Goal: Task Accomplishment & Management: Manage account settings

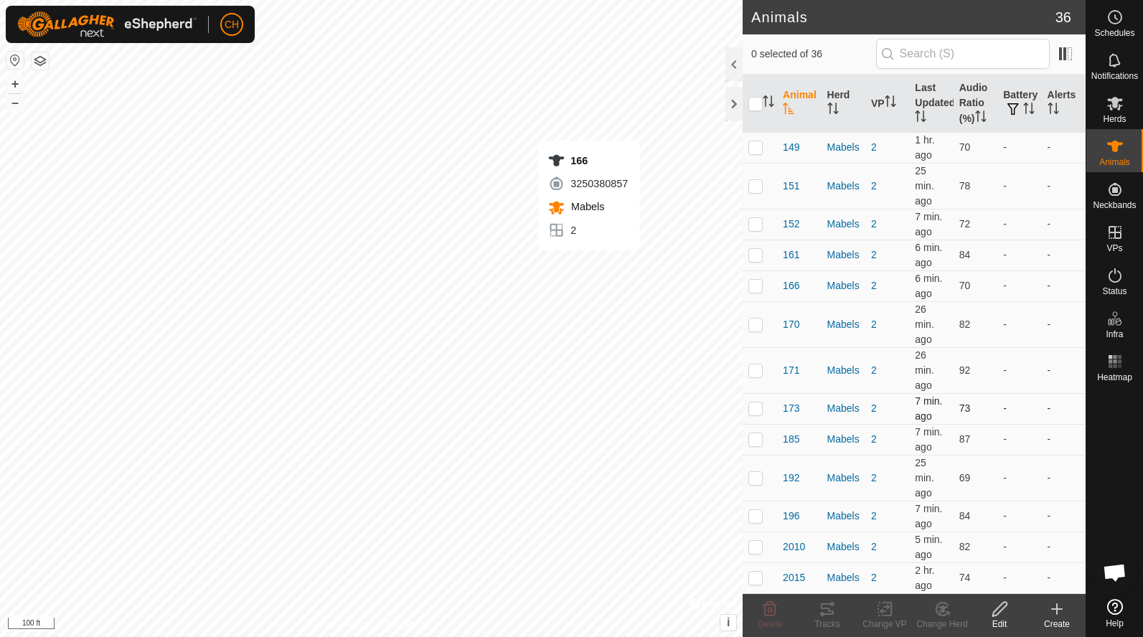
checkbox input "true"
click at [1108, 19] on circle at bounding box center [1114, 17] width 13 height 13
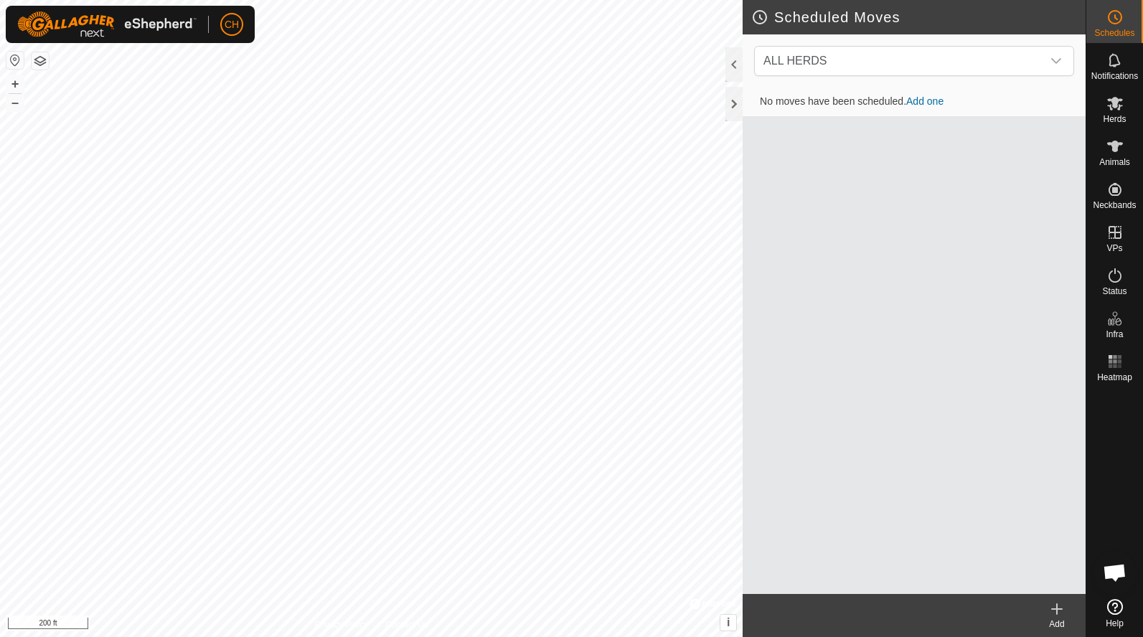
click at [934, 100] on link "Add one" at bounding box center [924, 100] width 37 height 11
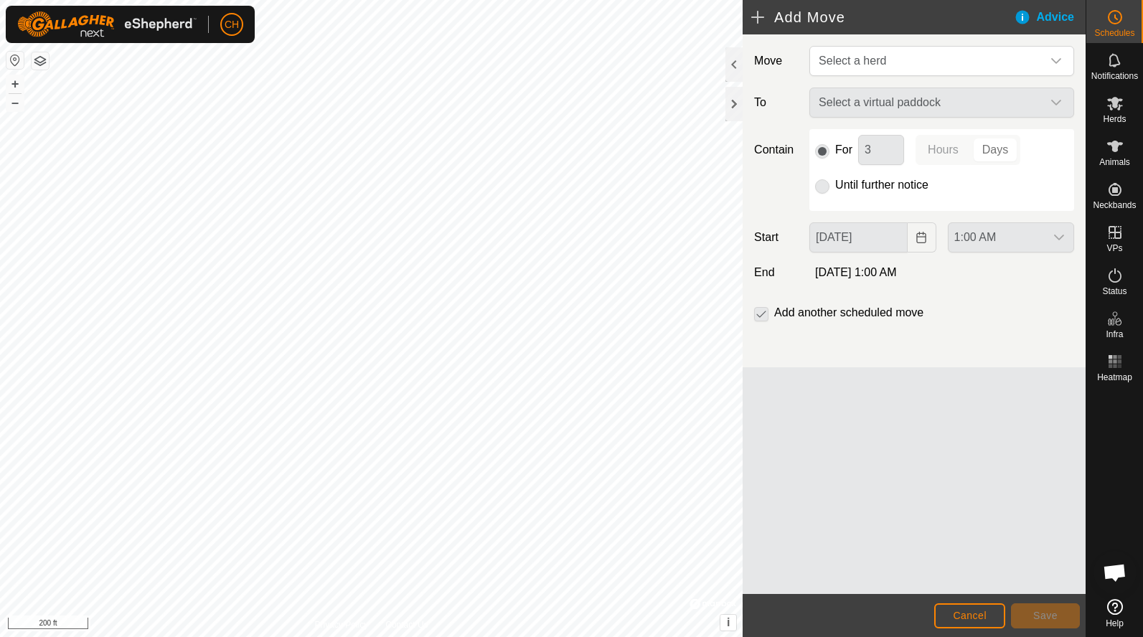
click at [820, 187] on p-radiobutton at bounding box center [822, 184] width 14 height 17
click at [825, 184] on p-radiobutton at bounding box center [822, 184] width 14 height 17
click at [988, 149] on p-selectbutton "Hours Days" at bounding box center [967, 150] width 105 height 30
click at [904, 103] on div "Select a virtual paddock" at bounding box center [941, 103] width 276 height 30
click at [897, 66] on span "Select a herd" at bounding box center [927, 61] width 229 height 29
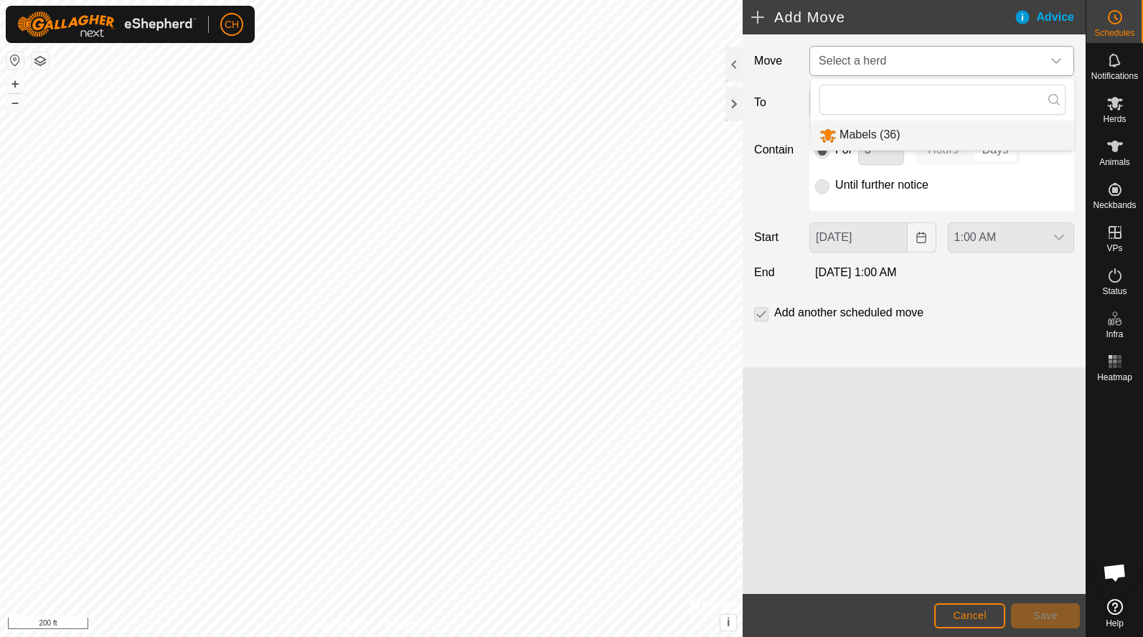
click at [885, 133] on li "Mabels (36)" at bounding box center [941, 134] width 263 height 29
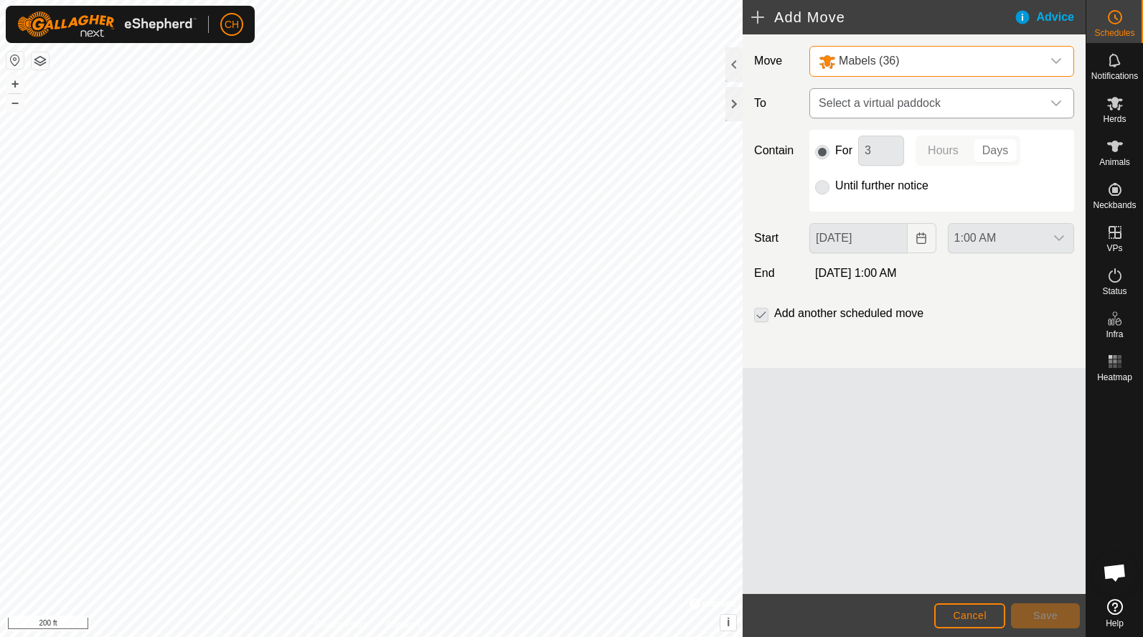
click at [884, 110] on span "Select a virtual paddock" at bounding box center [927, 103] width 229 height 29
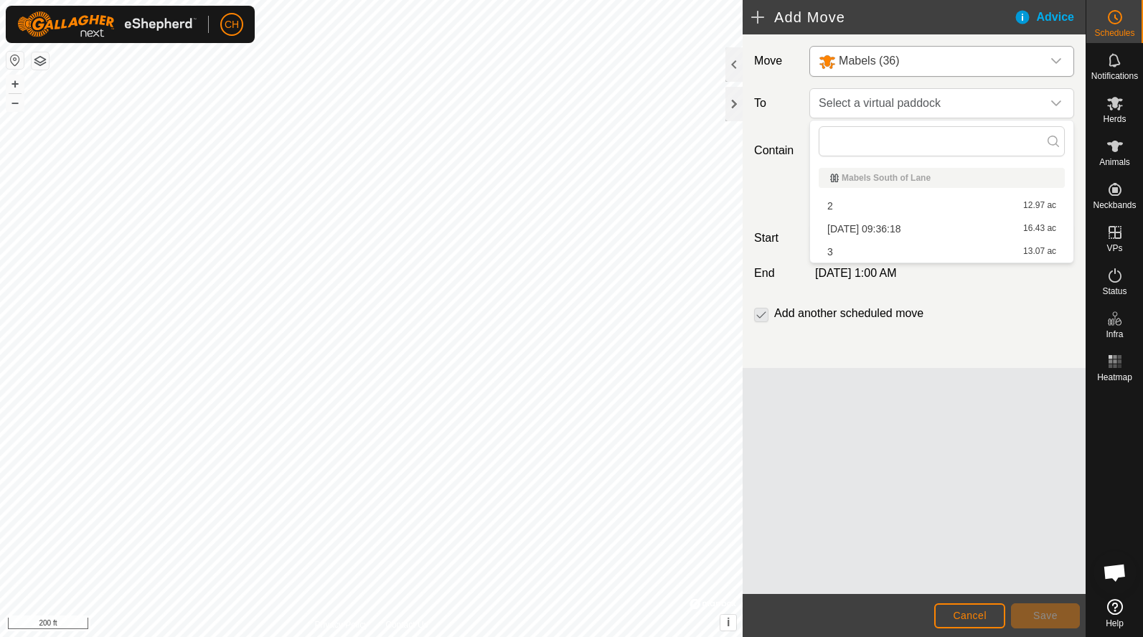
click at [868, 255] on li "3 13.07 ac" at bounding box center [941, 252] width 246 height 22
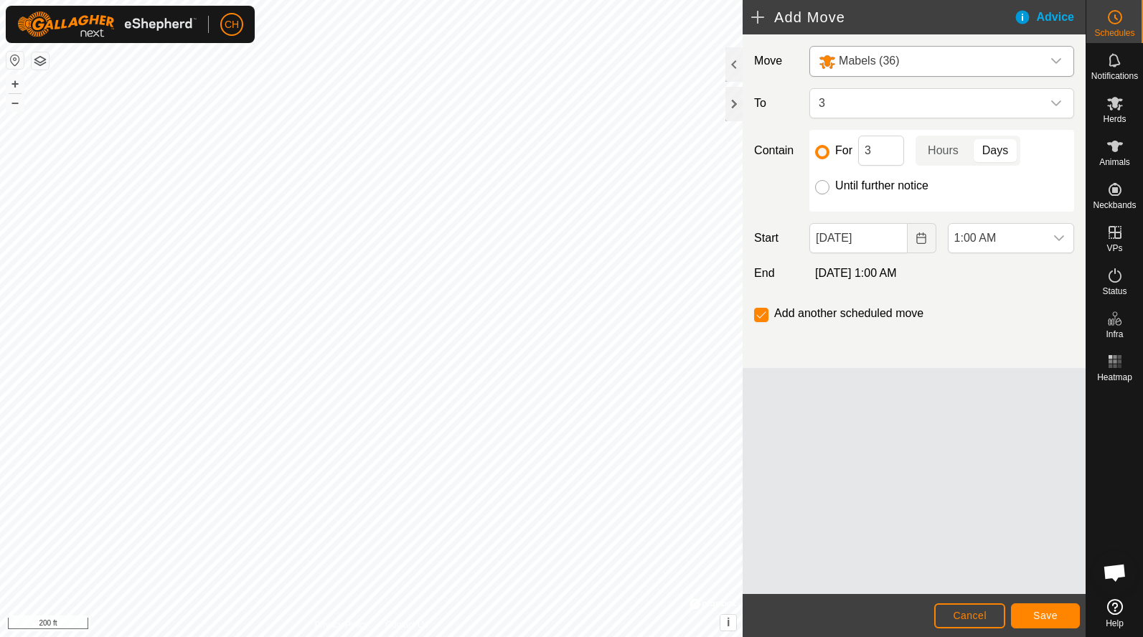
click at [822, 185] on input "Until further notice" at bounding box center [822, 187] width 14 height 14
radio input "true"
checkbox input "false"
click at [993, 241] on span "1:00 AM" at bounding box center [996, 238] width 96 height 29
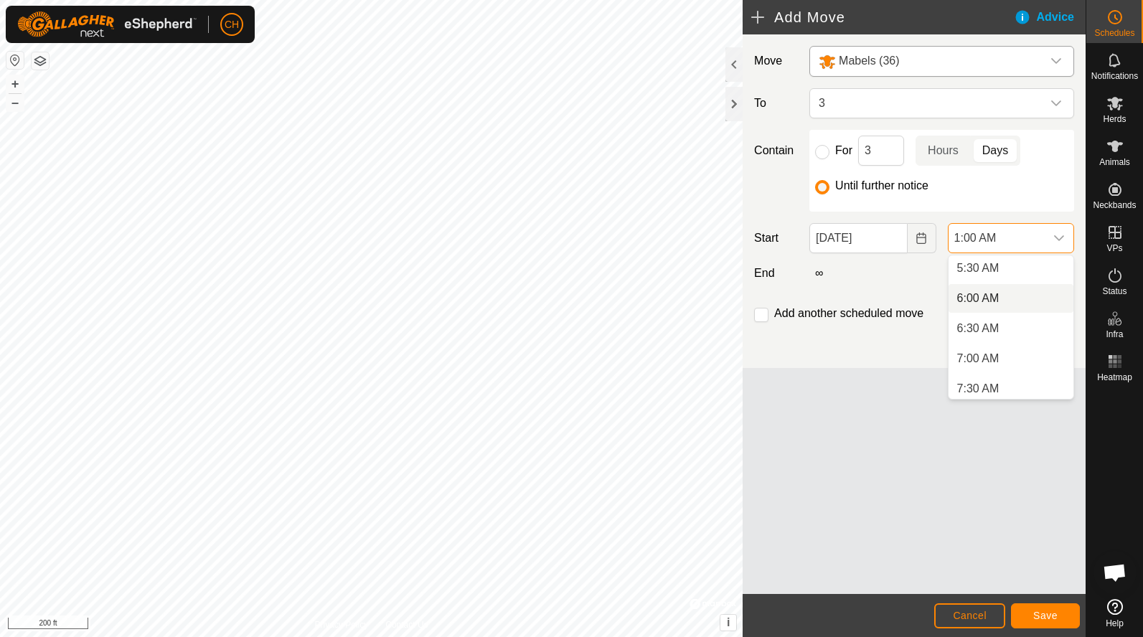
scroll to position [337, 0]
click at [982, 321] on li "6:30 AM" at bounding box center [1010, 324] width 125 height 29
click at [985, 225] on span "6:30 AM" at bounding box center [996, 238] width 96 height 29
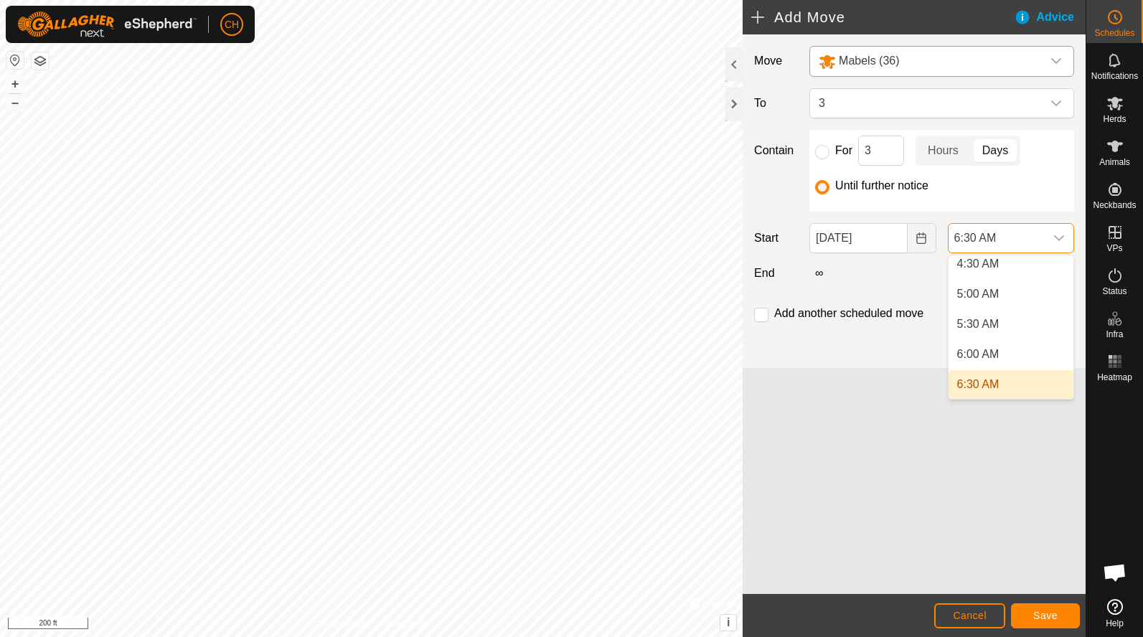
click at [985, 232] on span "6:30 AM" at bounding box center [996, 238] width 96 height 29
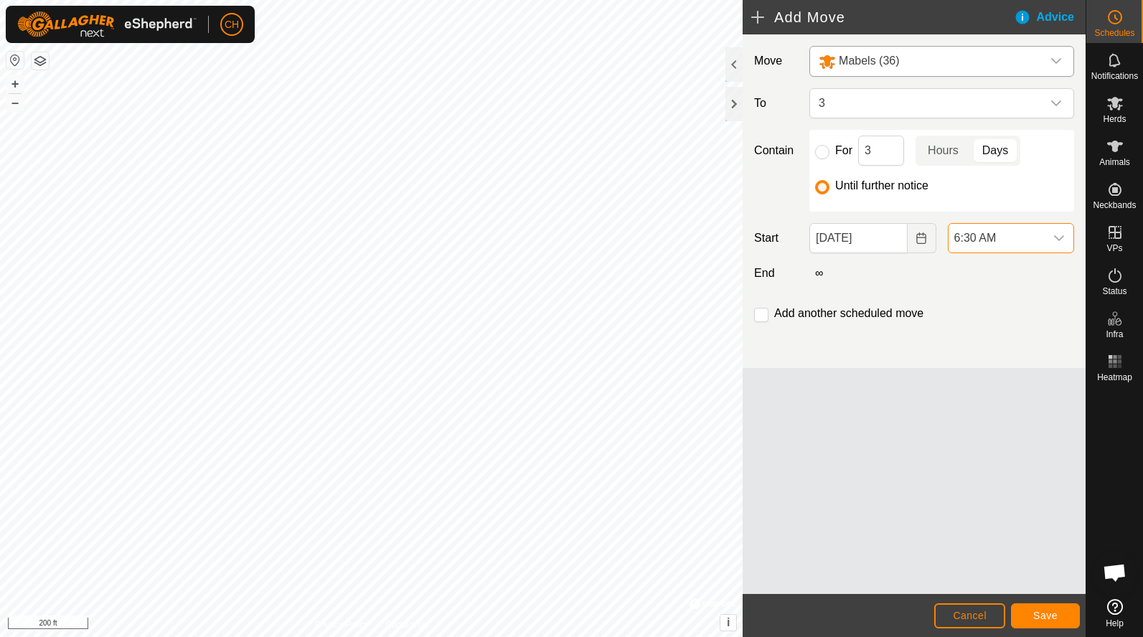
click at [878, 488] on div "Move Mabels (36) To 3 Contain For 3 Hours Days Until further notice Start [DATE…" at bounding box center [913, 313] width 343 height 559
click at [1030, 614] on button "Save" at bounding box center [1045, 615] width 69 height 25
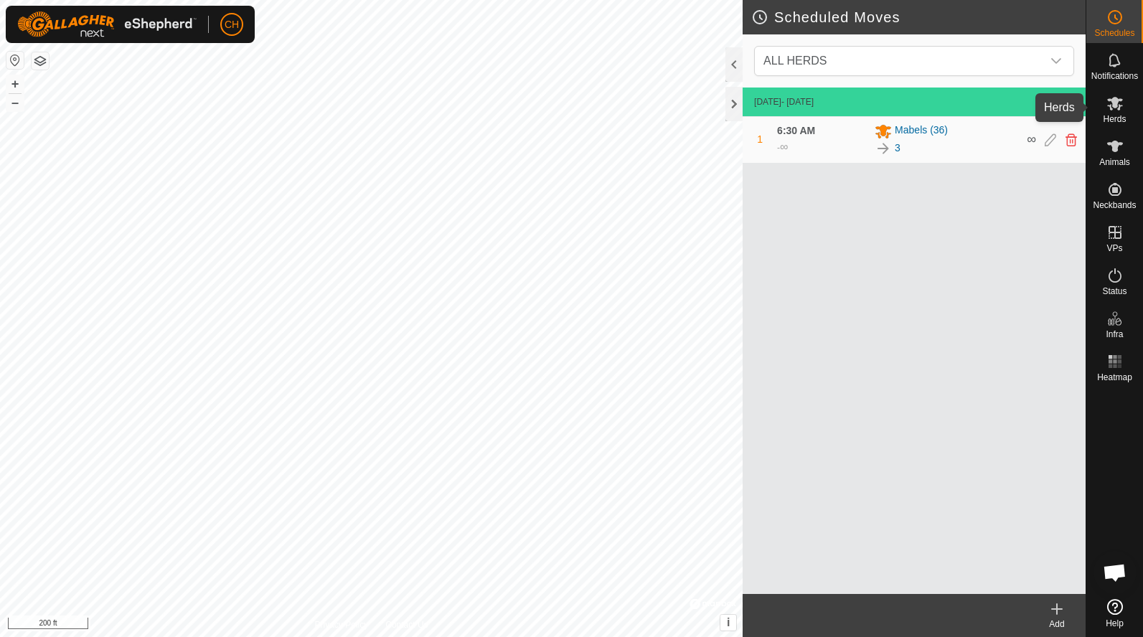
click at [1117, 109] on icon at bounding box center [1115, 104] width 16 height 14
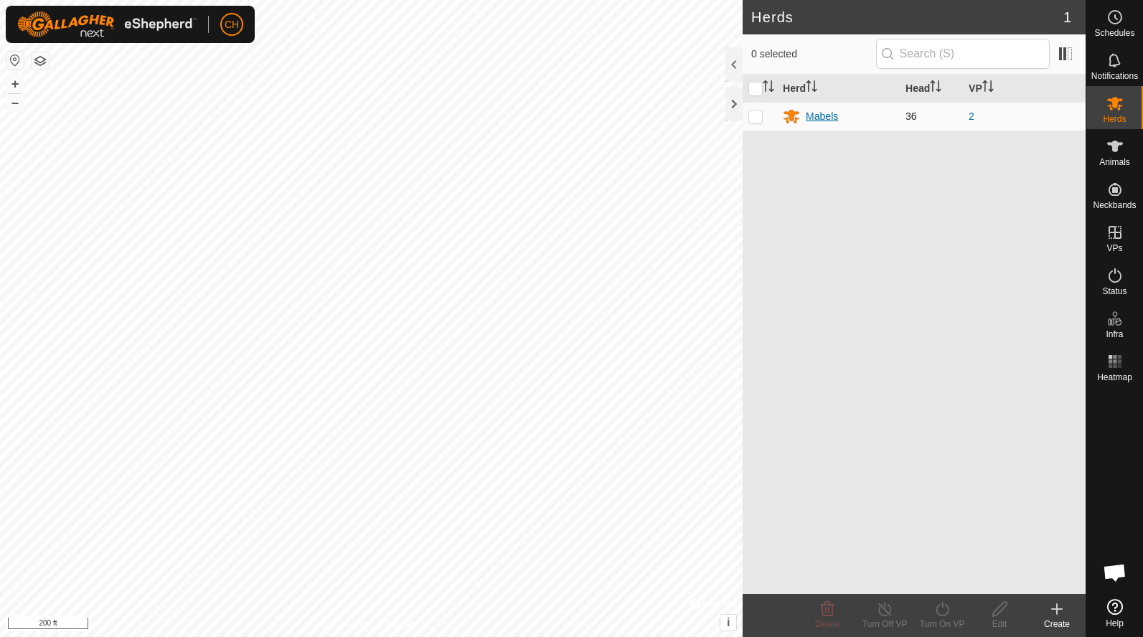
click at [824, 114] on div "Mabels" at bounding box center [821, 116] width 32 height 15
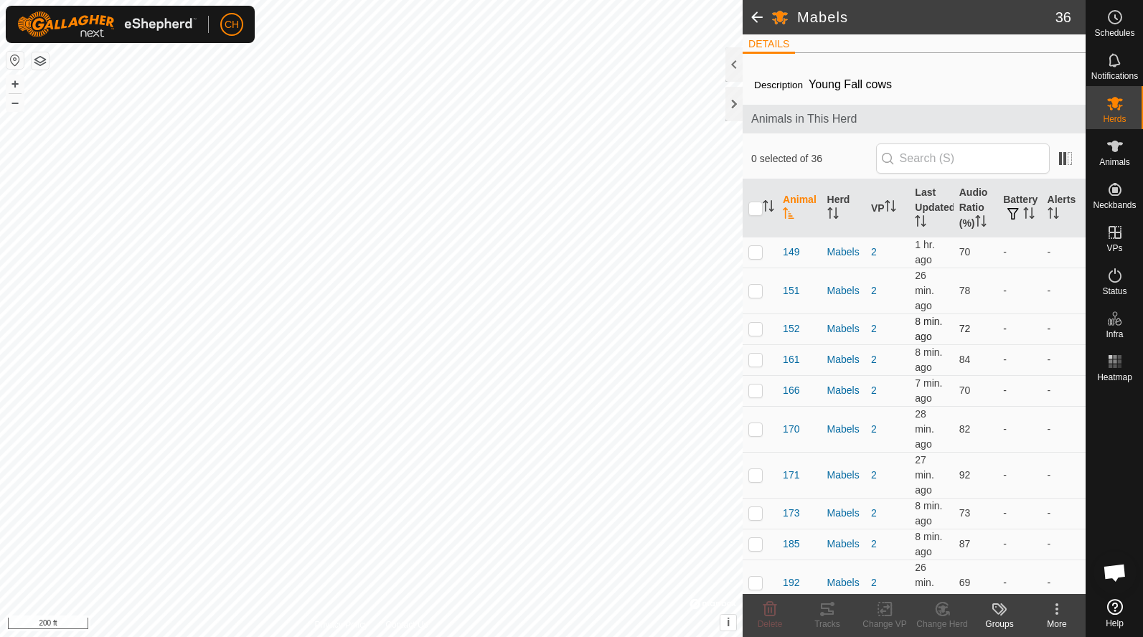
scroll to position [6, 0]
click at [791, 250] on span "149" at bounding box center [791, 253] width 16 height 15
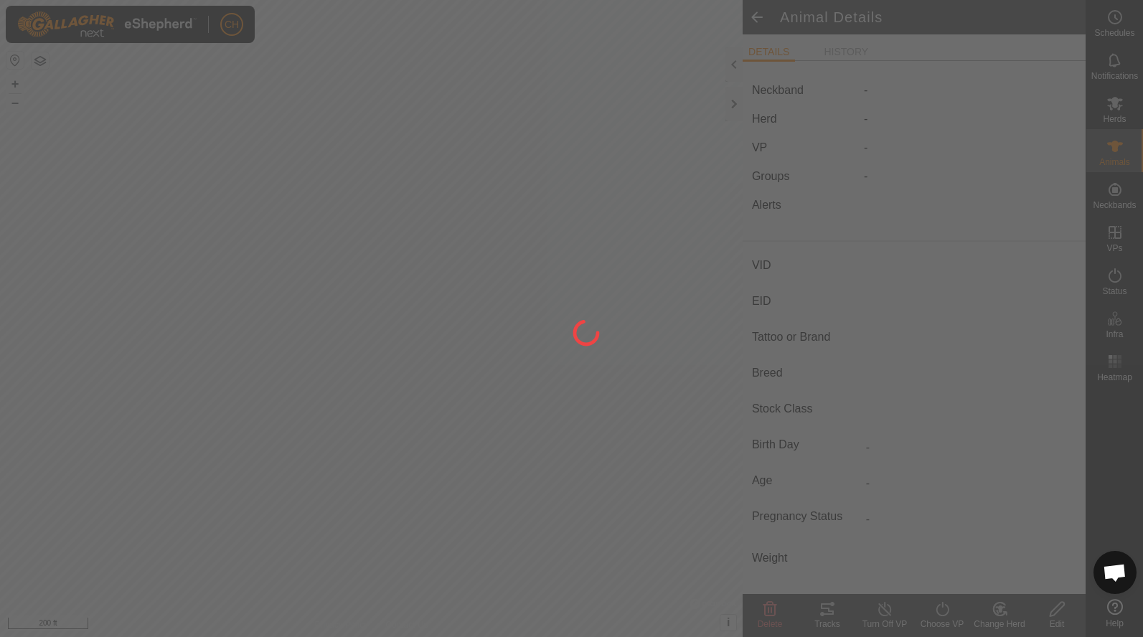
type input "149"
type input "-"
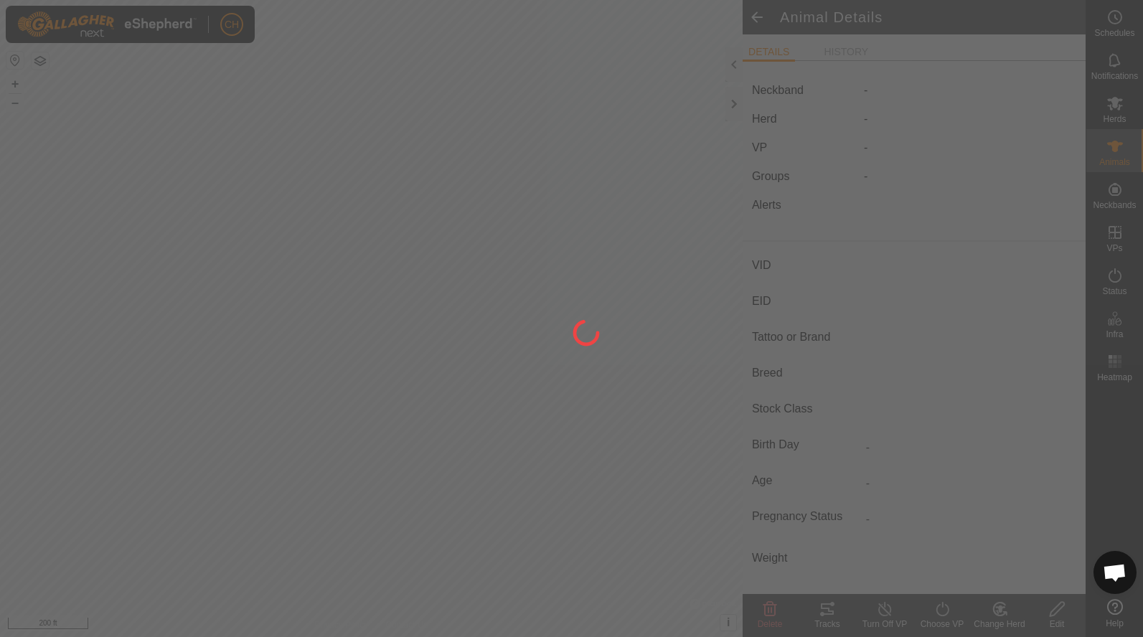
type input "-"
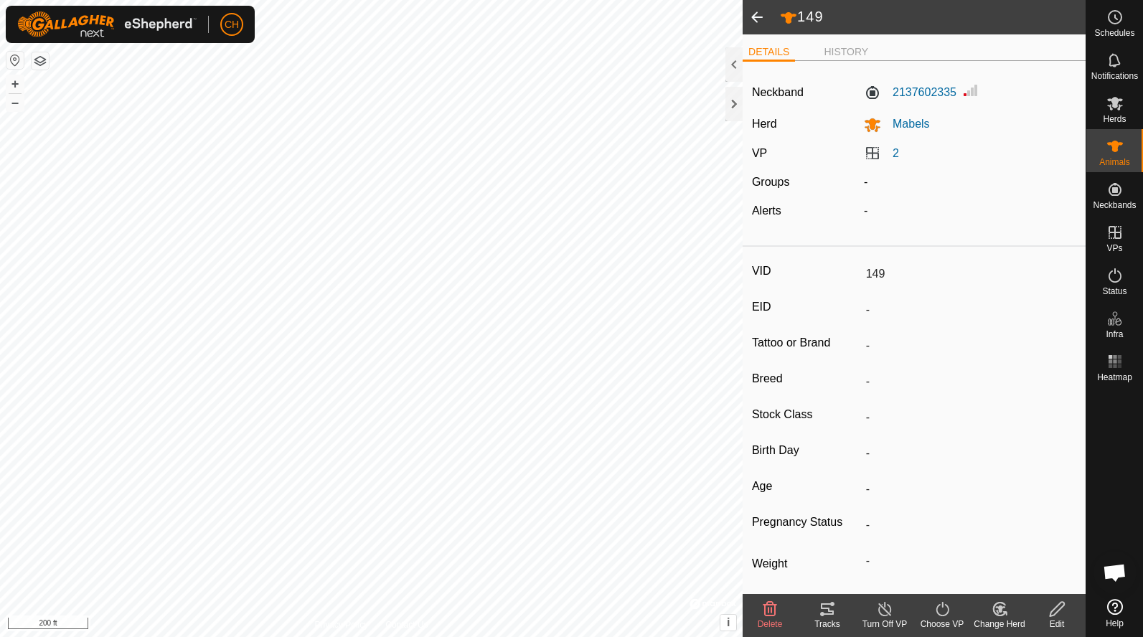
click at [757, 18] on span at bounding box center [756, 17] width 29 height 34
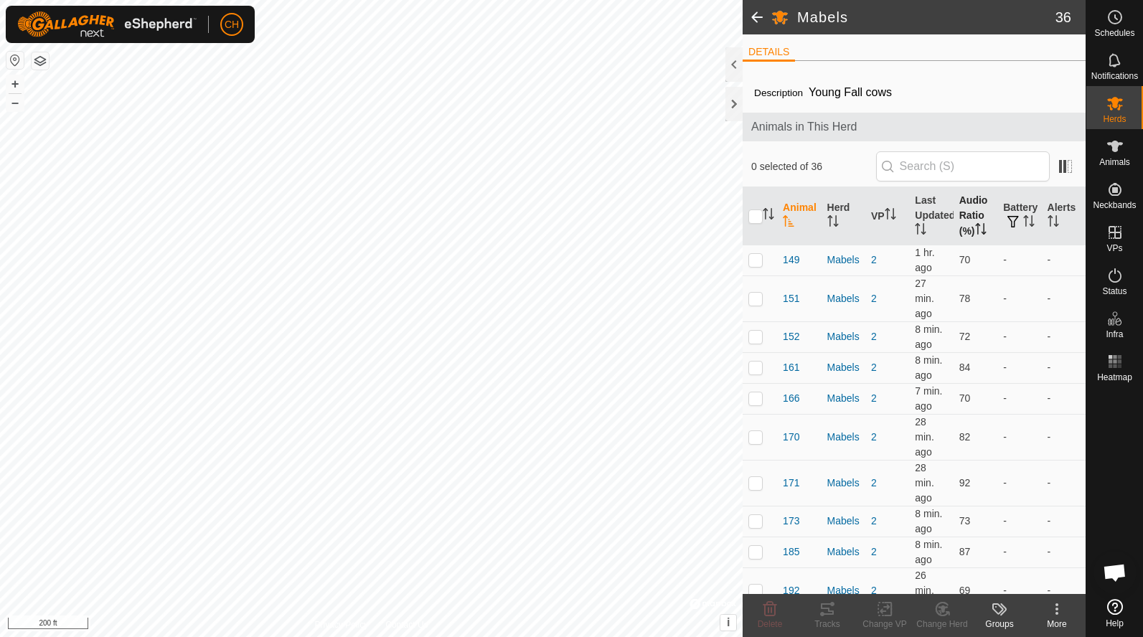
click at [970, 216] on th "Audio Ratio (%)" at bounding box center [975, 216] width 44 height 58
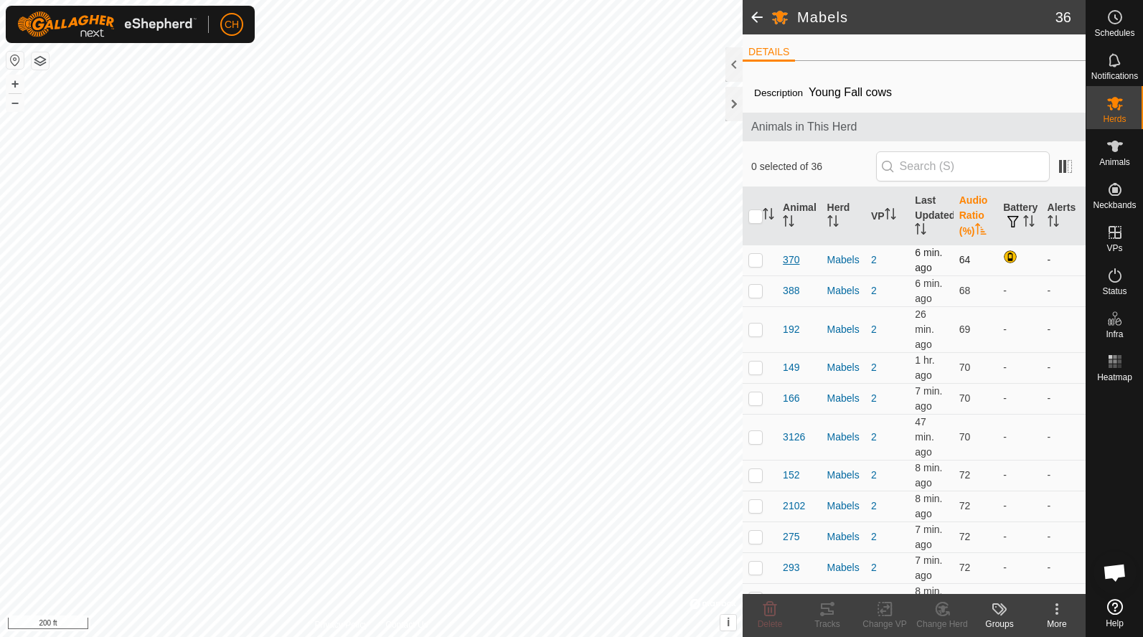
click at [796, 256] on span "370" at bounding box center [791, 259] width 16 height 15
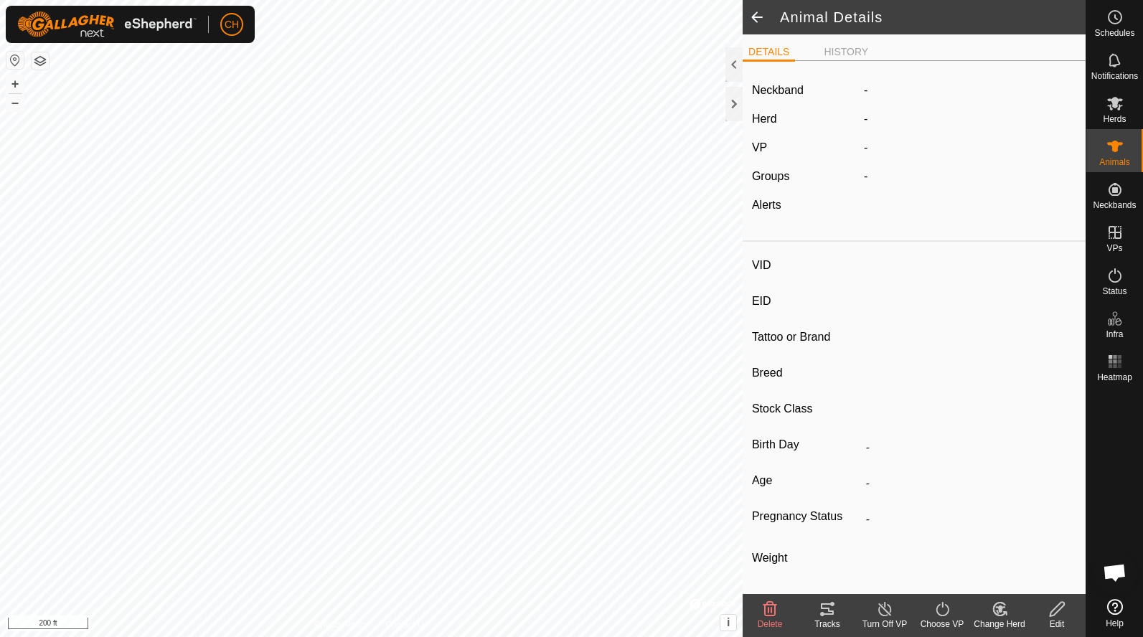
type input "370"
type input "-"
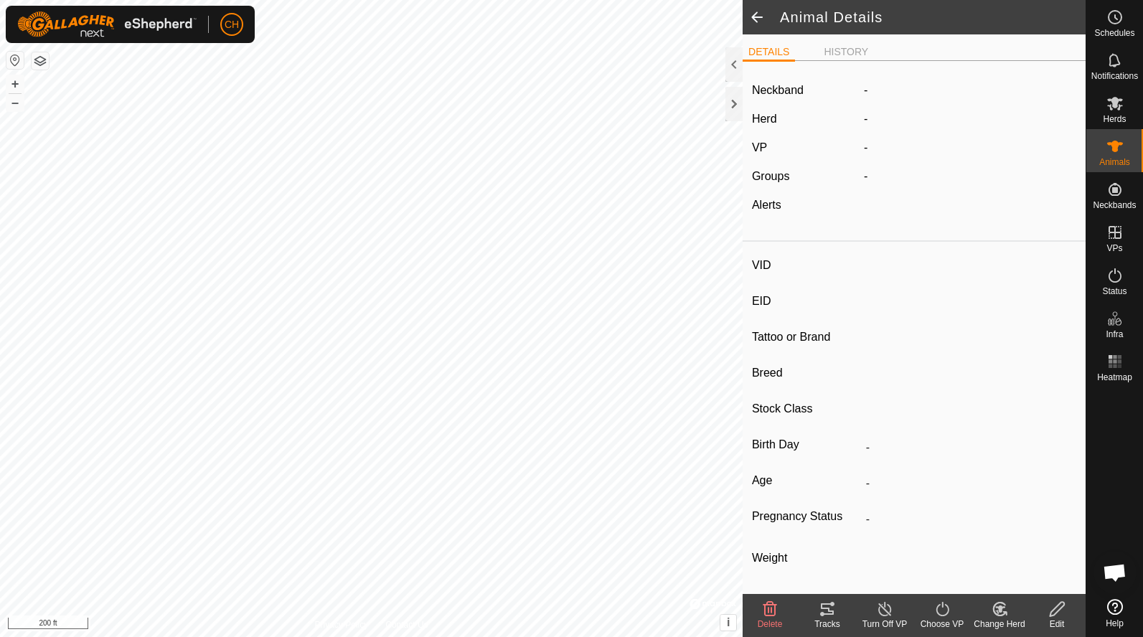
type input "-"
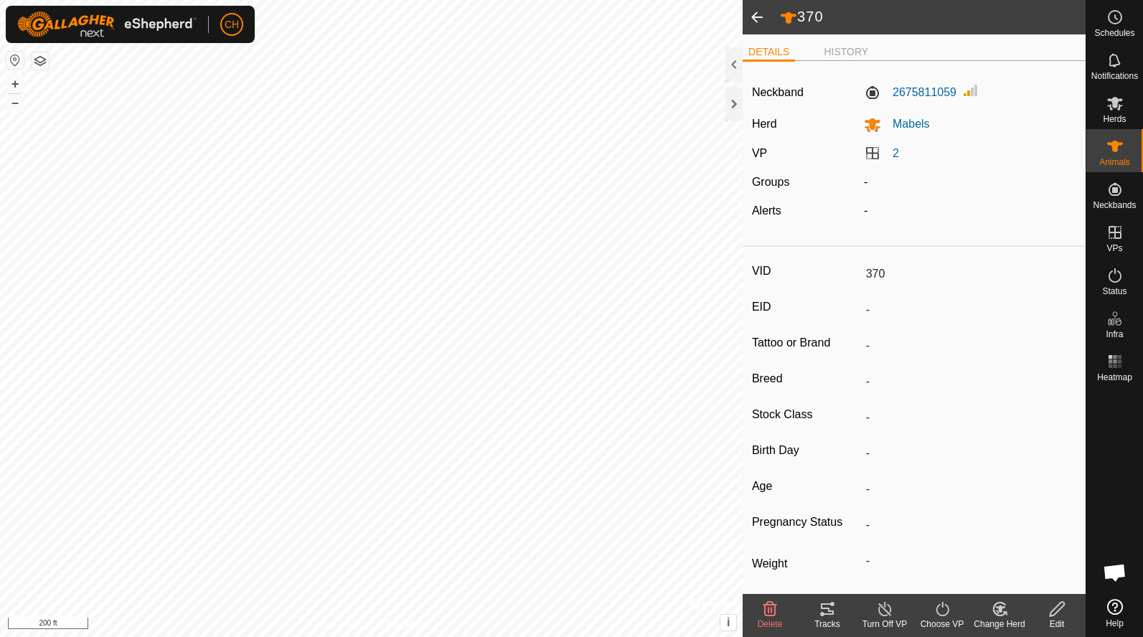
click at [760, 9] on span at bounding box center [756, 17] width 29 height 34
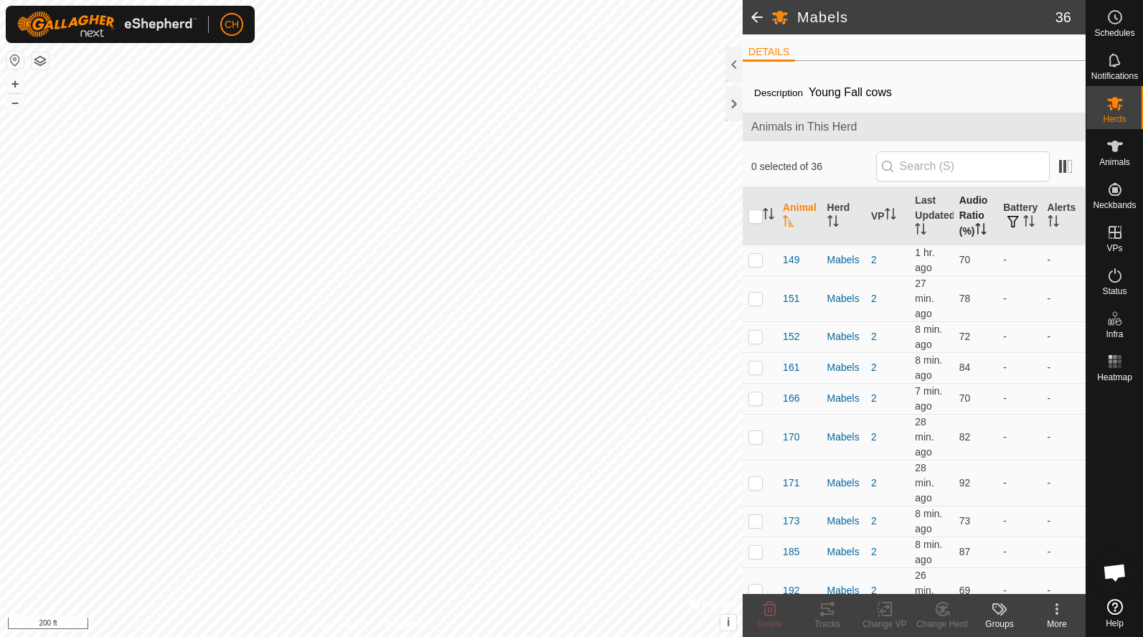
click at [973, 222] on th "Audio Ratio (%)" at bounding box center [975, 216] width 44 height 58
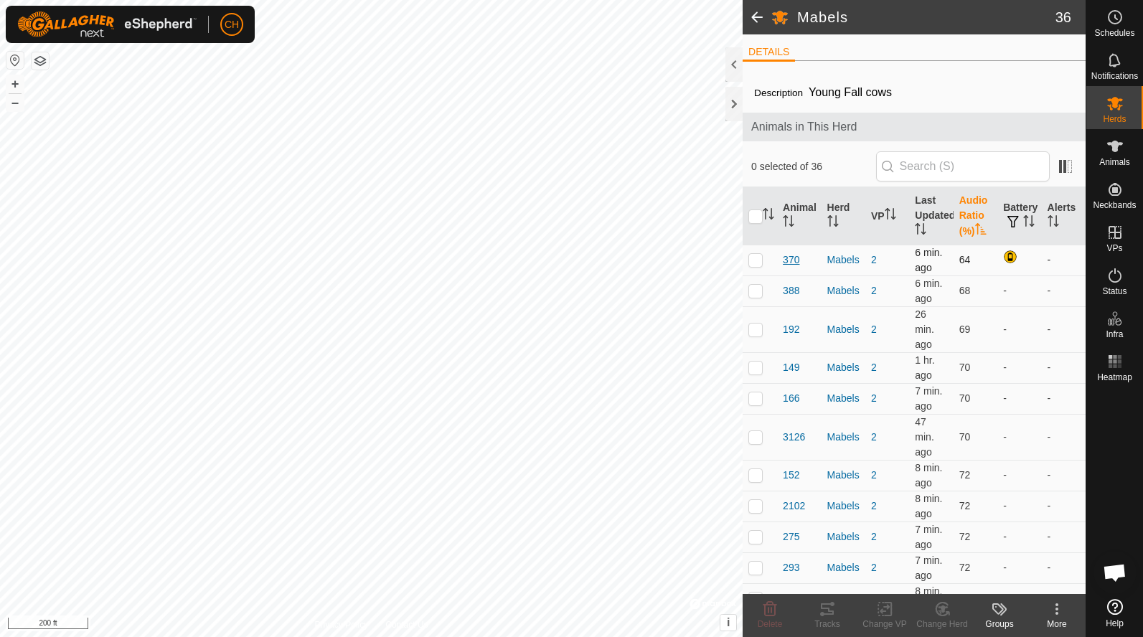
click at [791, 263] on span "370" at bounding box center [791, 259] width 16 height 15
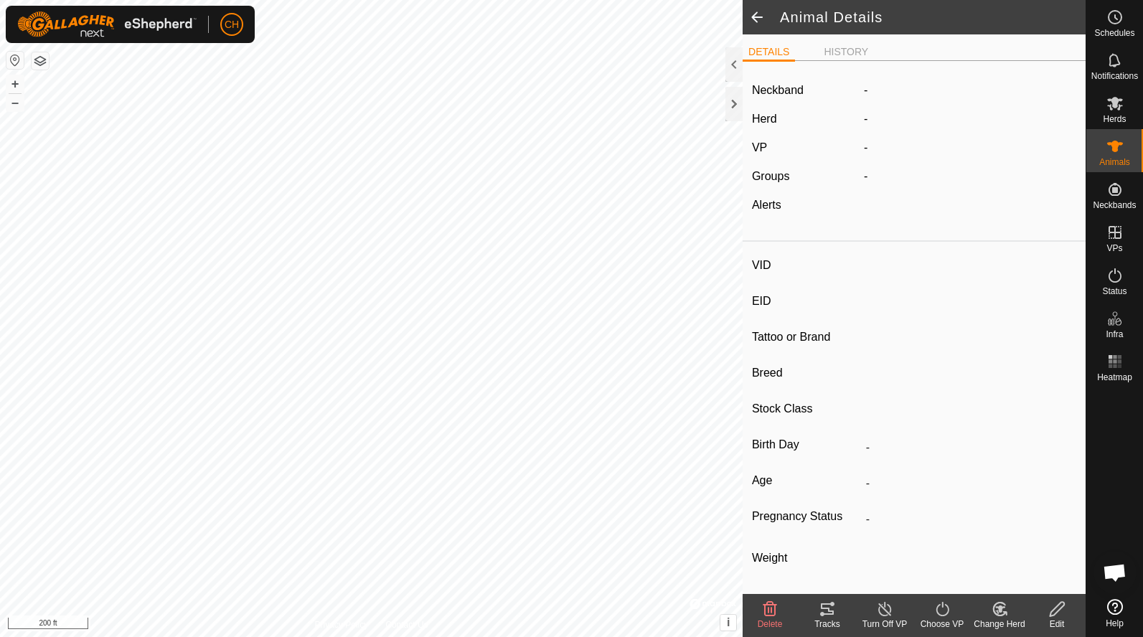
type input "370"
type input "-"
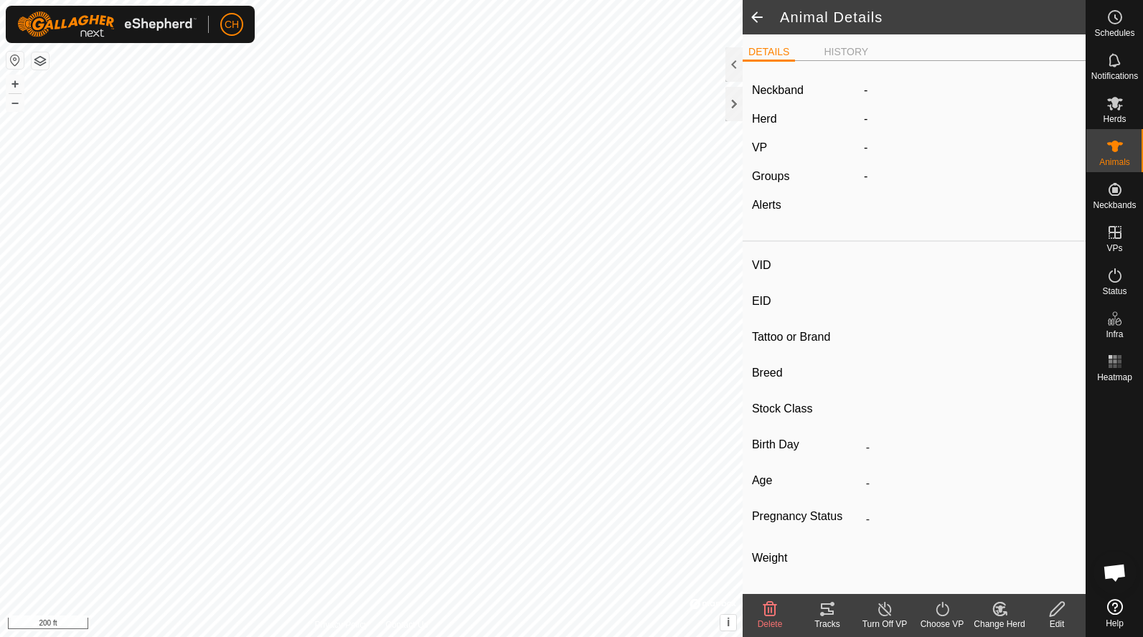
type input "-"
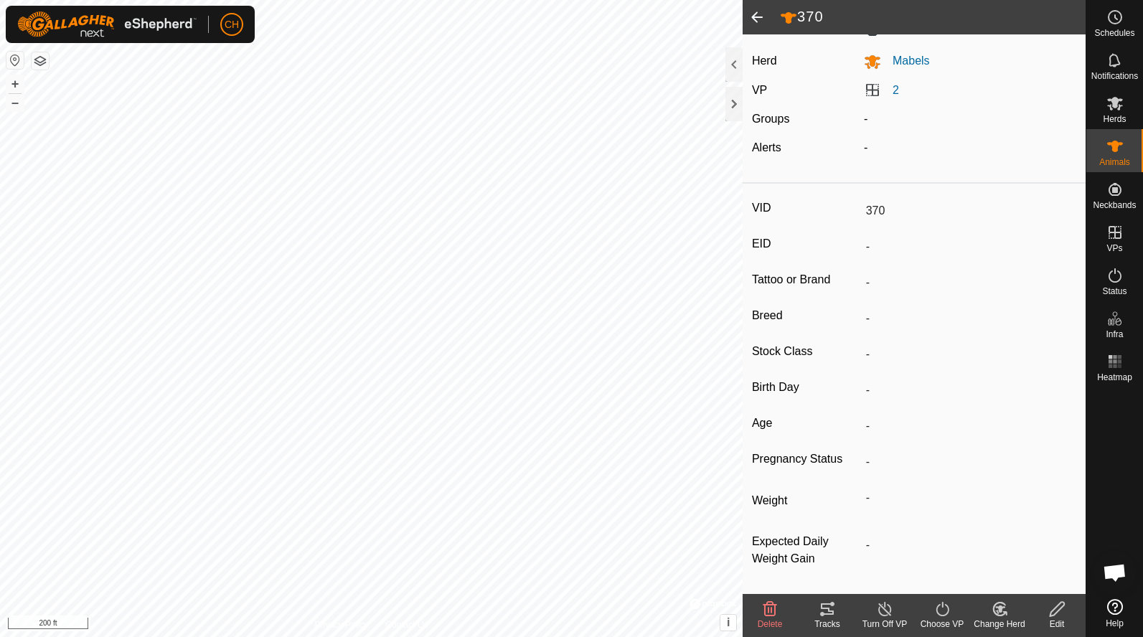
scroll to position [63, 0]
click at [827, 621] on div "Tracks" at bounding box center [826, 624] width 57 height 13
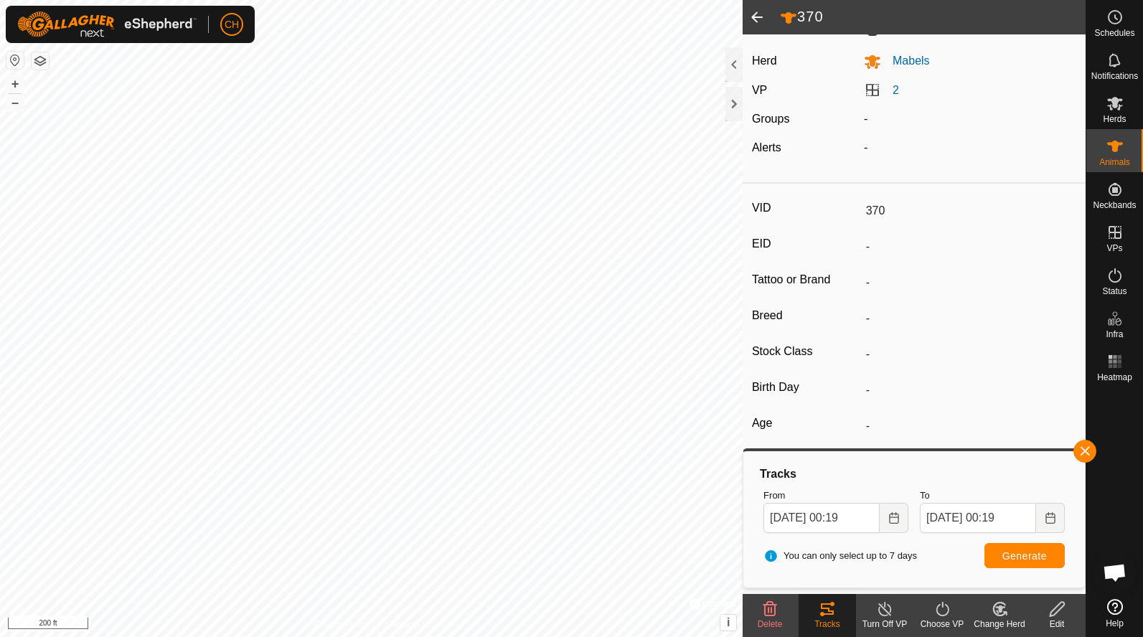
click at [758, 21] on span at bounding box center [756, 17] width 29 height 34
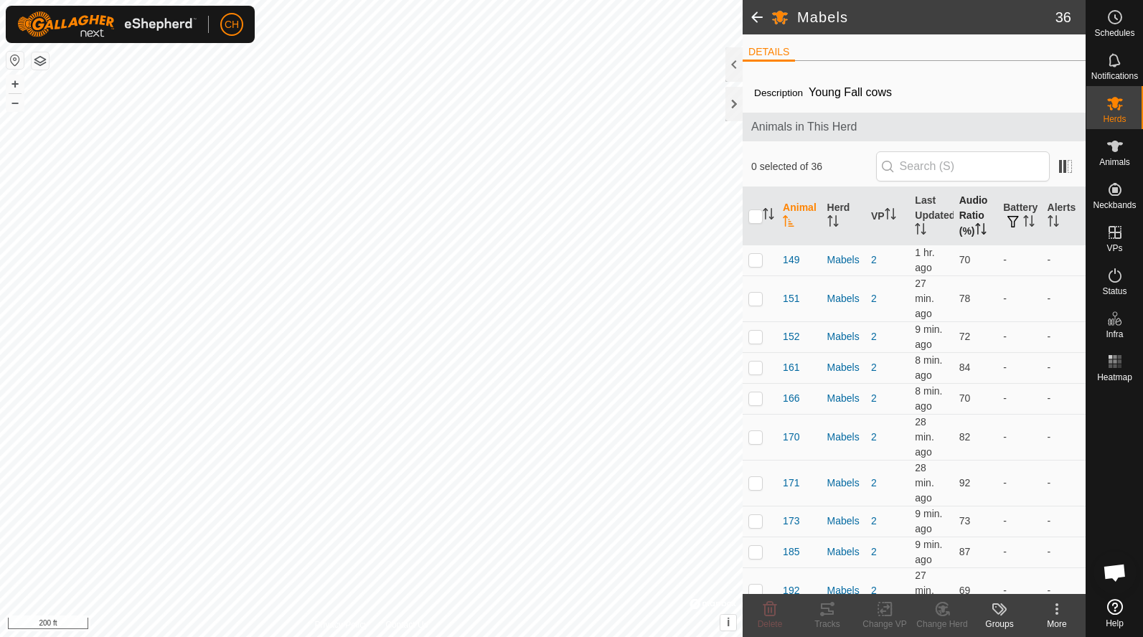
click at [967, 205] on th "Audio Ratio (%)" at bounding box center [975, 216] width 44 height 58
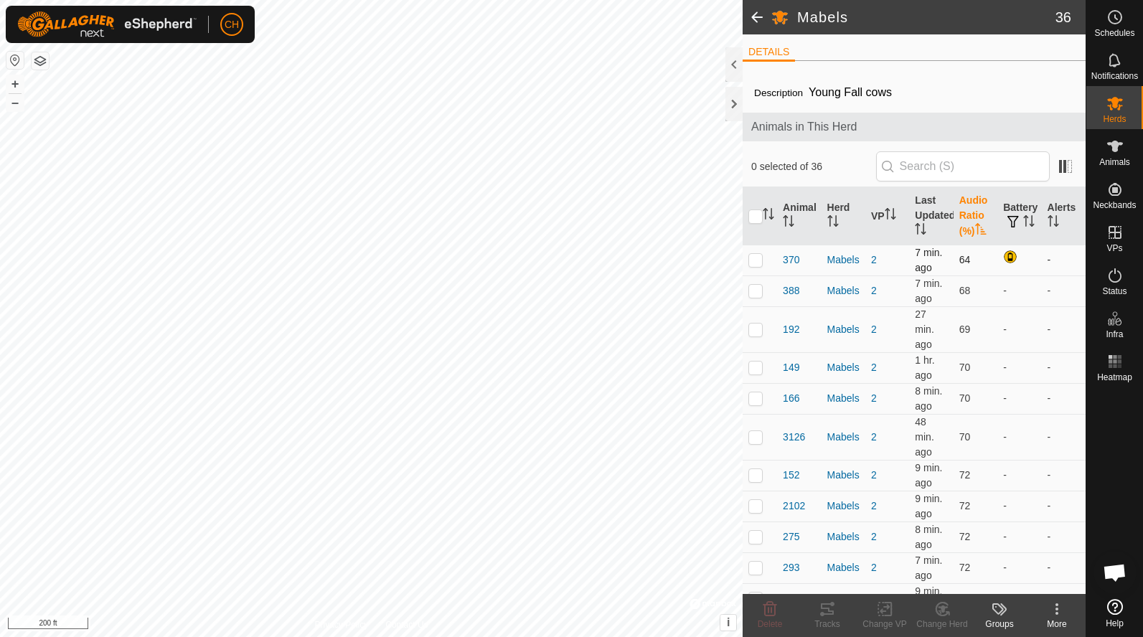
click at [754, 259] on p-checkbox at bounding box center [755, 259] width 14 height 11
checkbox input "true"
click at [754, 288] on p-checkbox at bounding box center [755, 290] width 14 height 11
checkbox input "true"
click at [757, 326] on p-checkbox at bounding box center [755, 328] width 14 height 11
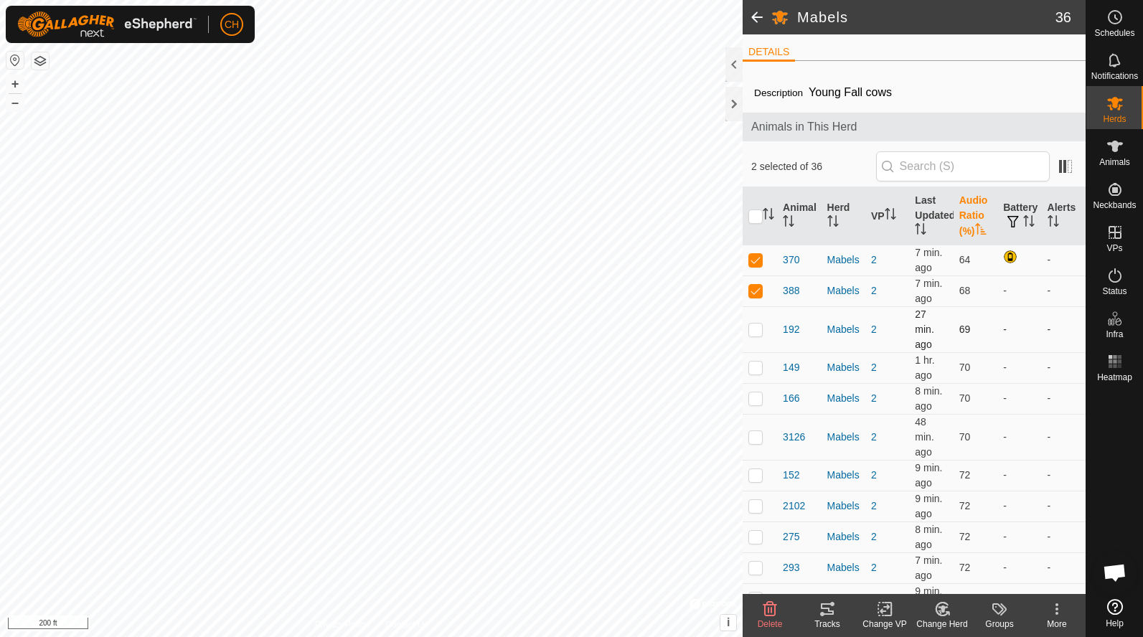
checkbox input "true"
click at [759, 361] on td at bounding box center [759, 367] width 34 height 31
checkbox input "true"
click at [759, 396] on p-checkbox at bounding box center [755, 397] width 14 height 11
checkbox input "true"
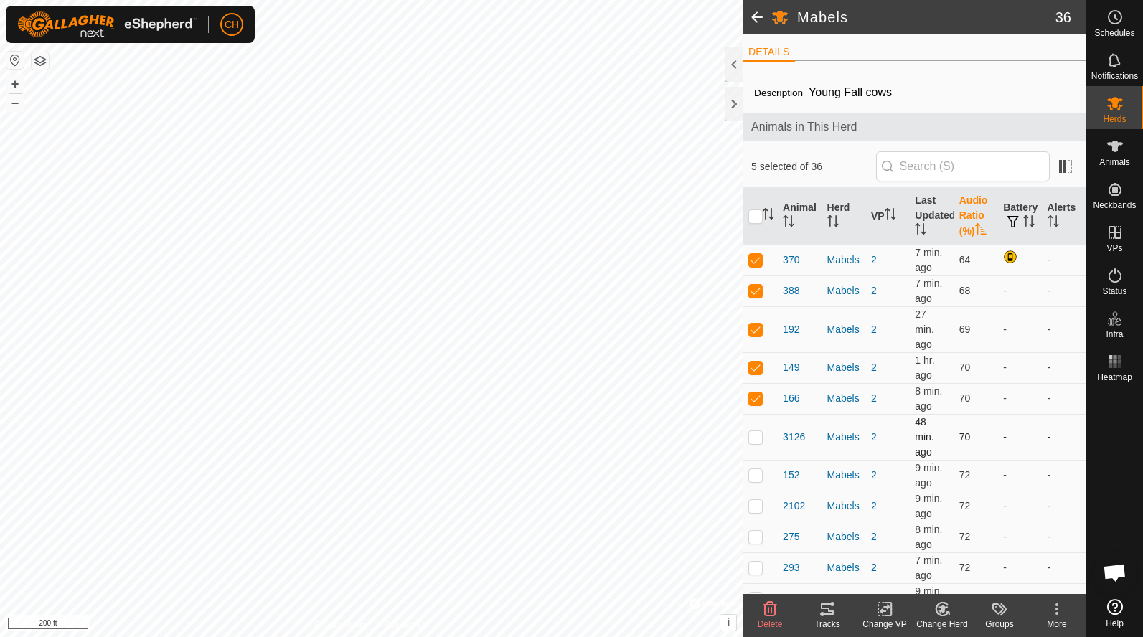
click at [758, 430] on td at bounding box center [759, 437] width 34 height 46
checkbox input "true"
click at [758, 471] on p-checkbox at bounding box center [755, 474] width 14 height 11
checkbox input "true"
click at [758, 505] on p-checkbox at bounding box center [755, 505] width 14 height 11
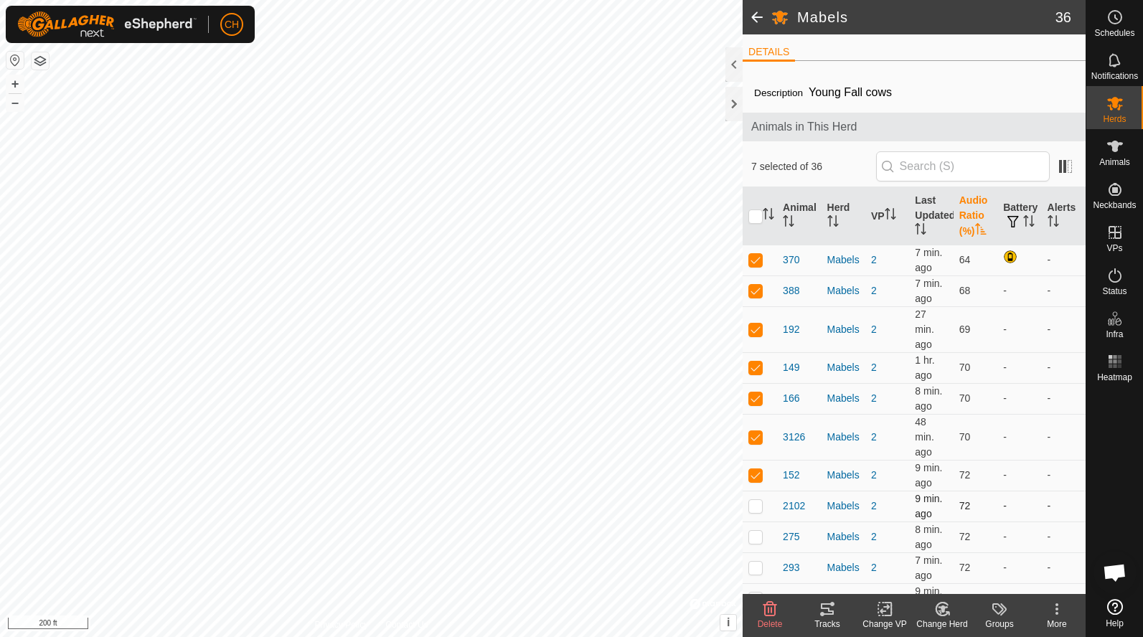
checkbox input "true"
click at [757, 537] on p-checkbox at bounding box center [755, 536] width 14 height 11
checkbox input "true"
click at [757, 570] on p-checkbox at bounding box center [755, 567] width 14 height 11
checkbox input "true"
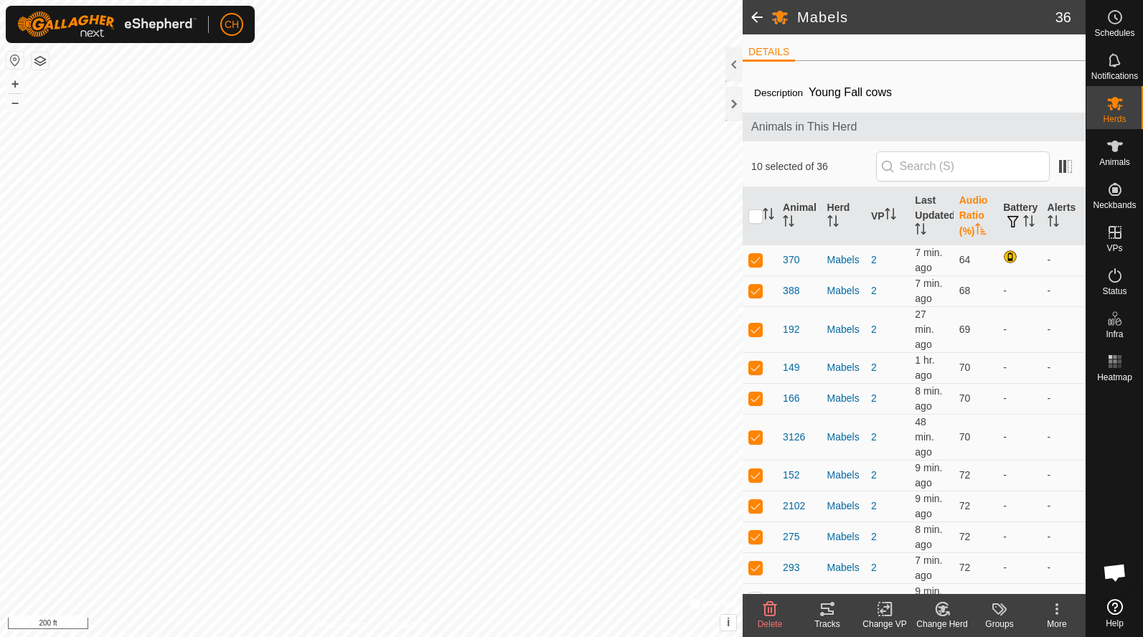
click at [832, 610] on icon at bounding box center [826, 608] width 17 height 17
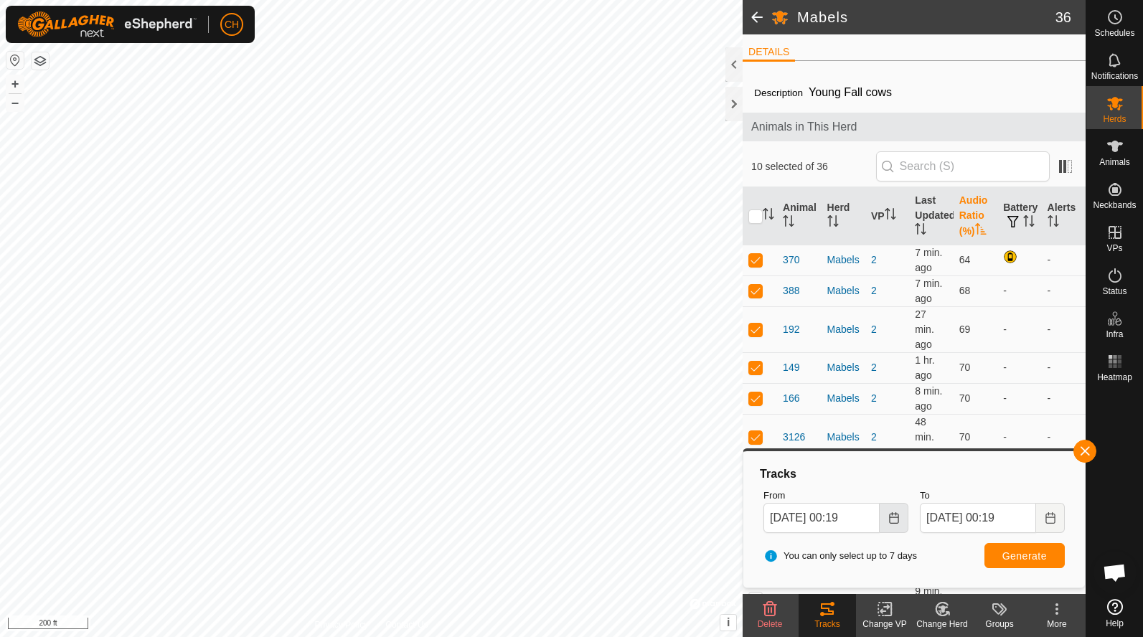
click at [897, 520] on icon "Choose Date" at bounding box center [893, 517] width 11 height 11
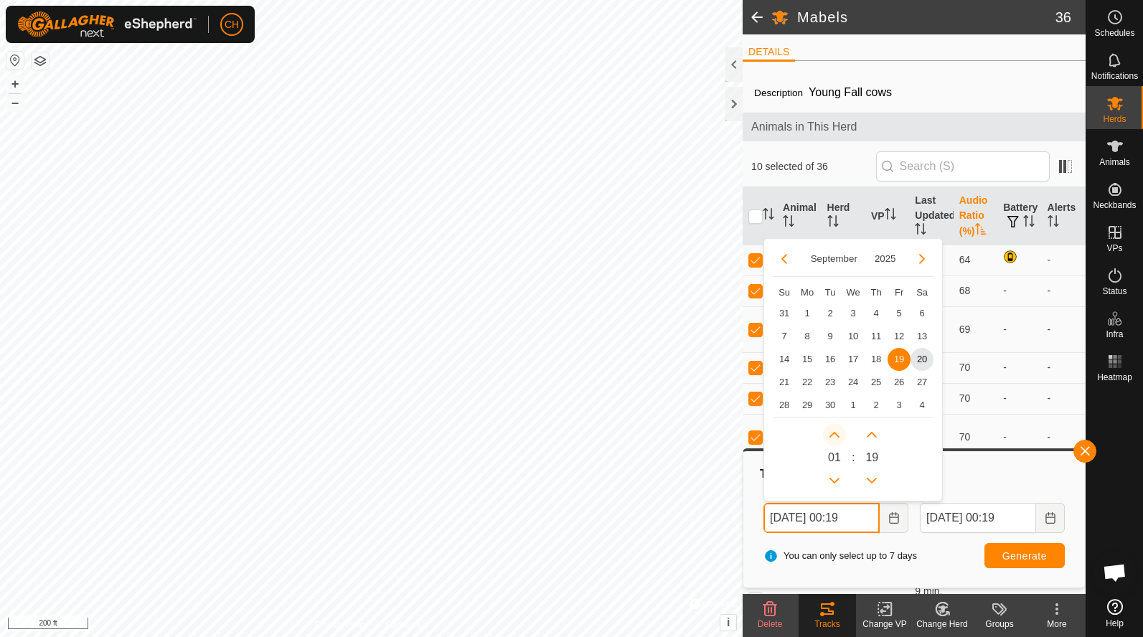
click at [833, 435] on button "Next Hour" at bounding box center [834, 434] width 23 height 23
click at [833, 436] on span "Next Hour" at bounding box center [833, 436] width 0 height 0
click at [833, 435] on button "Next Hour" at bounding box center [834, 434] width 23 height 23
click at [833, 435] on icon "Next Hour" at bounding box center [833, 434] width 11 height 11
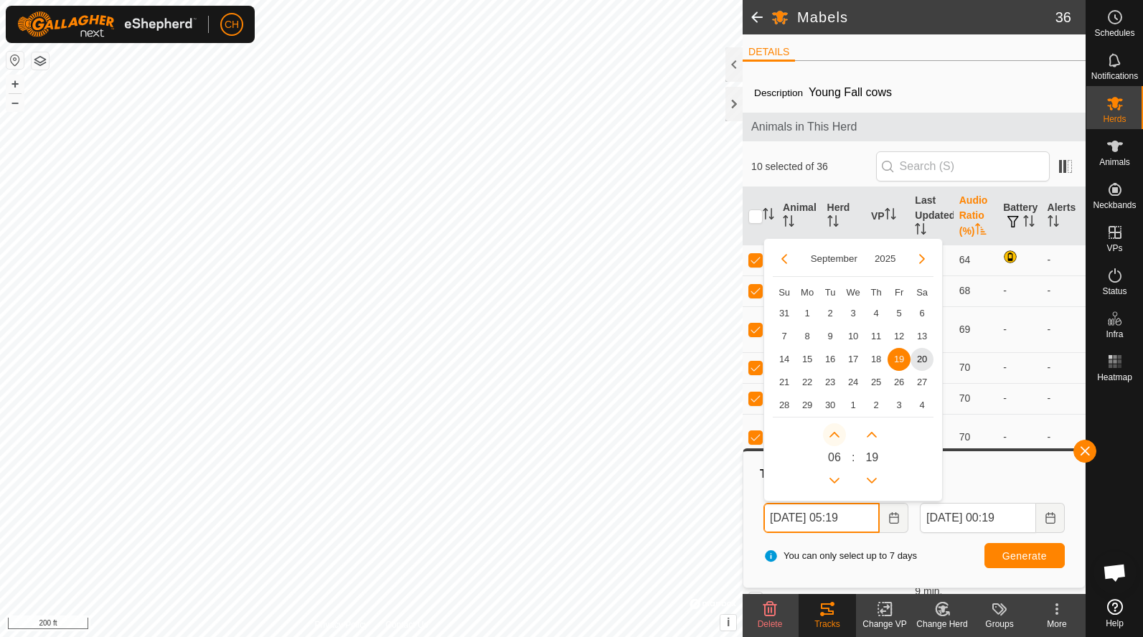
click at [833, 435] on icon "Next Hour" at bounding box center [833, 434] width 11 height 11
click at [833, 435] on button "Next Hour" at bounding box center [834, 434] width 23 height 23
click at [833, 435] on icon "Next Hour" at bounding box center [833, 434] width 11 height 11
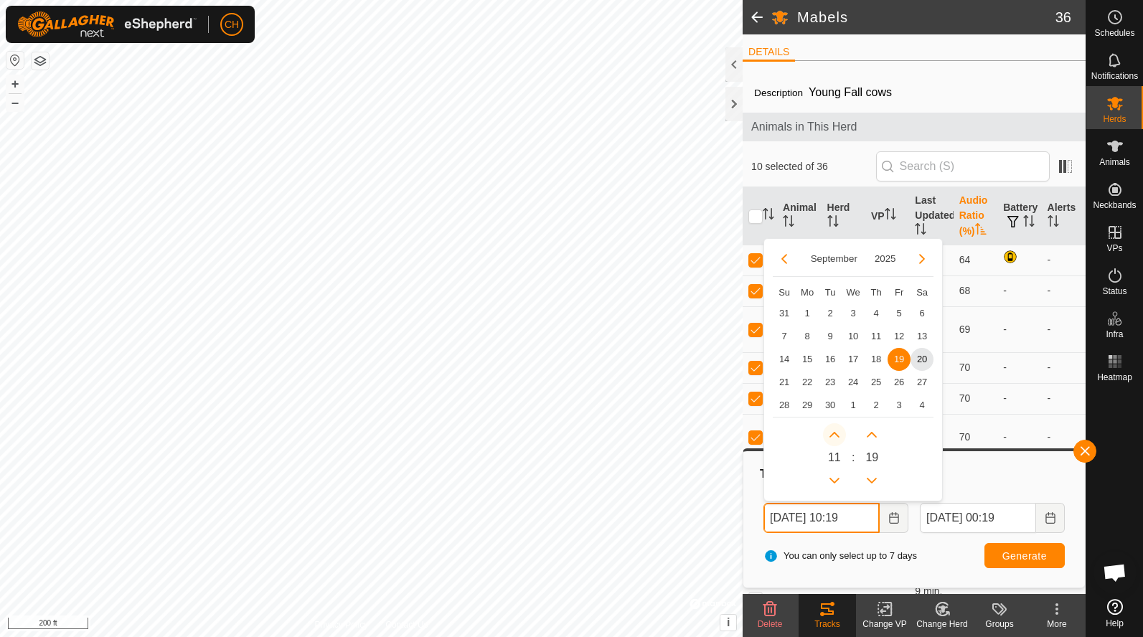
click at [833, 435] on icon "Next Hour" at bounding box center [833, 434] width 11 height 11
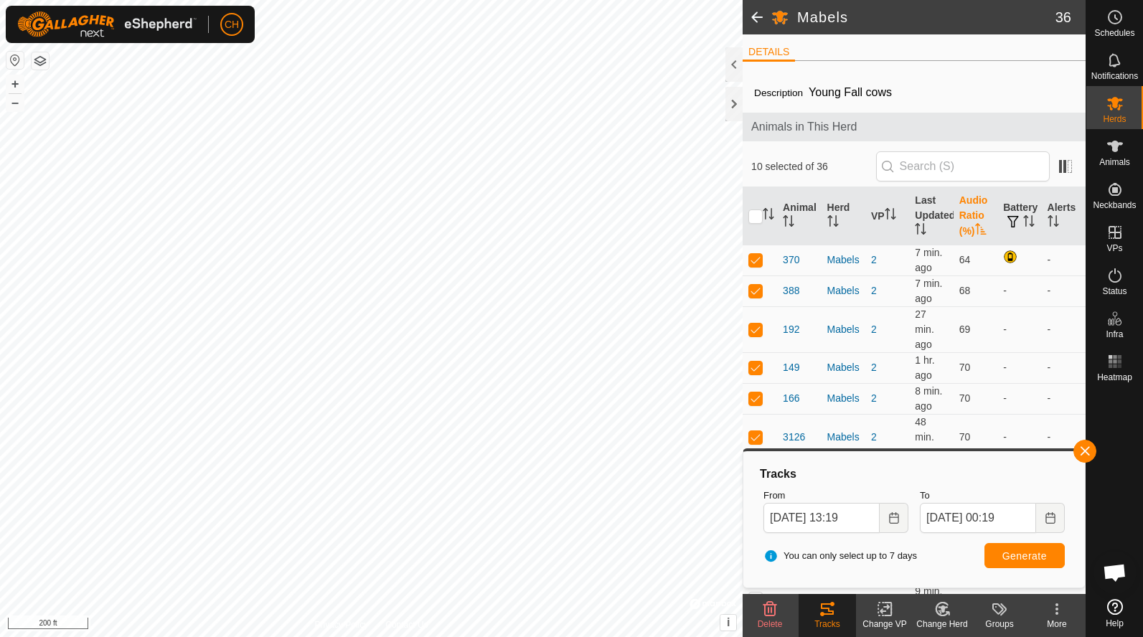
click at [918, 547] on div "You can only select up to 7 days Generate" at bounding box center [913, 556] width 313 height 34
click at [993, 559] on button "Generate" at bounding box center [1024, 555] width 80 height 25
click at [892, 515] on icon "Choose Date" at bounding box center [893, 517] width 11 height 11
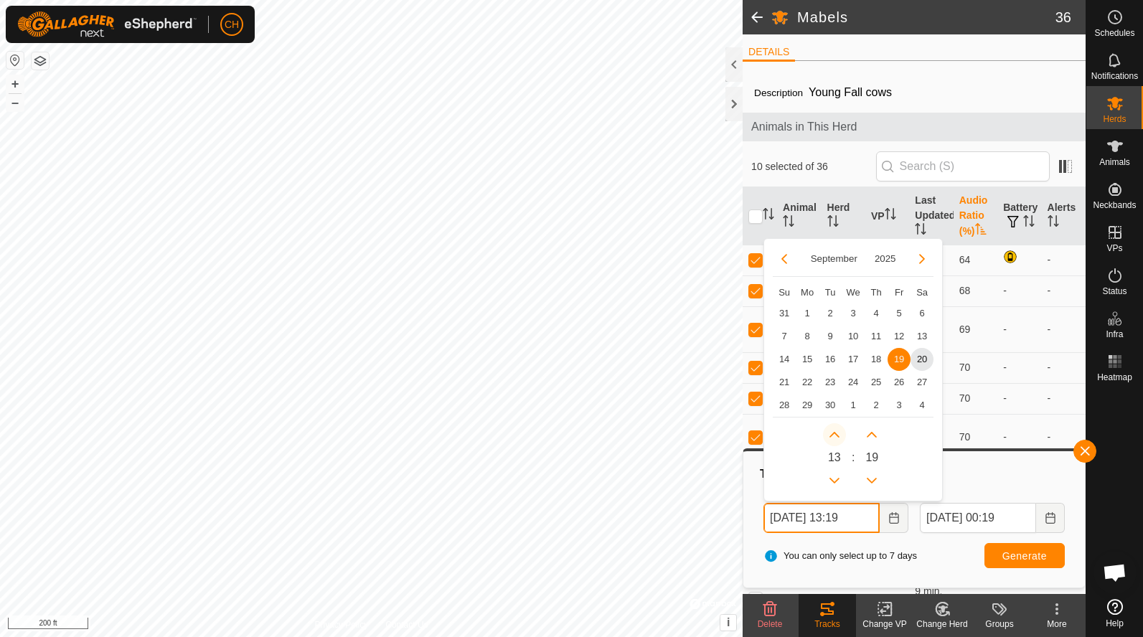
click at [839, 433] on button "Next Hour" at bounding box center [834, 434] width 23 height 23
click at [840, 435] on span "Next Hour" at bounding box center [840, 435] width 0 height 0
click at [839, 433] on button "Next Hour" at bounding box center [834, 434] width 23 height 23
click at [839, 433] on icon "Next Hour" at bounding box center [833, 434] width 11 height 11
click at [839, 433] on button "Next Hour" at bounding box center [834, 434] width 23 height 23
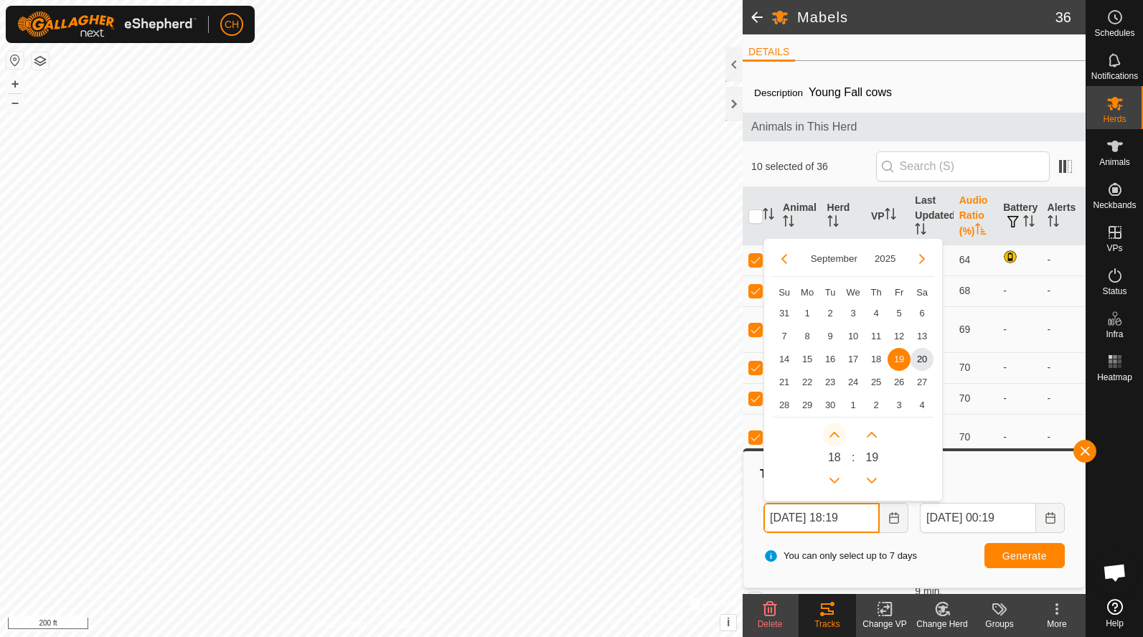
click at [839, 433] on button "Next Hour" at bounding box center [834, 434] width 23 height 23
click at [839, 433] on icon "Next Hour" at bounding box center [833, 434] width 11 height 11
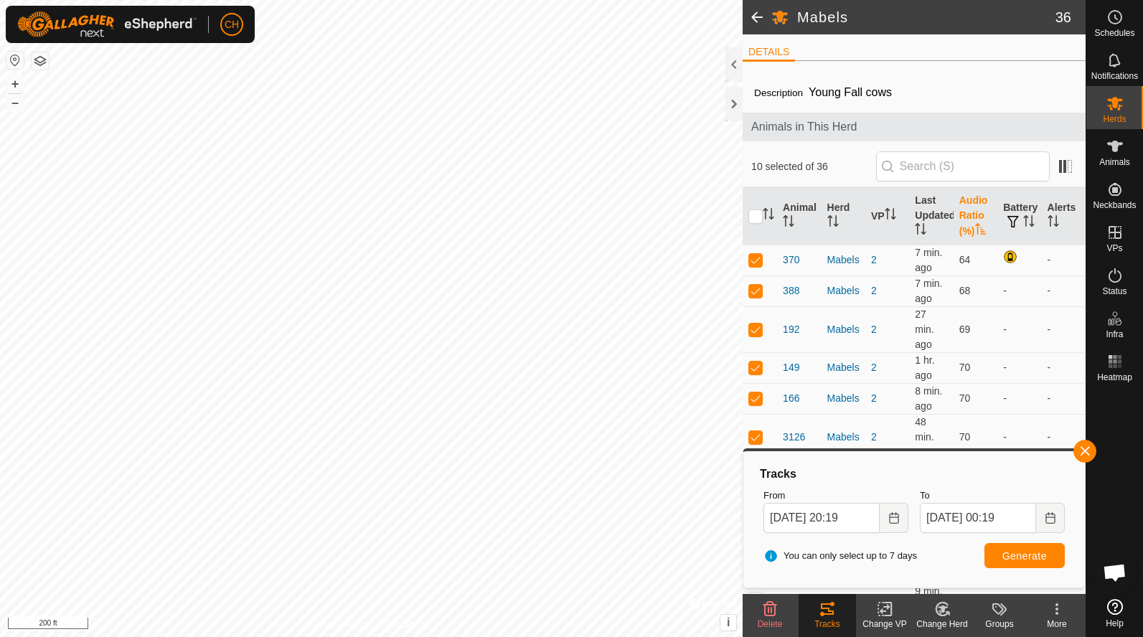
click at [965, 551] on div "You can only select up to 7 days Generate" at bounding box center [913, 556] width 313 height 34
click at [1020, 551] on span "Generate" at bounding box center [1024, 555] width 44 height 11
click at [889, 516] on icon "Choose Date" at bounding box center [893, 517] width 9 height 11
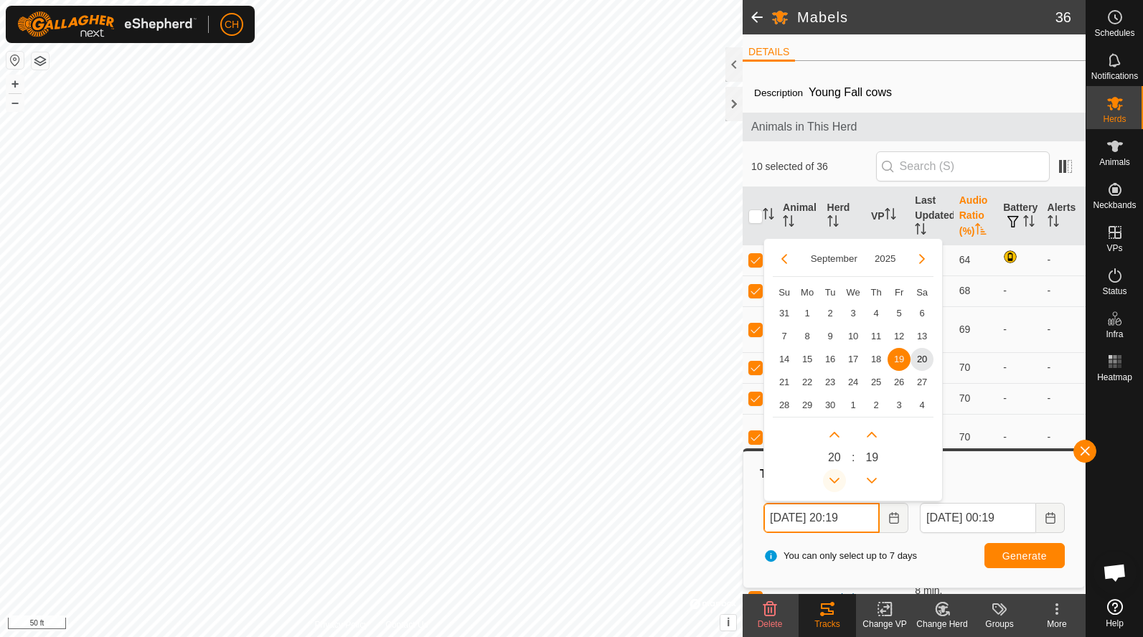
click at [833, 477] on button "Previous Hour" at bounding box center [834, 480] width 23 height 23
click at [834, 478] on span "Previous Hour" at bounding box center [834, 478] width 0 height 0
type input "[DATE] 18:19"
click at [1011, 551] on span "Generate" at bounding box center [1024, 555] width 44 height 11
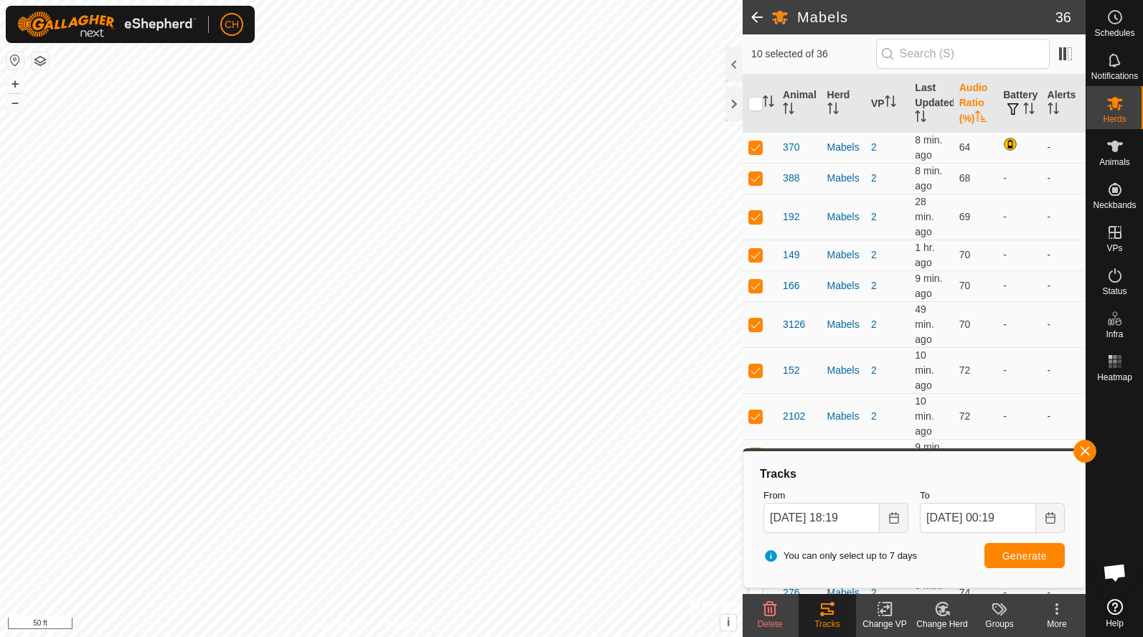
scroll to position [112, 0]
click at [534, 636] on html "CH Schedules Notifications Herds Animals Neckbands VPs Status Infra Heatmap Hel…" at bounding box center [571, 318] width 1143 height 637
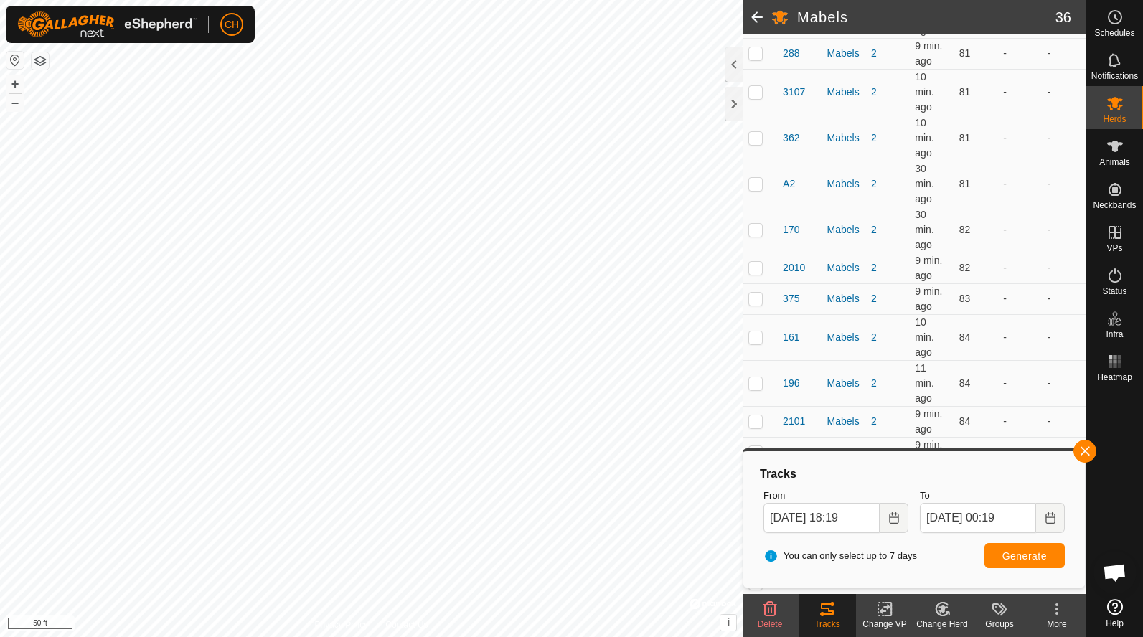
scroll to position [988, 0]
click at [759, 18] on span at bounding box center [756, 17] width 29 height 34
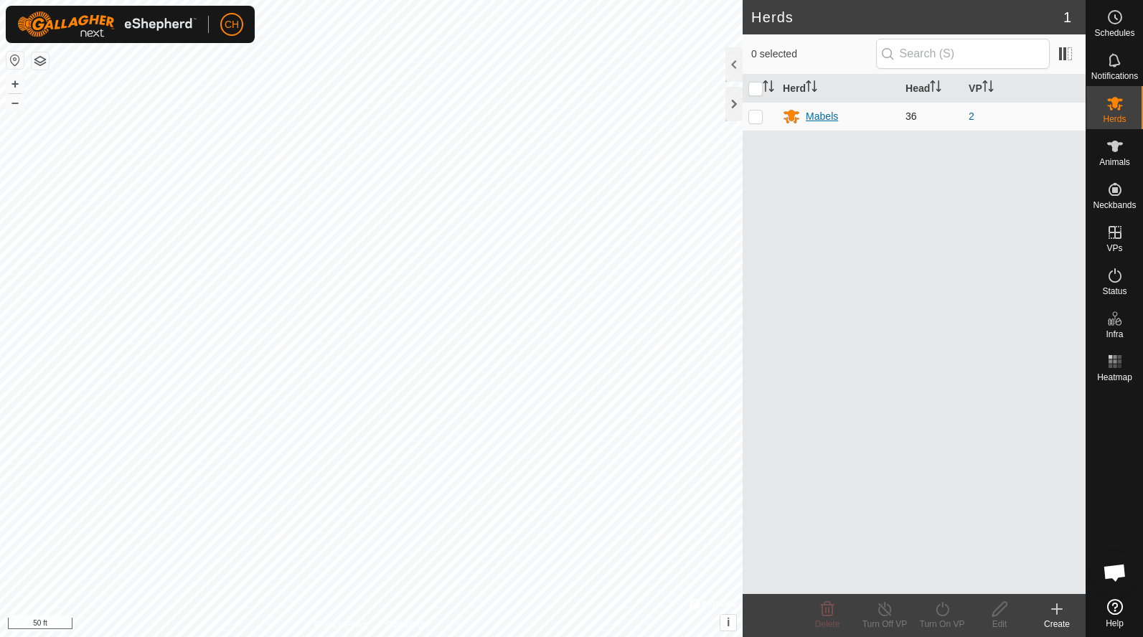
click at [823, 110] on div "Mabels" at bounding box center [821, 116] width 32 height 15
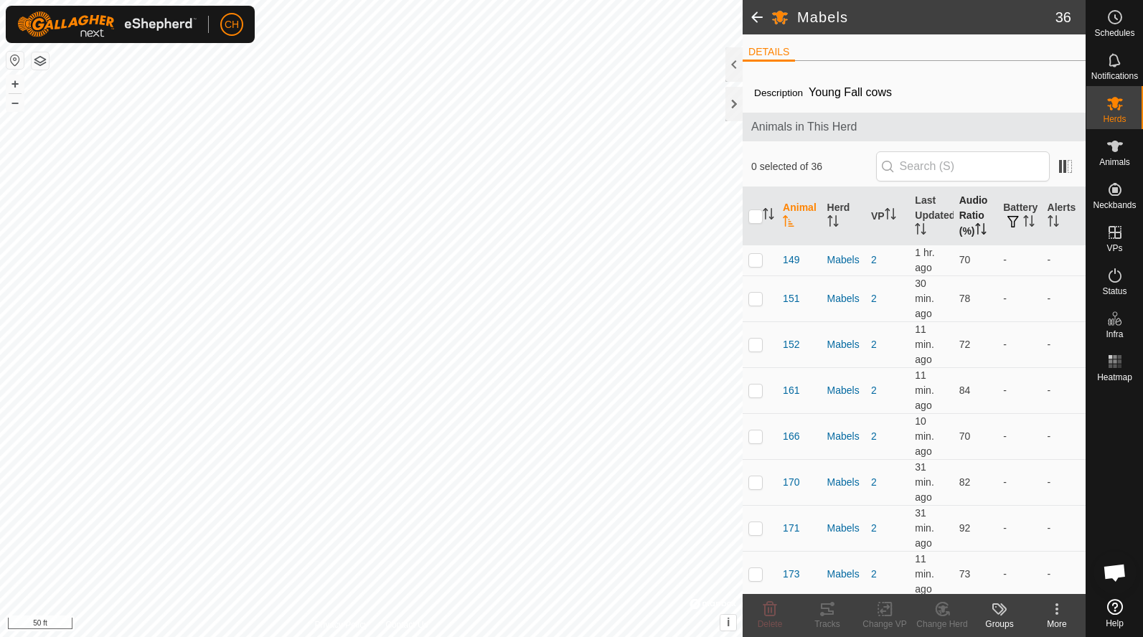
click at [967, 202] on th "Audio Ratio (%)" at bounding box center [975, 216] width 44 height 58
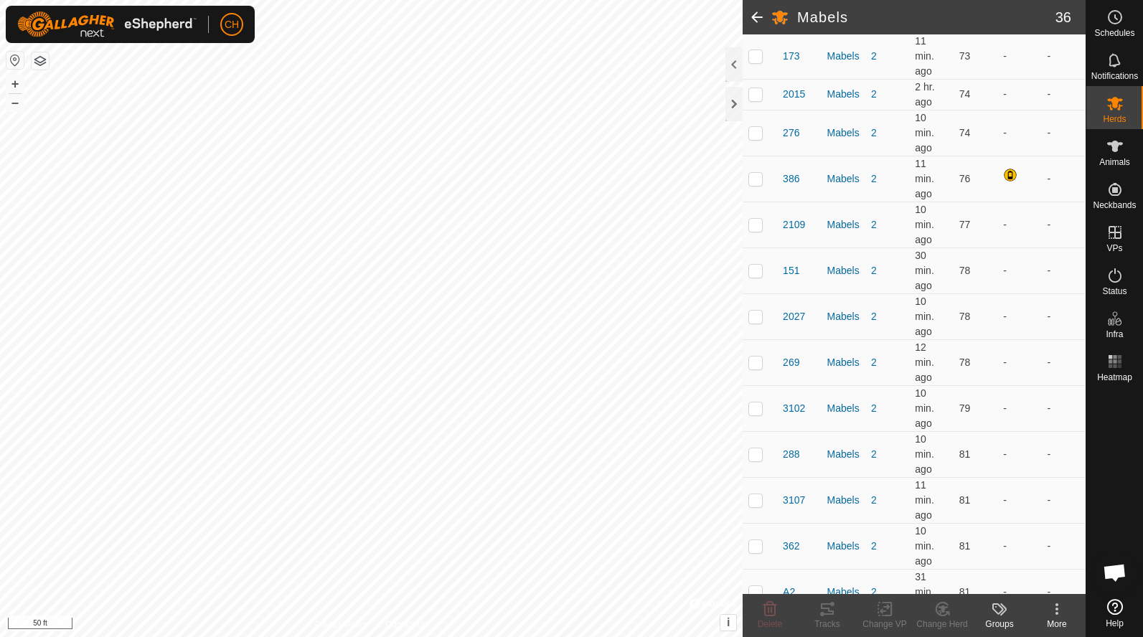
scroll to position [624, 0]
click at [754, 404] on p-checkbox at bounding box center [755, 409] width 14 height 11
checkbox input "true"
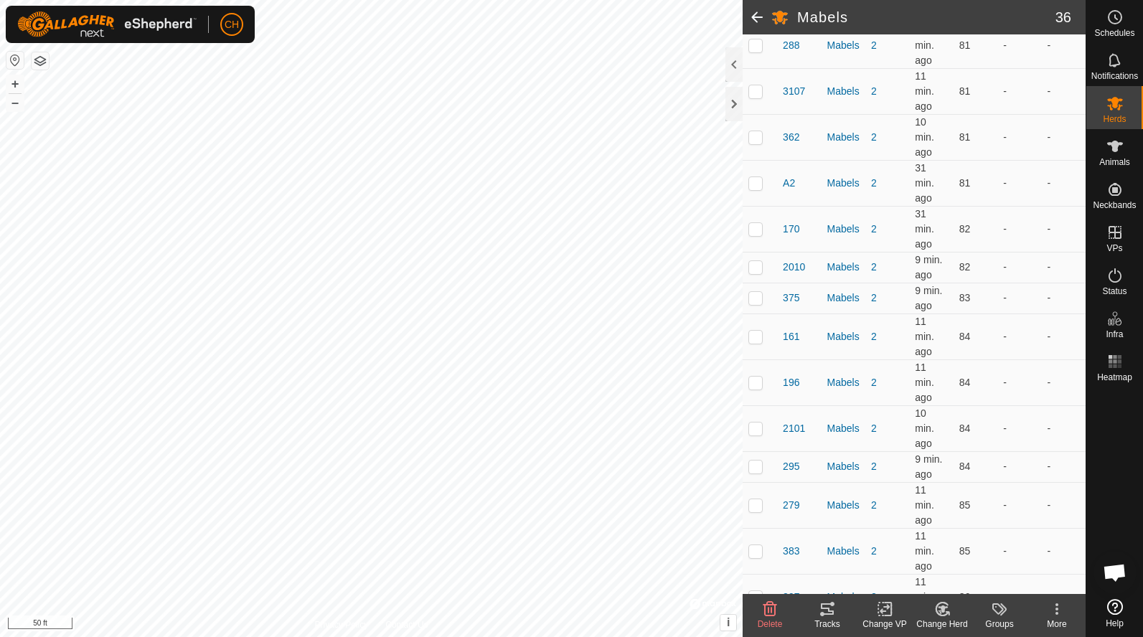
scroll to position [1033, 0]
checkbox input "true"
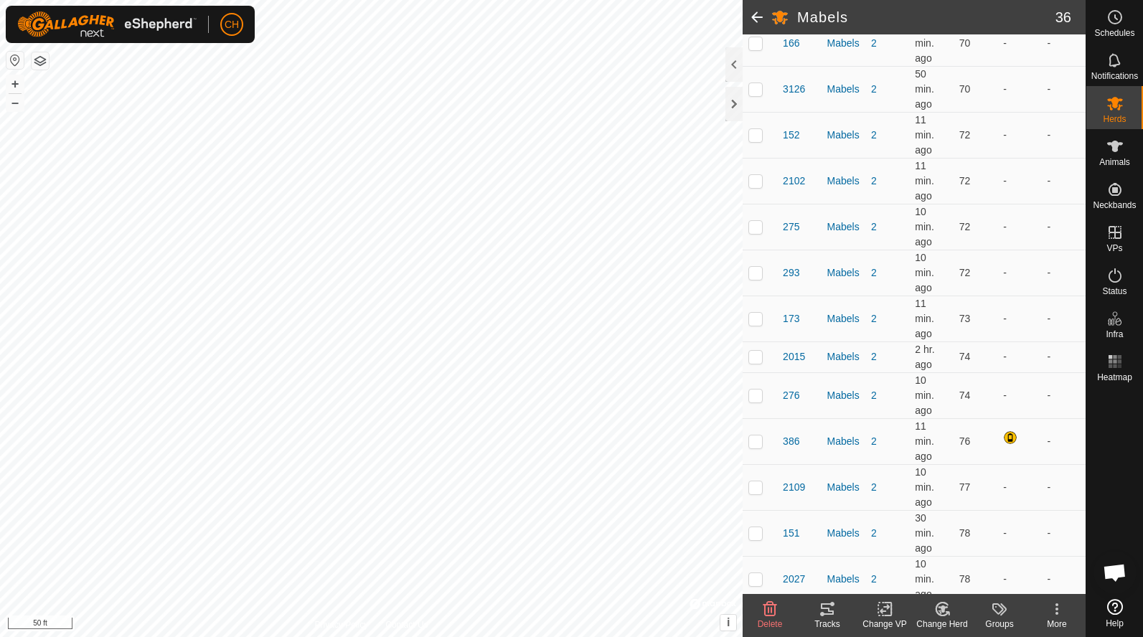
scroll to position [519, 0]
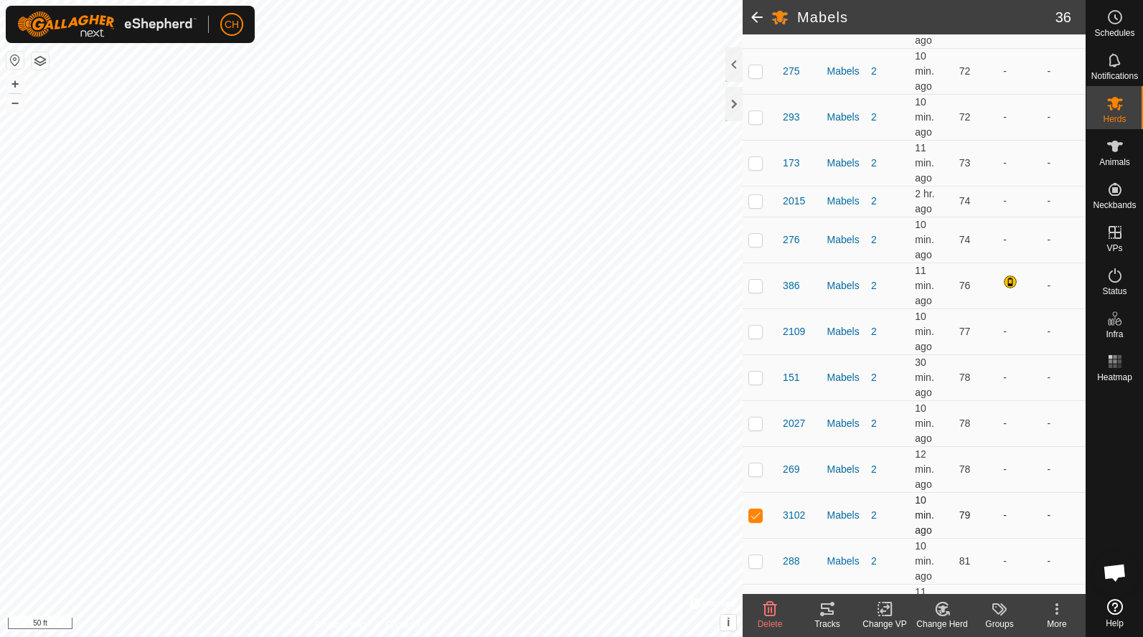
click at [755, 509] on p-checkbox at bounding box center [755, 514] width 14 height 11
checkbox input "false"
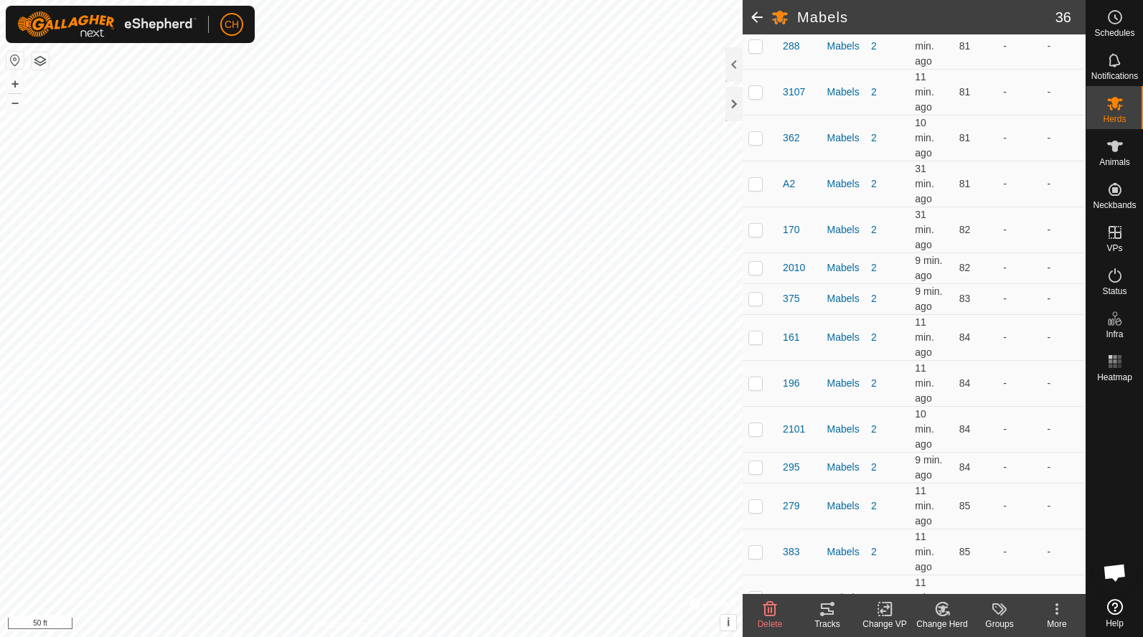
scroll to position [1033, 0]
click at [756, 636] on p-checkbox at bounding box center [755, 643] width 14 height 11
checkbox input "true"
click at [758, 575] on td at bounding box center [759, 598] width 34 height 46
checkbox input "true"
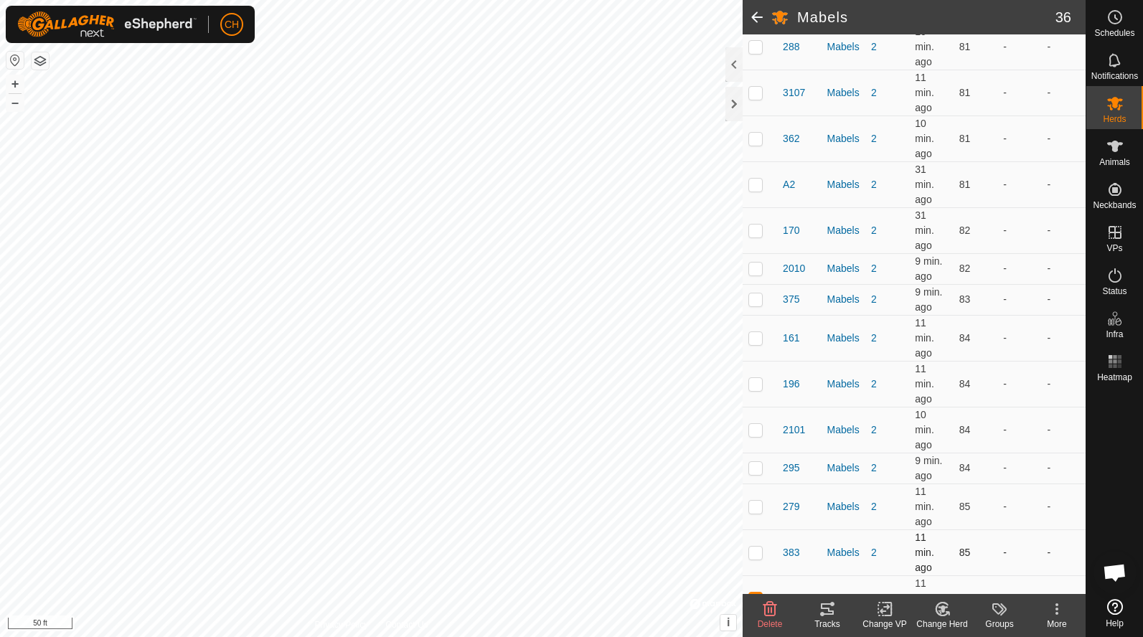
click at [757, 547] on p-checkbox at bounding box center [755, 552] width 14 height 11
checkbox input "true"
click at [826, 607] on icon at bounding box center [826, 608] width 17 height 17
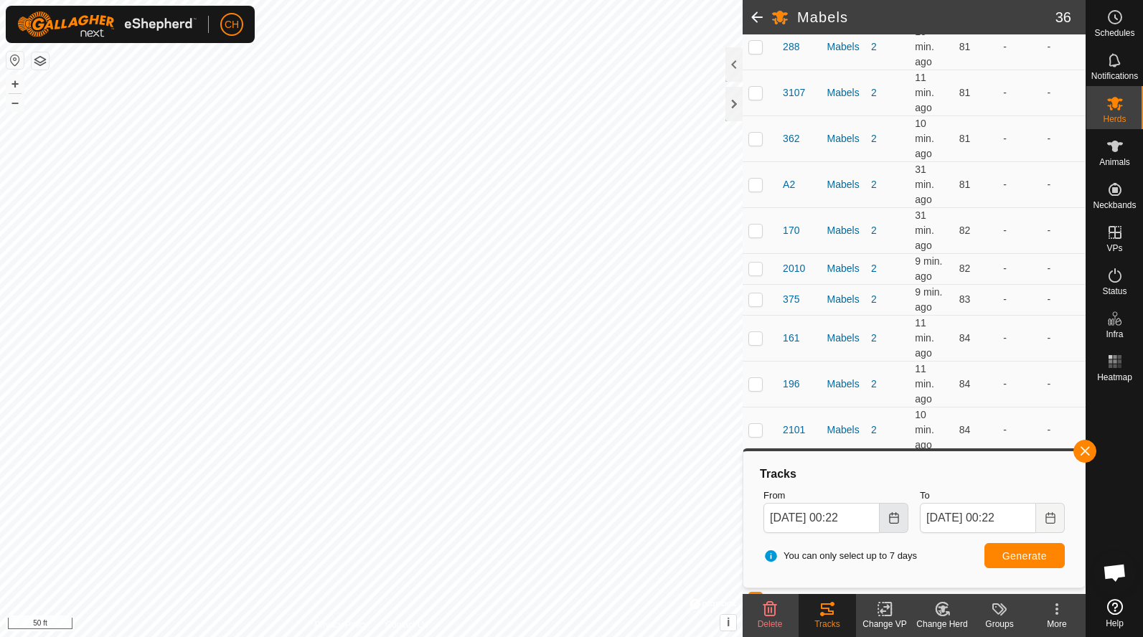
click at [896, 526] on button "Choose Date" at bounding box center [893, 518] width 29 height 30
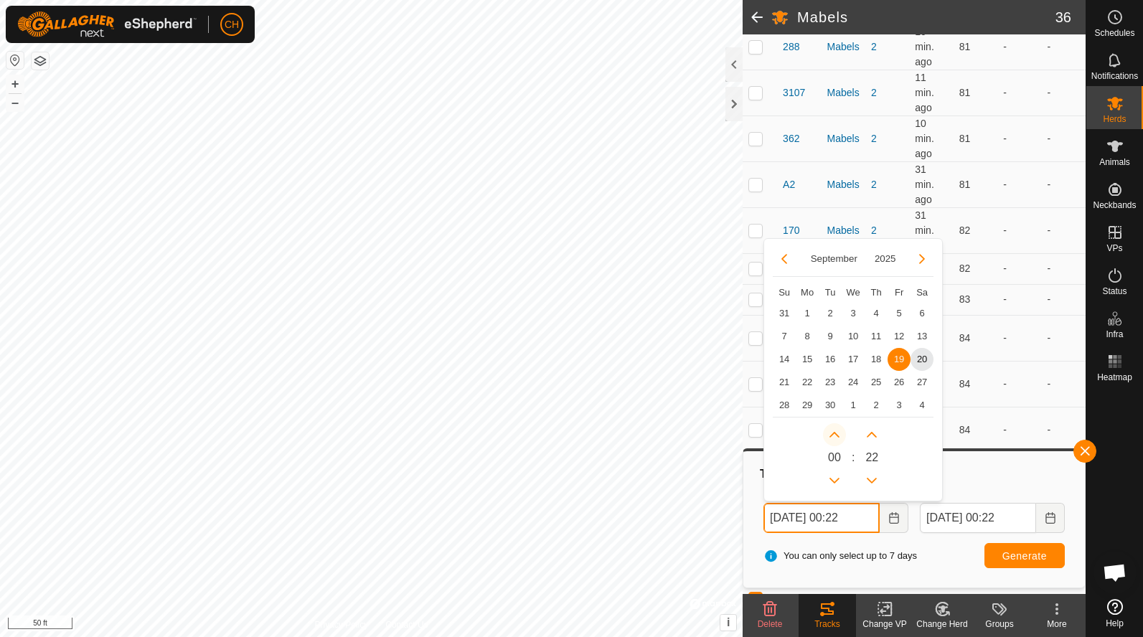
click at [836, 429] on button "Next Hour" at bounding box center [834, 434] width 23 height 23
click at [836, 429] on icon "Next Hour" at bounding box center [833, 434] width 11 height 11
click at [836, 429] on button "Next Hour" at bounding box center [834, 434] width 23 height 23
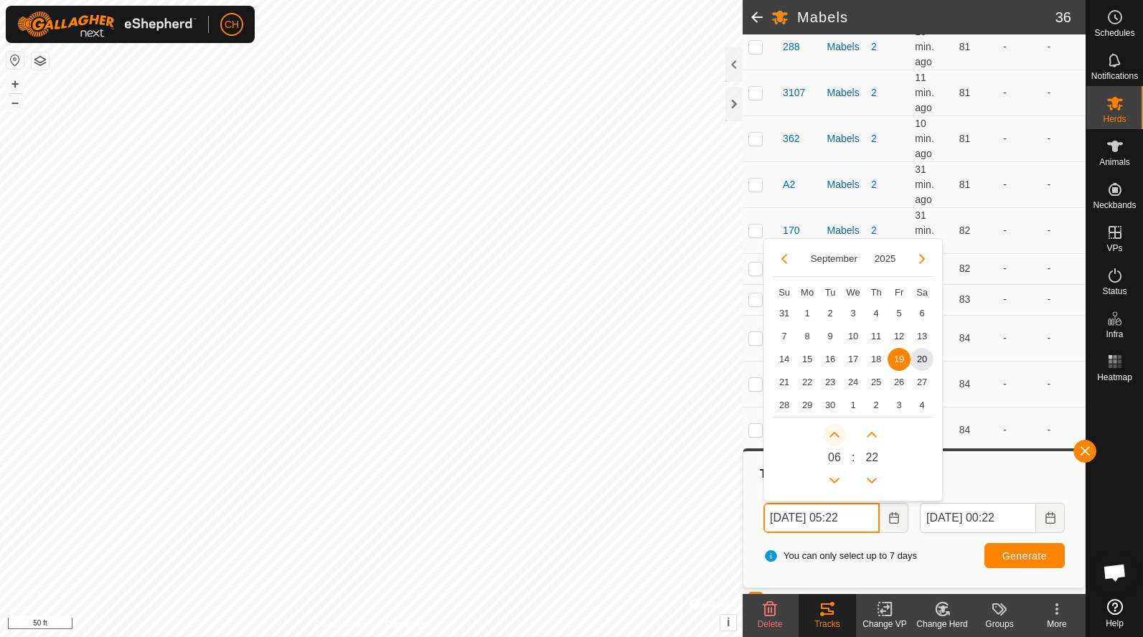
click at [836, 429] on icon "Next Hour" at bounding box center [833, 434] width 11 height 11
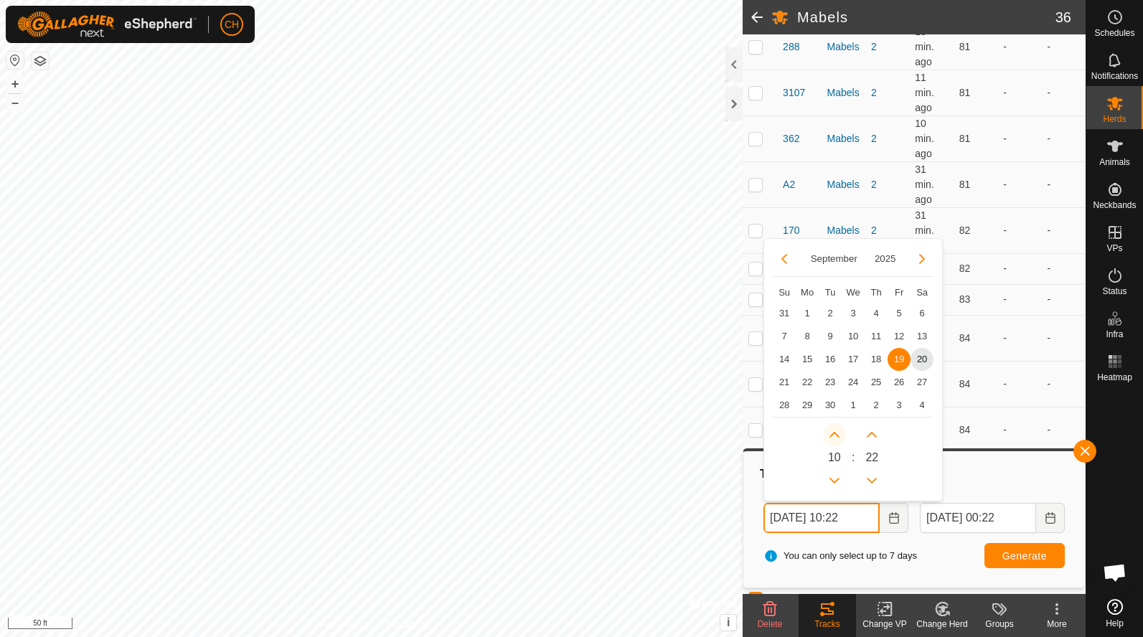
click at [836, 429] on icon "Next Hour" at bounding box center [833, 434] width 11 height 11
click at [836, 429] on button "Next Hour" at bounding box center [834, 434] width 23 height 23
click at [836, 429] on icon "Next Hour" at bounding box center [833, 434] width 11 height 11
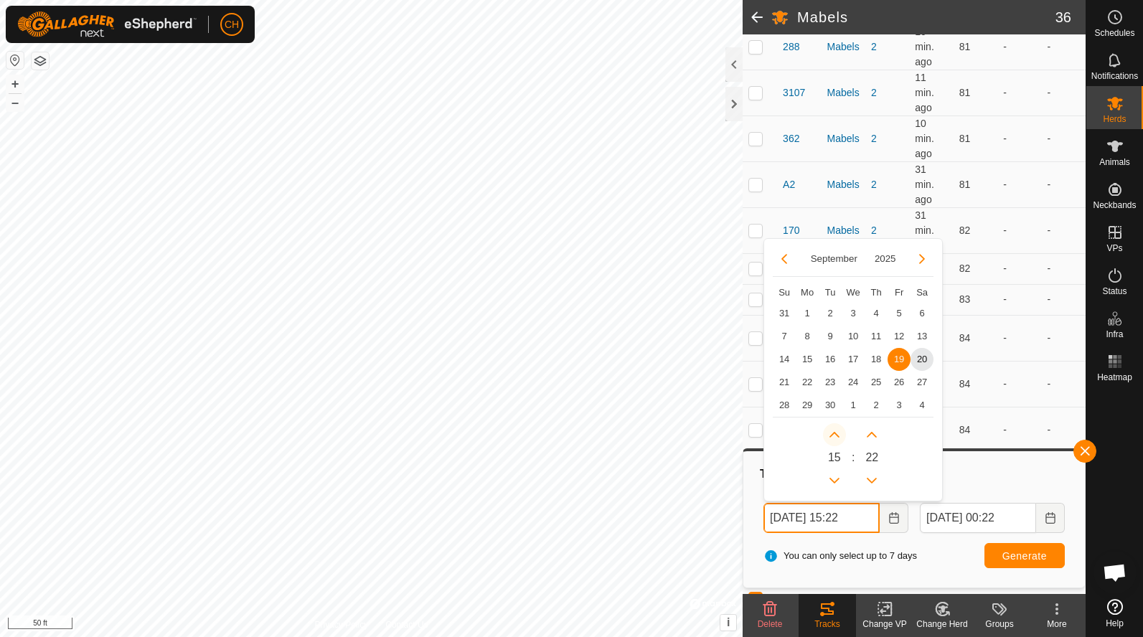
click at [836, 429] on icon "Next Hour" at bounding box center [833, 434] width 11 height 11
click at [836, 429] on button "Next Hour" at bounding box center [834, 434] width 23 height 23
click at [836, 429] on icon "Next Hour" at bounding box center [833, 434] width 11 height 11
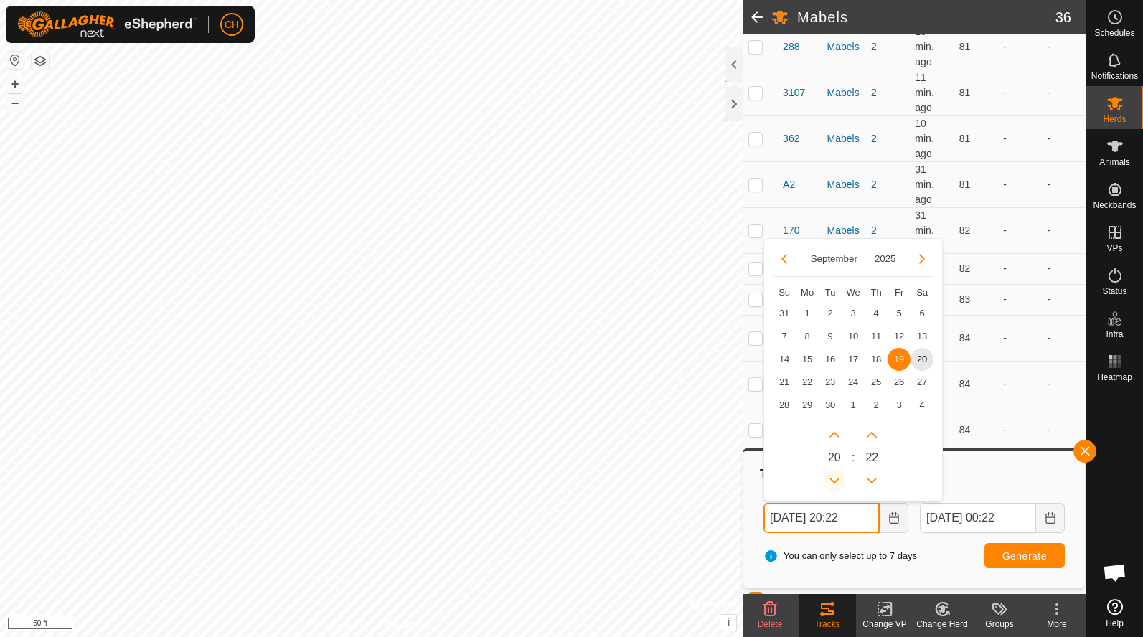
click at [829, 478] on button "Previous Hour" at bounding box center [834, 480] width 23 height 23
type input "[DATE] 18:22"
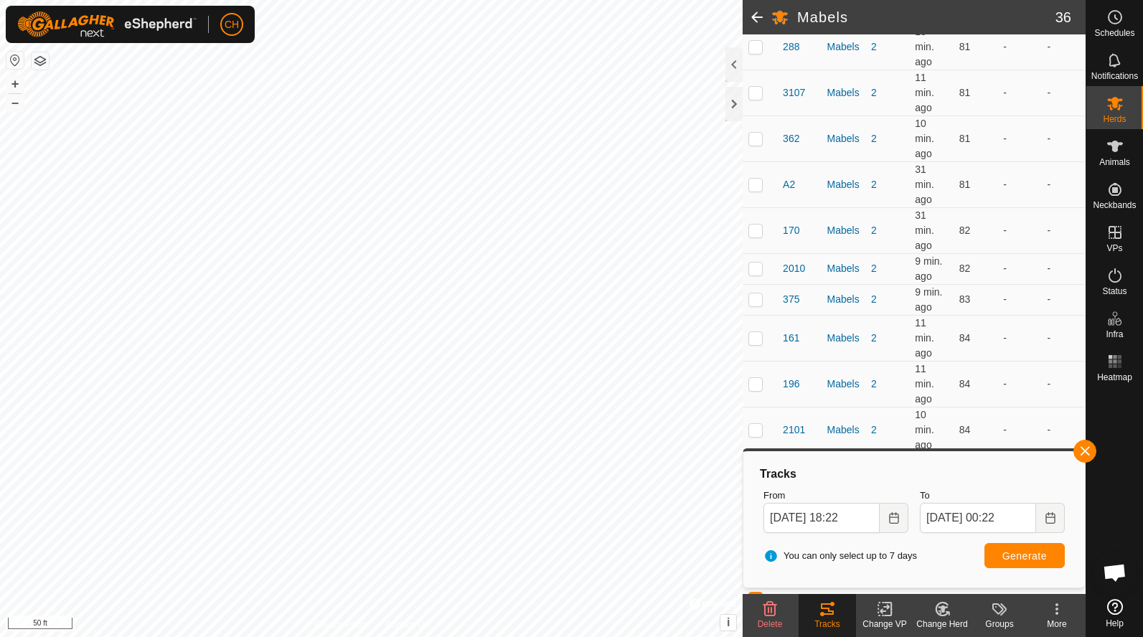
click at [1018, 555] on span "Generate" at bounding box center [1024, 555] width 44 height 11
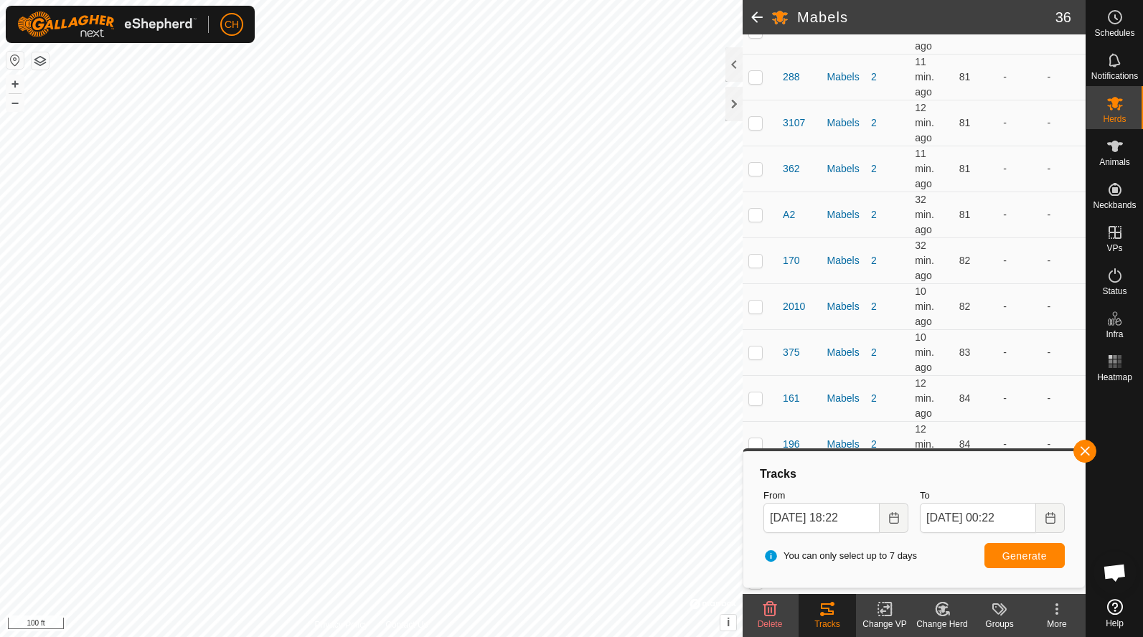
click at [760, 19] on span at bounding box center [756, 17] width 29 height 34
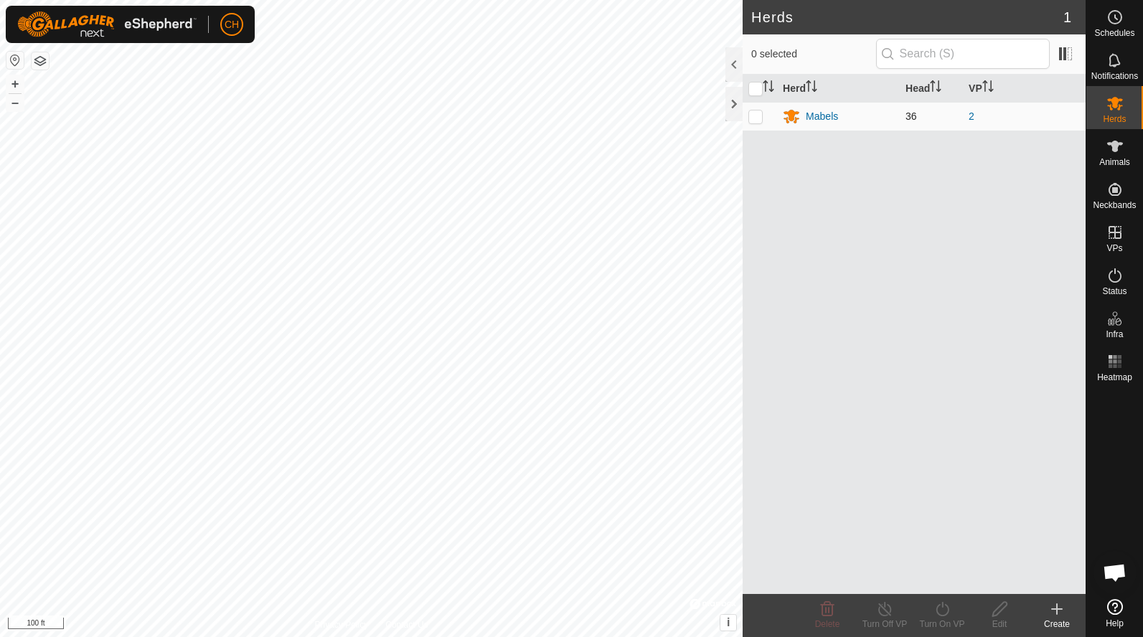
click at [752, 113] on p-checkbox at bounding box center [755, 115] width 14 height 11
checkbox input "true"
click at [757, 85] on input "checkbox" at bounding box center [755, 89] width 14 height 14
checkbox input "false"
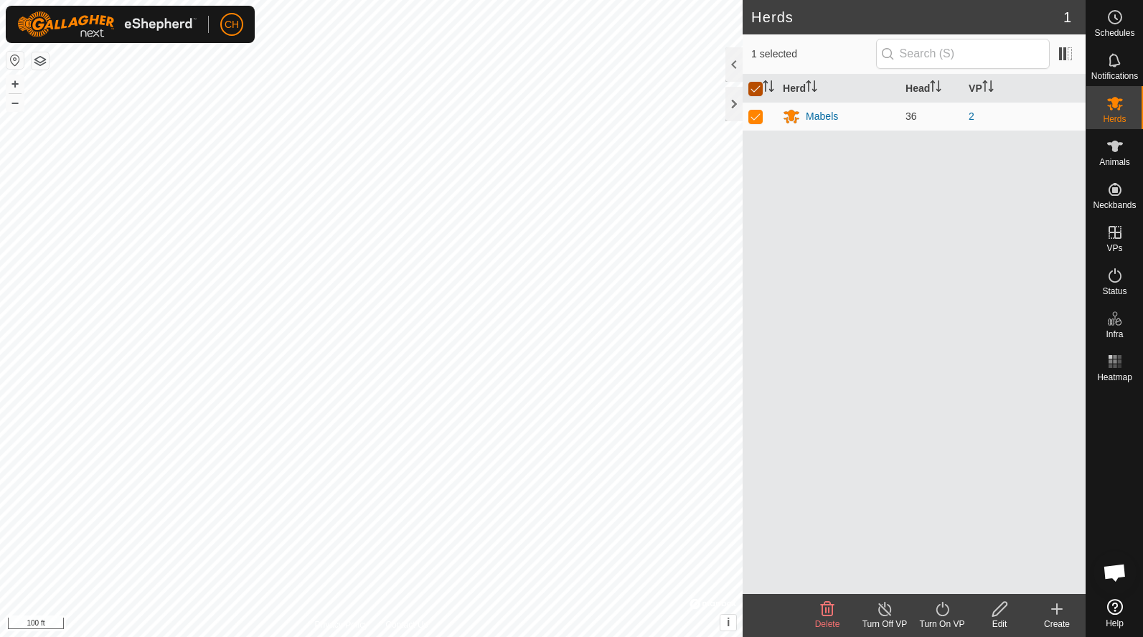
checkbox input "false"
click at [821, 117] on div "Mabels" at bounding box center [821, 116] width 32 height 15
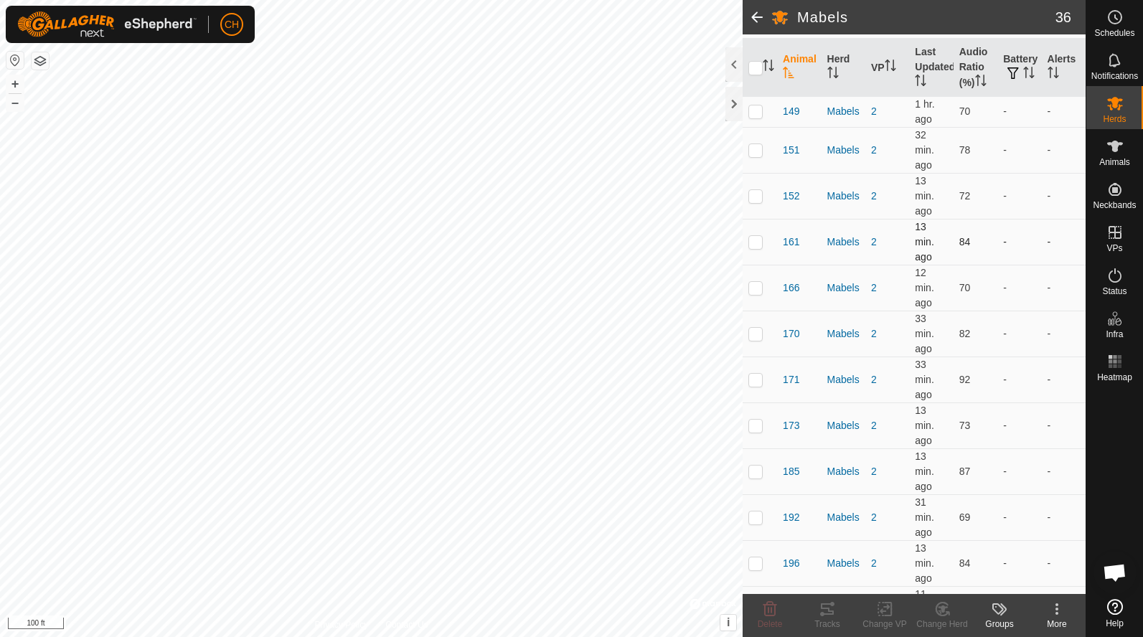
scroll to position [148, 0]
click at [757, 379] on p-checkbox at bounding box center [755, 379] width 14 height 11
checkbox input "true"
click at [757, 420] on p-checkbox at bounding box center [755, 425] width 14 height 11
checkbox input "true"
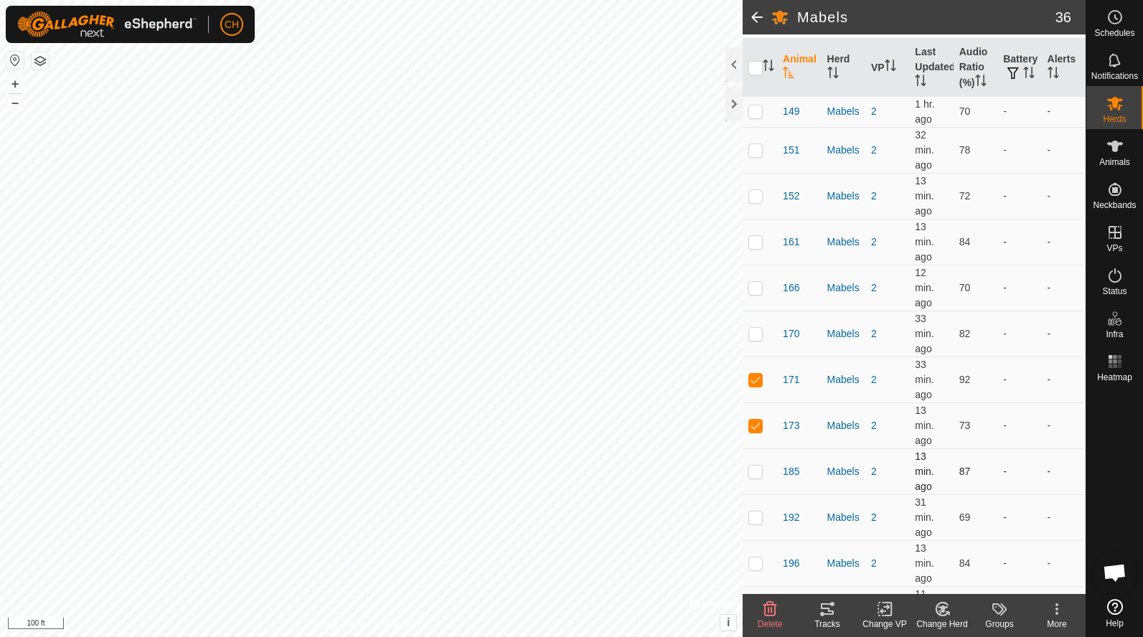
click at [757, 469] on p-checkbox at bounding box center [755, 470] width 14 height 11
checkbox input "true"
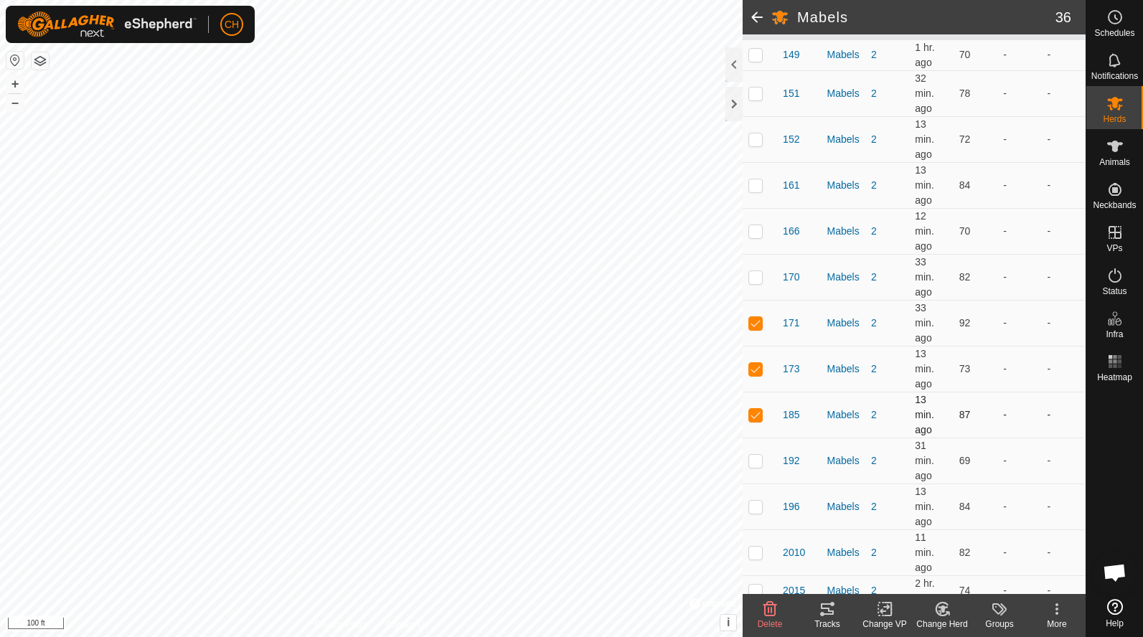
scroll to position [208, 0]
click at [758, 449] on td at bounding box center [759, 458] width 34 height 46
checkbox input "true"
click at [759, 504] on p-checkbox at bounding box center [755, 503] width 14 height 11
checkbox input "true"
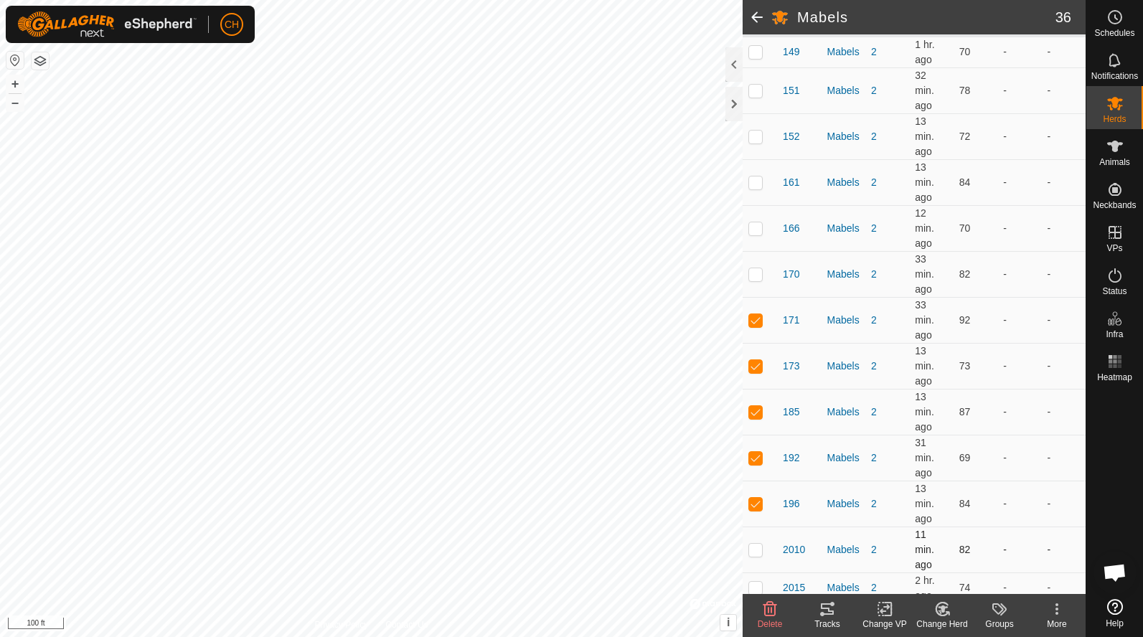
click at [759, 548] on td at bounding box center [759, 549] width 34 height 46
checkbox input "true"
click at [759, 580] on td at bounding box center [759, 587] width 34 height 31
checkbox input "true"
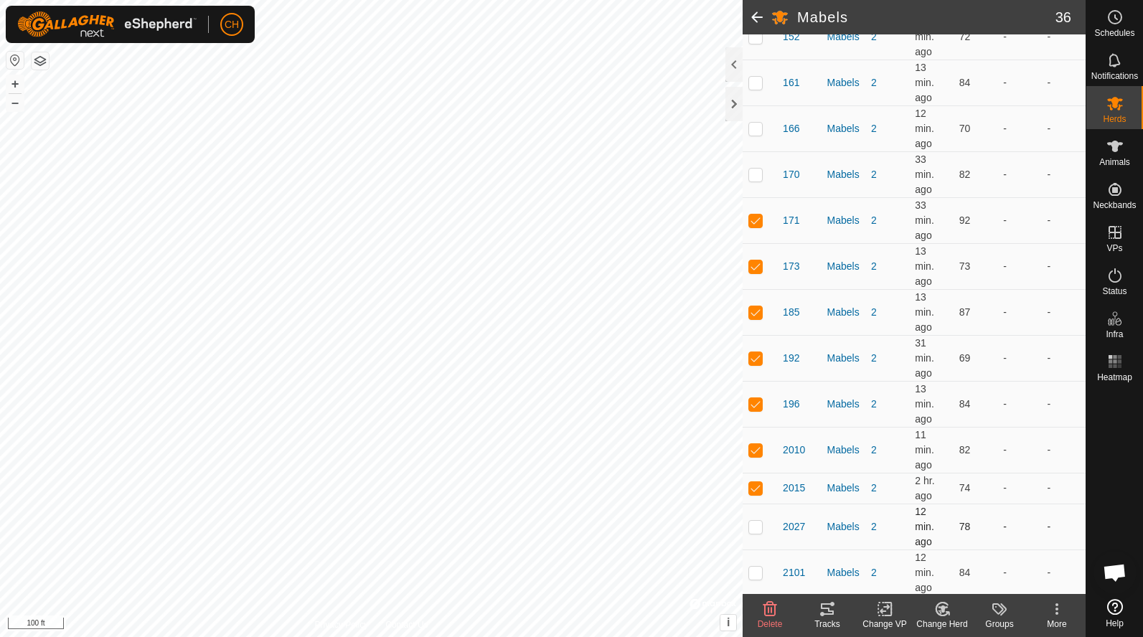
click at [757, 521] on p-checkbox at bounding box center [755, 526] width 14 height 11
checkbox input "true"
click at [760, 567] on p-checkbox at bounding box center [755, 572] width 14 height 11
checkbox input "true"
click at [838, 613] on tracks-svg-icon at bounding box center [826, 608] width 57 height 17
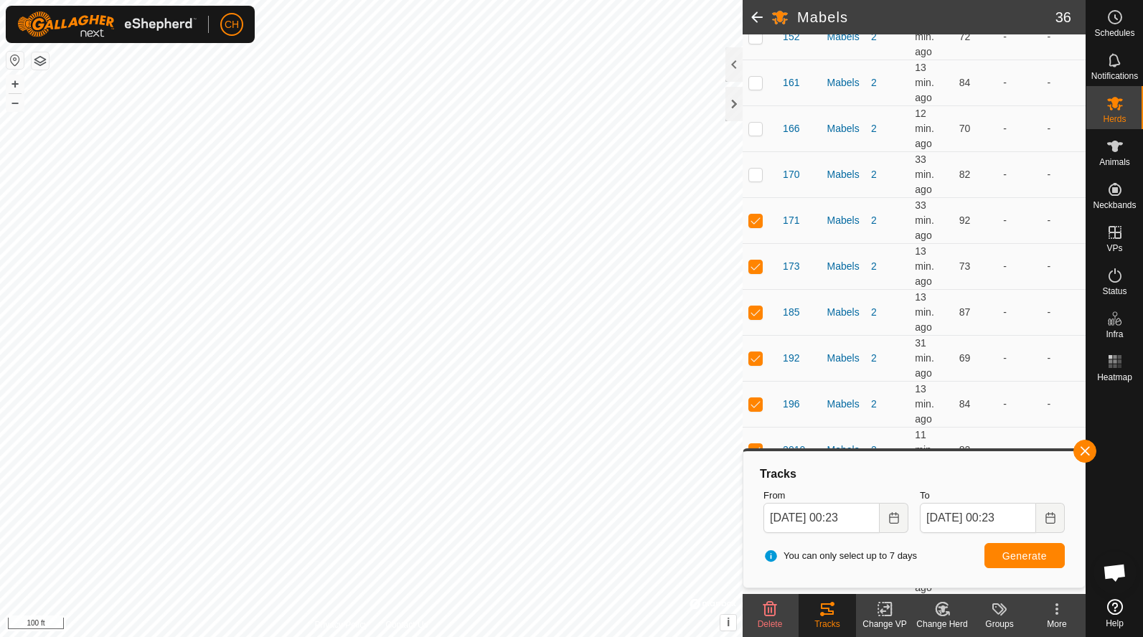
click at [757, 14] on span at bounding box center [756, 17] width 29 height 34
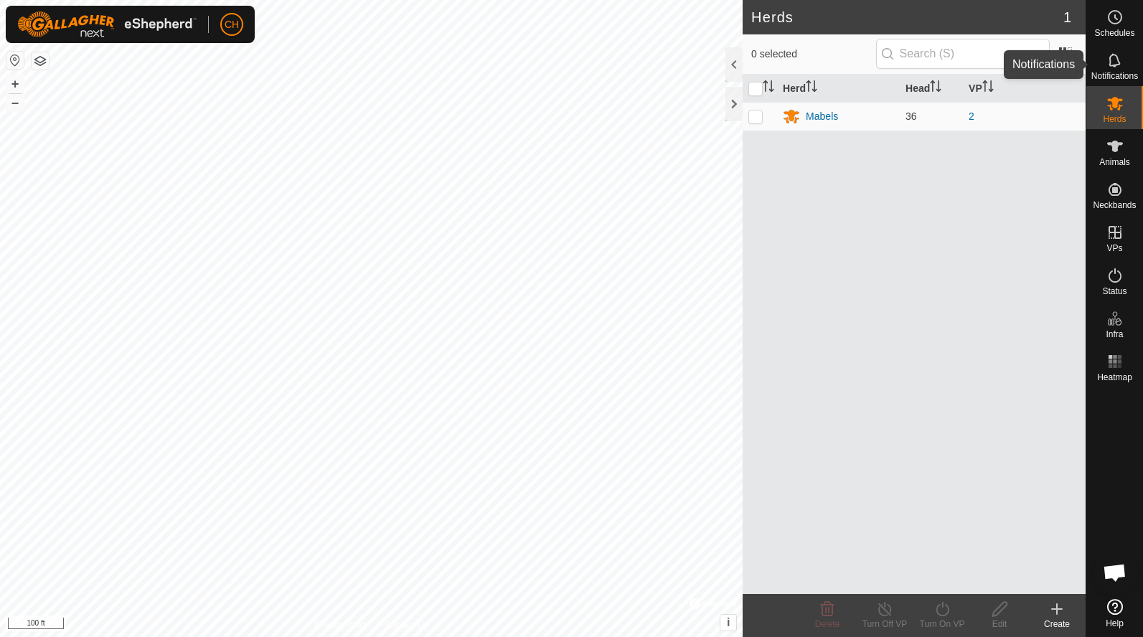
click at [1110, 65] on icon at bounding box center [1113, 60] width 11 height 14
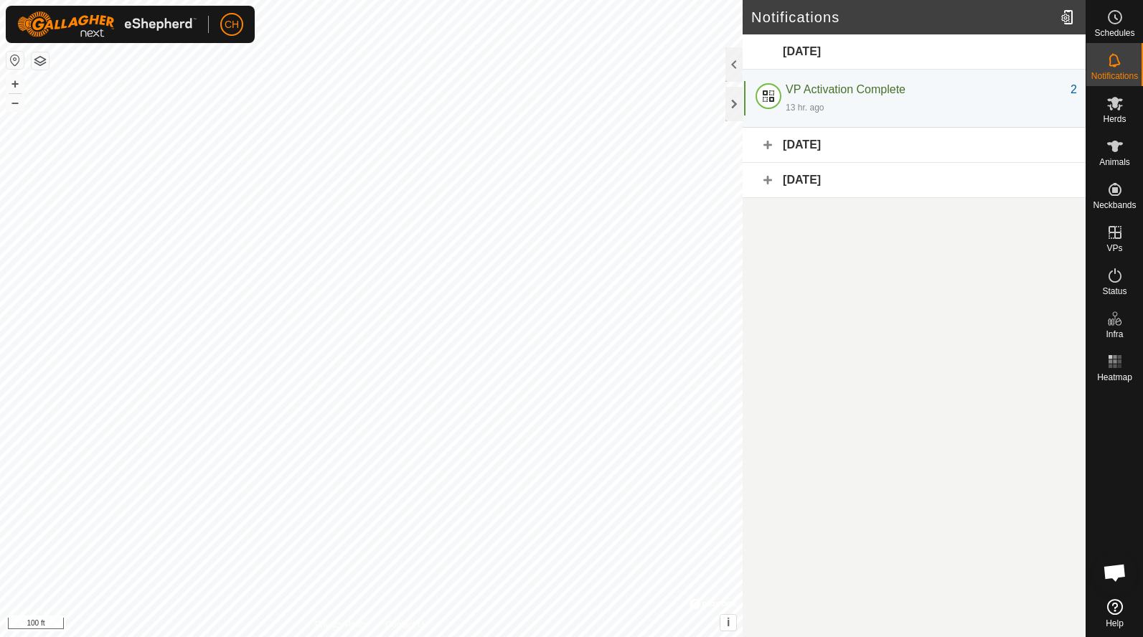
click at [769, 144] on div "[DATE]" at bounding box center [913, 145] width 343 height 35
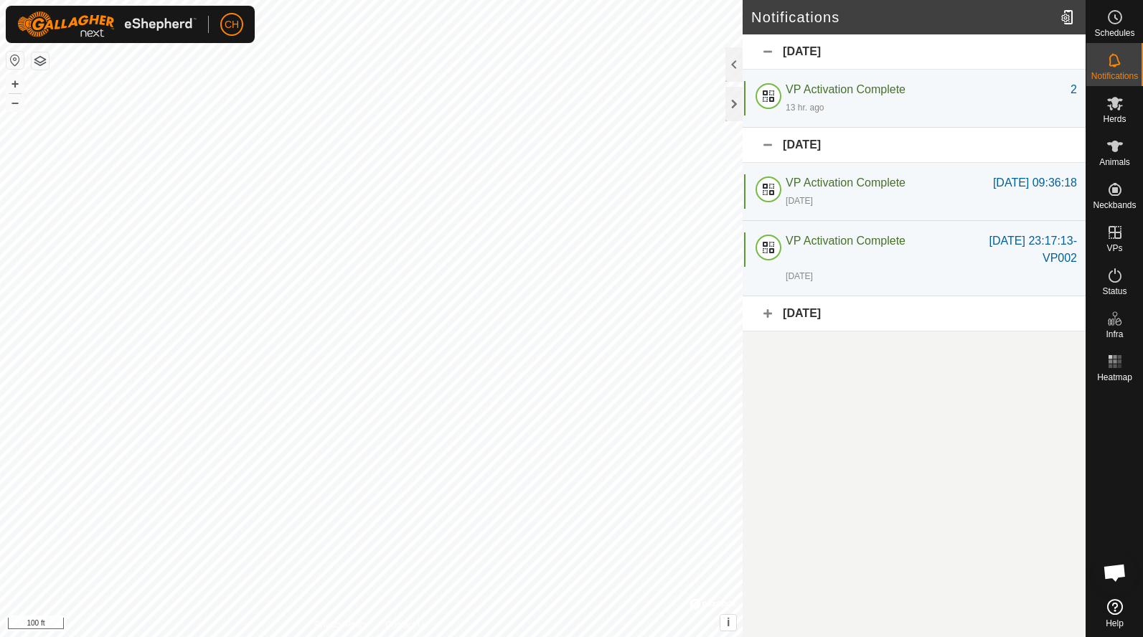
click at [769, 55] on div "[DATE]" at bounding box center [913, 51] width 343 height 35
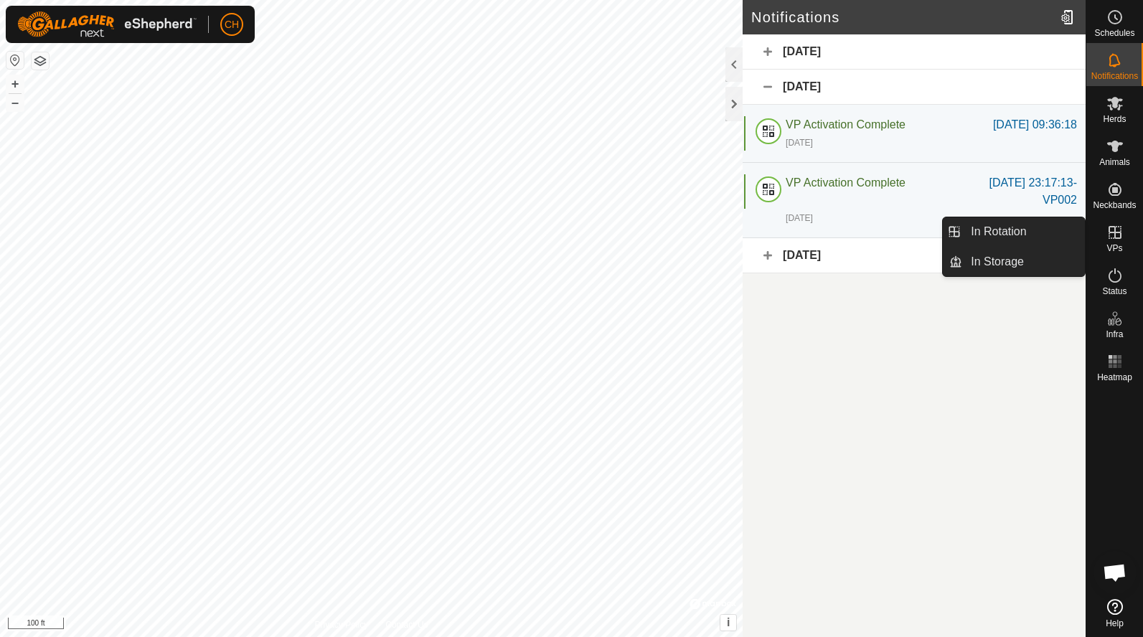
click at [1120, 244] on span "VPs" at bounding box center [1114, 248] width 16 height 9
click at [1013, 235] on link "In Rotation" at bounding box center [1023, 231] width 123 height 29
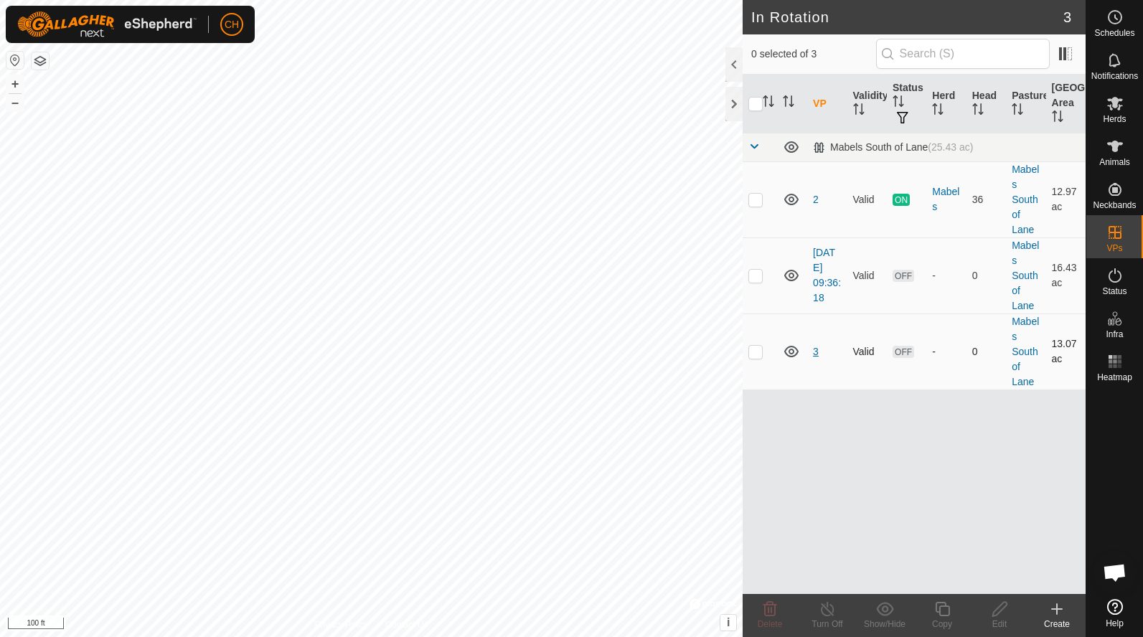
click at [817, 353] on link "3" at bounding box center [816, 351] width 6 height 11
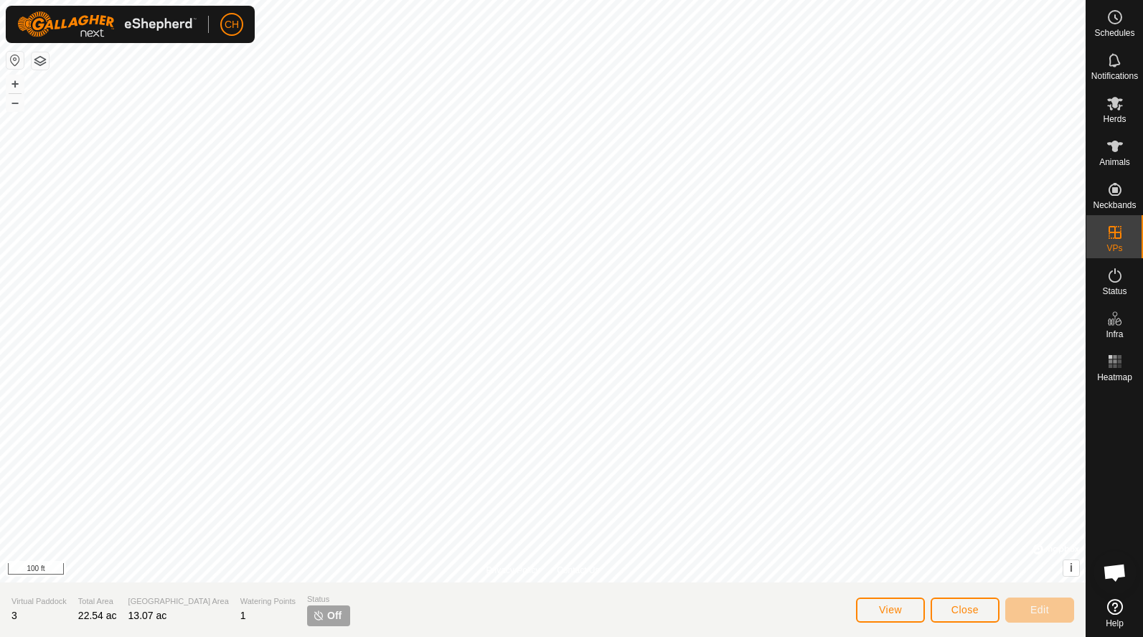
click at [976, 608] on span "Close" at bounding box center [964, 609] width 27 height 11
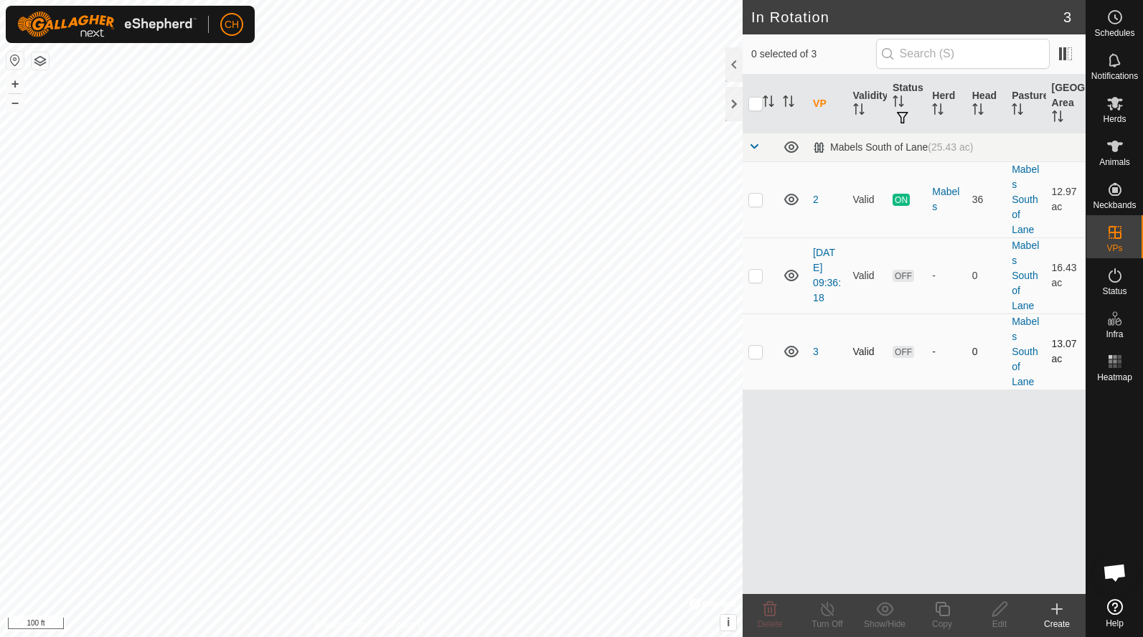
click at [755, 356] on p-checkbox at bounding box center [755, 351] width 14 height 11
checkbox input "true"
click at [942, 608] on icon at bounding box center [942, 608] width 18 height 17
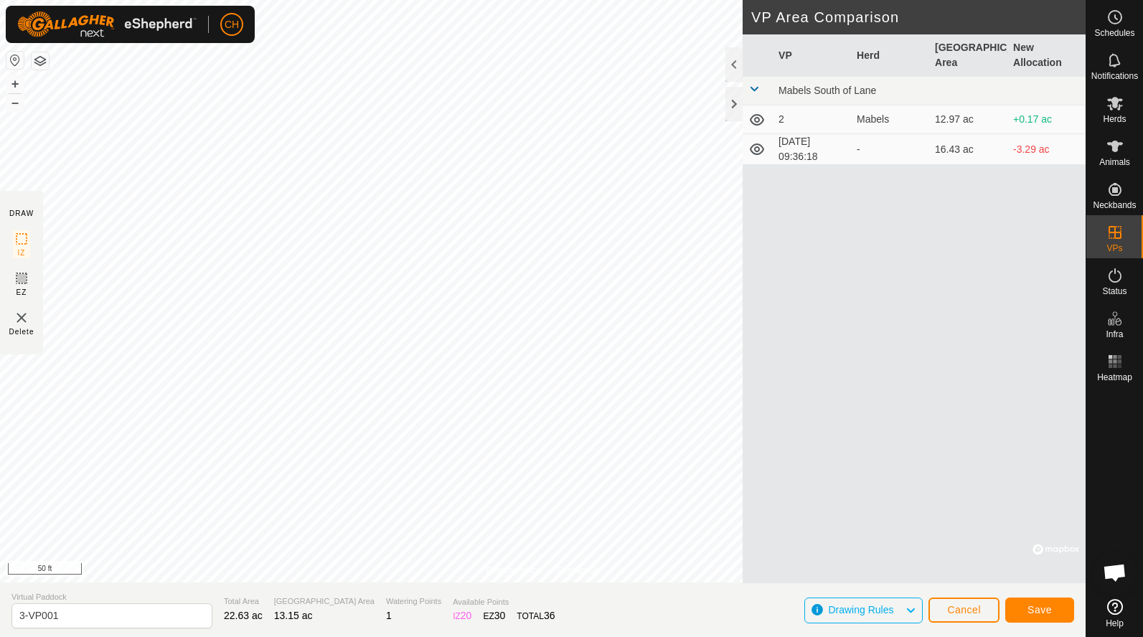
click at [1047, 614] on span "Save" at bounding box center [1039, 609] width 24 height 11
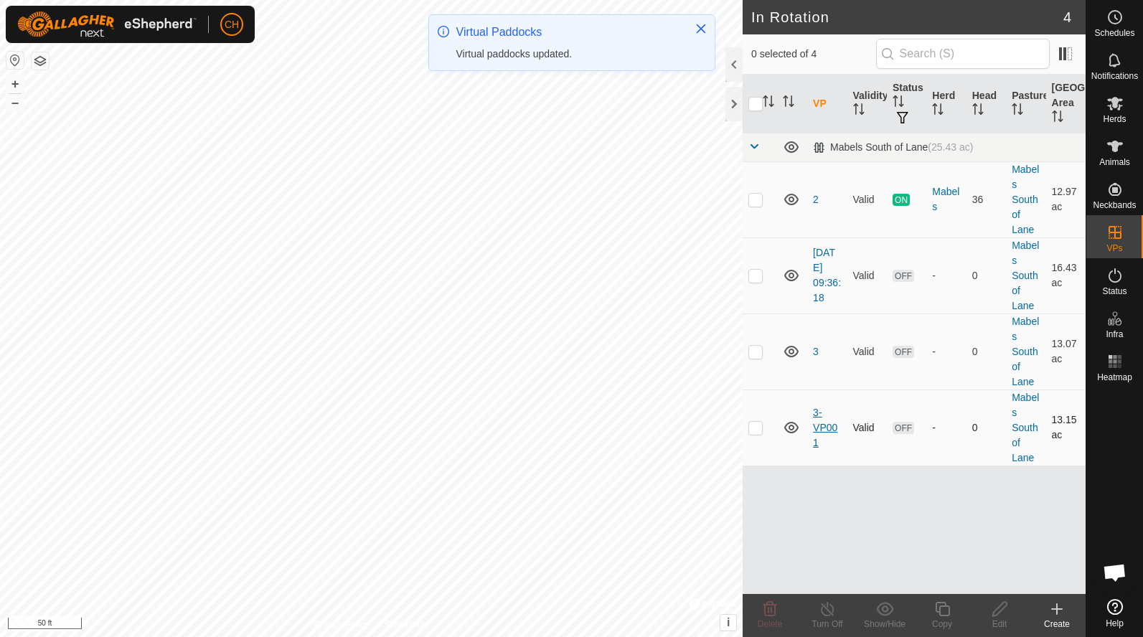
click at [823, 427] on link "3-VP001" at bounding box center [825, 428] width 24 height 42
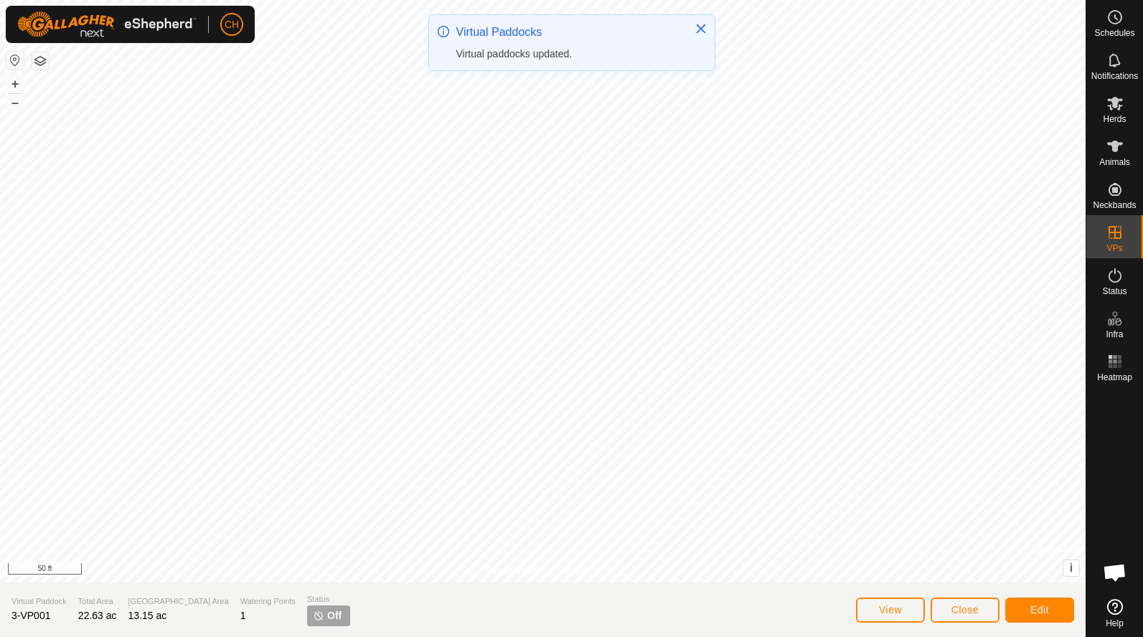
click at [1052, 613] on button "Edit" at bounding box center [1039, 609] width 69 height 25
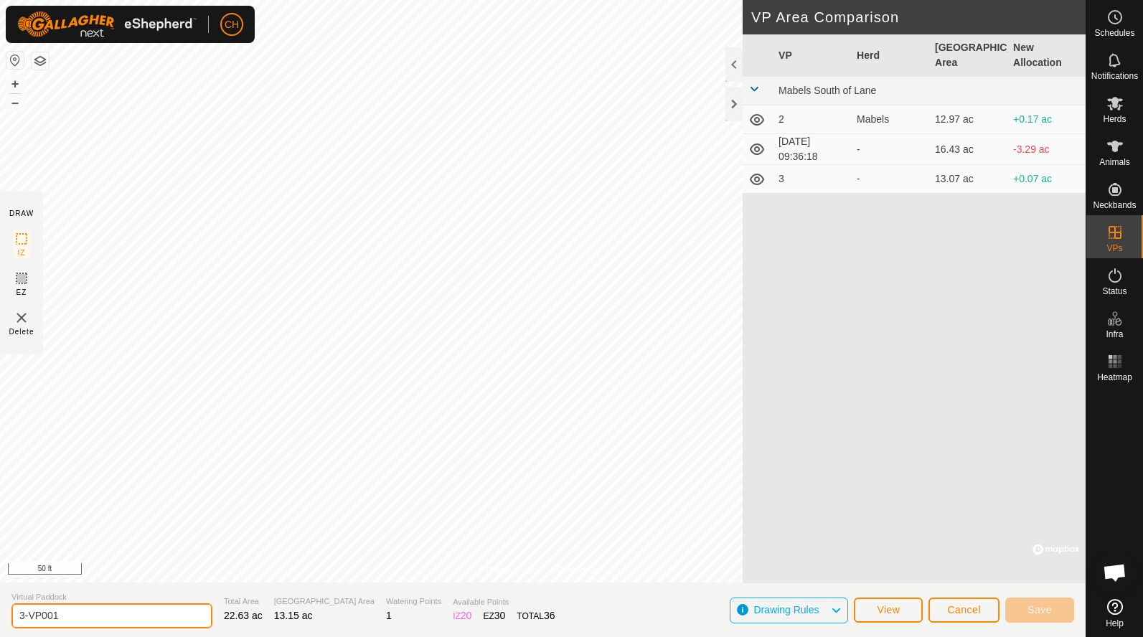
drag, startPoint x: 72, startPoint y: 618, endPoint x: -19, endPoint y: 611, distance: 92.0
click at [0, 611] on html "CH Schedules Notifications Herds Animals Neckbands VPs Status Infra Heatmap Hel…" at bounding box center [571, 318] width 1143 height 637
type input "4"
click at [1038, 608] on span "Save" at bounding box center [1039, 609] width 24 height 11
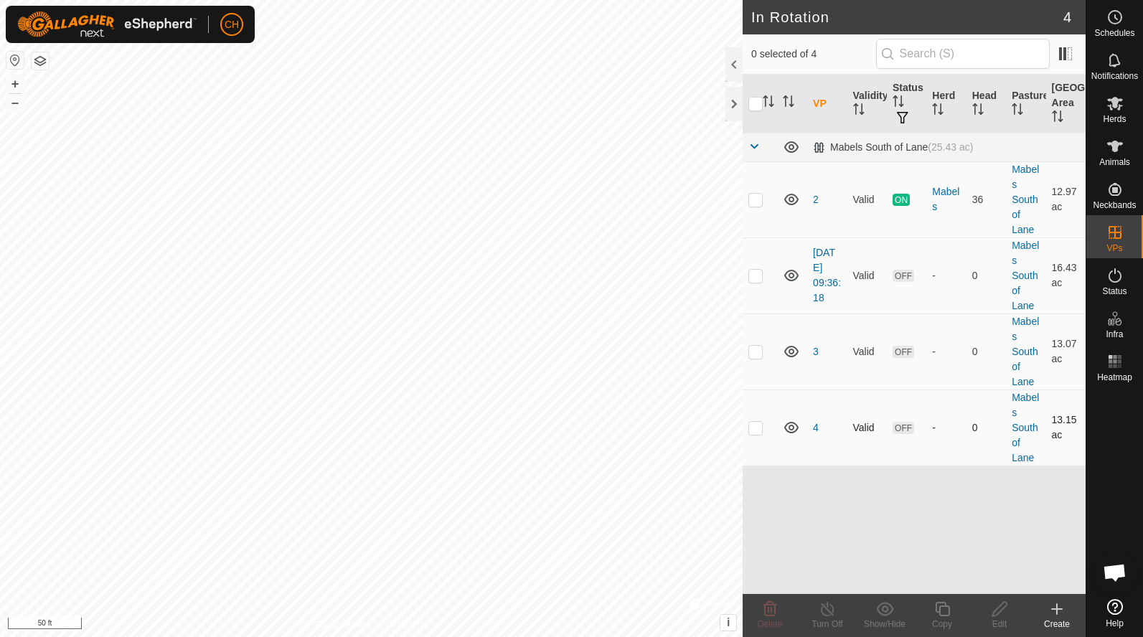
click at [758, 427] on p-checkbox at bounding box center [755, 427] width 14 height 11
checkbox input "true"
click at [941, 612] on icon at bounding box center [942, 608] width 18 height 17
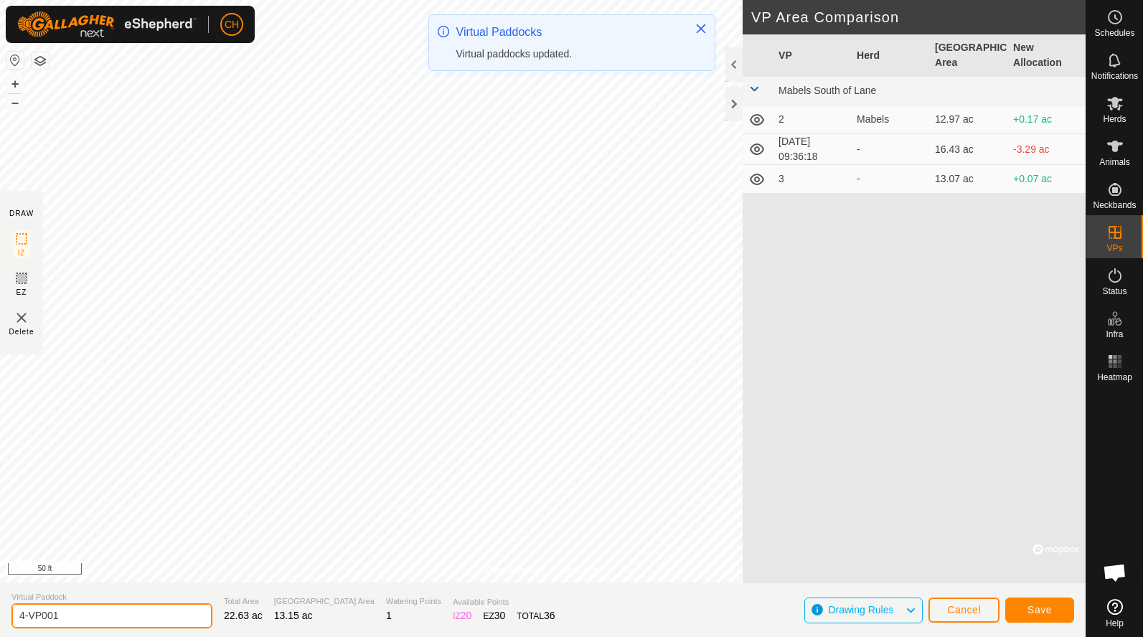
drag, startPoint x: 83, startPoint y: 623, endPoint x: -19, endPoint y: 609, distance: 103.6
click at [0, 609] on html "CH Schedules Notifications Herds Animals Neckbands VPs Status Infra Heatmap Hel…" at bounding box center [571, 318] width 1143 height 637
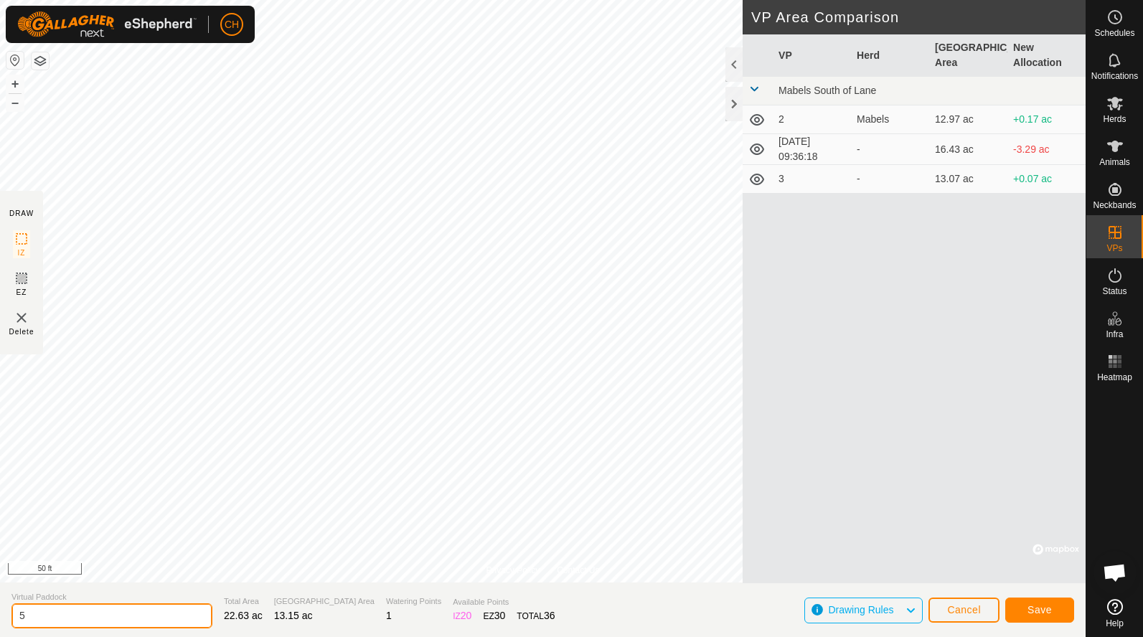
type input "5"
click at [1041, 618] on button "Save" at bounding box center [1039, 609] width 69 height 25
click at [963, 614] on span "Cancel" at bounding box center [964, 609] width 34 height 11
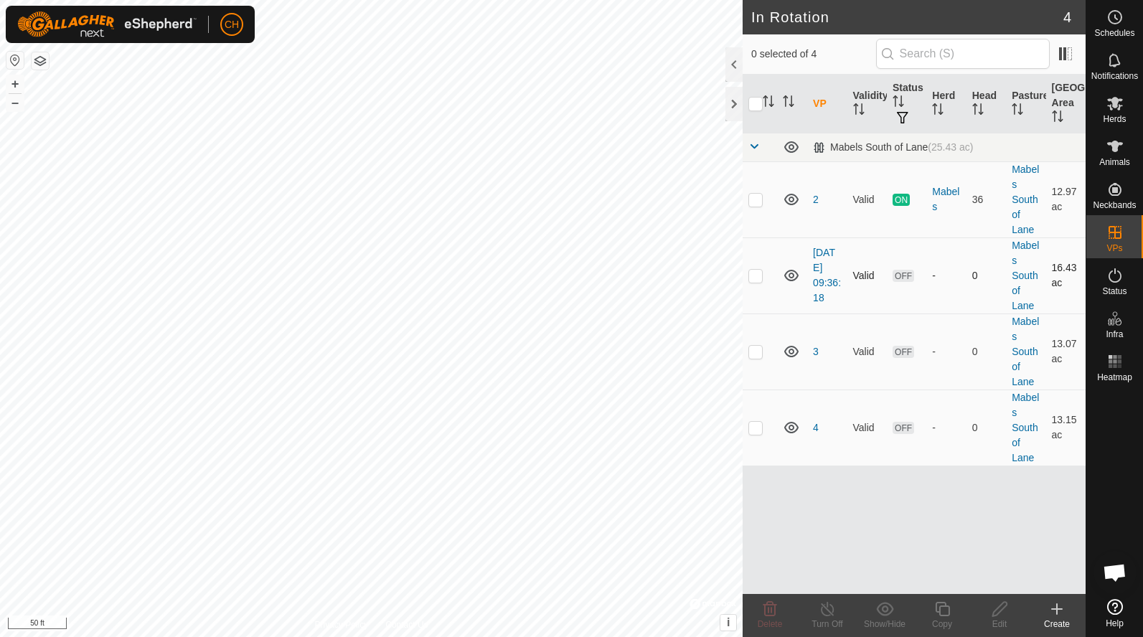
click at [757, 278] on p-checkbox at bounding box center [755, 275] width 14 height 11
click at [768, 615] on icon at bounding box center [770, 609] width 14 height 14
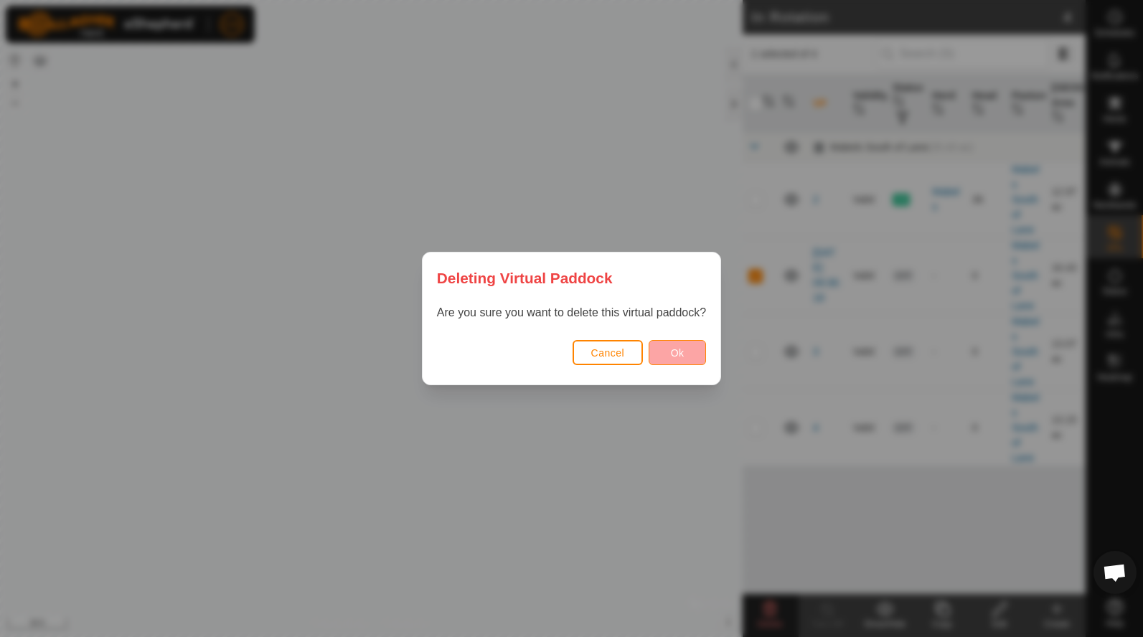
click at [685, 350] on button "Ok" at bounding box center [676, 352] width 57 height 25
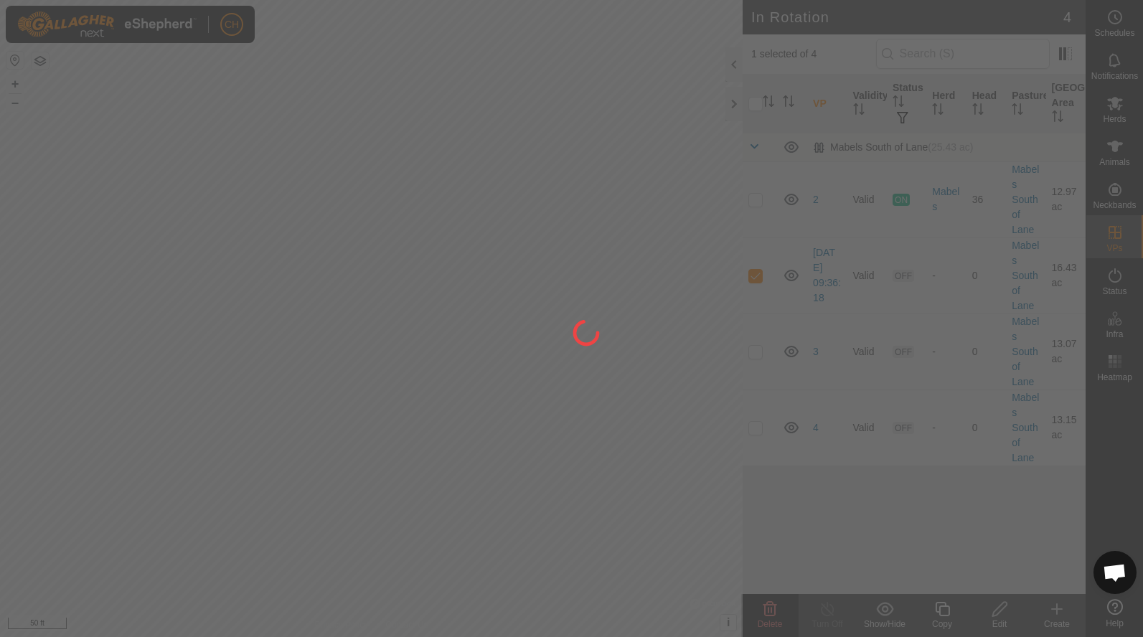
checkbox input "false"
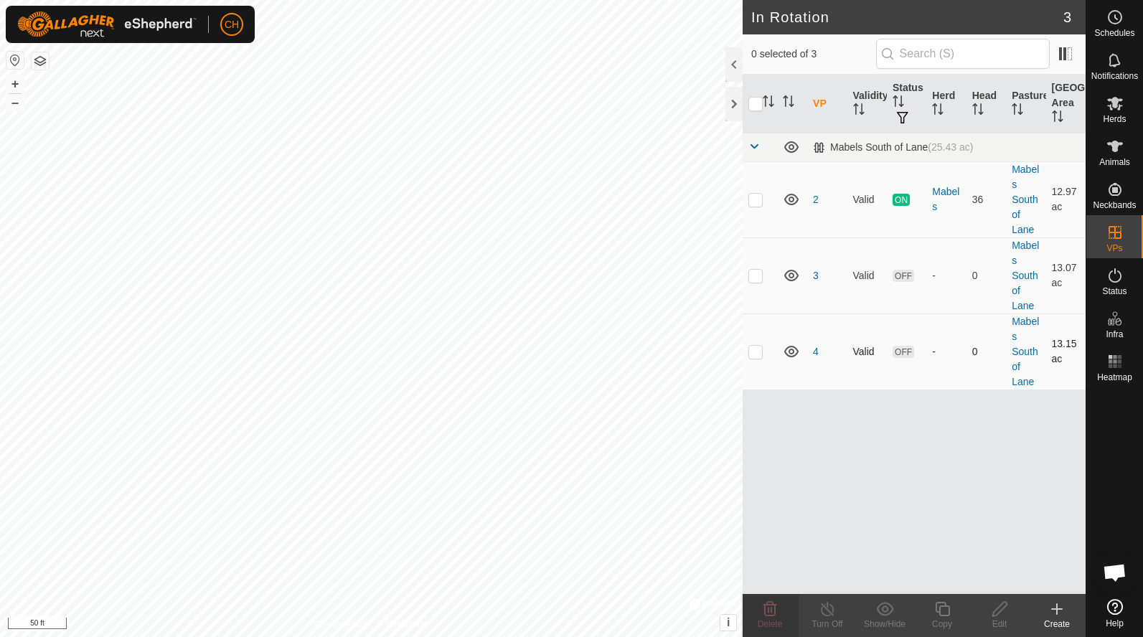
click at [759, 351] on p-checkbox at bounding box center [755, 351] width 14 height 11
checkbox input "true"
click at [941, 611] on icon at bounding box center [942, 608] width 18 height 17
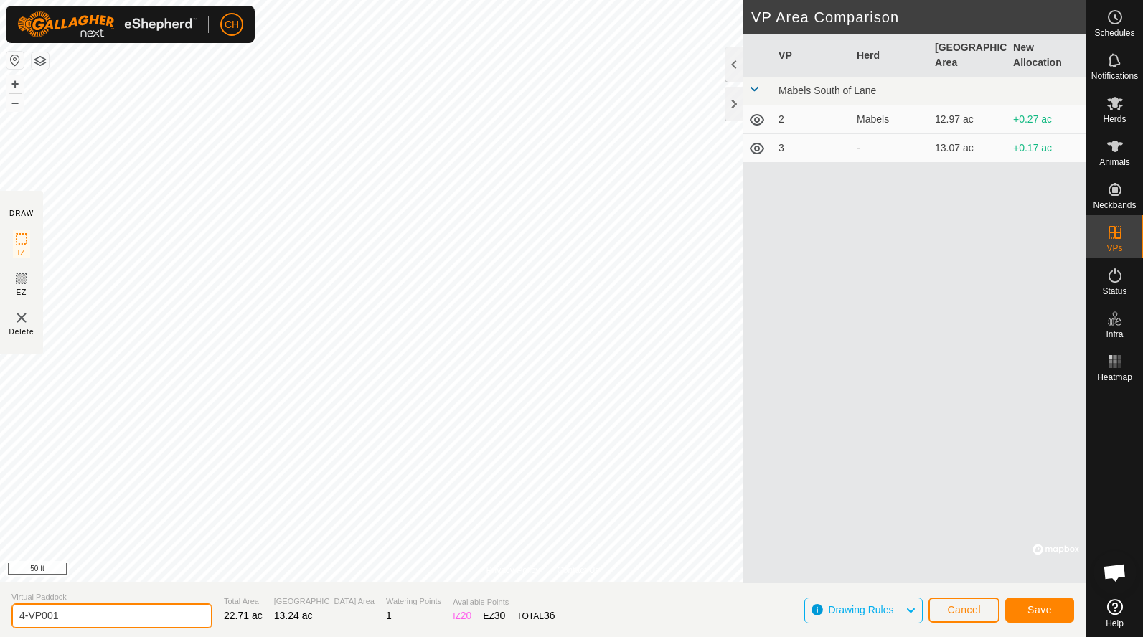
drag, startPoint x: 75, startPoint y: 608, endPoint x: 4, endPoint y: 619, distance: 71.9
click at [4, 619] on section "Virtual Paddock 4-VP001 Total Area 22.71 ac Grazing Area 13.24 ac Watering Poin…" at bounding box center [542, 609] width 1085 height 55
drag, startPoint x: 85, startPoint y: 608, endPoint x: -9, endPoint y: 609, distance: 94.0
click at [0, 609] on html "CH Schedules Notifications Herds Animals Neckbands VPs Status Infra Heatmap Hel…" at bounding box center [571, 318] width 1143 height 637
type input "5"
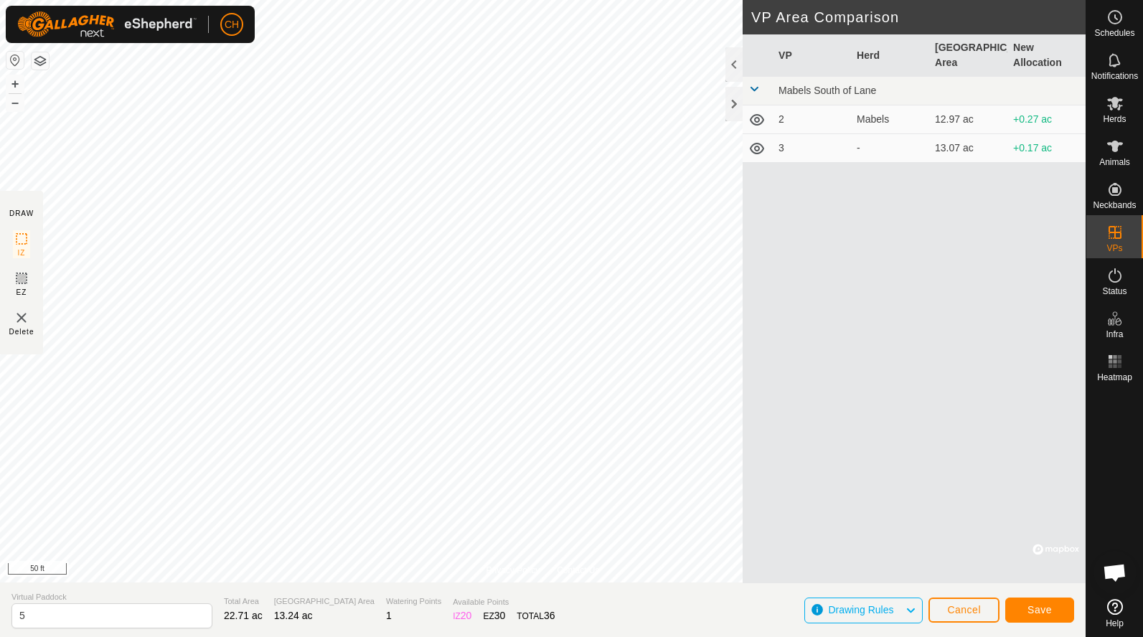
click at [1043, 602] on button "Save" at bounding box center [1039, 609] width 69 height 25
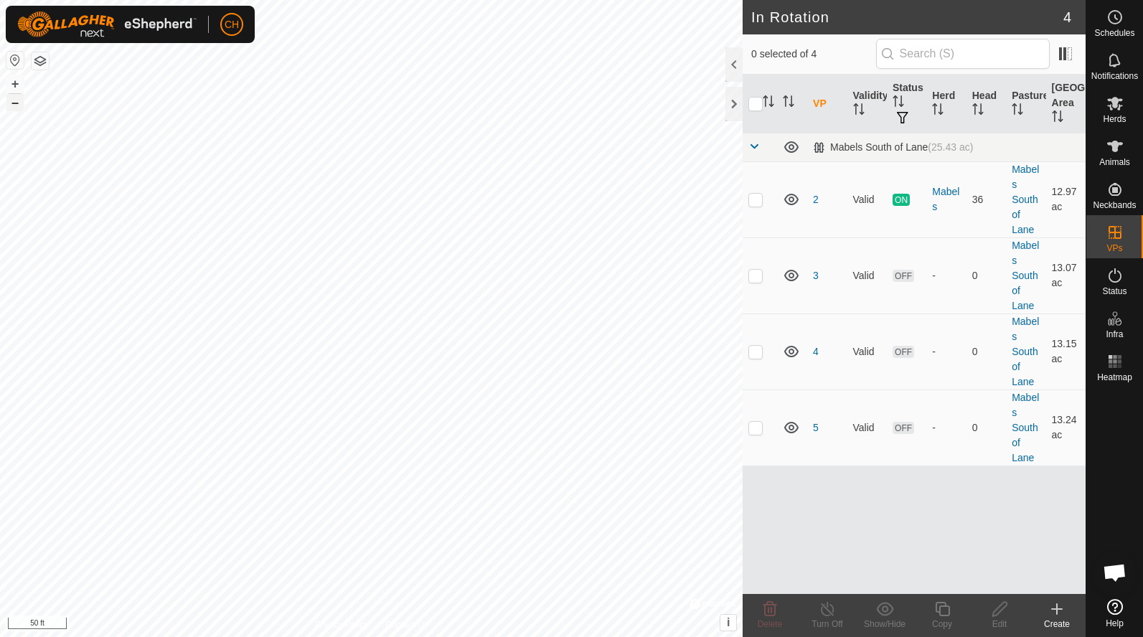
click at [21, 103] on button "–" at bounding box center [14, 102] width 17 height 17
click at [13, 88] on button "+" at bounding box center [14, 83] width 17 height 17
click at [18, 98] on button "–" at bounding box center [14, 102] width 17 height 17
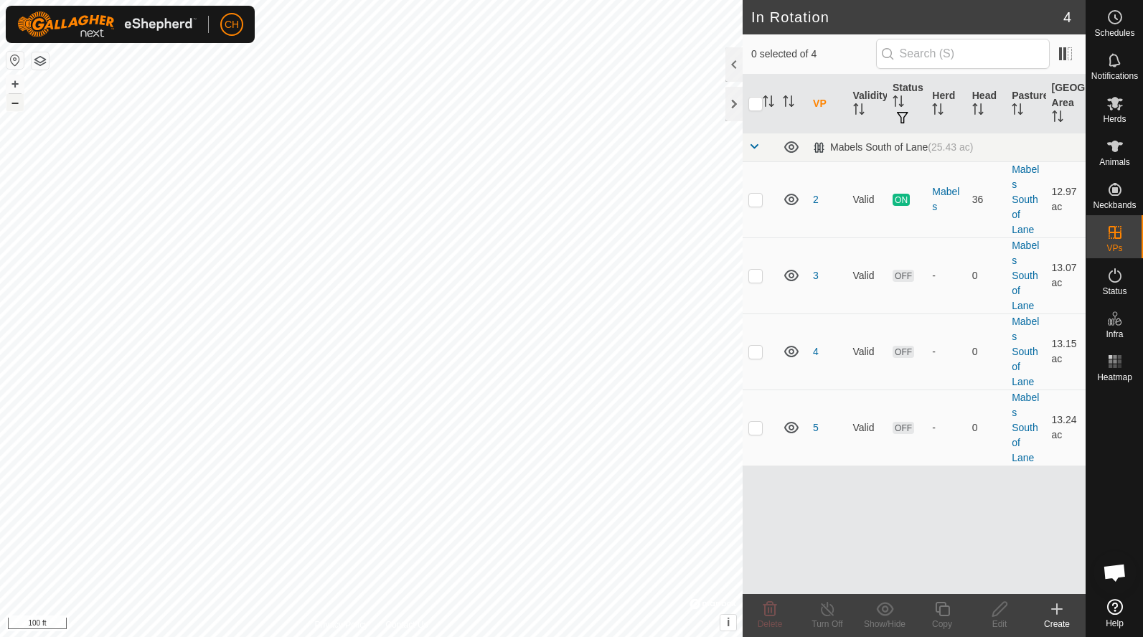
click at [18, 98] on button "–" at bounding box center [14, 102] width 17 height 17
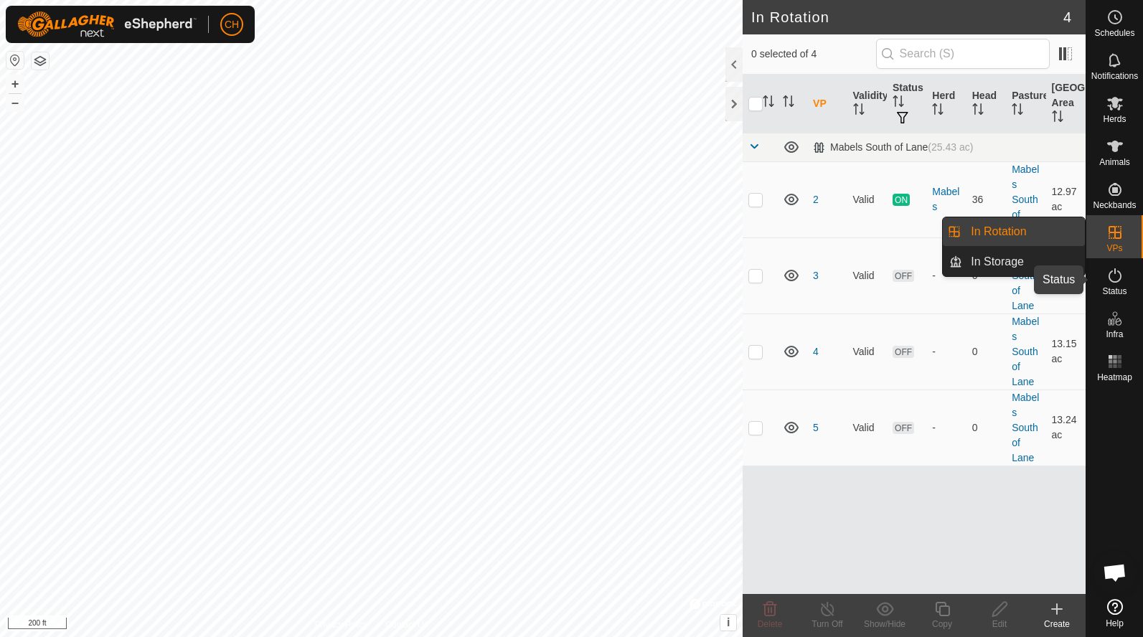
click at [1122, 283] on icon at bounding box center [1114, 275] width 17 height 17
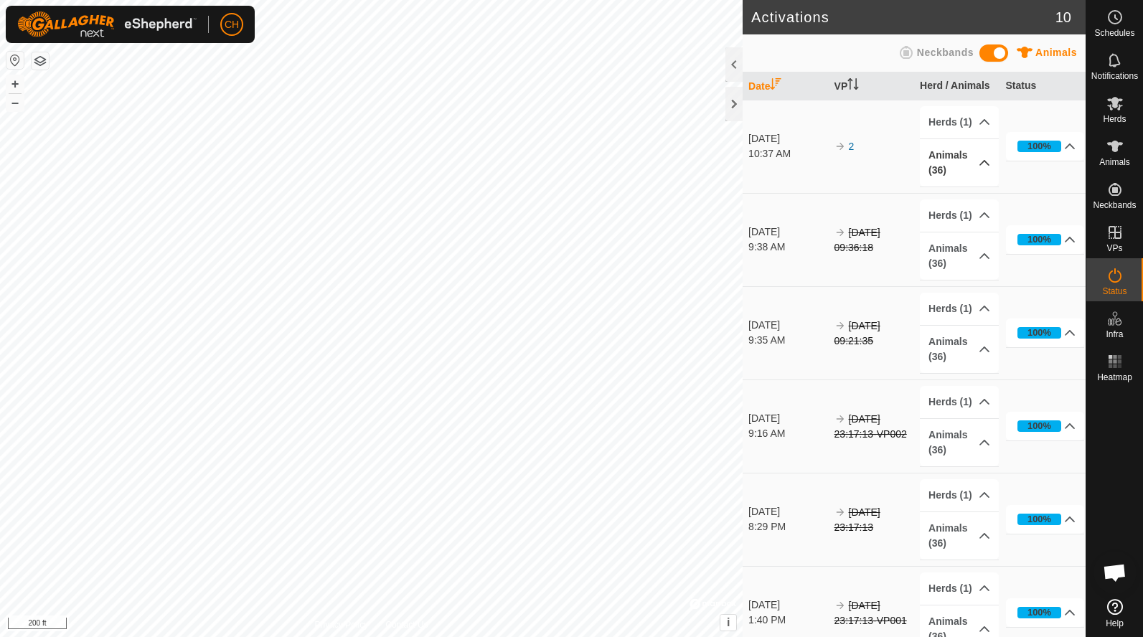
click at [965, 163] on p-accordion-header "Animals (36)" at bounding box center [959, 162] width 79 height 47
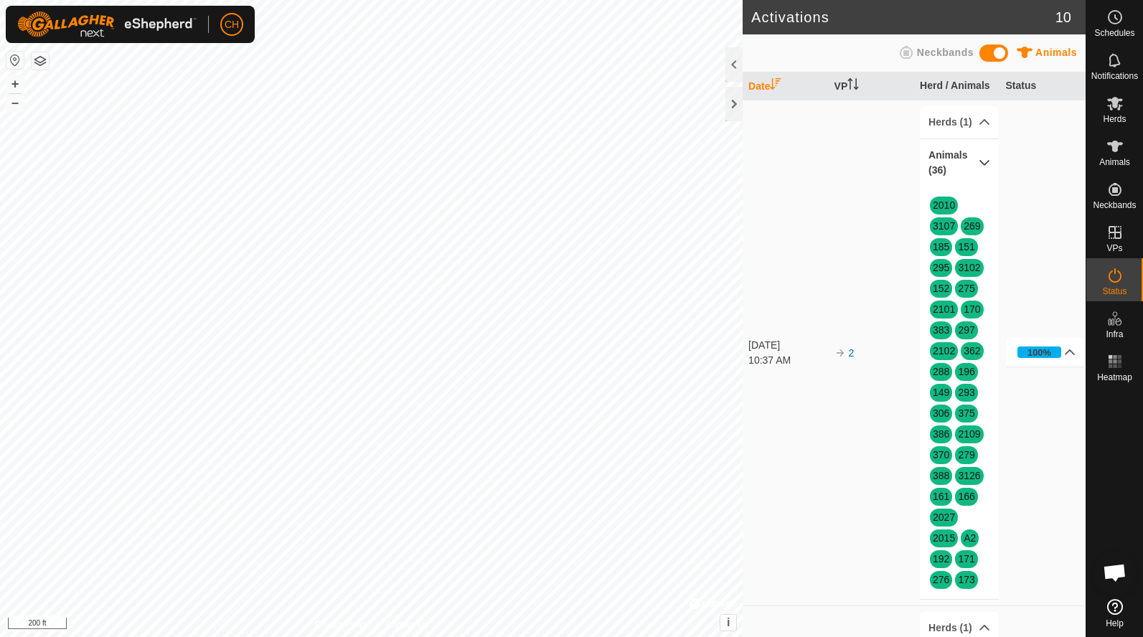
click at [965, 163] on p-accordion-header "Animals (36)" at bounding box center [959, 162] width 79 height 47
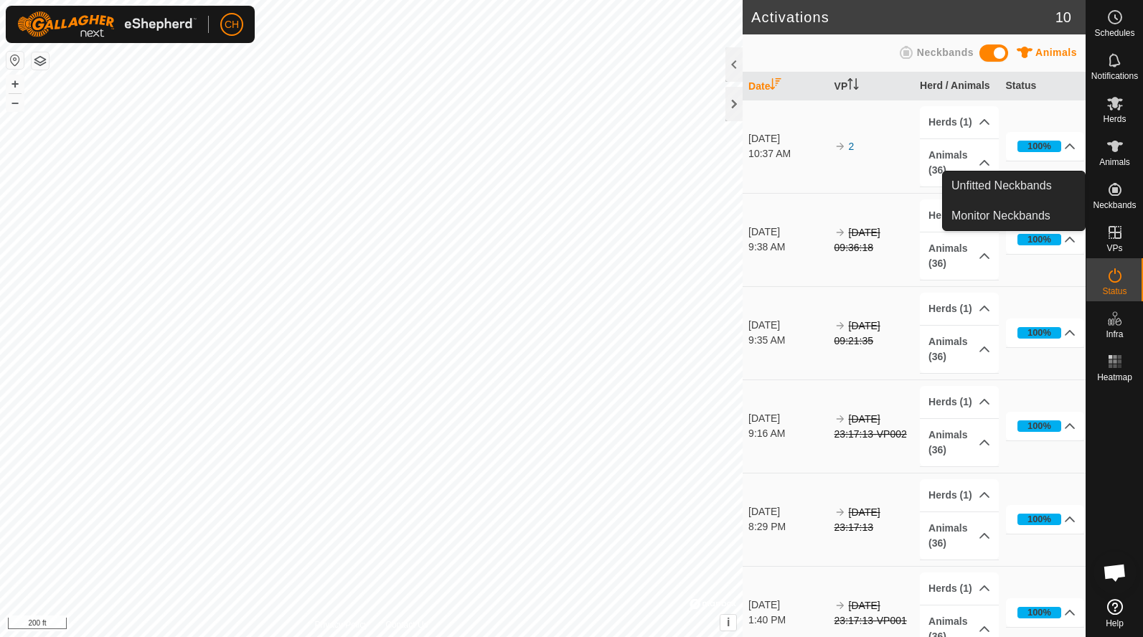
click at [1117, 193] on icon at bounding box center [1114, 189] width 17 height 17
click at [1007, 187] on link "Unfitted Neckbands" at bounding box center [1013, 185] width 142 height 29
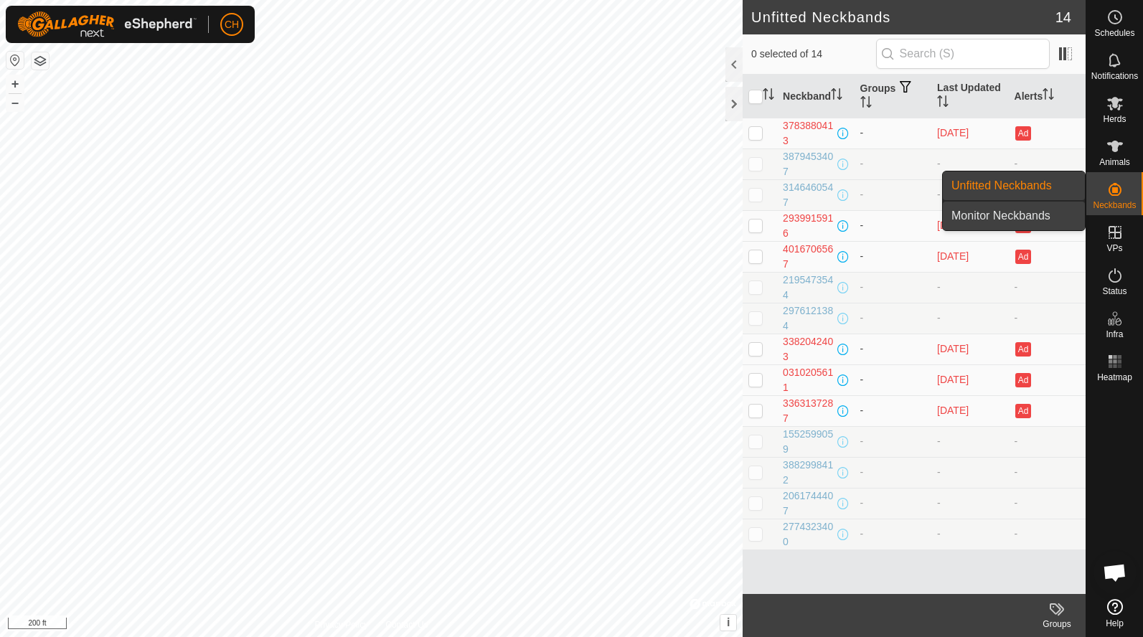
click at [1019, 216] on link "Monitor Neckbands" at bounding box center [1013, 216] width 142 height 29
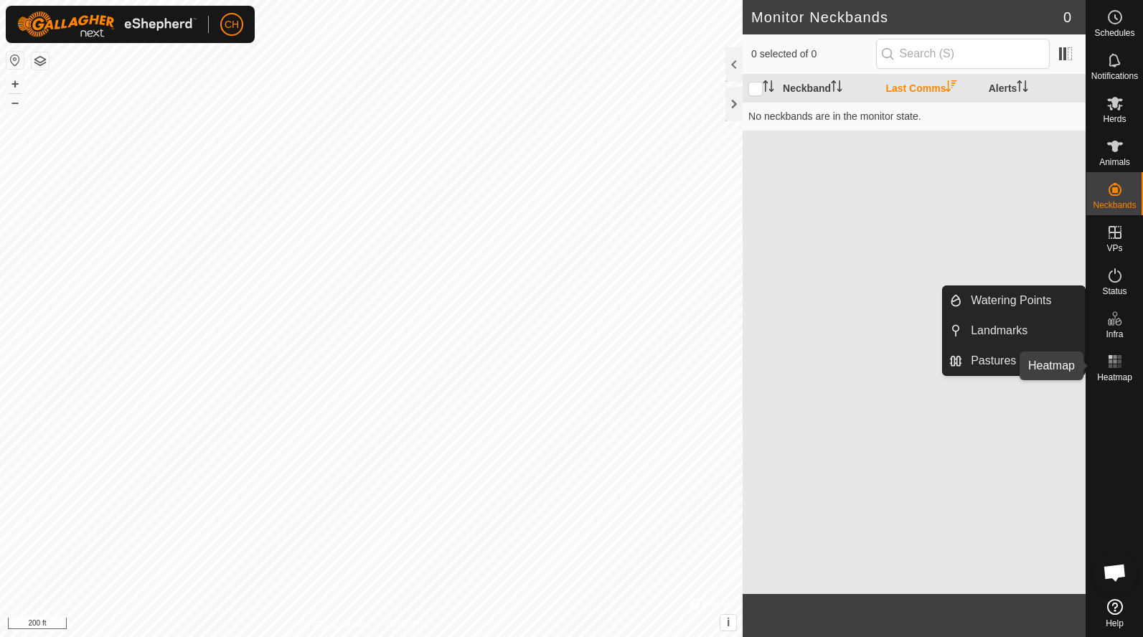
click at [1112, 362] on rect at bounding box center [1114, 361] width 4 height 4
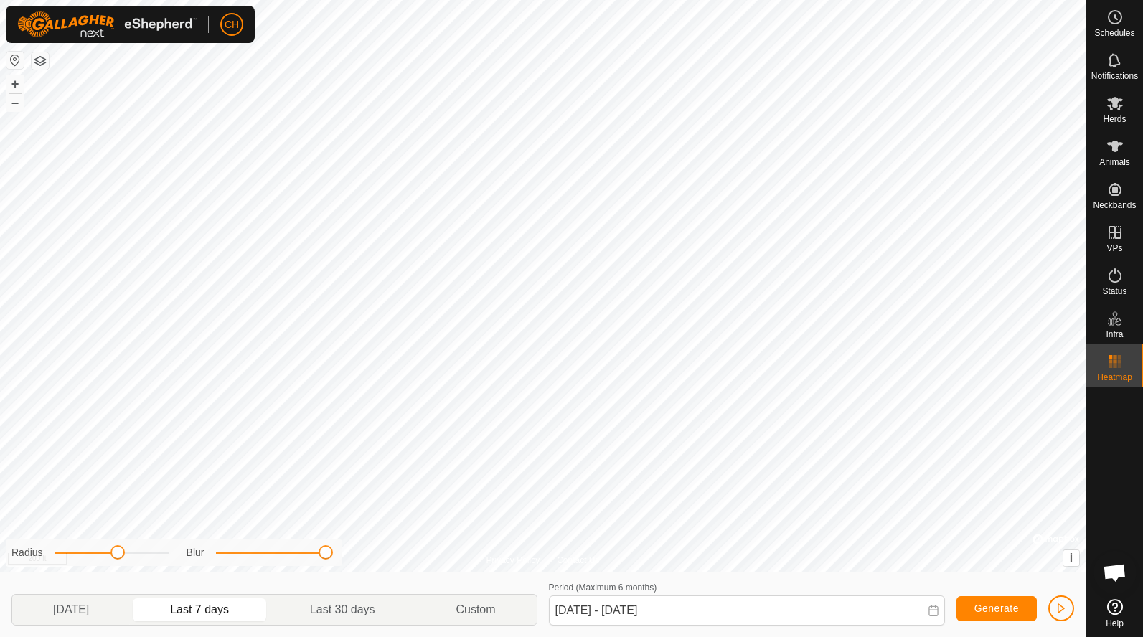
drag, startPoint x: 228, startPoint y: 553, endPoint x: 327, endPoint y: 552, distance: 99.0
click at [328, 552] on span at bounding box center [325, 552] width 14 height 14
drag, startPoint x: 328, startPoint y: 554, endPoint x: 237, endPoint y: 557, distance: 91.9
click at [237, 557] on span at bounding box center [239, 552] width 14 height 14
drag, startPoint x: 238, startPoint y: 555, endPoint x: 206, endPoint y: 555, distance: 32.3
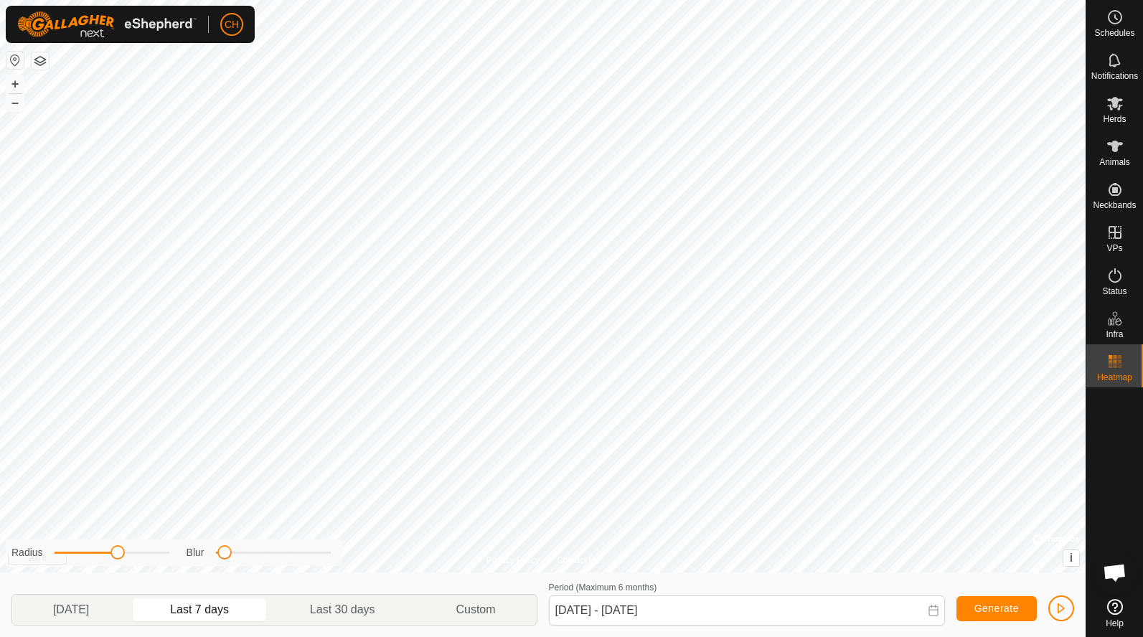
click at [206, 555] on div "Blur" at bounding box center [258, 552] width 144 height 15
drag, startPoint x: 118, startPoint y: 550, endPoint x: 131, endPoint y: 554, distance: 13.4
click at [132, 554] on span at bounding box center [128, 552] width 14 height 14
drag, startPoint x: 217, startPoint y: 552, endPoint x: 228, endPoint y: 552, distance: 11.5
click at [228, 552] on span at bounding box center [227, 552] width 14 height 14
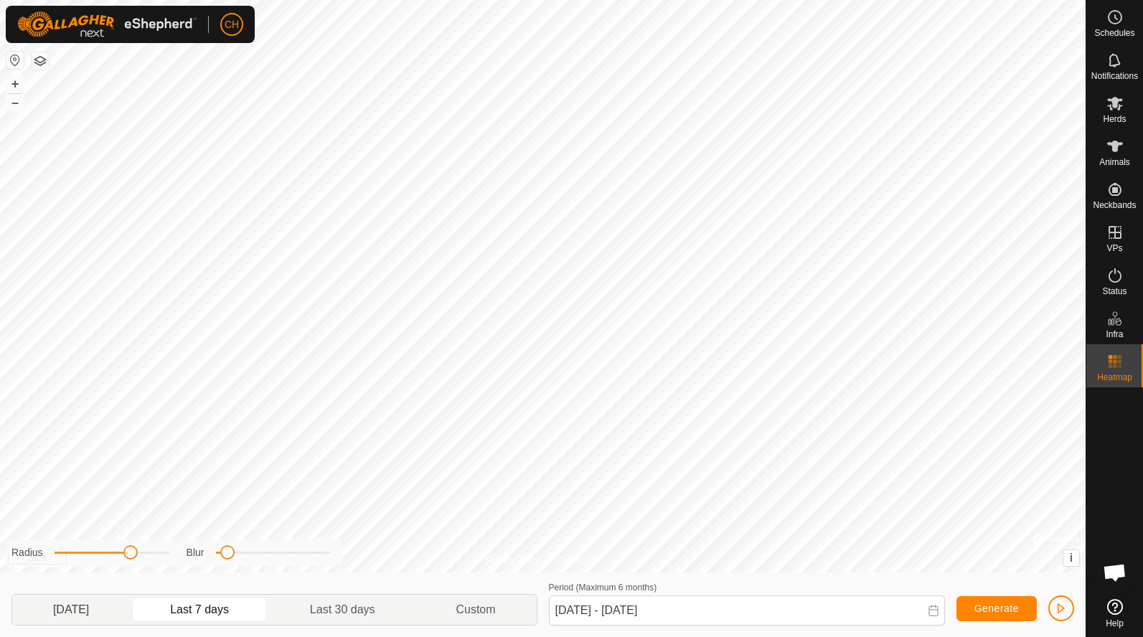
click at [110, 613] on p-togglebutton "[DATE]" at bounding box center [71, 610] width 118 height 30
type input "[DATE] - [DATE]"
drag, startPoint x: 136, startPoint y: 549, endPoint x: 128, endPoint y: 552, distance: 9.1
click at [128, 552] on span at bounding box center [125, 552] width 14 height 14
drag, startPoint x: 227, startPoint y: 555, endPoint x: 263, endPoint y: 561, distance: 35.6
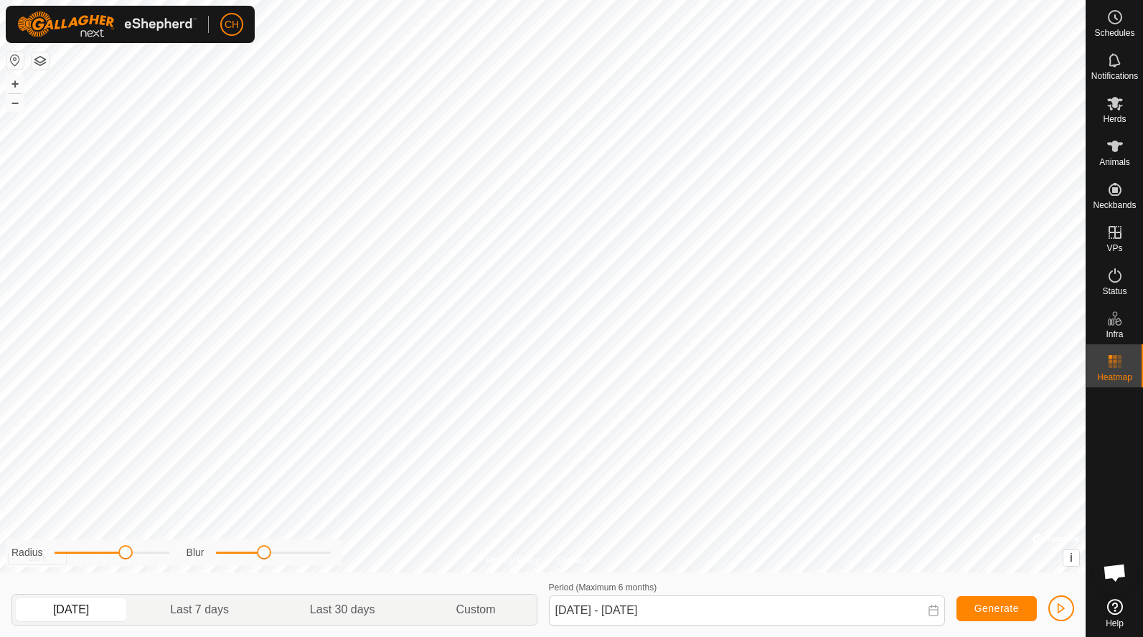
click at [263, 560] on div "Radius Blur" at bounding box center [174, 552] width 336 height 27
click at [1115, 19] on icon at bounding box center [1116, 17] width 2 height 4
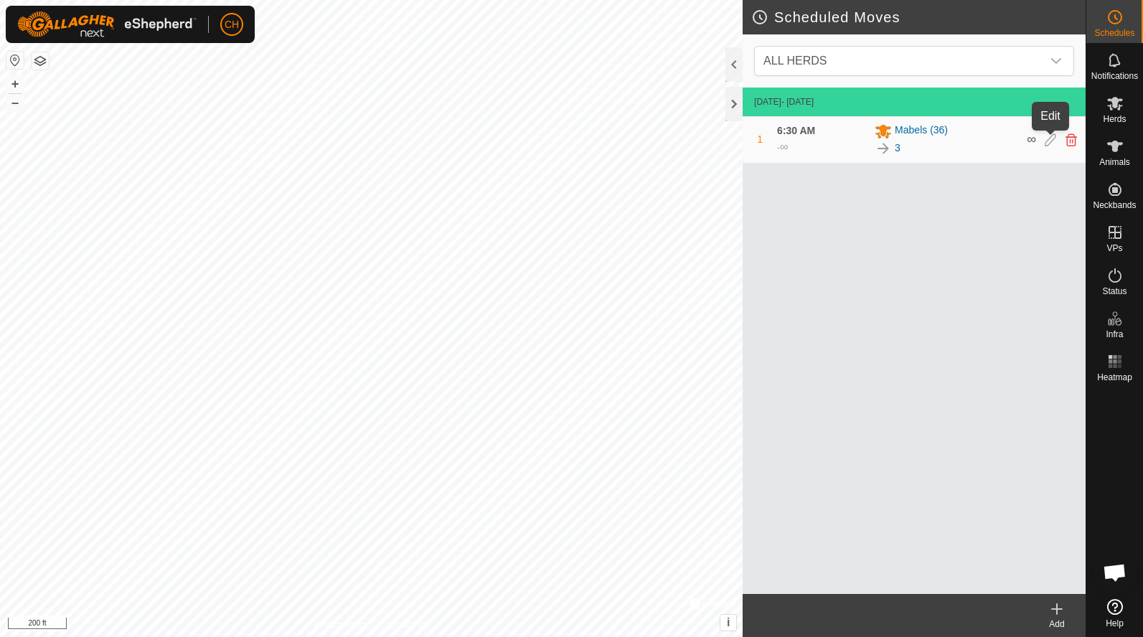
click at [1049, 140] on icon at bounding box center [1049, 139] width 11 height 13
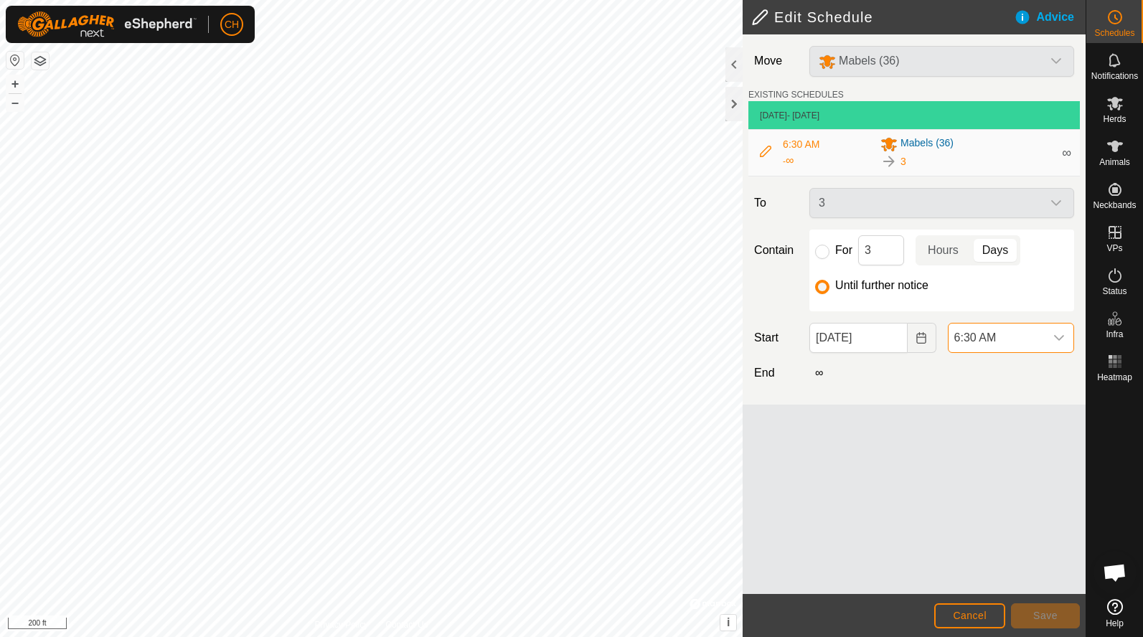
click at [1009, 339] on span "6:30 AM" at bounding box center [996, 337] width 96 height 29
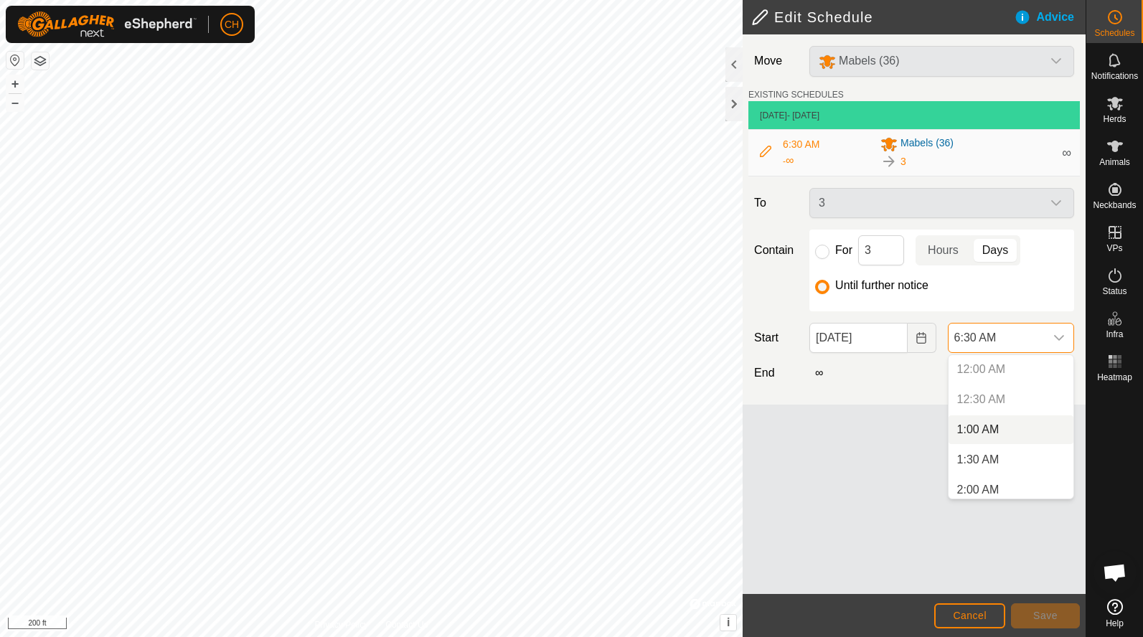
scroll to position [271, 0]
click at [995, 427] on li "5:30 AM" at bounding box center [1010, 429] width 125 height 29
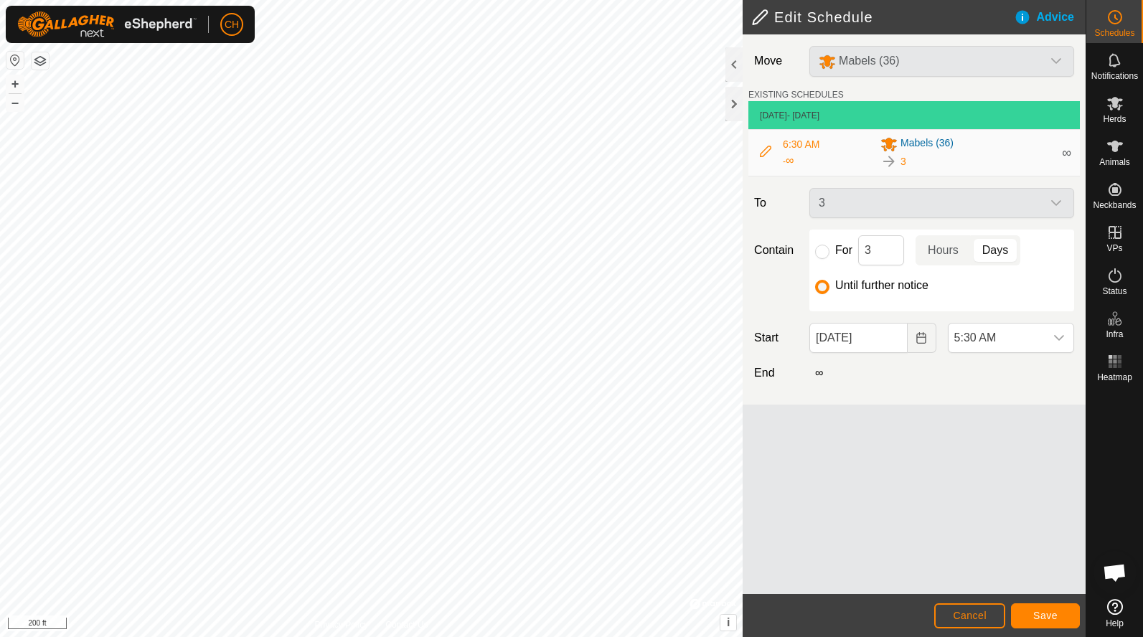
click at [1043, 615] on span "Save" at bounding box center [1045, 615] width 24 height 11
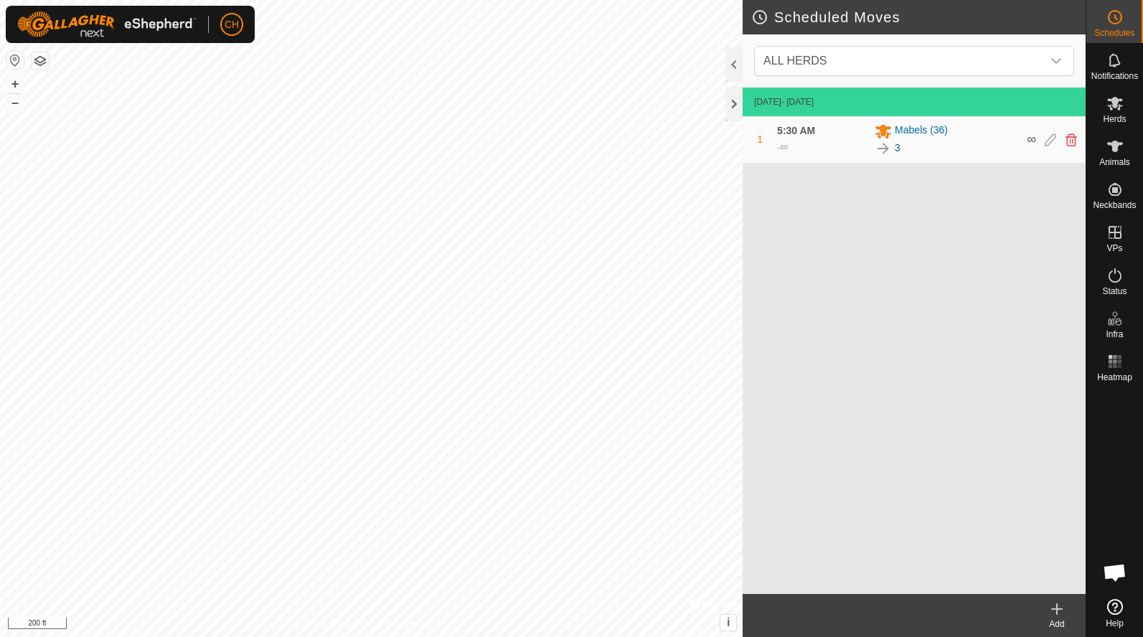
click at [1057, 618] on div "Add" at bounding box center [1056, 624] width 57 height 13
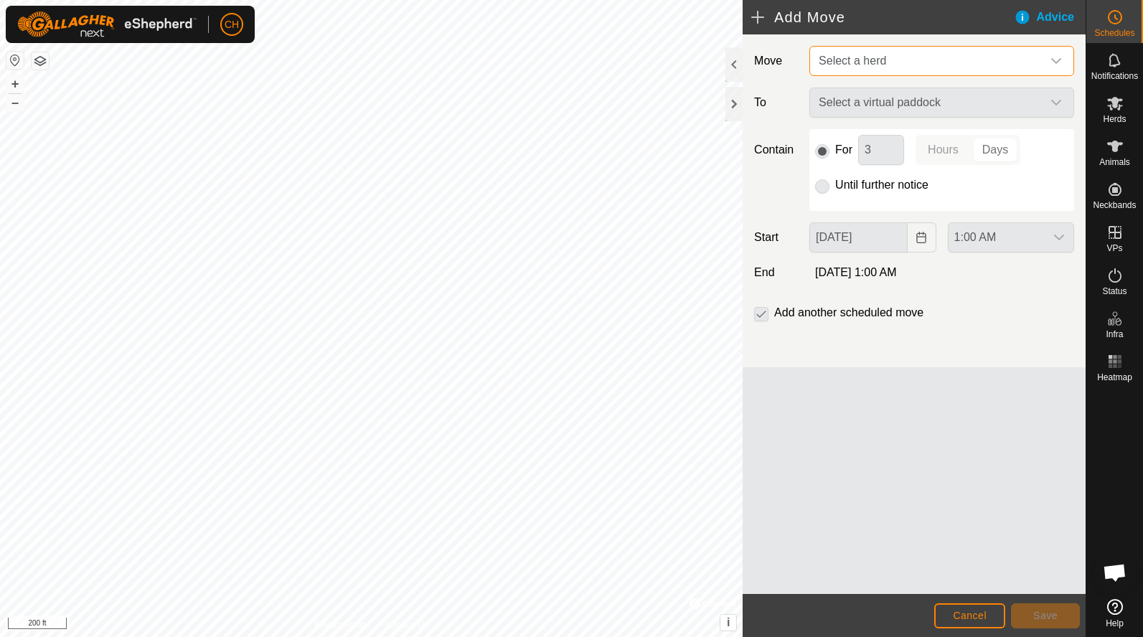
click at [866, 60] on span "Select a herd" at bounding box center [851, 61] width 67 height 12
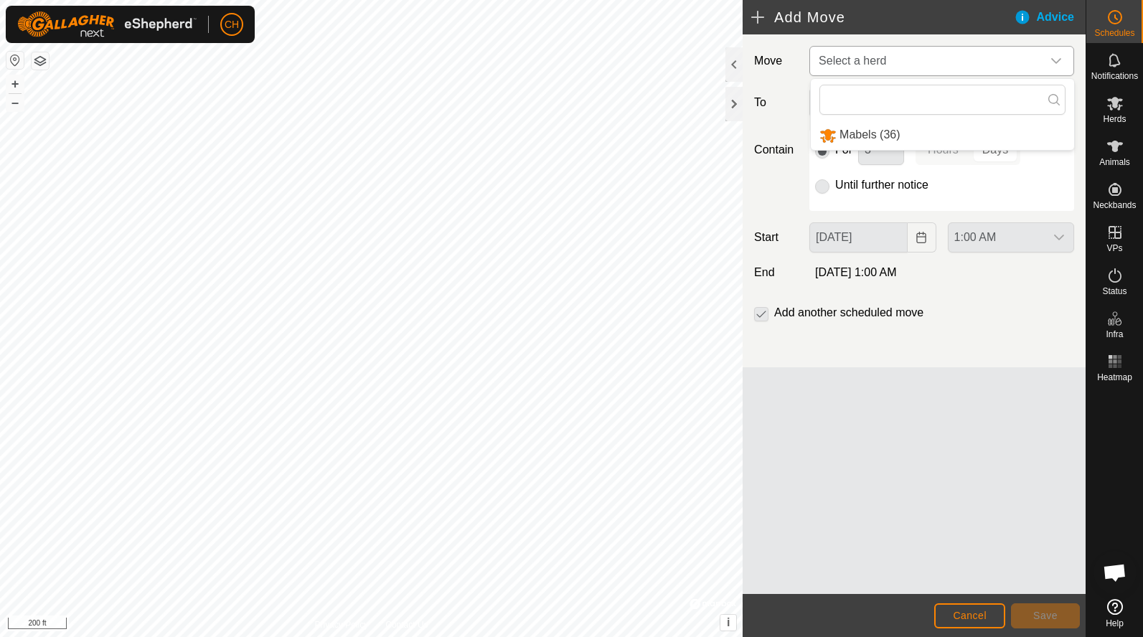
click at [848, 136] on li "Mabels (36)" at bounding box center [941, 134] width 263 height 29
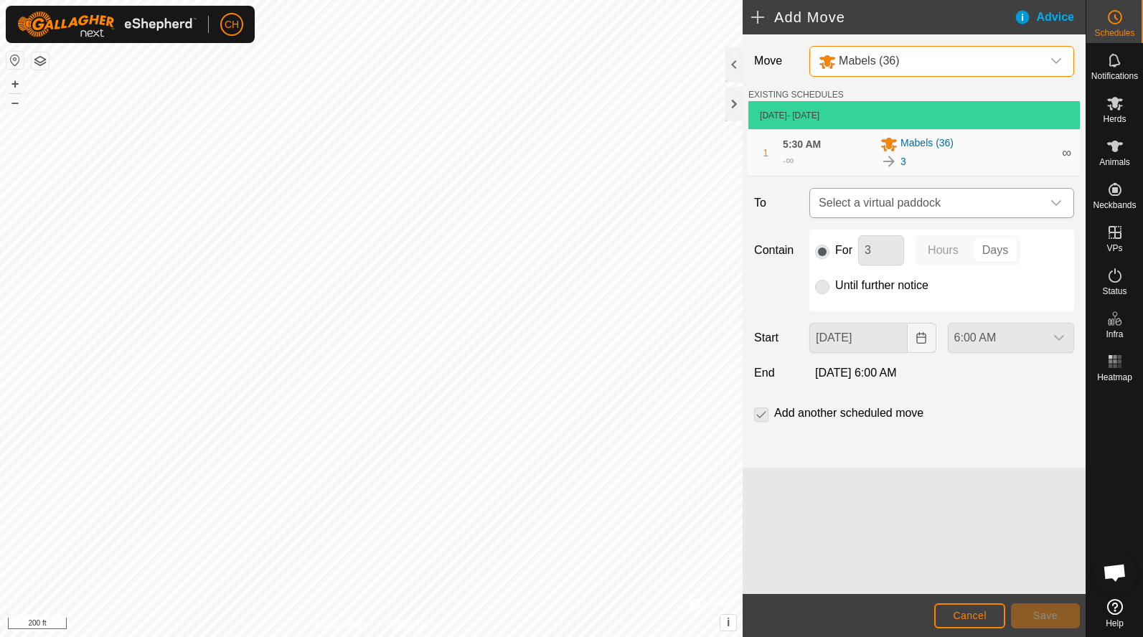
click at [882, 203] on span "Select a virtual paddock" at bounding box center [927, 203] width 229 height 29
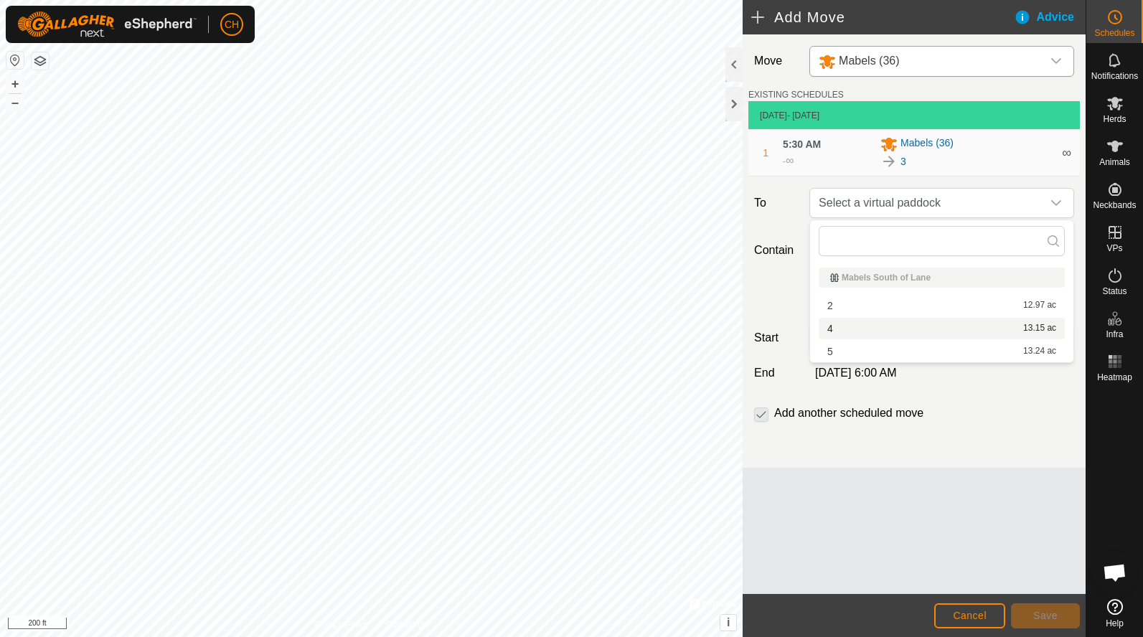
click at [851, 324] on li "4 13.15 ac" at bounding box center [941, 329] width 246 height 22
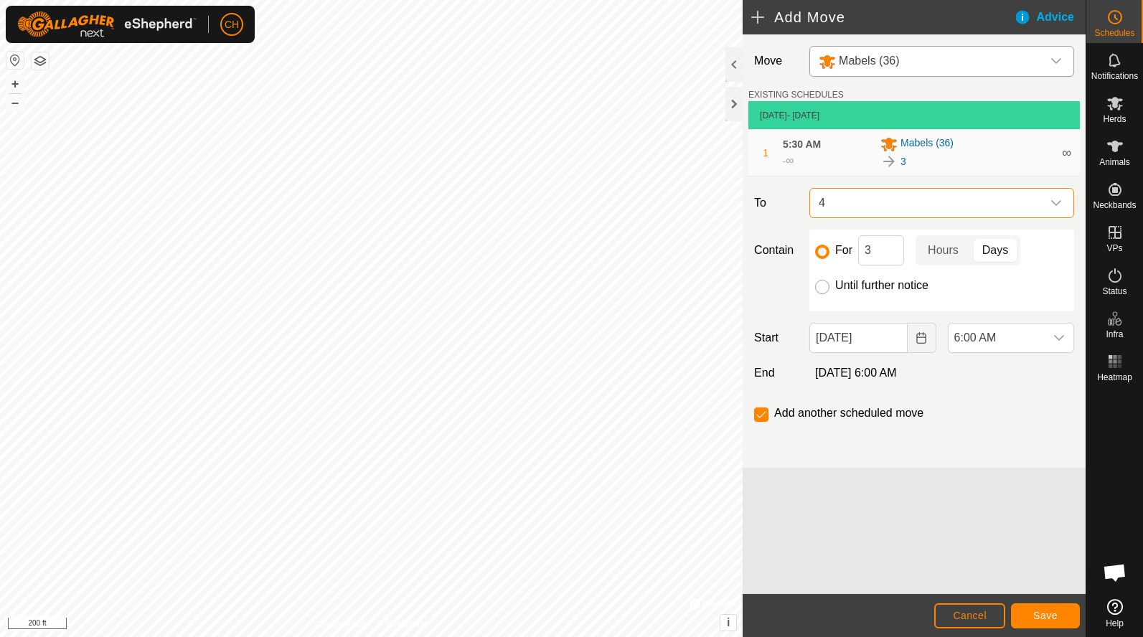
click at [821, 289] on input "Until further notice" at bounding box center [822, 287] width 14 height 14
radio input "true"
checkbox input "false"
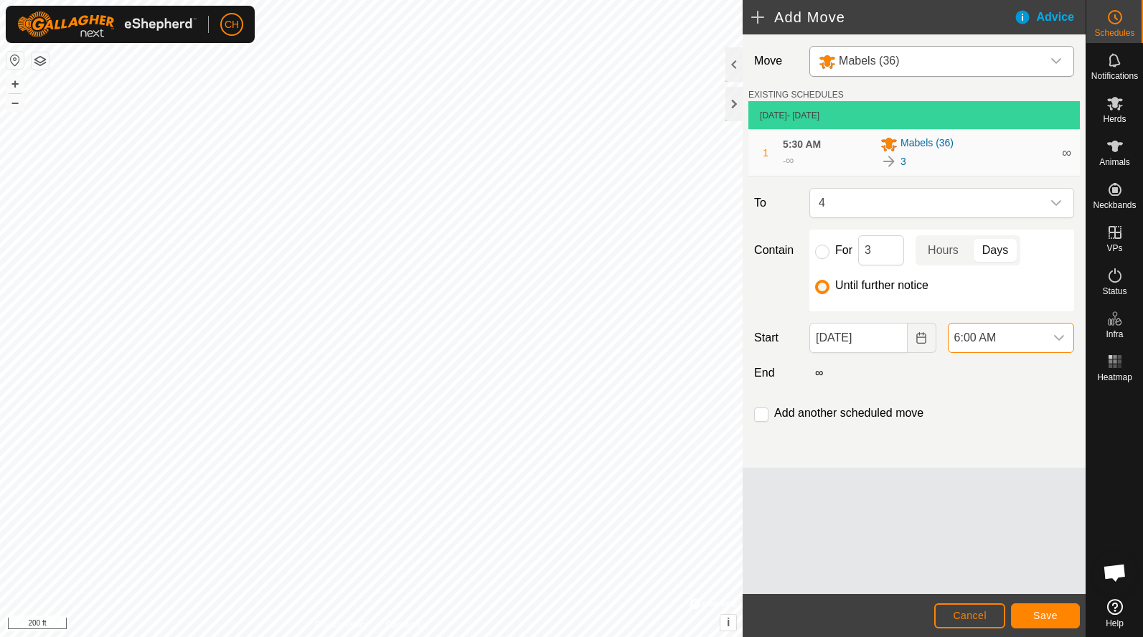
click at [1006, 341] on span "6:00 AM" at bounding box center [996, 337] width 96 height 29
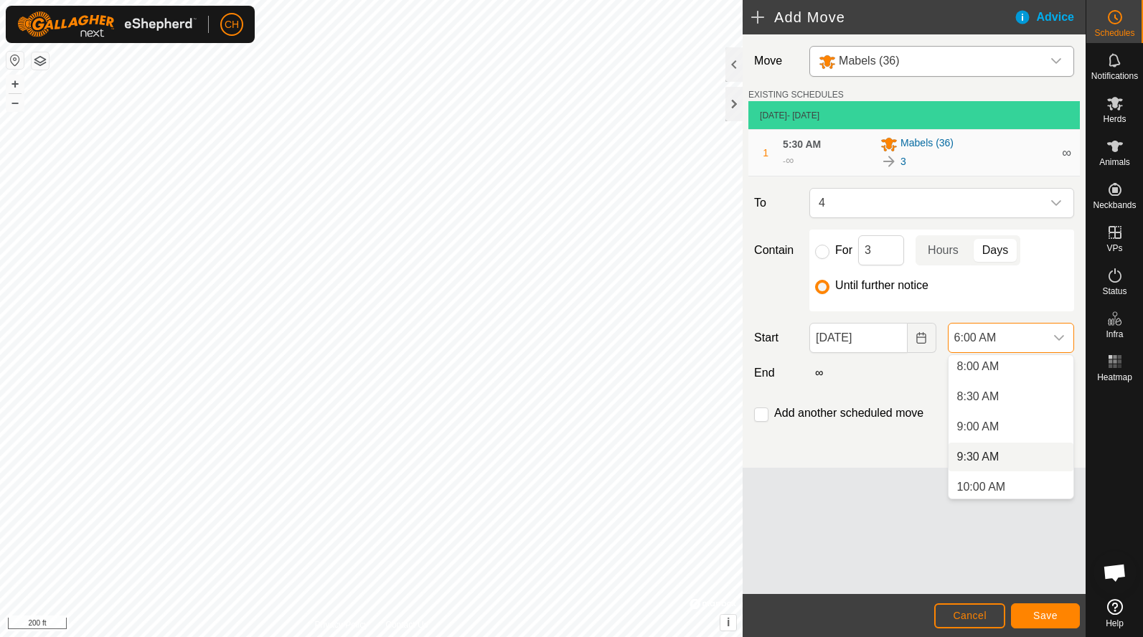
scroll to position [488, 0]
click at [990, 453] on li "9:30 AM" at bounding box center [1010, 454] width 125 height 29
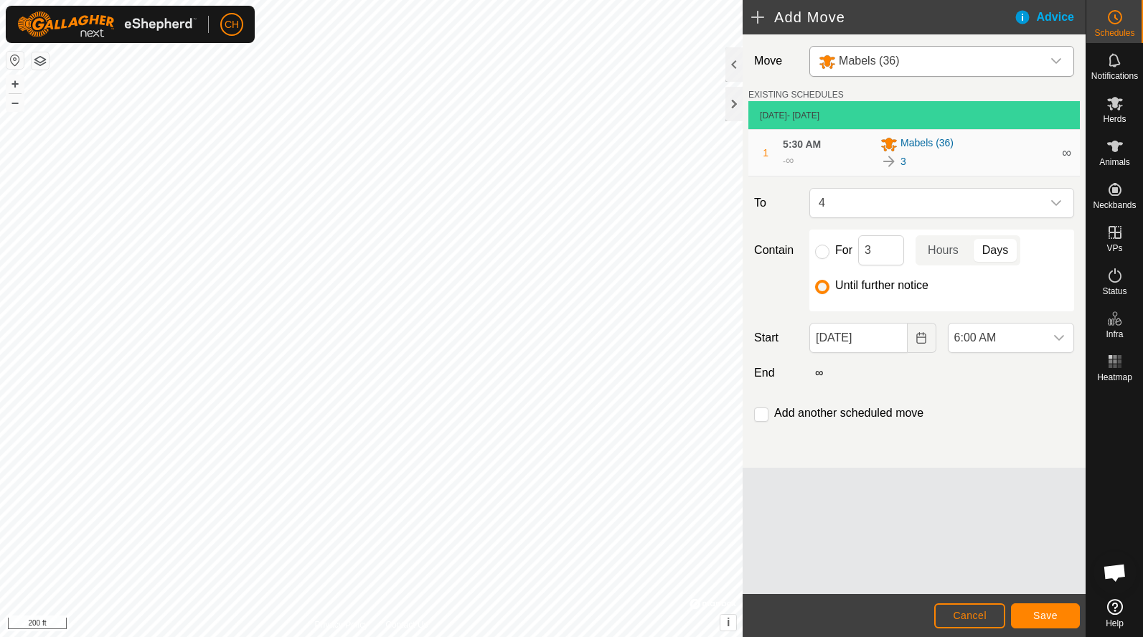
scroll to position [361, 0]
click at [1055, 610] on span "Save" at bounding box center [1045, 615] width 24 height 11
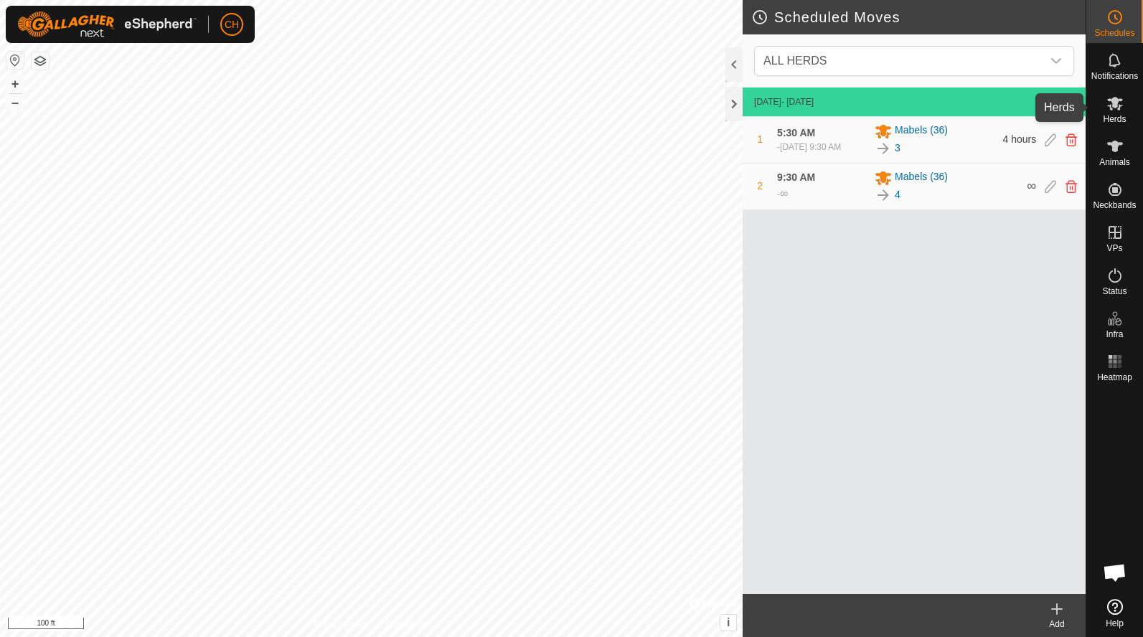
click at [1117, 113] on es-mob-svg-icon at bounding box center [1115, 103] width 26 height 23
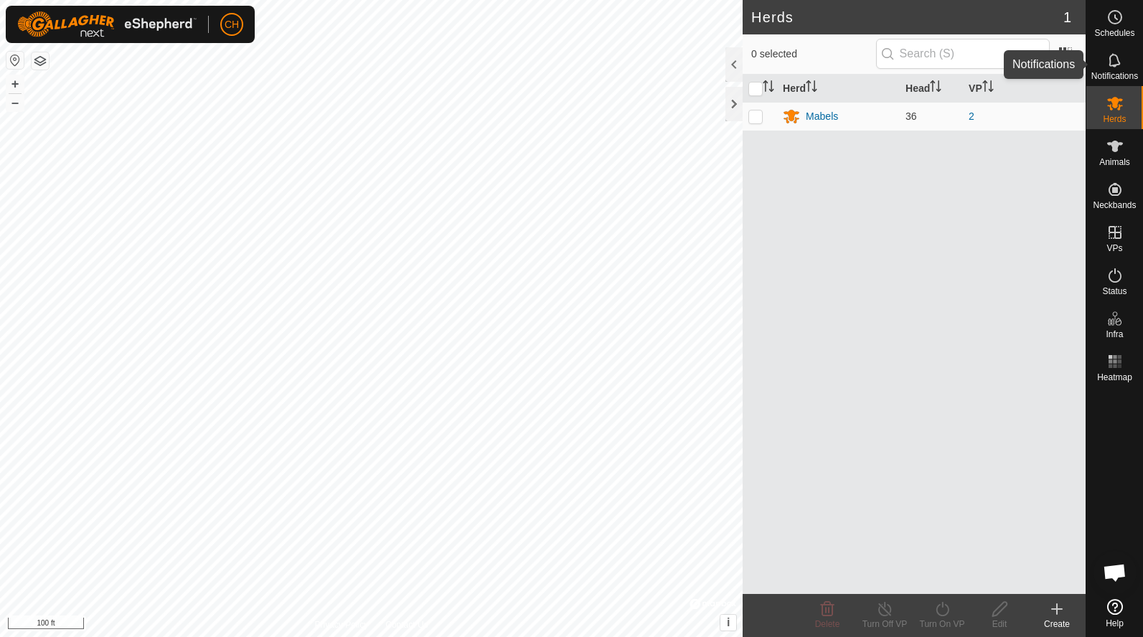
click at [1118, 68] on icon at bounding box center [1114, 60] width 17 height 17
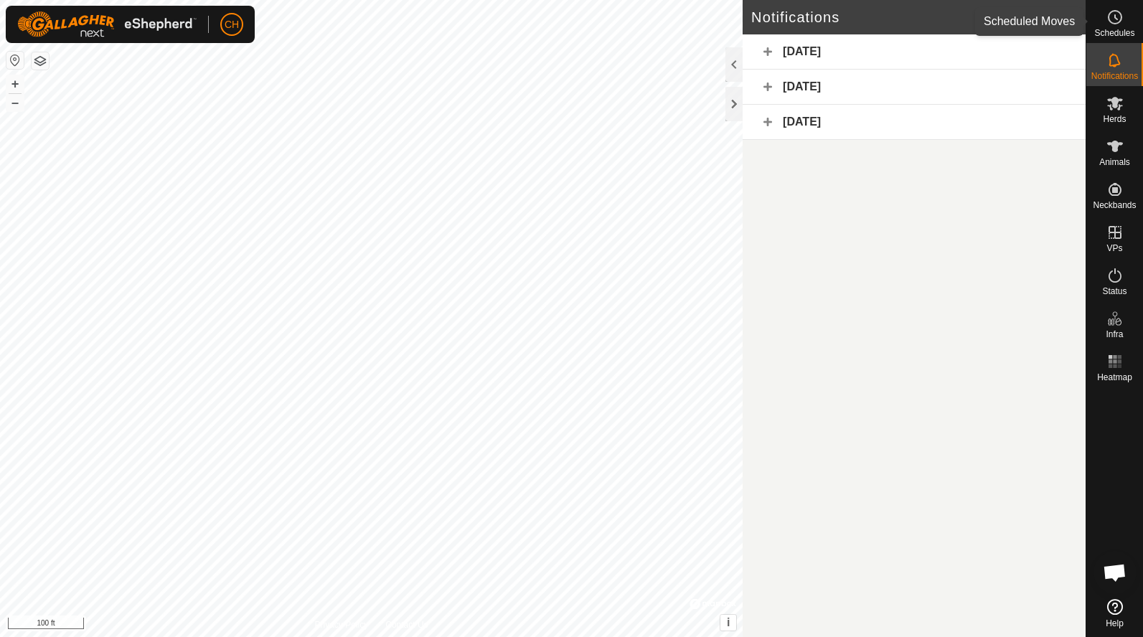
click at [1111, 27] on es-schedule-vp-svg-icon at bounding box center [1115, 17] width 26 height 23
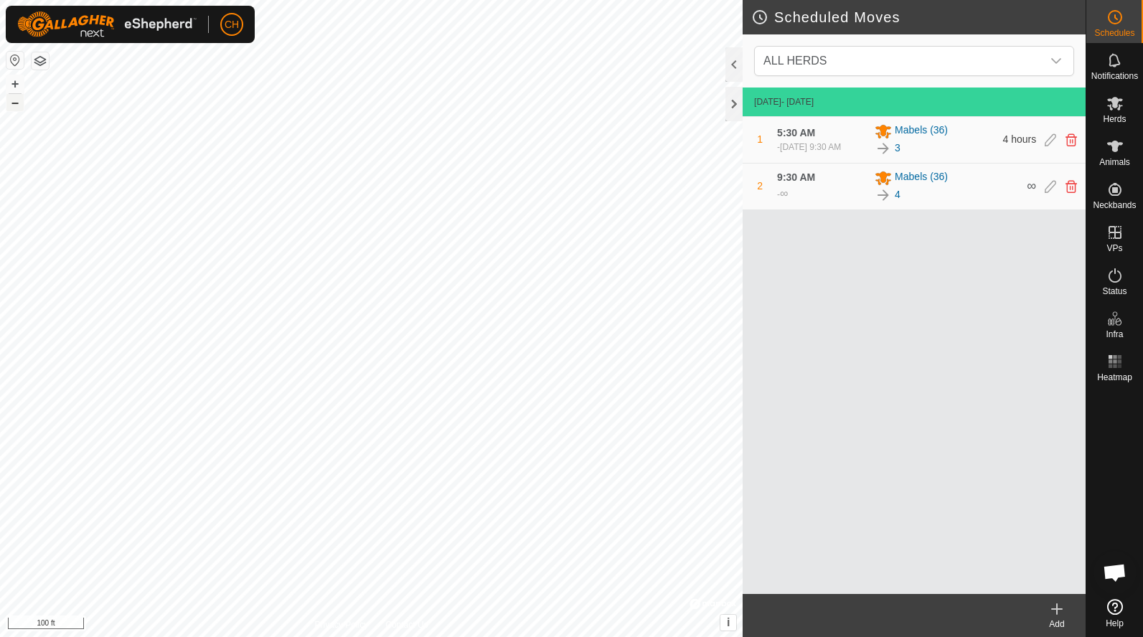
click at [14, 102] on button "–" at bounding box center [14, 102] width 17 height 17
click at [1113, 153] on icon at bounding box center [1114, 146] width 17 height 17
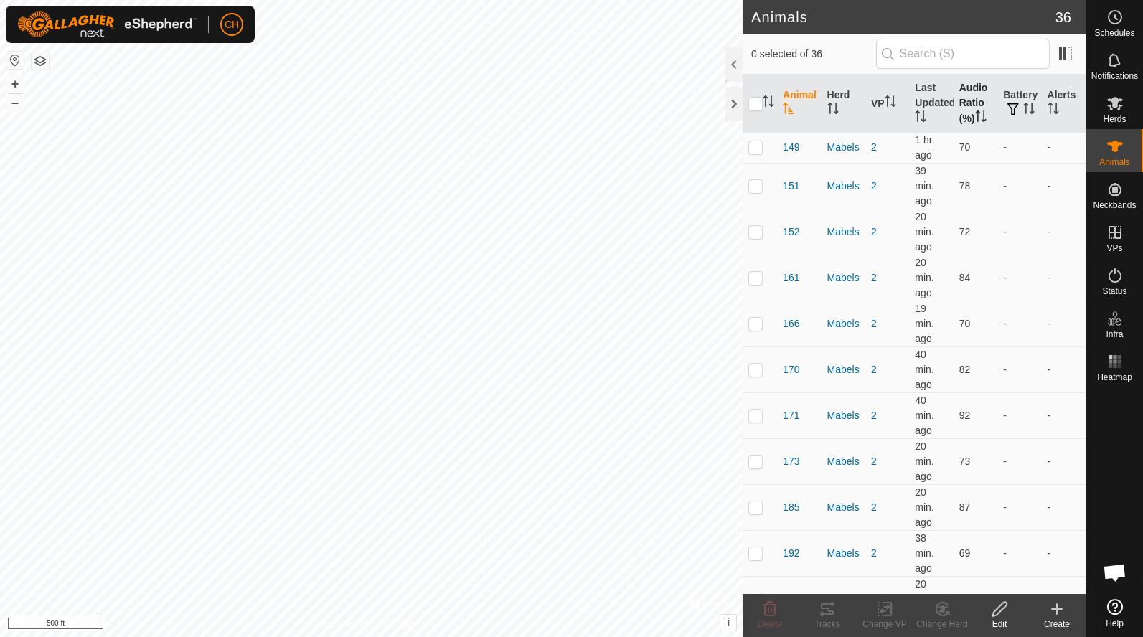
click at [980, 100] on th "Audio Ratio (%)" at bounding box center [975, 104] width 44 height 58
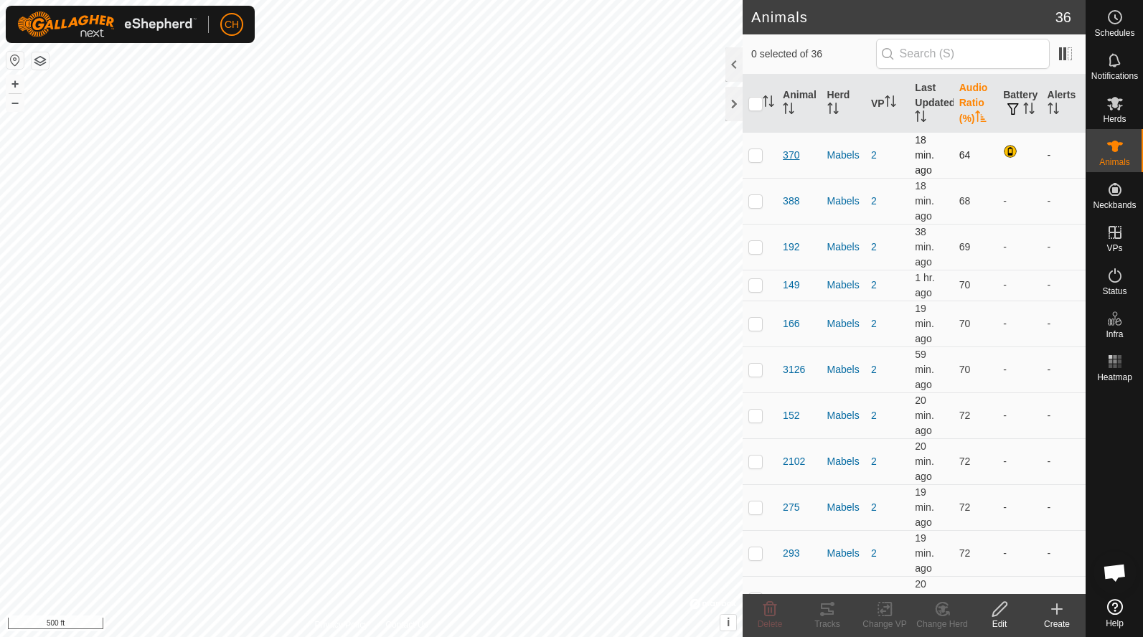
click at [794, 154] on span "370" at bounding box center [791, 155] width 16 height 15
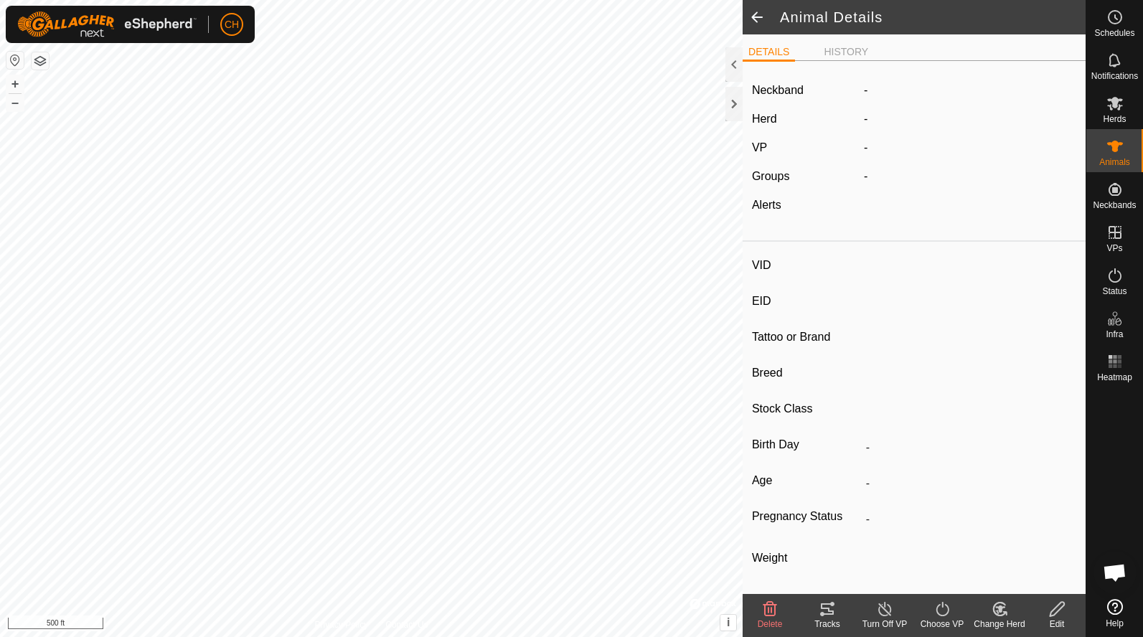
type input "370"
type input "-"
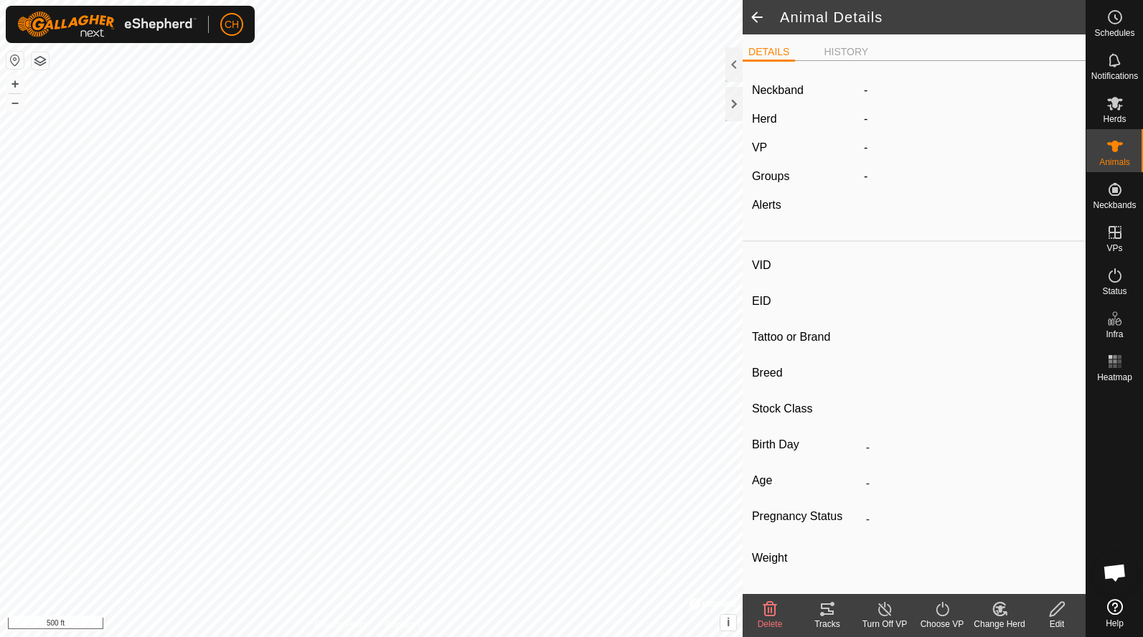
type input "-"
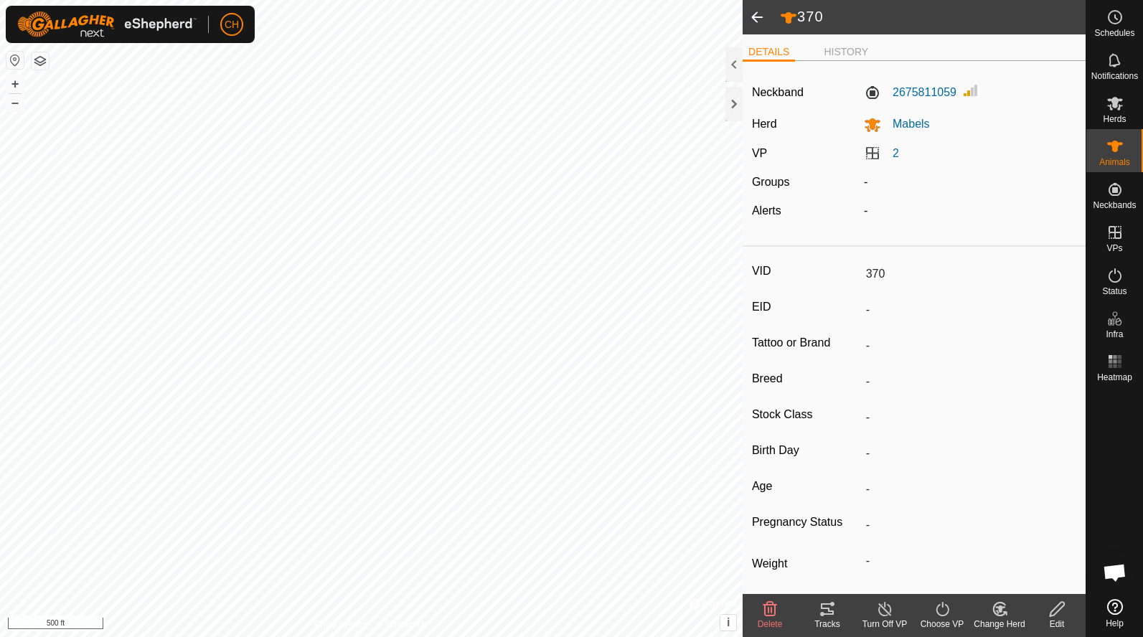
click at [838, 611] on tracks-svg-icon at bounding box center [826, 608] width 57 height 17
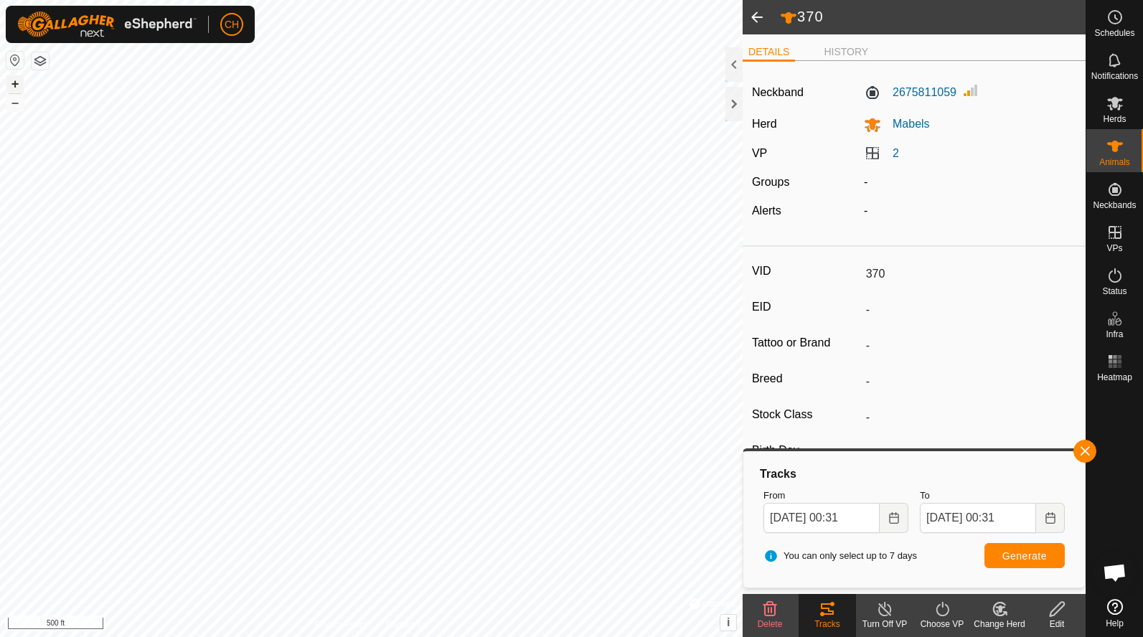
click at [18, 85] on button "+" at bounding box center [14, 83] width 17 height 17
click at [757, 9] on span at bounding box center [756, 17] width 29 height 34
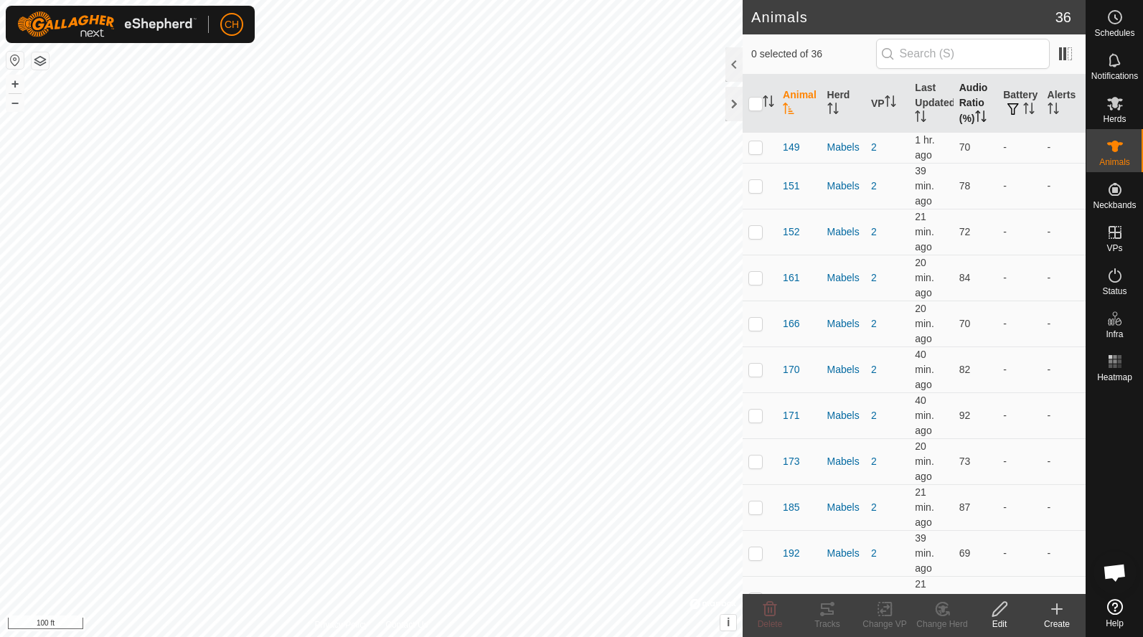
click at [976, 98] on th "Audio Ratio (%)" at bounding box center [975, 104] width 44 height 58
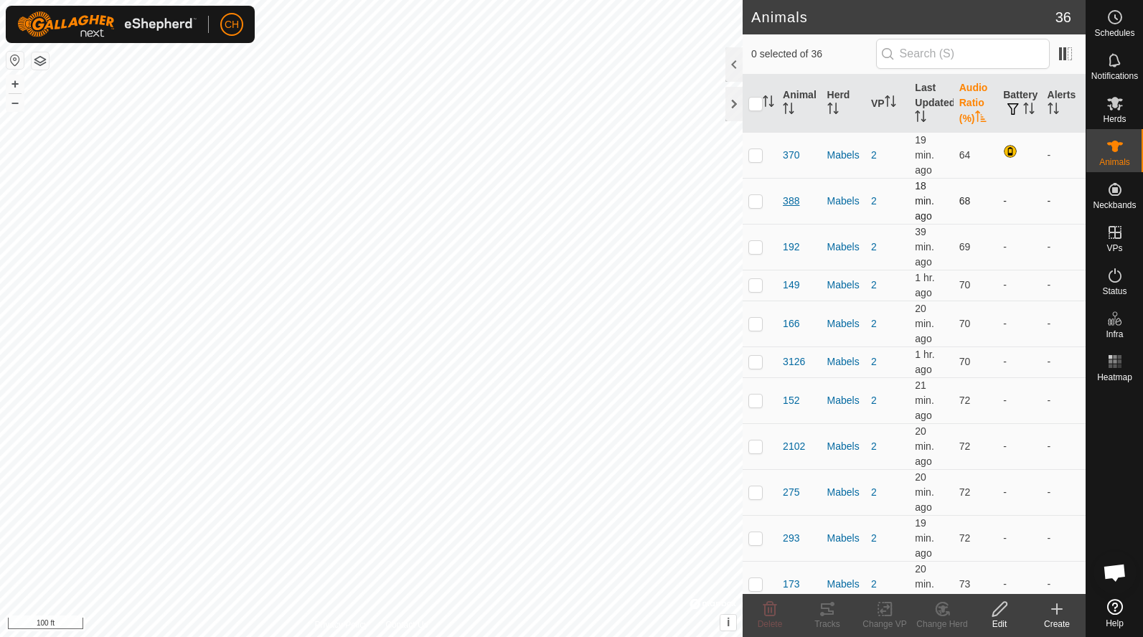
click at [790, 199] on span "388" at bounding box center [791, 201] width 16 height 15
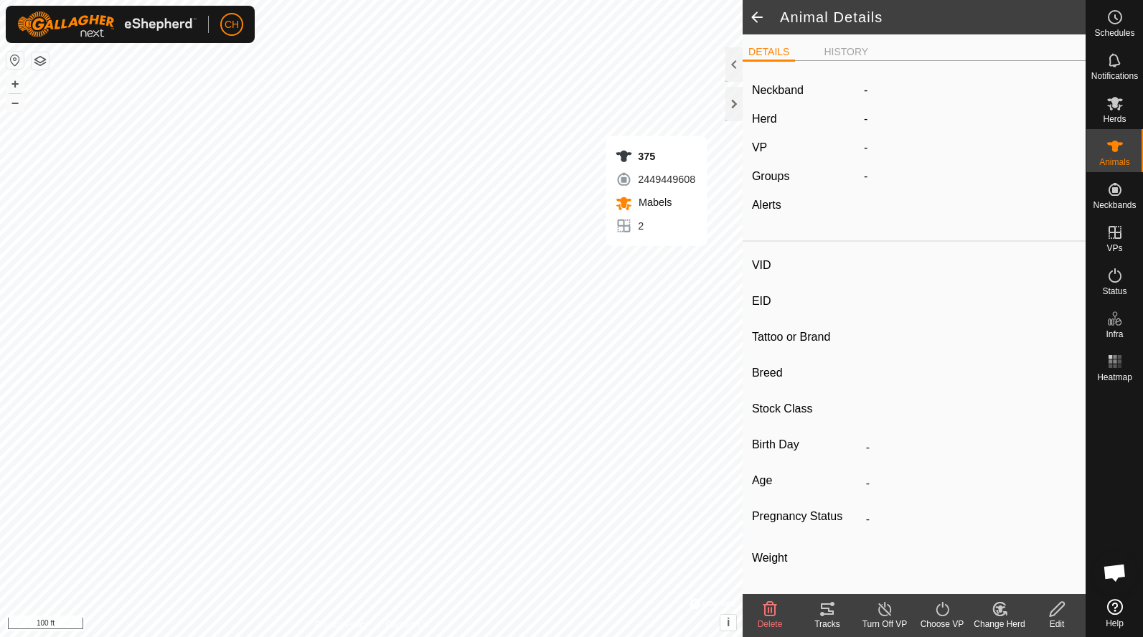
type input "388"
type input "-"
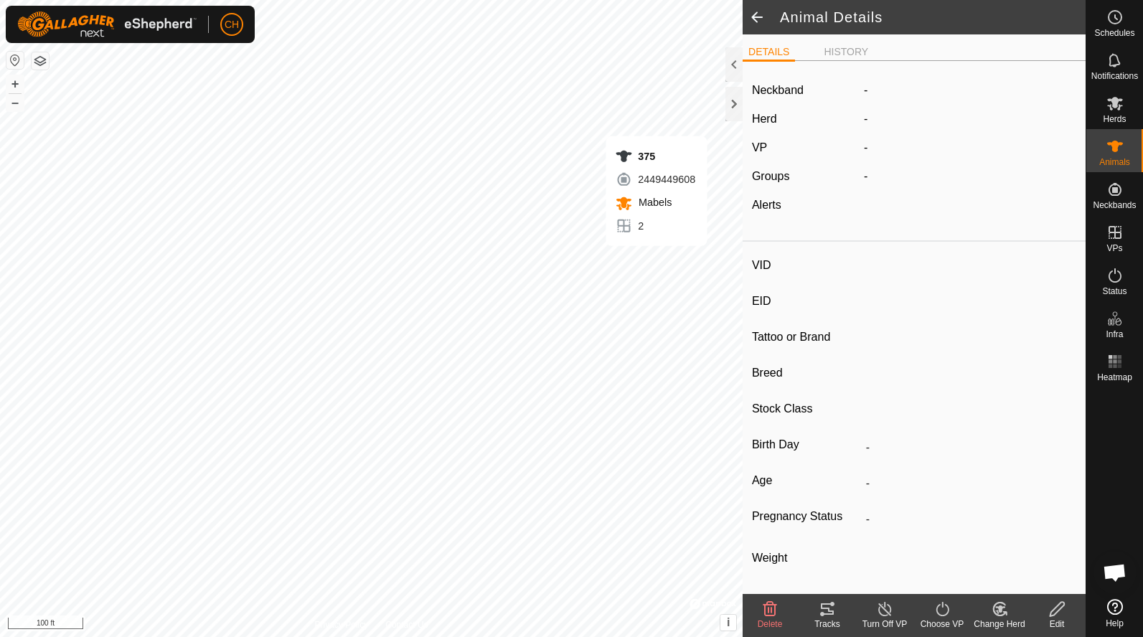
type input "-"
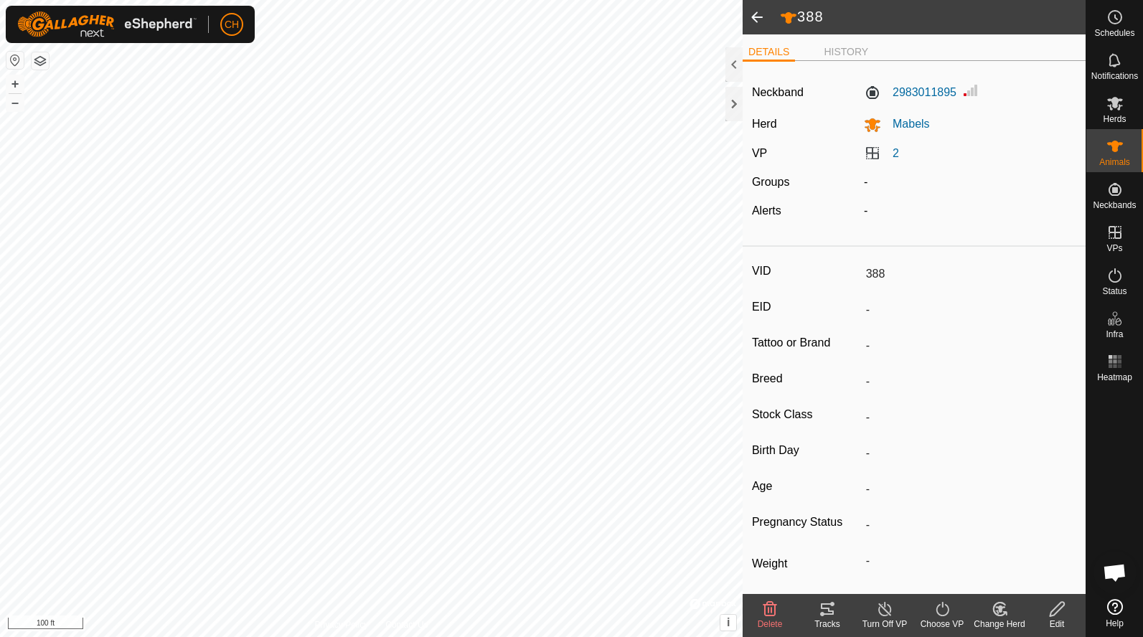
click at [822, 610] on icon at bounding box center [826, 608] width 17 height 17
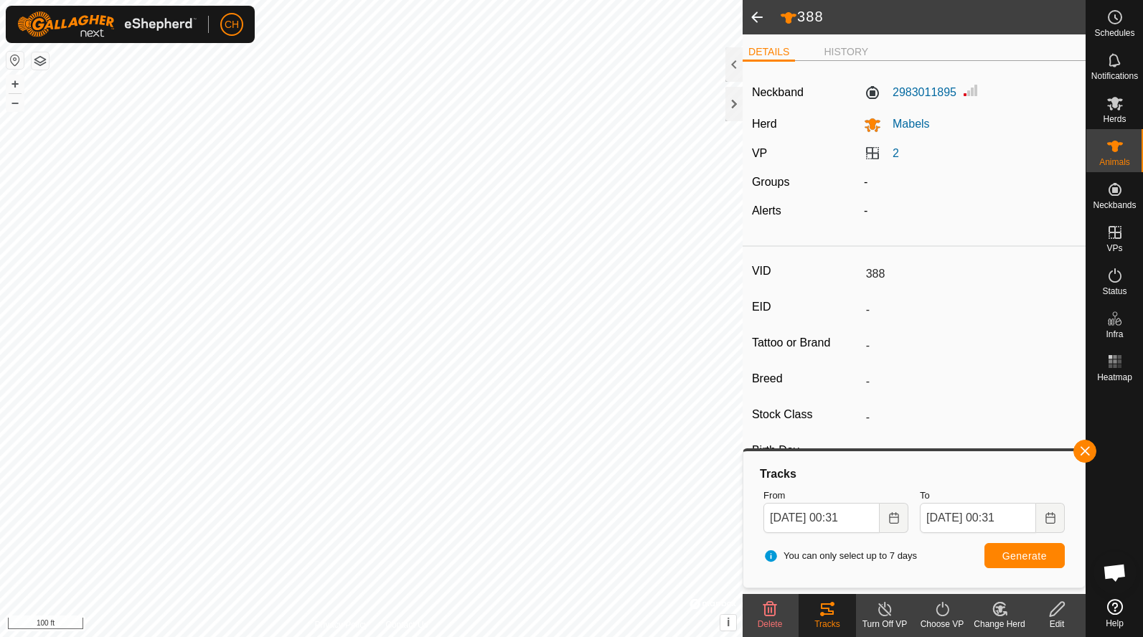
click at [756, 24] on span at bounding box center [756, 17] width 29 height 34
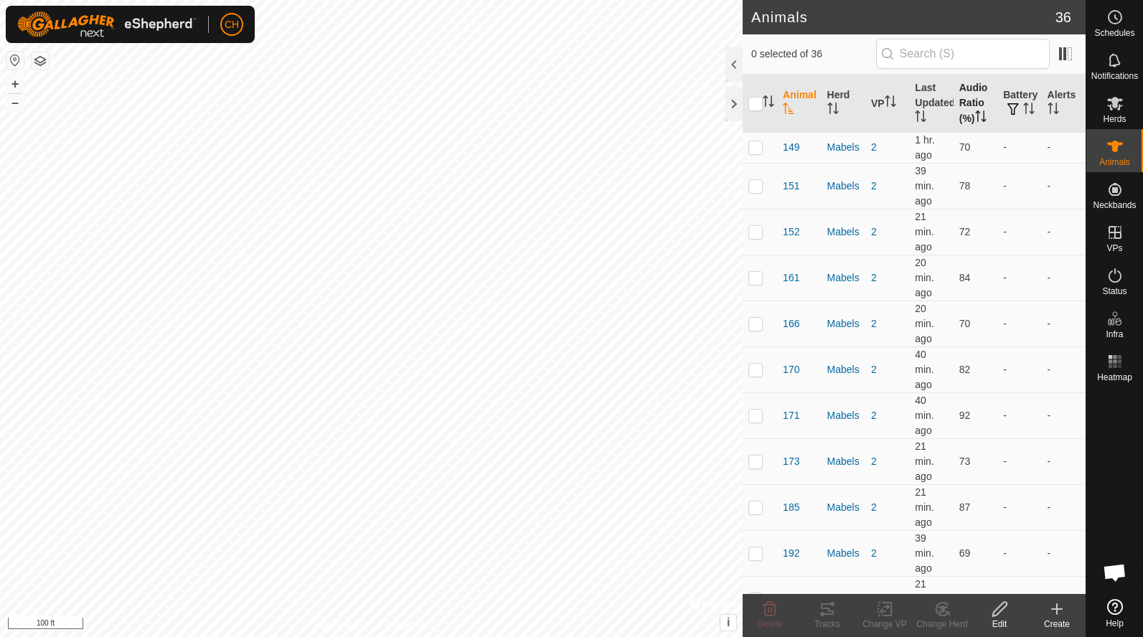
click at [978, 102] on th "Audio Ratio (%)" at bounding box center [975, 104] width 44 height 58
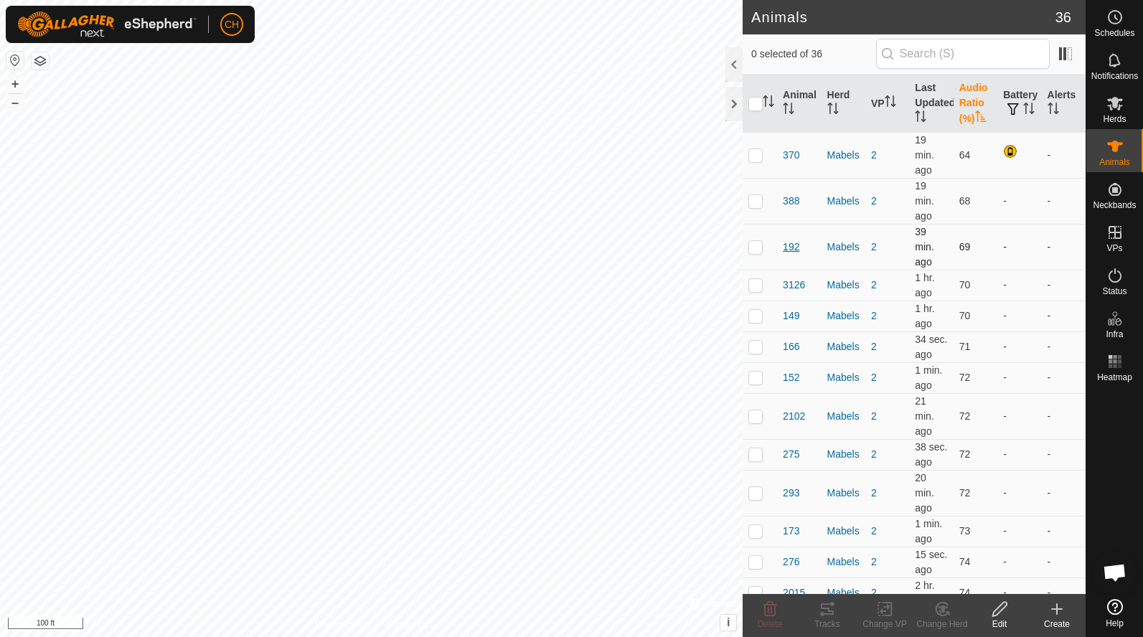
click at [795, 245] on span "192" at bounding box center [791, 247] width 16 height 15
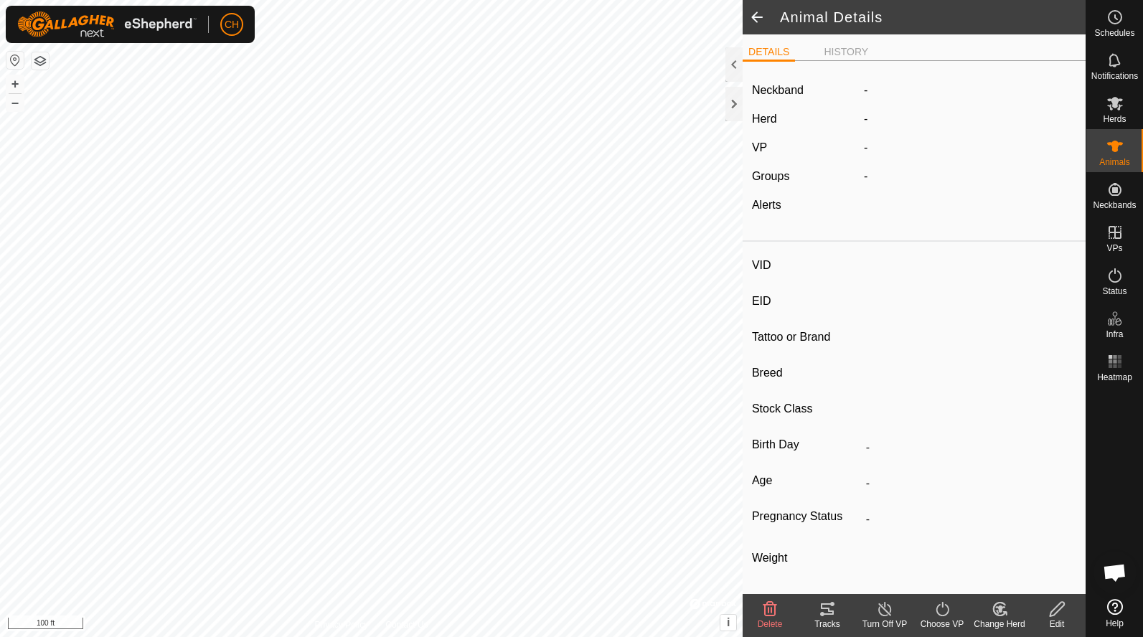
type input "192"
type input "-"
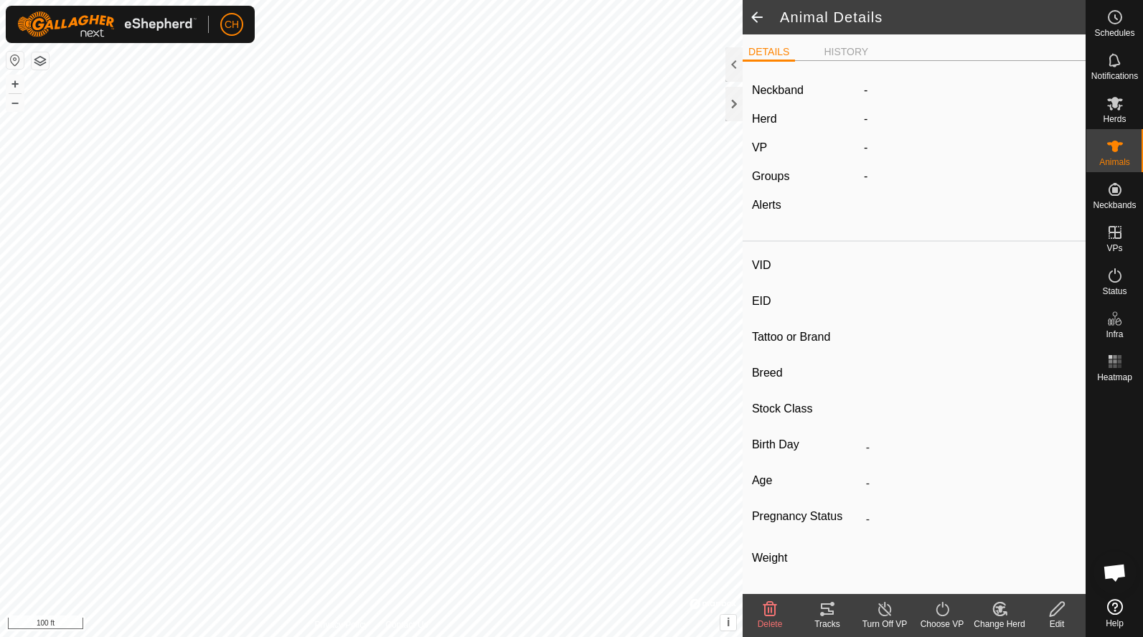
type input "-"
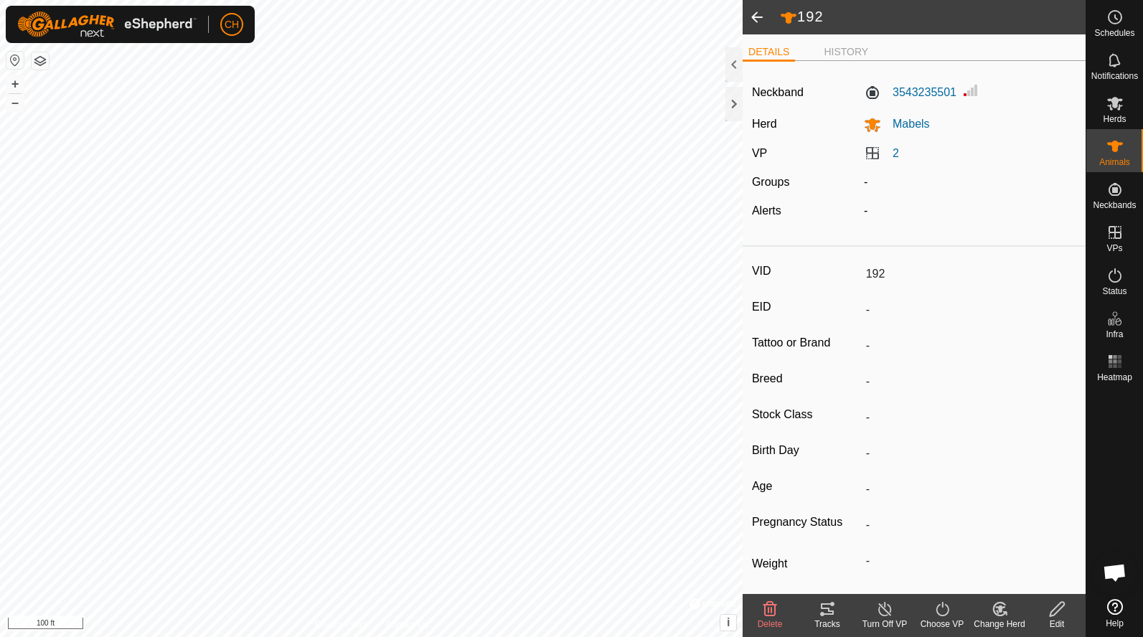
click at [837, 615] on tracks-svg-icon at bounding box center [826, 608] width 57 height 17
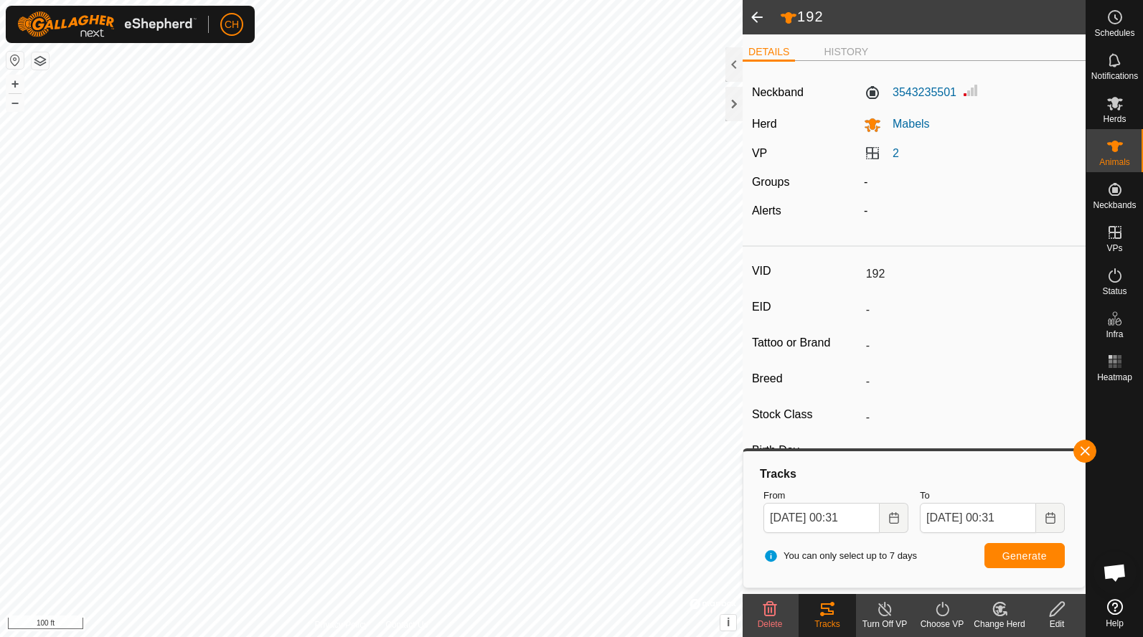
click at [752, 24] on span at bounding box center [756, 17] width 29 height 34
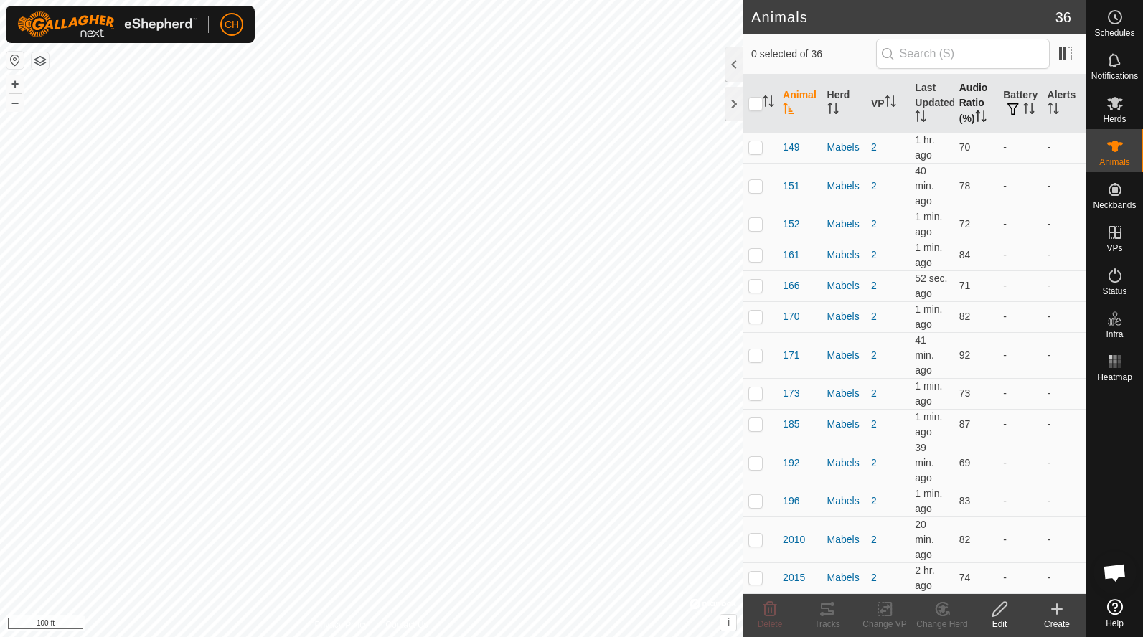
click at [975, 105] on th "Audio Ratio (%)" at bounding box center [975, 104] width 44 height 58
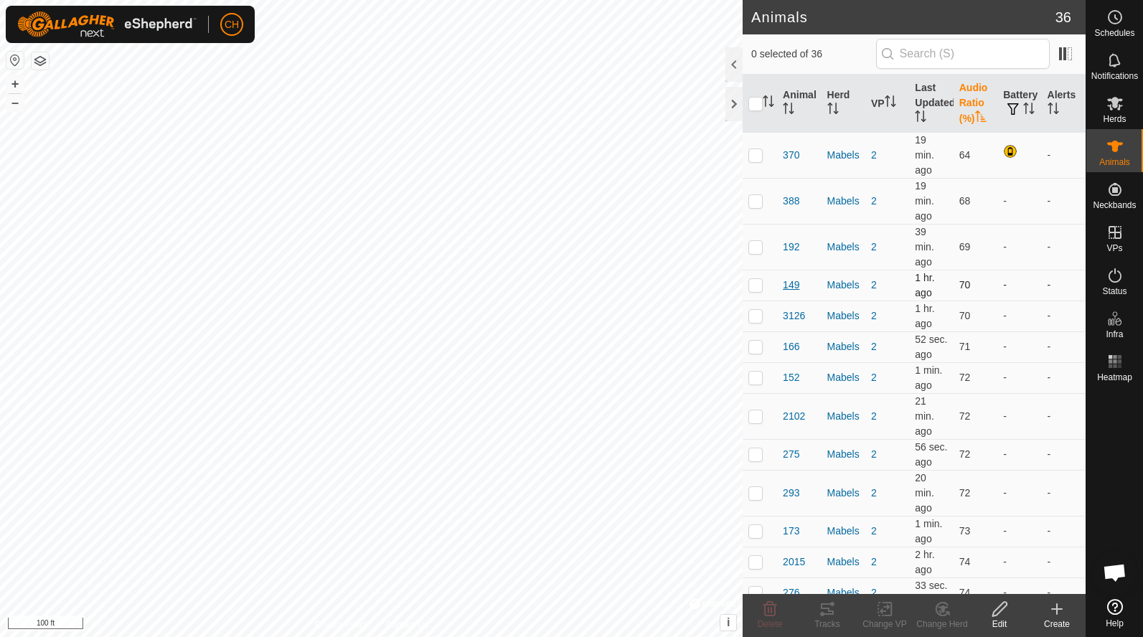
click at [792, 285] on span "149" at bounding box center [791, 285] width 16 height 15
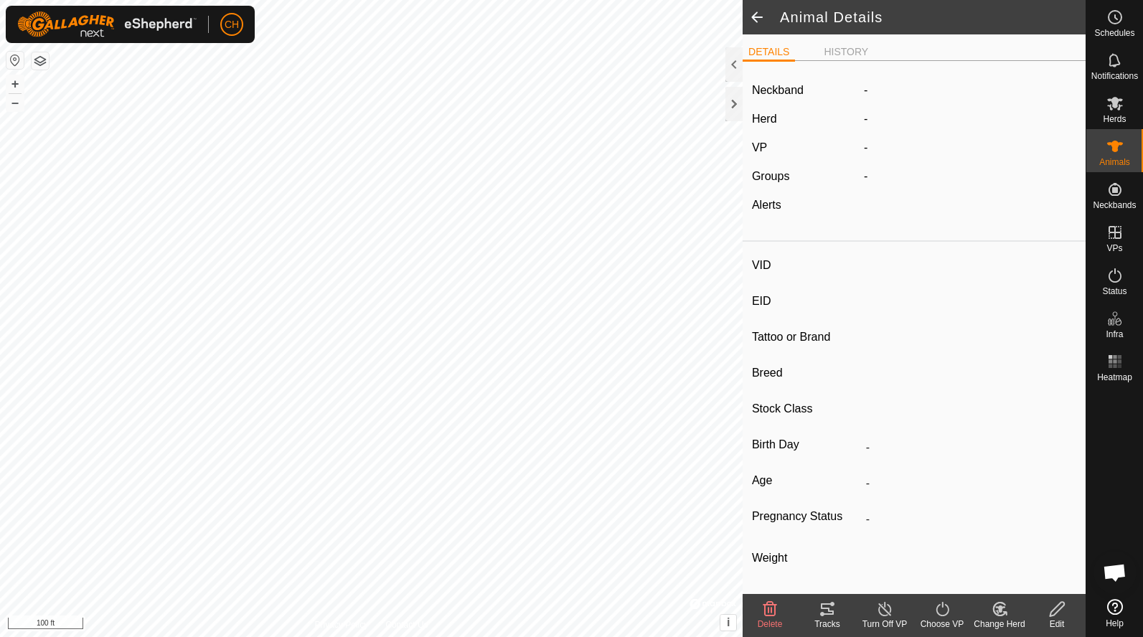
type input "149"
type input "-"
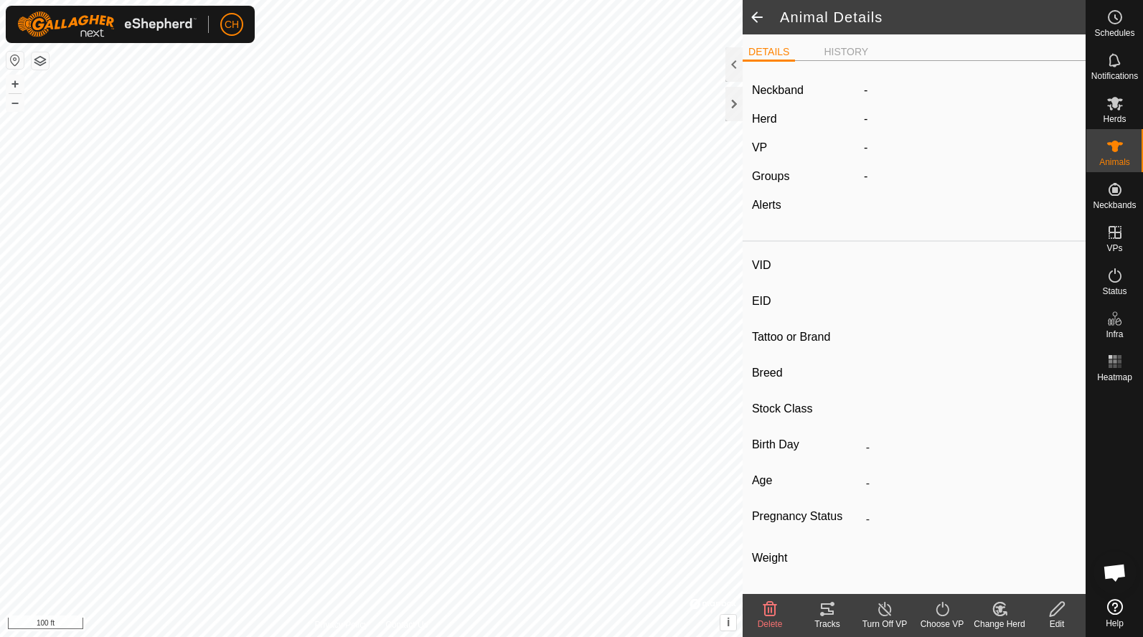
type input "-"
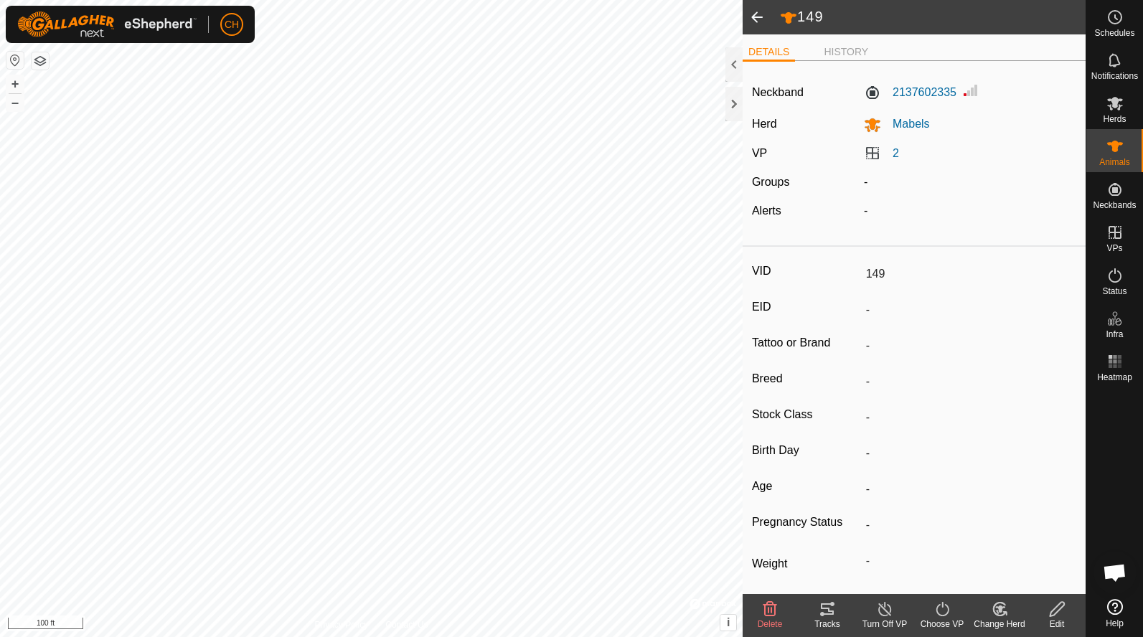
click at [826, 606] on icon at bounding box center [826, 608] width 17 height 17
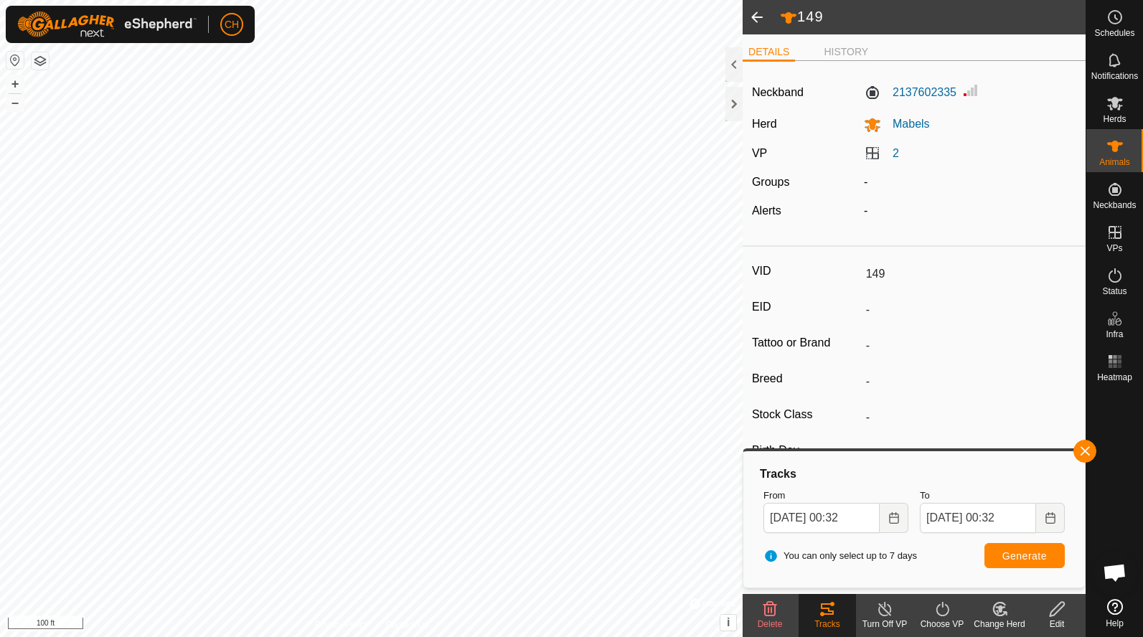
click at [752, 18] on span at bounding box center [756, 17] width 29 height 34
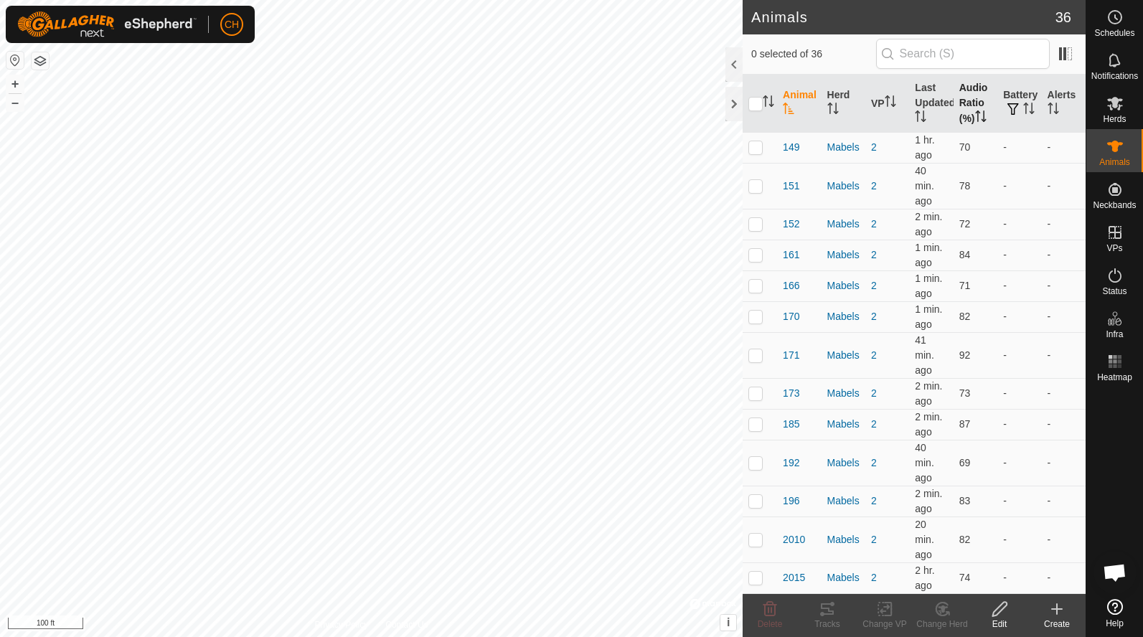
click at [968, 106] on th "Audio Ratio (%)" at bounding box center [975, 104] width 44 height 58
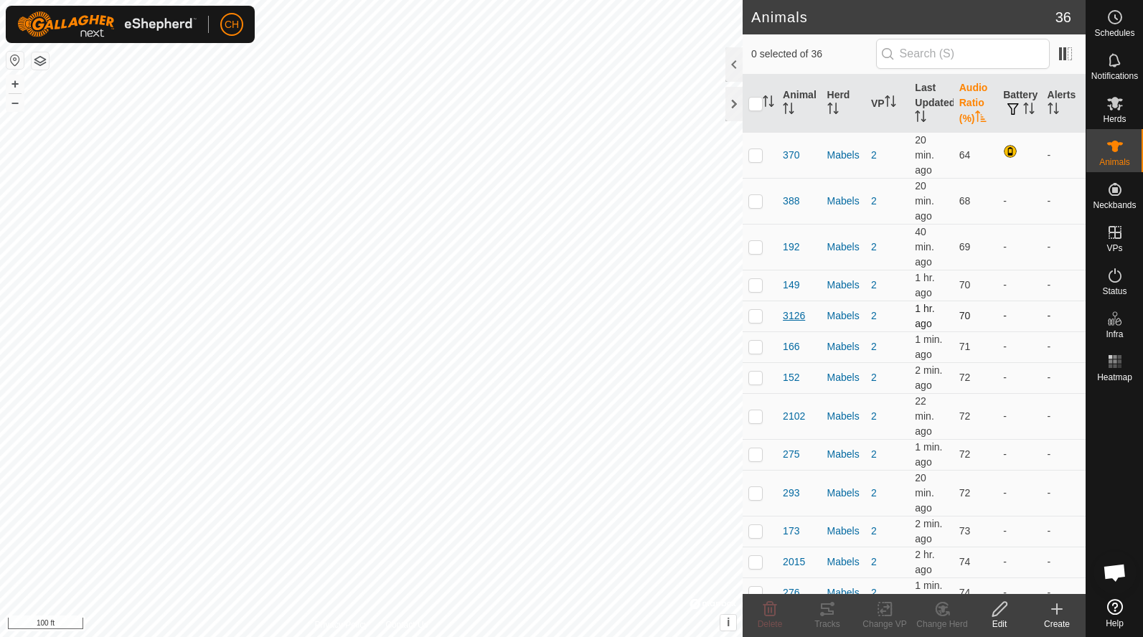
click at [800, 318] on span "3126" at bounding box center [794, 315] width 22 height 15
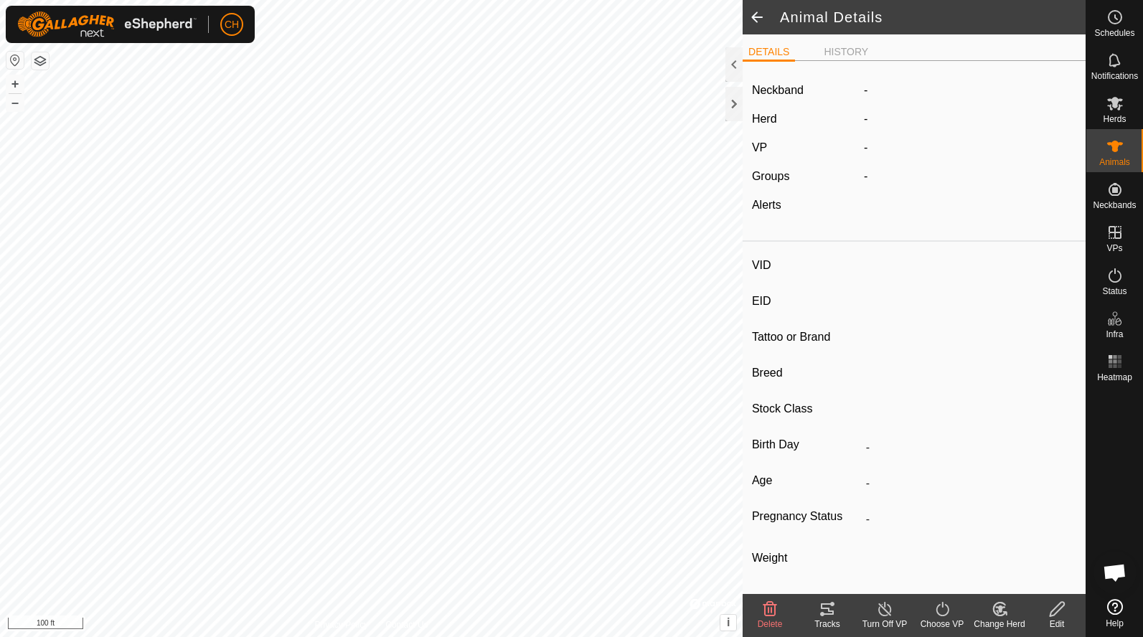
type input "3126"
type input "-"
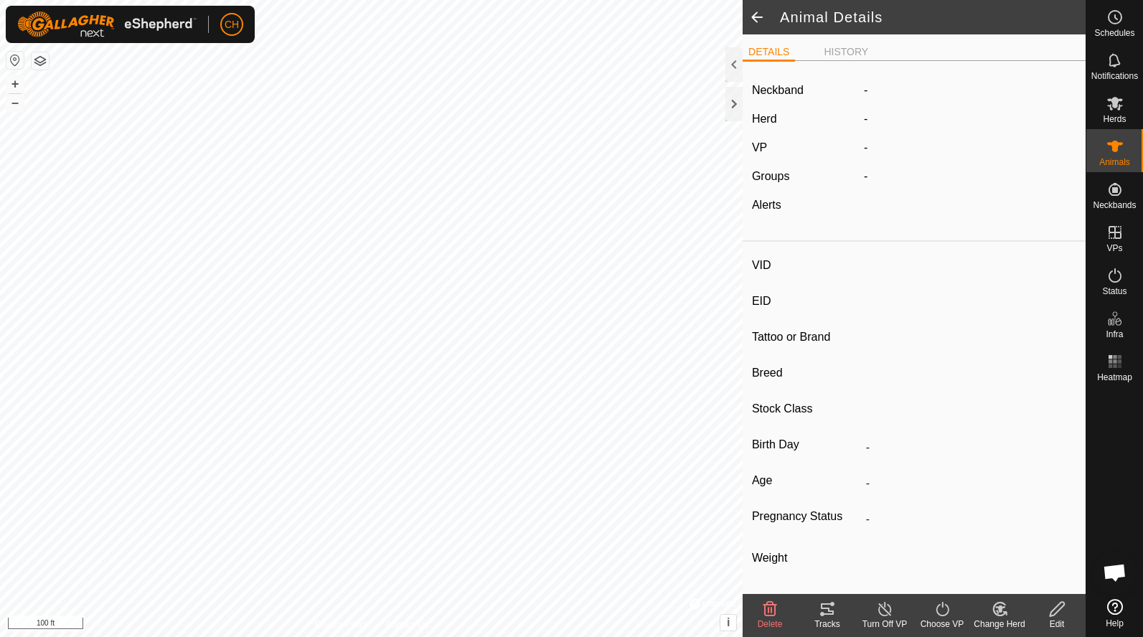
type input "-"
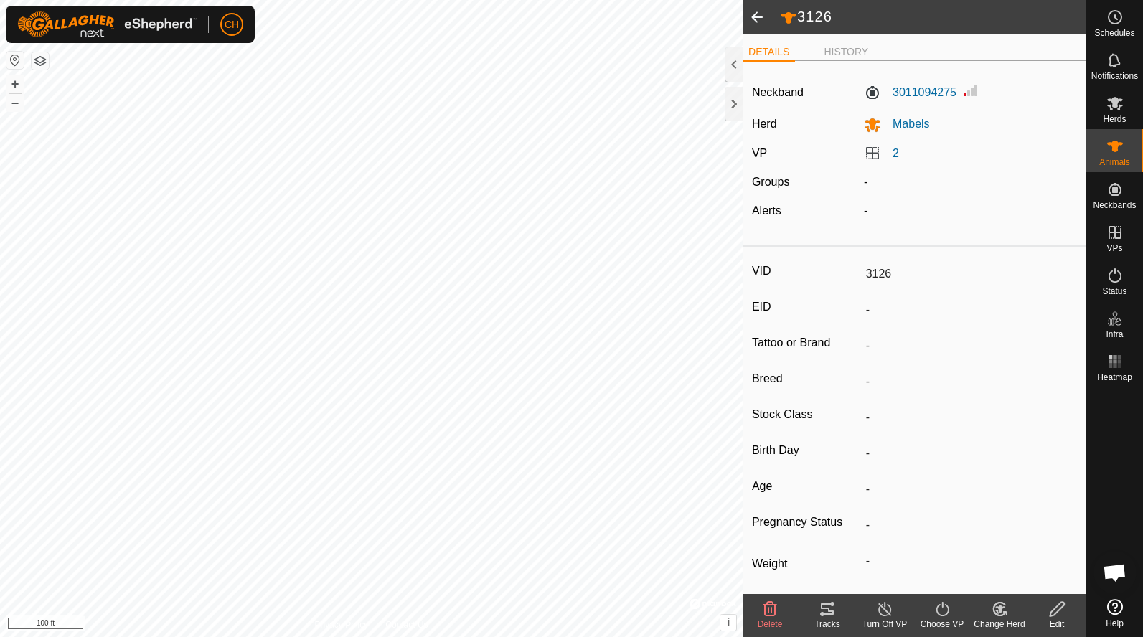
click at [830, 611] on icon at bounding box center [827, 608] width 13 height 11
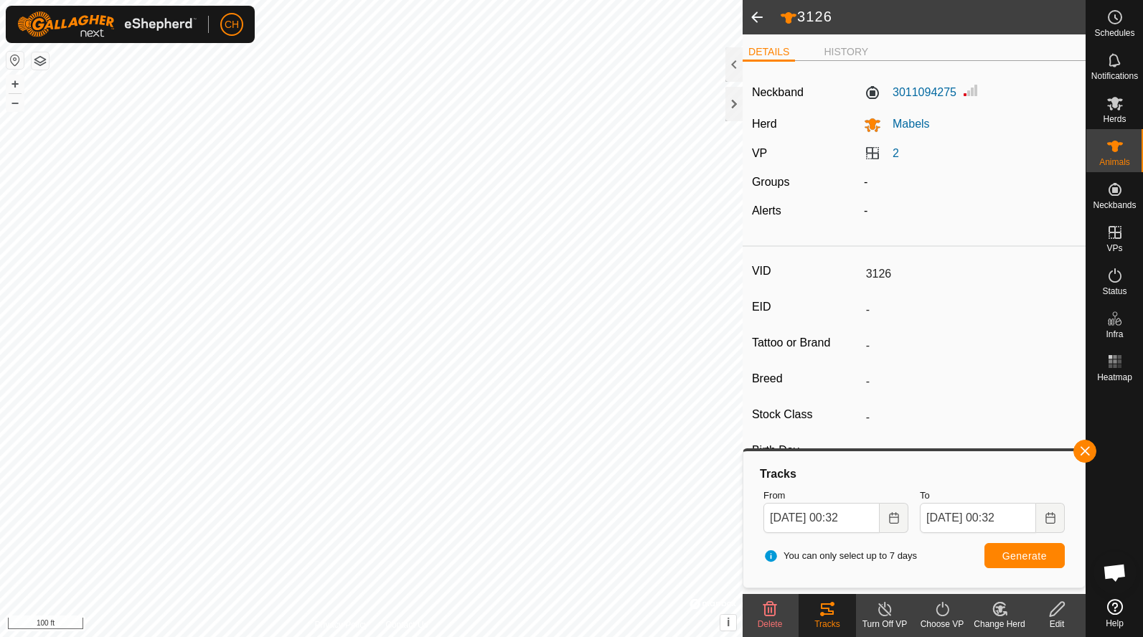
click at [755, 18] on span at bounding box center [756, 17] width 29 height 34
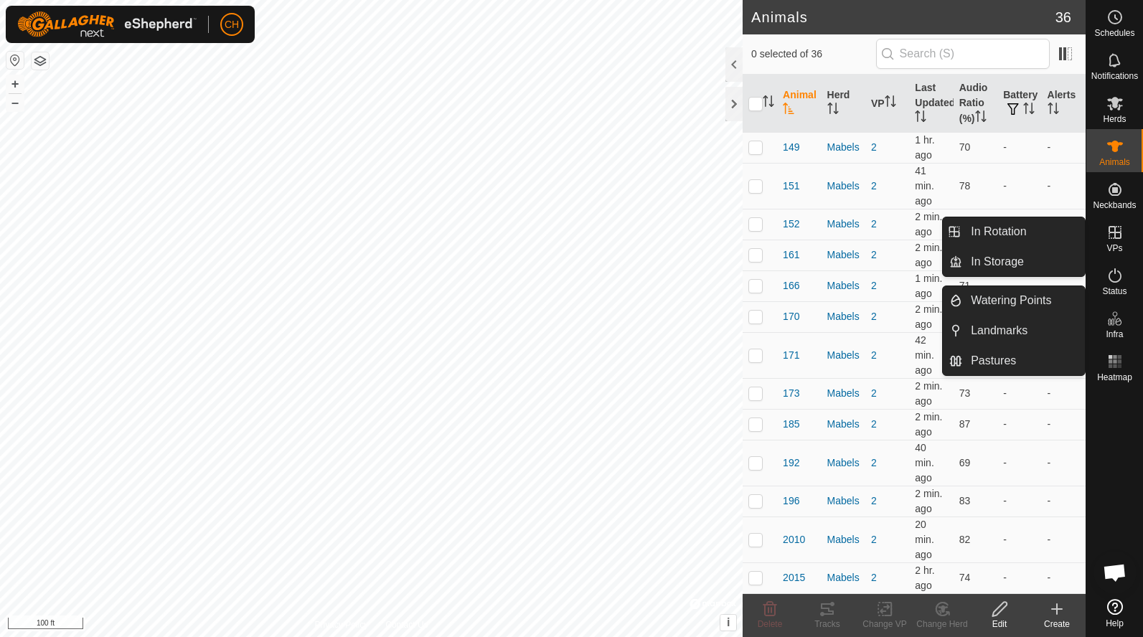
click at [1120, 232] on icon at bounding box center [1114, 232] width 17 height 17
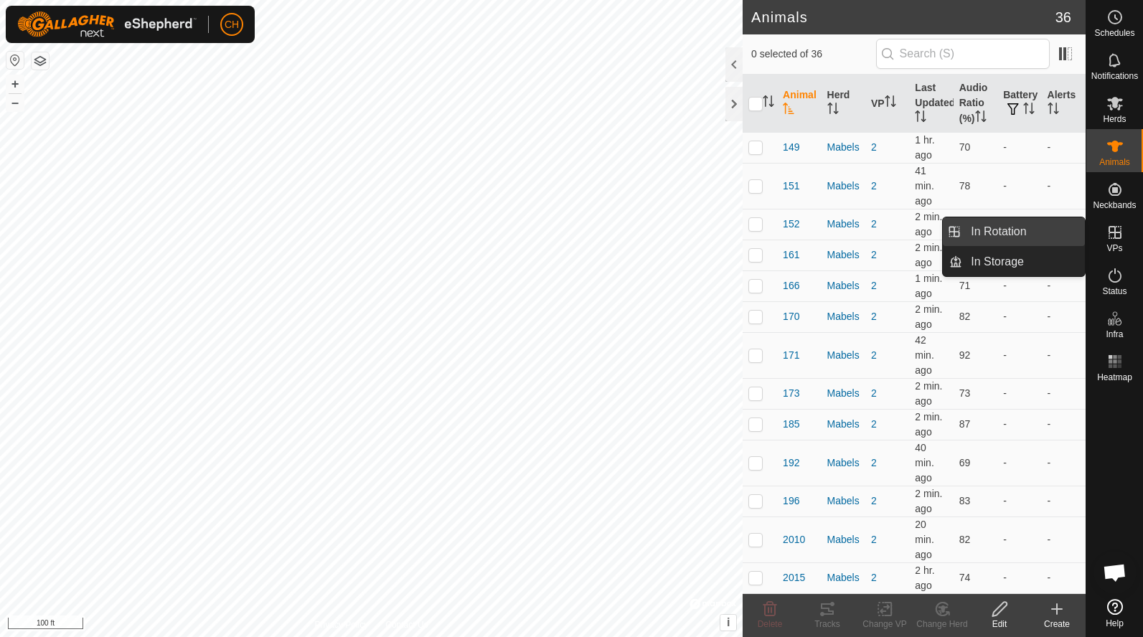
click at [1027, 227] on link "In Rotation" at bounding box center [1023, 231] width 123 height 29
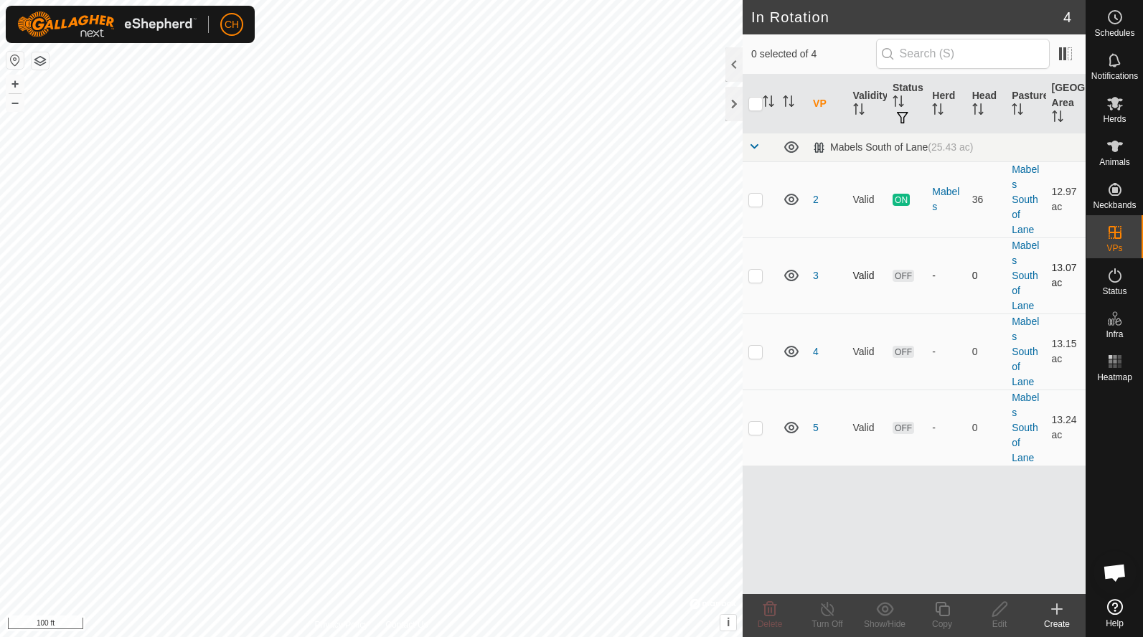
click at [757, 277] on p-checkbox at bounding box center [755, 275] width 14 height 11
checkbox input "true"
click at [758, 352] on p-checkbox at bounding box center [755, 351] width 14 height 11
checkbox input "true"
click at [757, 435] on td at bounding box center [759, 427] width 34 height 76
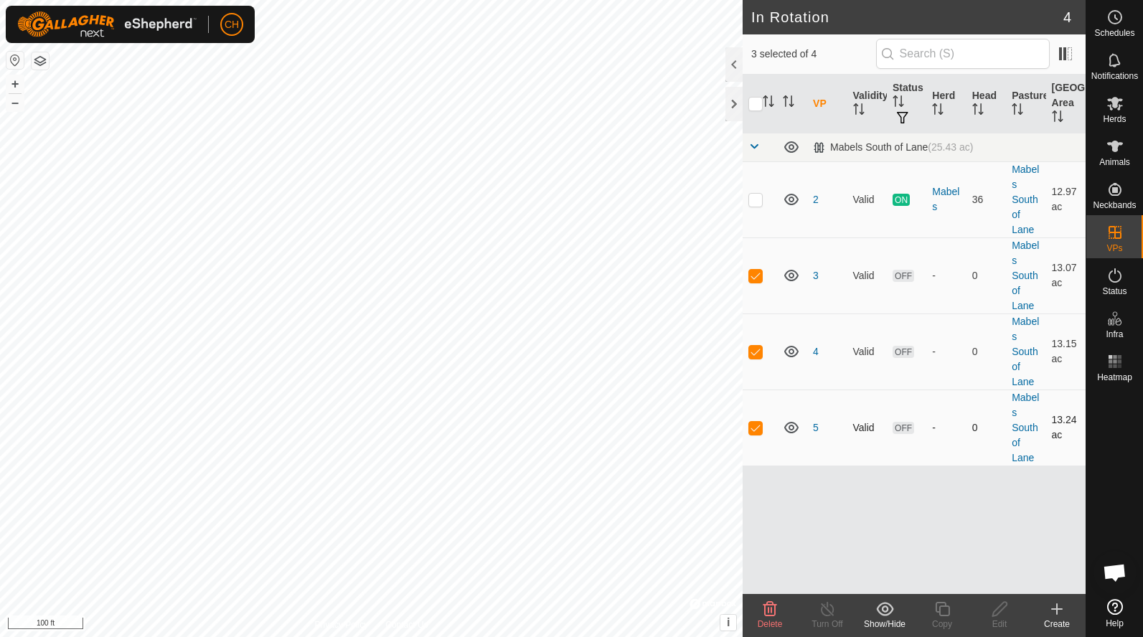
click at [757, 433] on p-checkbox at bounding box center [755, 427] width 14 height 11
checkbox input "false"
click at [755, 352] on p-checkbox at bounding box center [755, 351] width 14 height 11
checkbox input "false"
click at [758, 278] on p-checkbox at bounding box center [755, 275] width 14 height 11
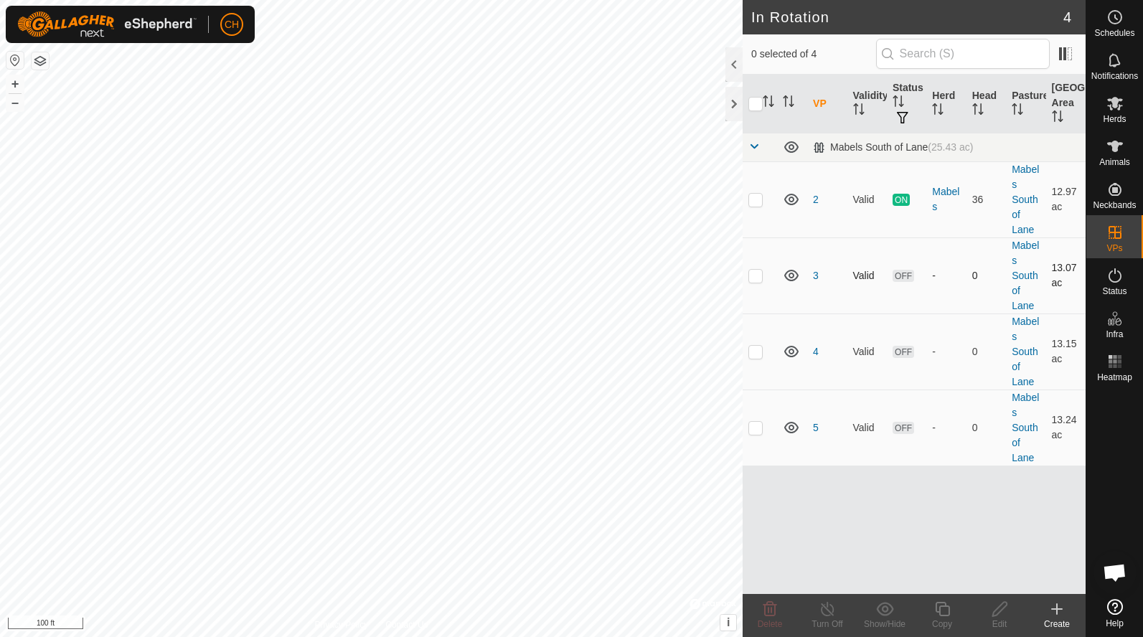
click at [760, 273] on p-checkbox at bounding box center [755, 275] width 14 height 11
click at [759, 274] on p-checkbox at bounding box center [755, 275] width 14 height 11
checkbox input "false"
click at [1122, 29] on span "Schedules" at bounding box center [1114, 33] width 40 height 9
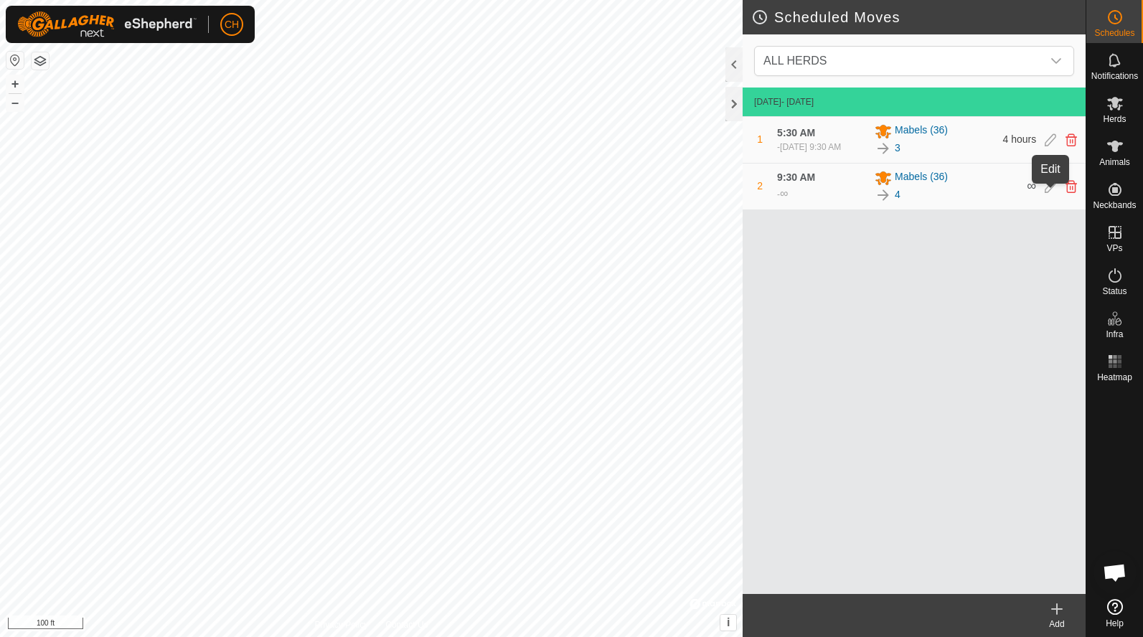
click at [1049, 193] on icon at bounding box center [1049, 186] width 11 height 13
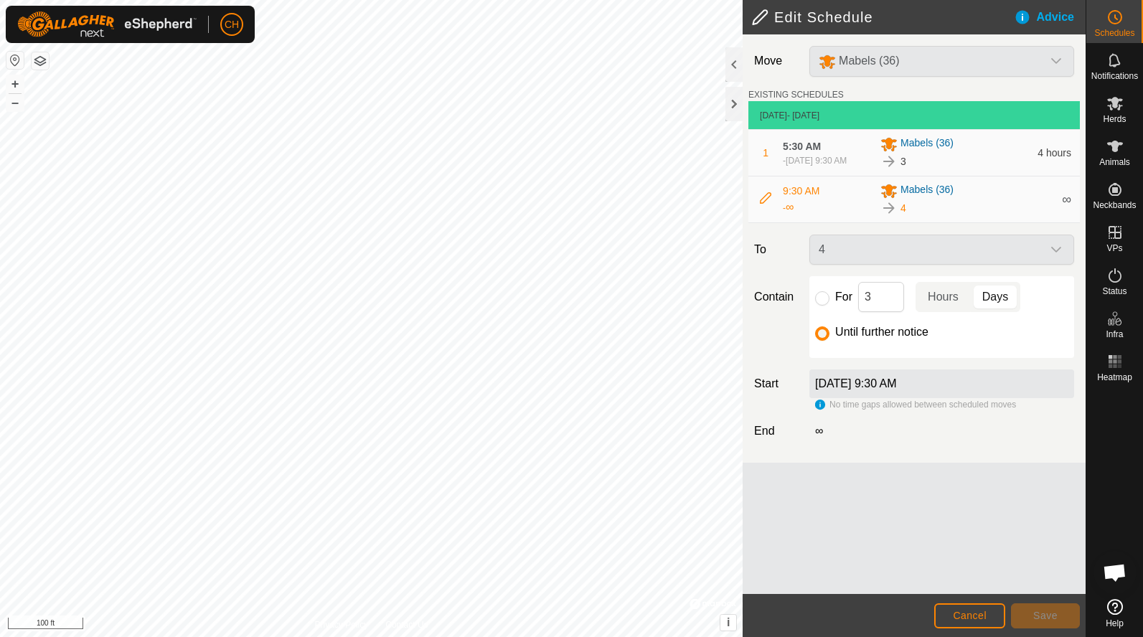
click at [843, 389] on label "[DATE] 9:30 AM" at bounding box center [856, 383] width 82 height 12
click at [882, 389] on label "[DATE] 9:30 AM" at bounding box center [856, 383] width 82 height 12
drag, startPoint x: 841, startPoint y: 420, endPoint x: 832, endPoint y: 409, distance: 14.3
click at [833, 409] on div "Move Mabels (36) EXISTING SCHEDULES [DATE] - [DATE] 1 5:30 AM - [DATE] 9:30 AM …" at bounding box center [913, 248] width 343 height 428
click at [887, 483] on div "Move Mabels (36) EXISTING SCHEDULES [DATE] - [DATE] 1 5:30 AM - [DATE] 9:30 AM …" at bounding box center [913, 313] width 343 height 559
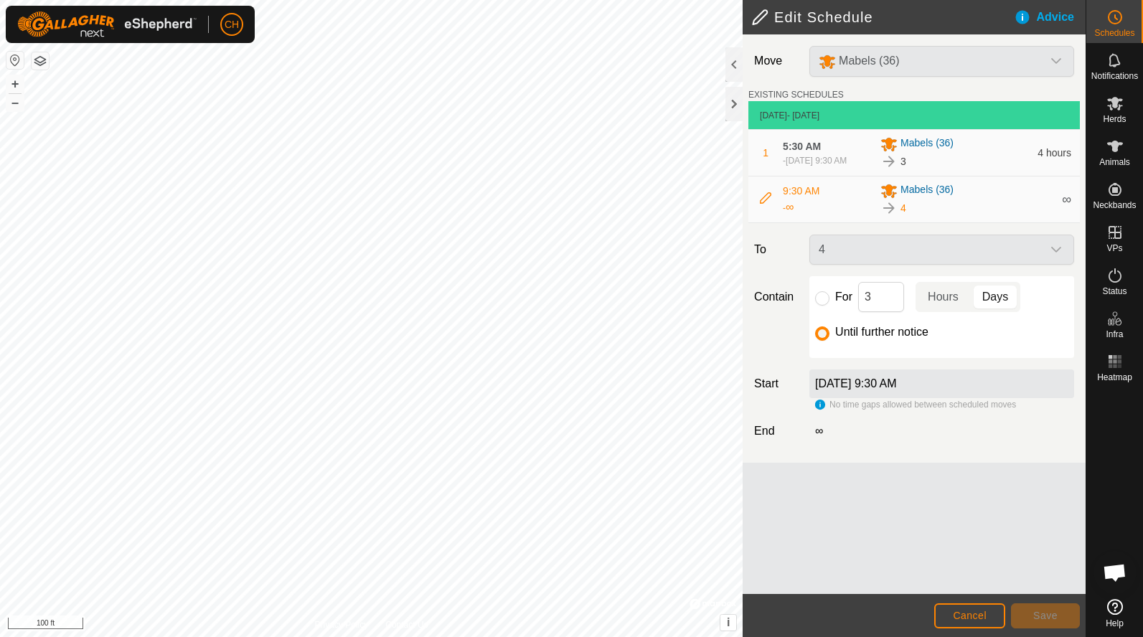
click at [762, 204] on icon at bounding box center [765, 197] width 11 height 11
click at [805, 197] on span "9:30 AM" at bounding box center [801, 190] width 37 height 11
click at [790, 213] on span "∞" at bounding box center [789, 207] width 8 height 12
click at [965, 613] on span "Cancel" at bounding box center [970, 615] width 34 height 11
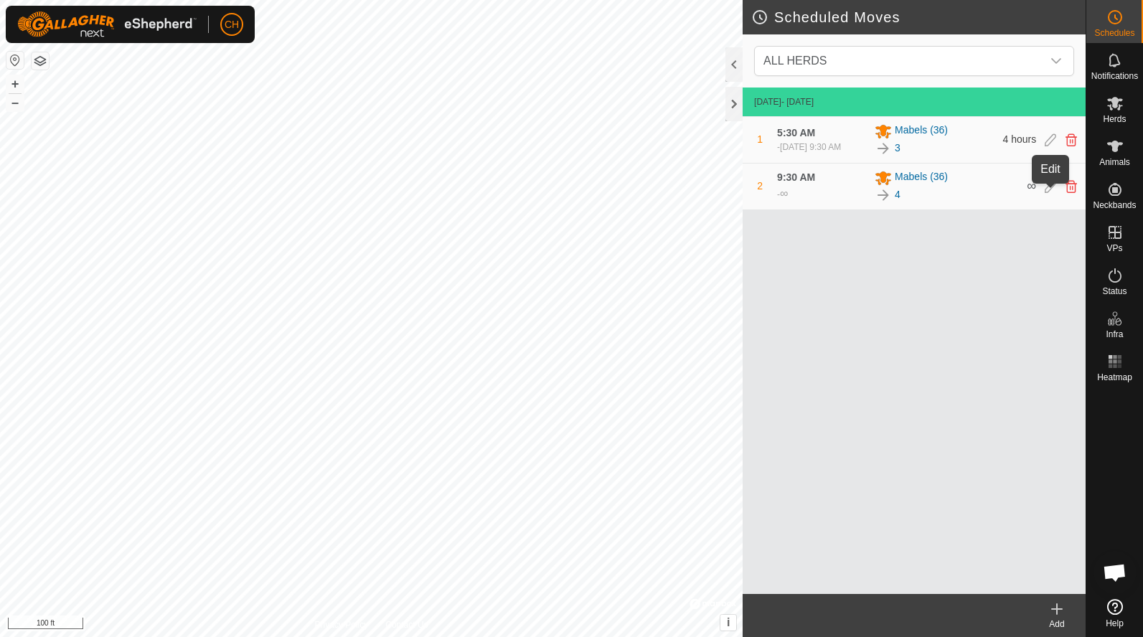
click at [1049, 193] on icon at bounding box center [1049, 186] width 11 height 13
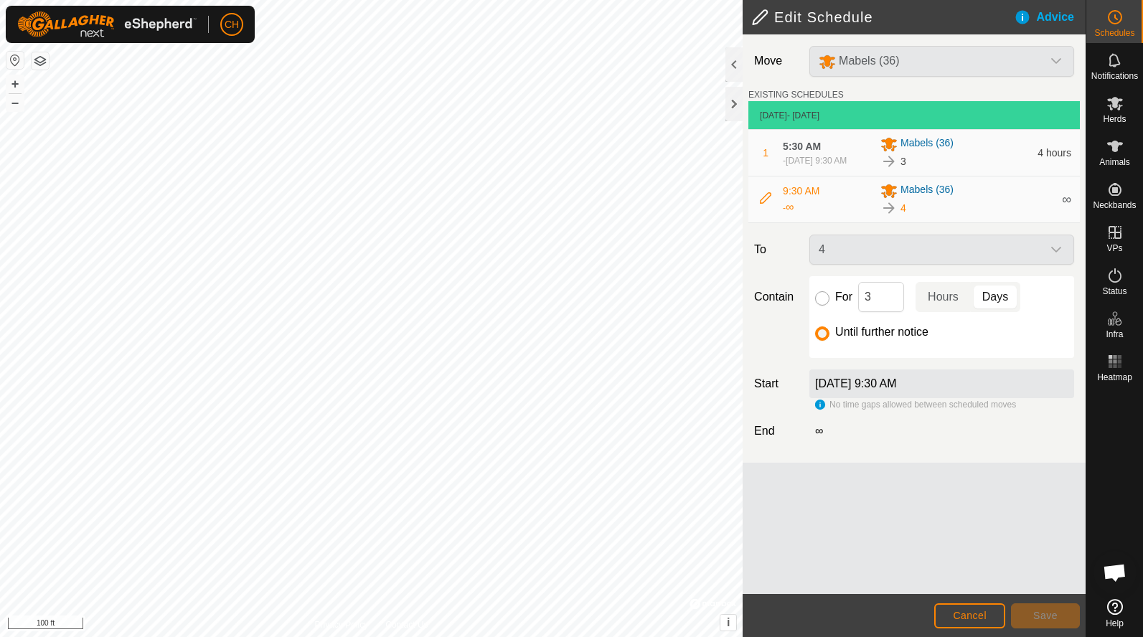
click at [821, 306] on input "For" at bounding box center [822, 298] width 14 height 14
radio input "true"
click at [820, 336] on input "Until further notice" at bounding box center [822, 333] width 14 height 14
radio input "true"
click at [843, 389] on label "[DATE] 9:30 AM" at bounding box center [856, 383] width 82 height 12
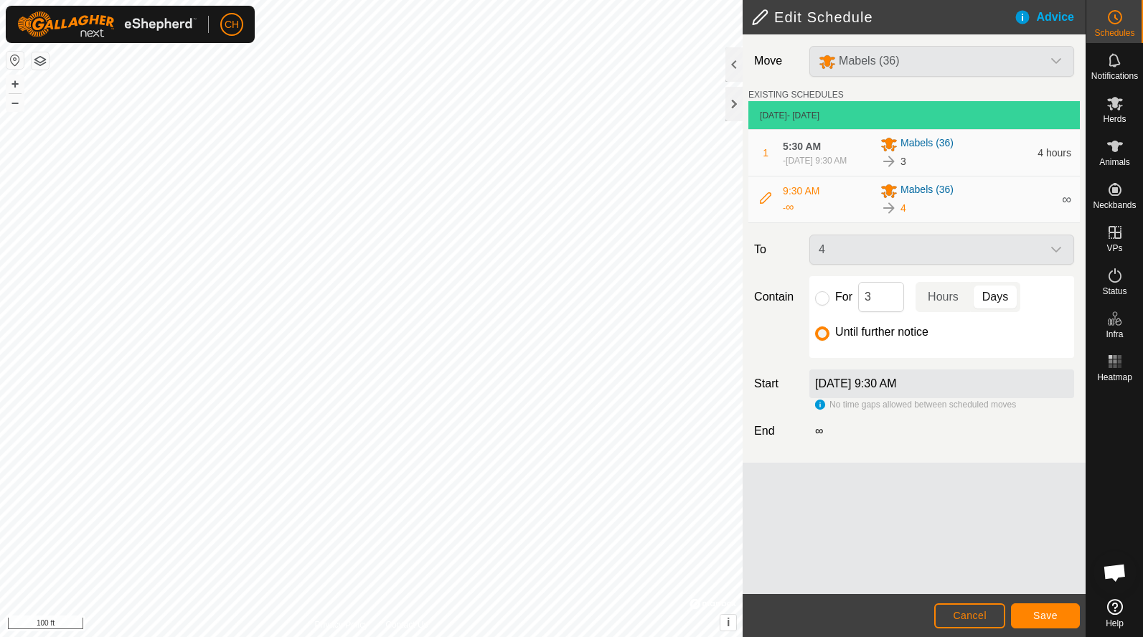
click at [897, 389] on label "[DATE] 9:30 AM" at bounding box center [856, 383] width 82 height 12
click at [897, 384] on label "[DATE] 9:30 AM" at bounding box center [856, 383] width 82 height 12
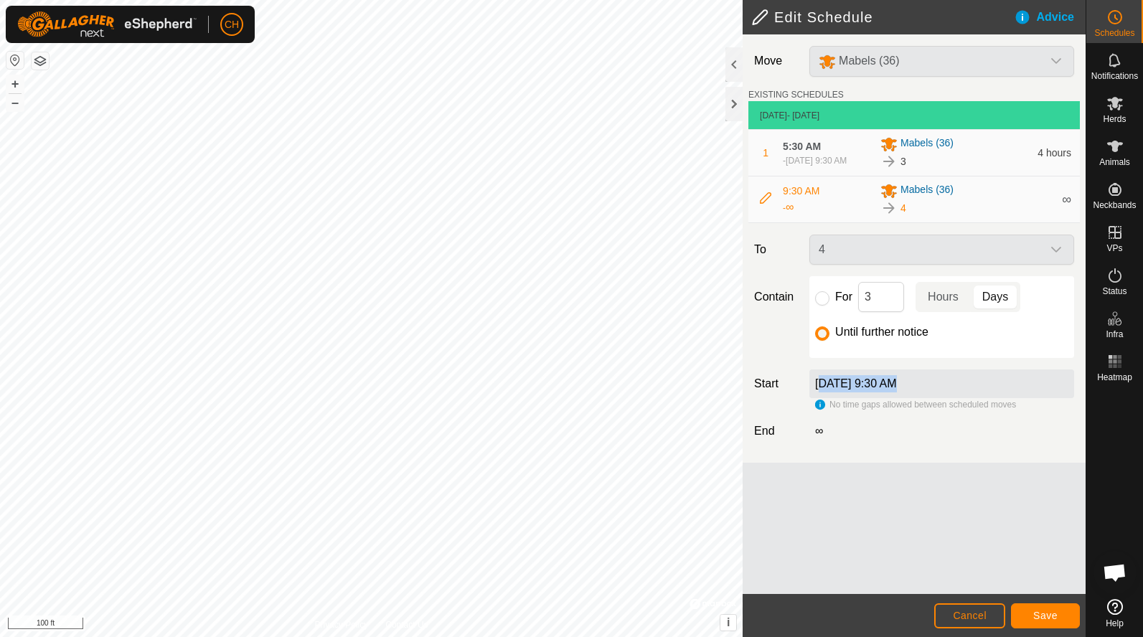
click at [950, 398] on div "[DATE] 9:30 AM" at bounding box center [941, 383] width 265 height 29
click at [799, 194] on span "9:30 AM" at bounding box center [801, 190] width 37 height 11
click at [764, 203] on icon at bounding box center [765, 197] width 11 height 11
click at [1029, 209] on div "4" at bounding box center [966, 207] width 173 height 17
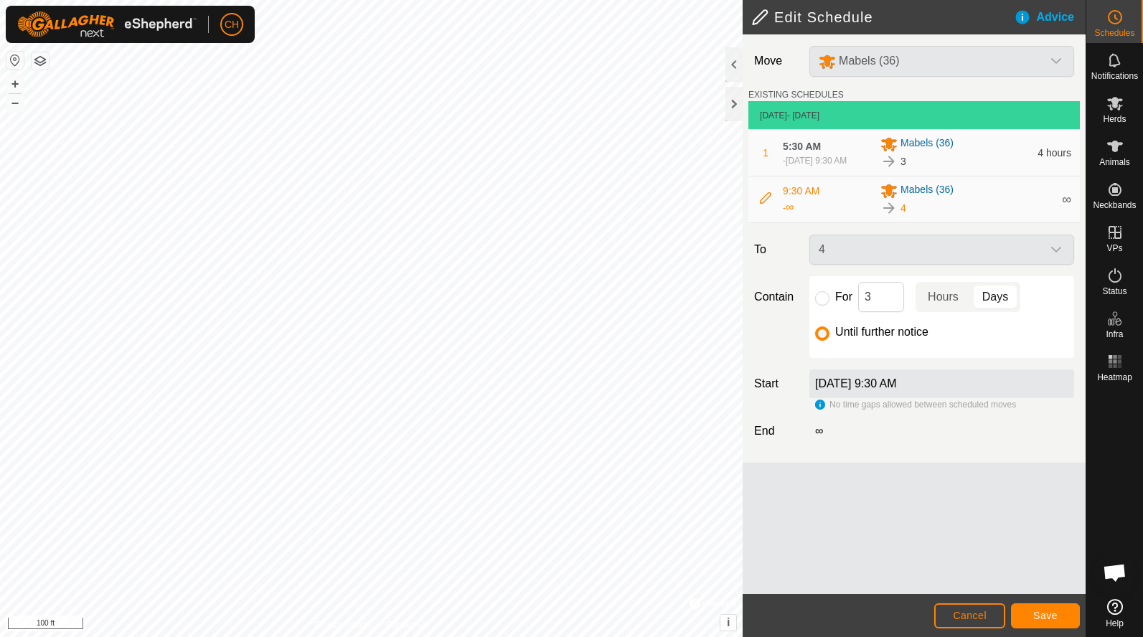
click at [756, 24] on h2 "Edit Schedule" at bounding box center [882, 17] width 262 height 17
click at [972, 615] on span "Cancel" at bounding box center [970, 615] width 34 height 11
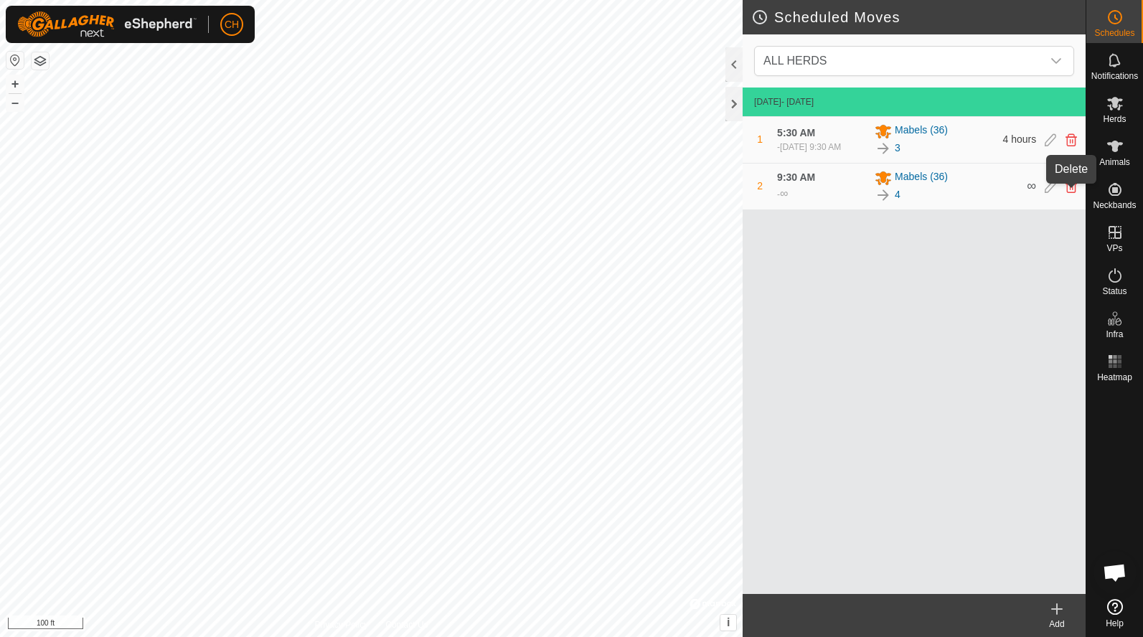
click at [1068, 193] on icon at bounding box center [1070, 186] width 11 height 13
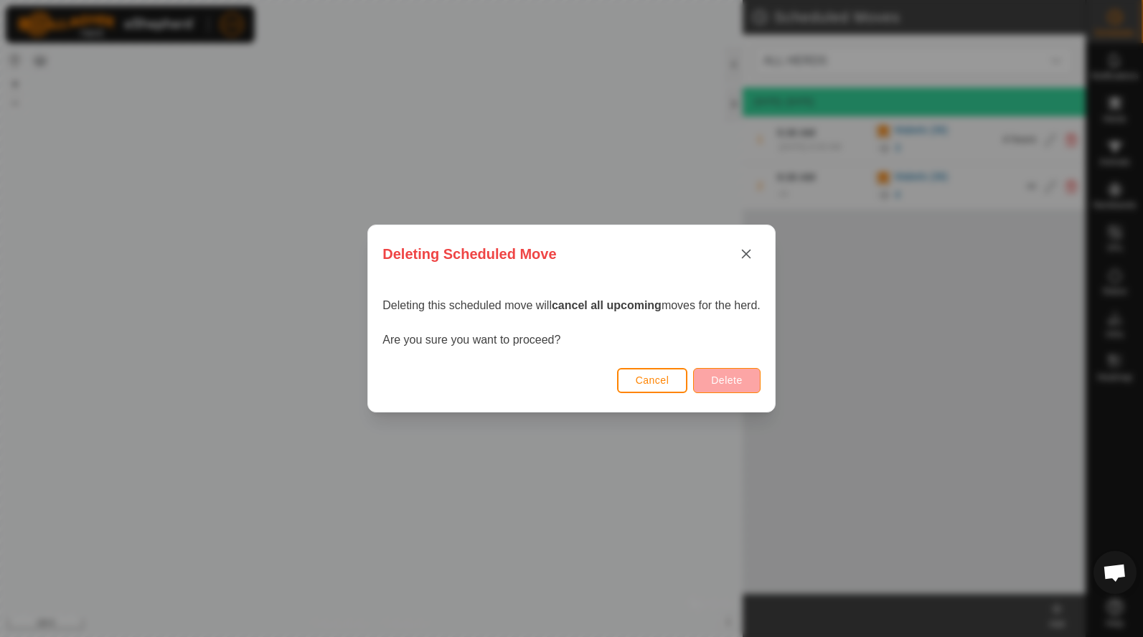
click at [732, 386] on button "Delete" at bounding box center [726, 380] width 67 height 25
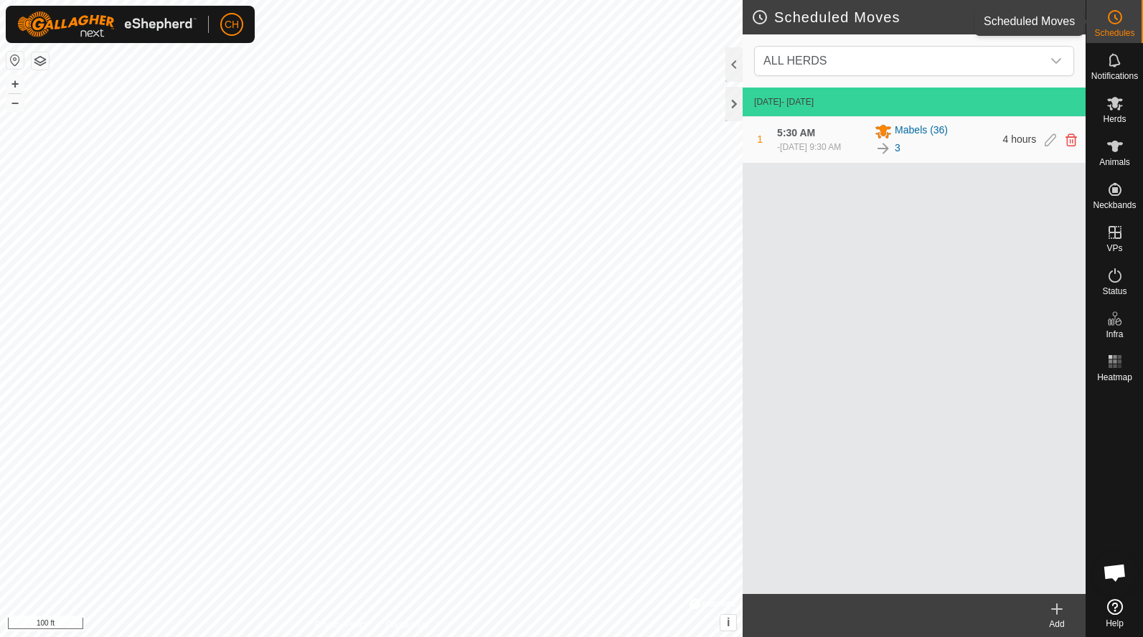
click at [1112, 33] on span "Schedules" at bounding box center [1114, 33] width 40 height 9
click at [1059, 604] on icon at bounding box center [1056, 608] width 17 height 17
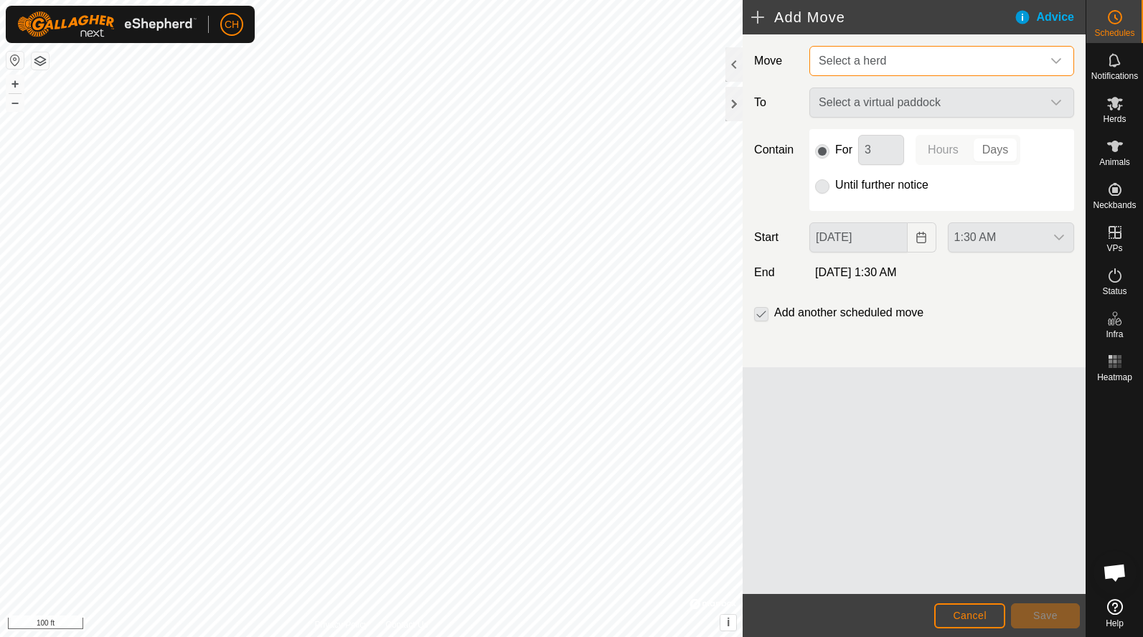
click at [865, 60] on span "Select a herd" at bounding box center [851, 61] width 67 height 12
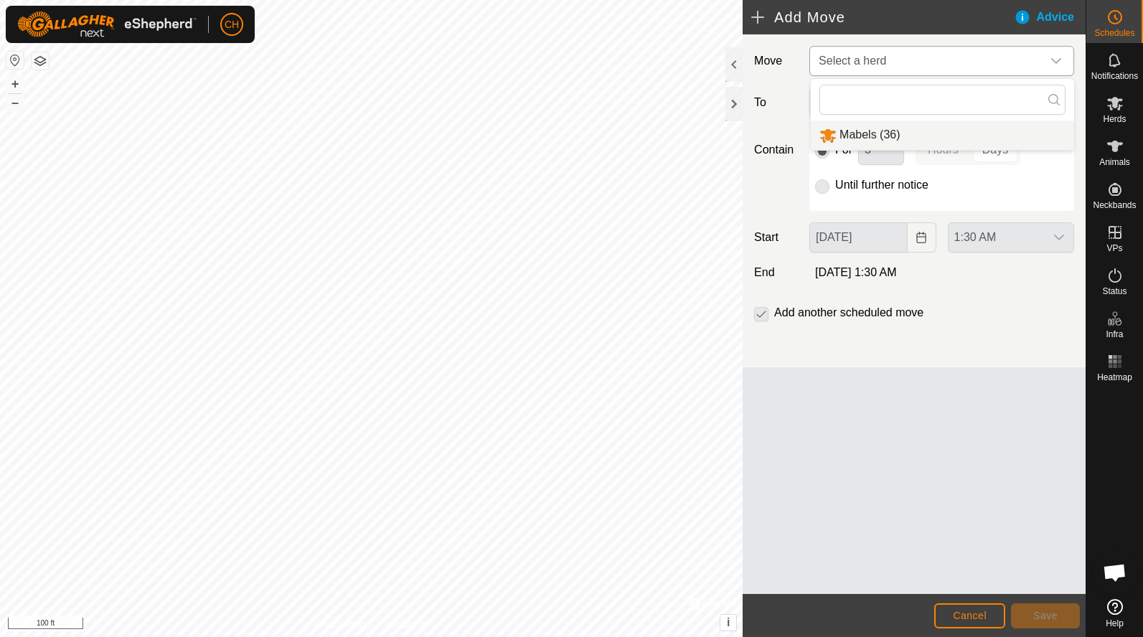
click at [859, 131] on li "Mabels (36)" at bounding box center [941, 134] width 263 height 29
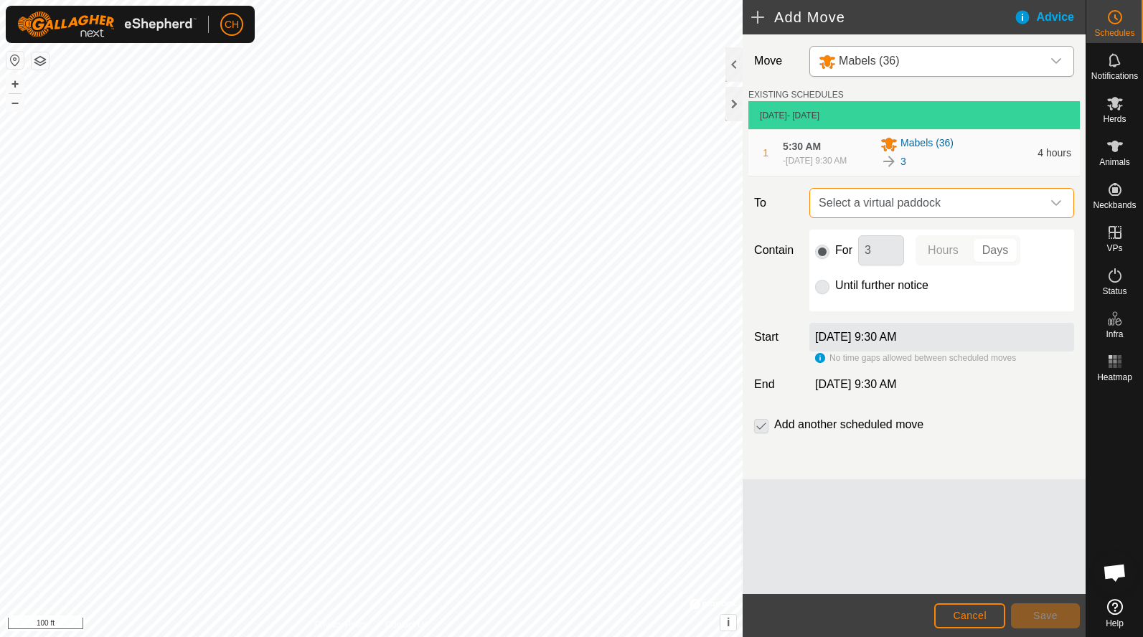
click at [845, 209] on span "Select a virtual paddock" at bounding box center [927, 203] width 229 height 29
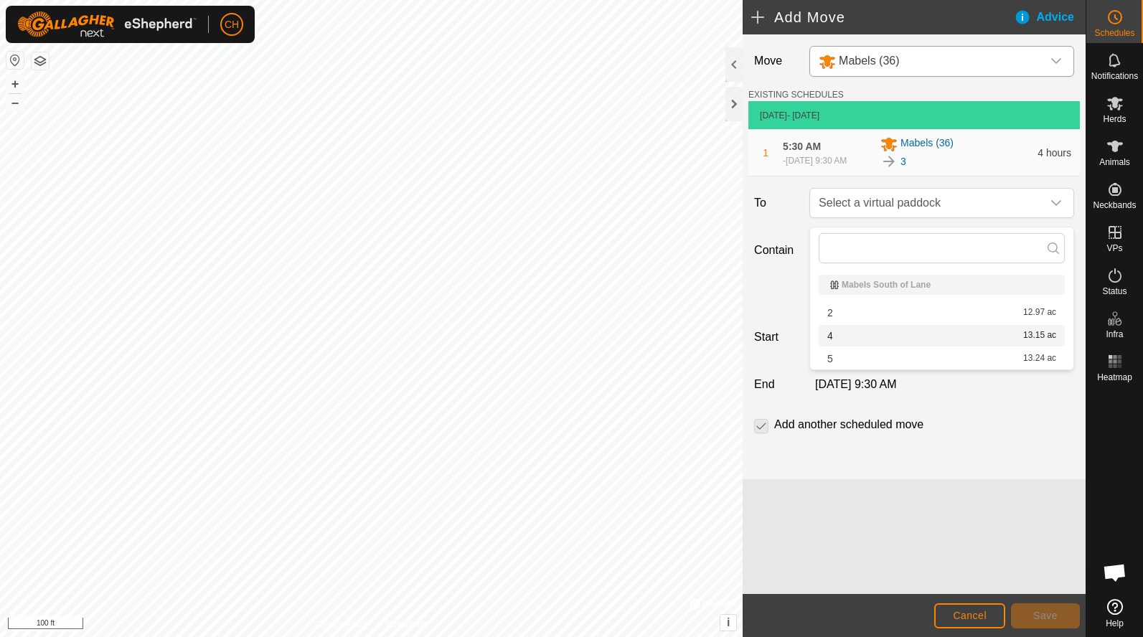
click at [841, 332] on li "4 13.15 ac" at bounding box center [941, 336] width 246 height 22
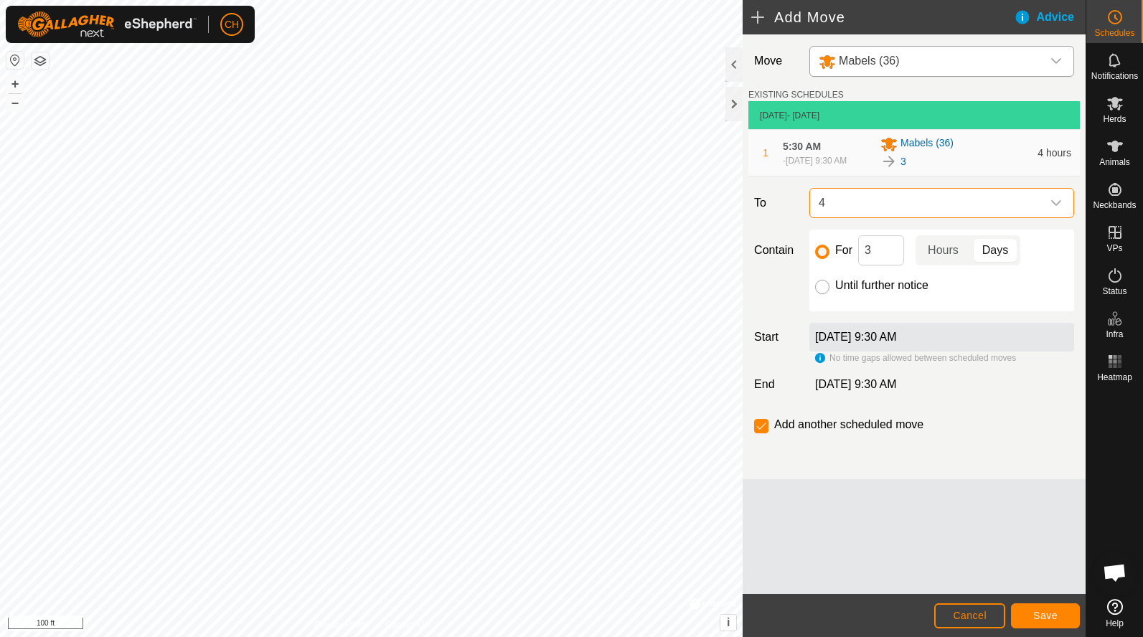
click at [823, 293] on input "Until further notice" at bounding box center [822, 287] width 14 height 14
radio input "true"
click at [845, 341] on label "[DATE] 9:30 AM" at bounding box center [856, 337] width 82 height 12
click at [821, 361] on div "No time gaps allowed between scheduled moves" at bounding box center [915, 357] width 201 height 13
click at [915, 205] on span "4" at bounding box center [927, 203] width 229 height 29
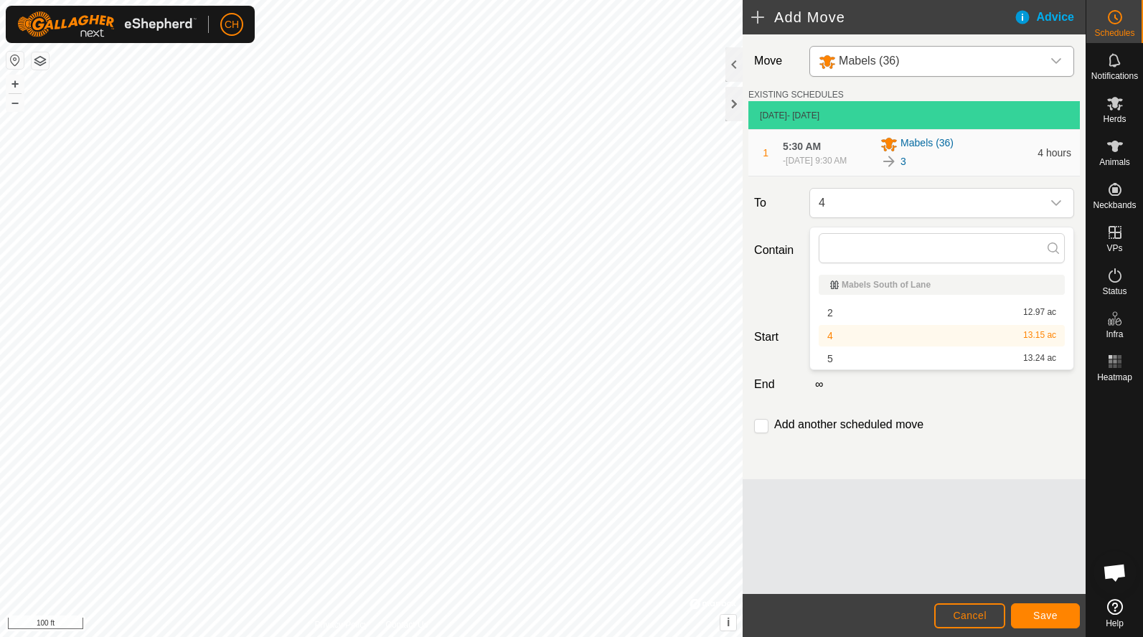
click at [897, 333] on li "4 13.15 ac" at bounding box center [941, 336] width 246 height 22
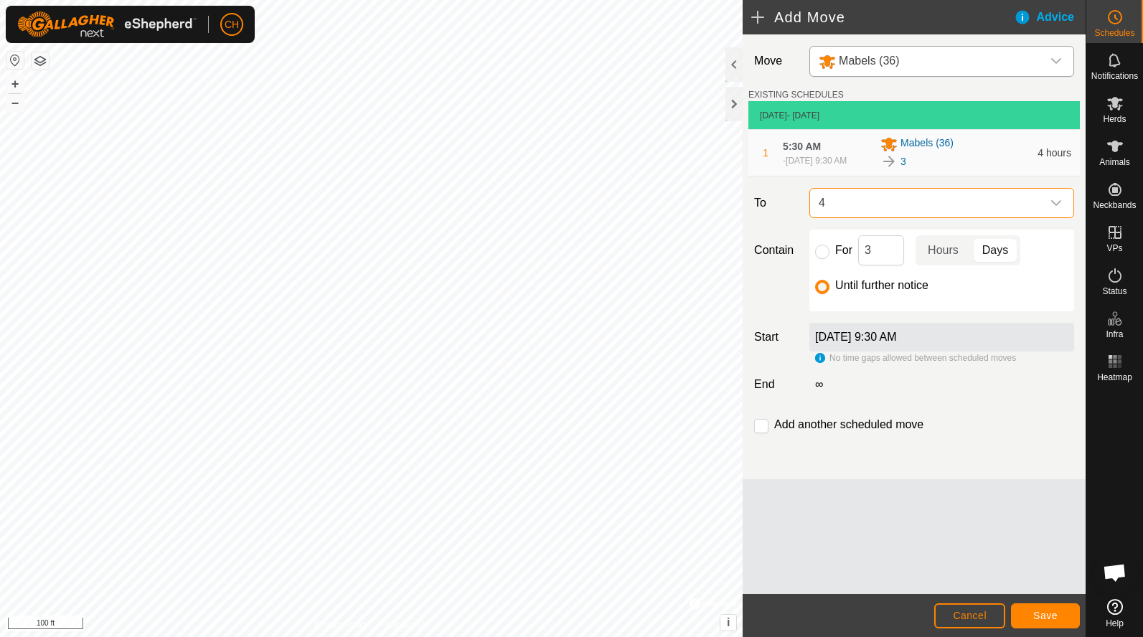
click at [829, 343] on label "[DATE] 9:30 AM" at bounding box center [856, 337] width 82 height 12
click at [820, 363] on div "No time gaps allowed between scheduled moves" at bounding box center [915, 357] width 201 height 13
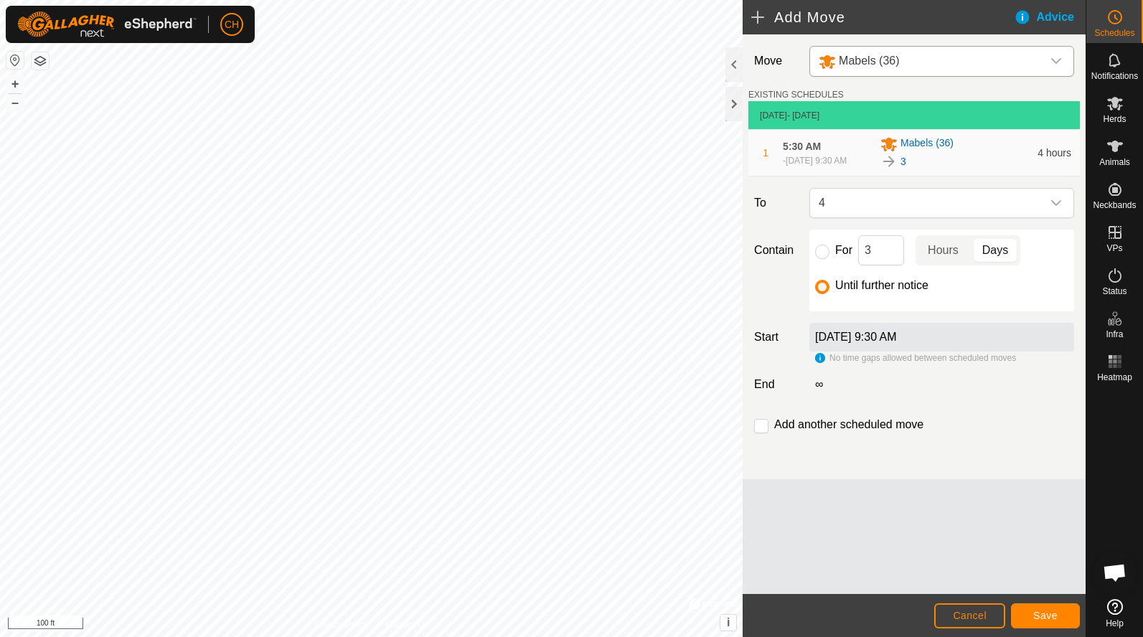
click at [816, 383] on div "∞" at bounding box center [941, 384] width 276 height 17
click at [790, 393] on label "End" at bounding box center [775, 384] width 55 height 17
click at [764, 433] on input "checkbox" at bounding box center [761, 426] width 14 height 14
click at [761, 433] on input "checkbox" at bounding box center [761, 426] width 14 height 14
checkbox input "false"
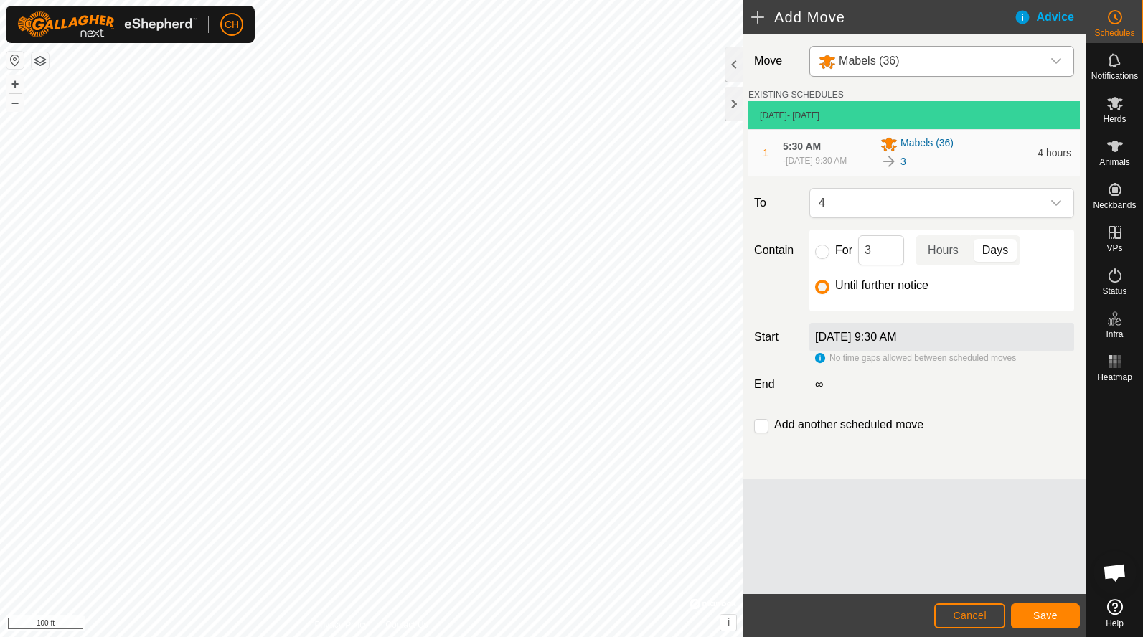
click at [972, 618] on span "Cancel" at bounding box center [970, 615] width 34 height 11
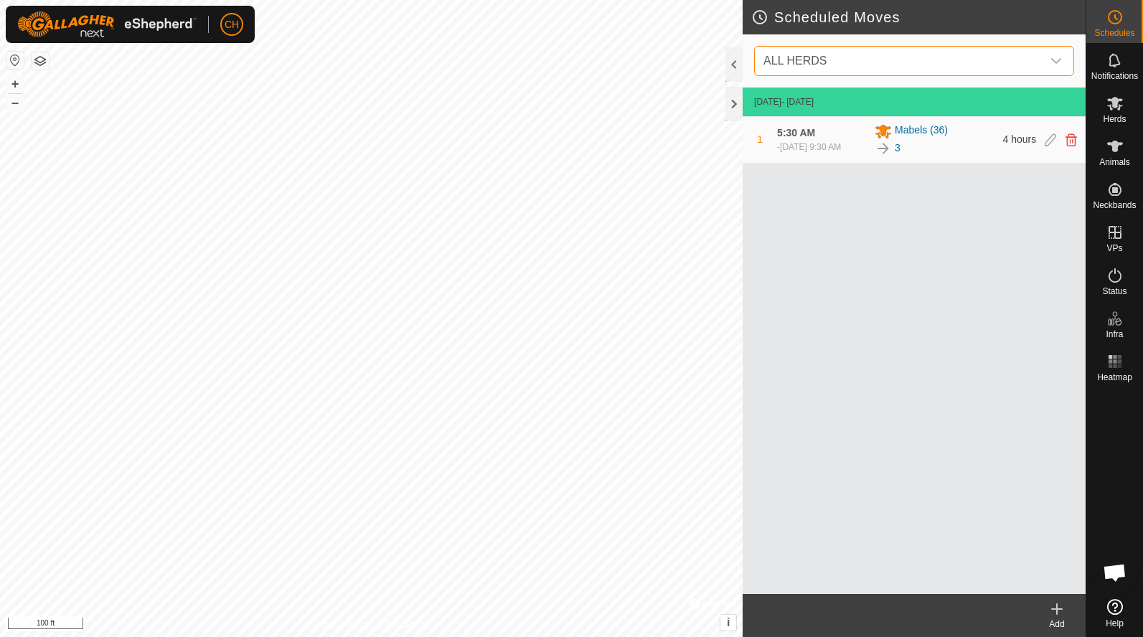
click at [841, 54] on span "ALL HERDS" at bounding box center [899, 61] width 284 height 29
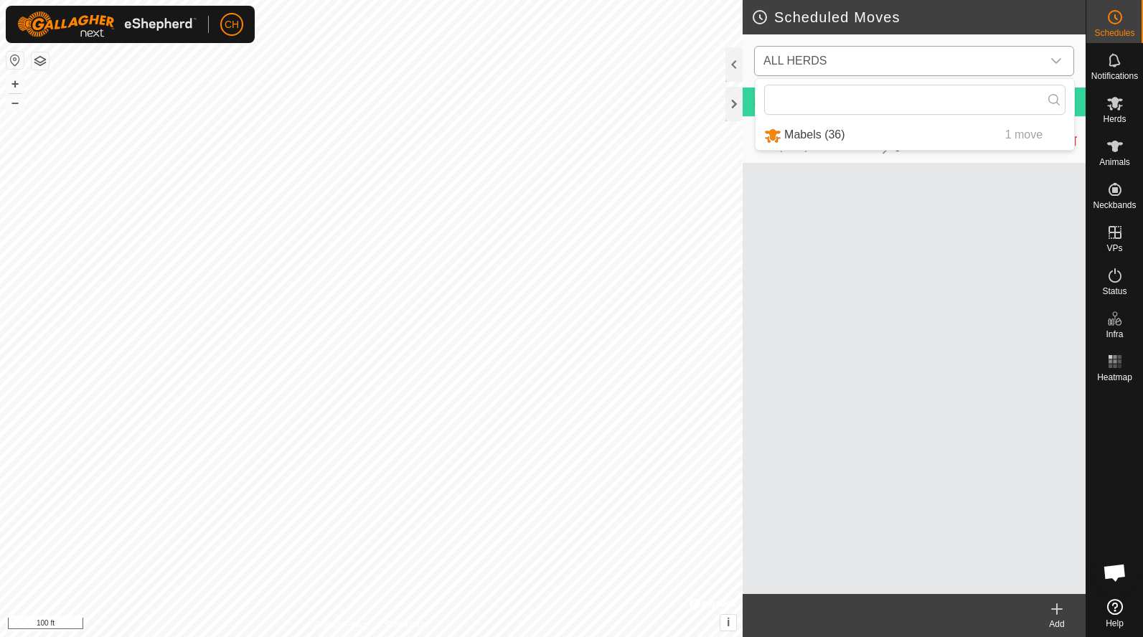
click at [821, 138] on li "Mabels (36) 1 move" at bounding box center [914, 134] width 318 height 29
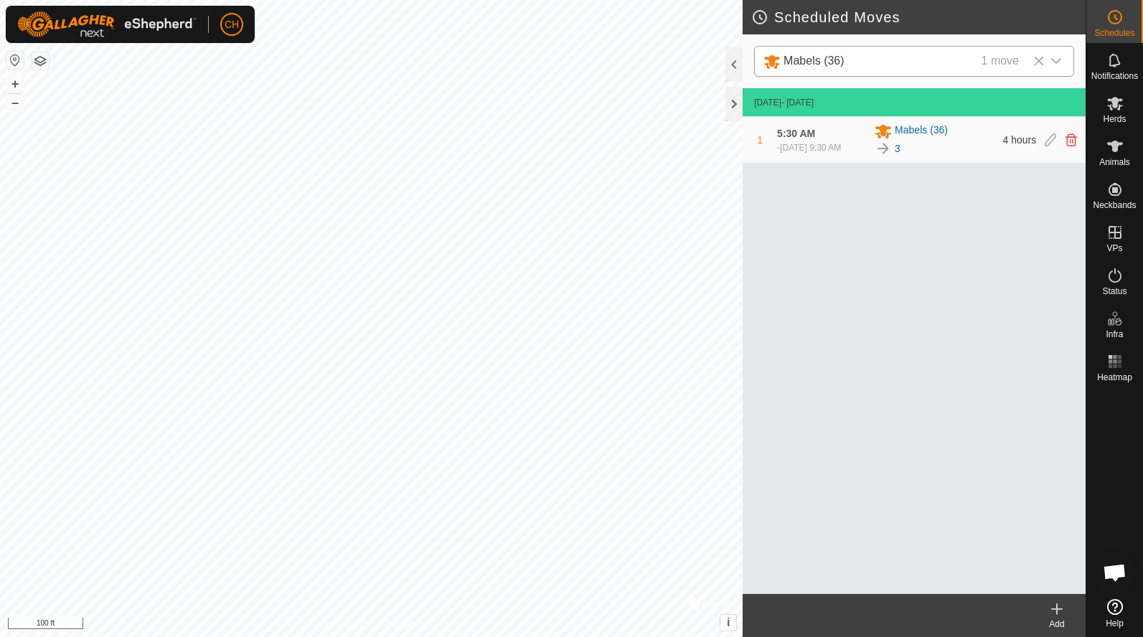
click at [1055, 608] on icon at bounding box center [1056, 608] width 17 height 17
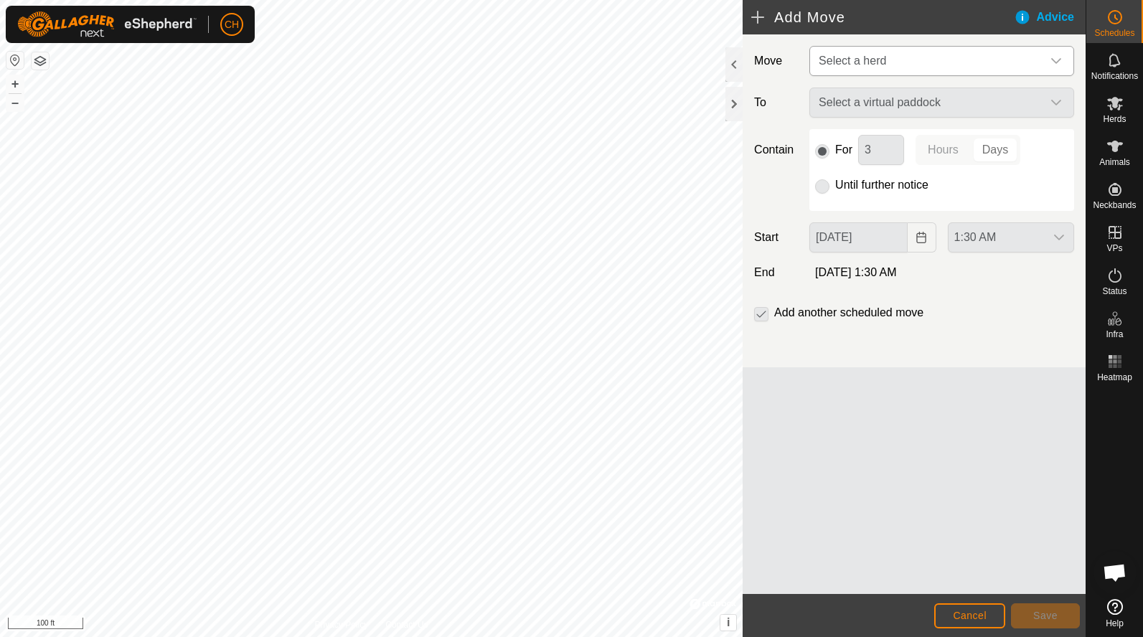
click at [839, 49] on span "Select a herd" at bounding box center [927, 61] width 229 height 29
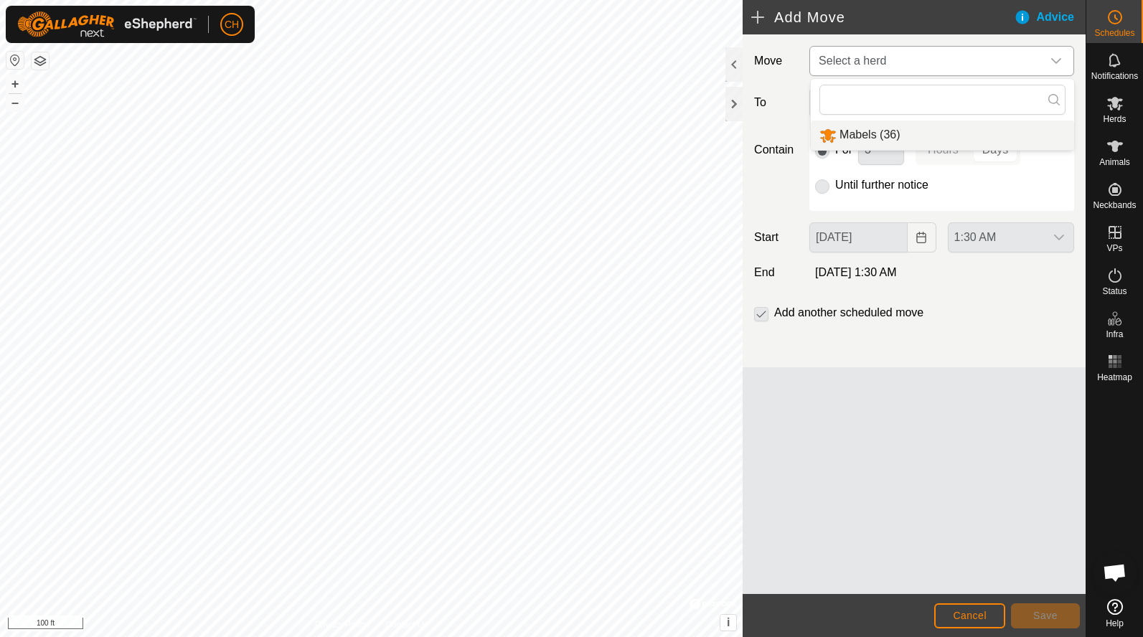
click at [833, 131] on li "Mabels (36)" at bounding box center [941, 134] width 263 height 29
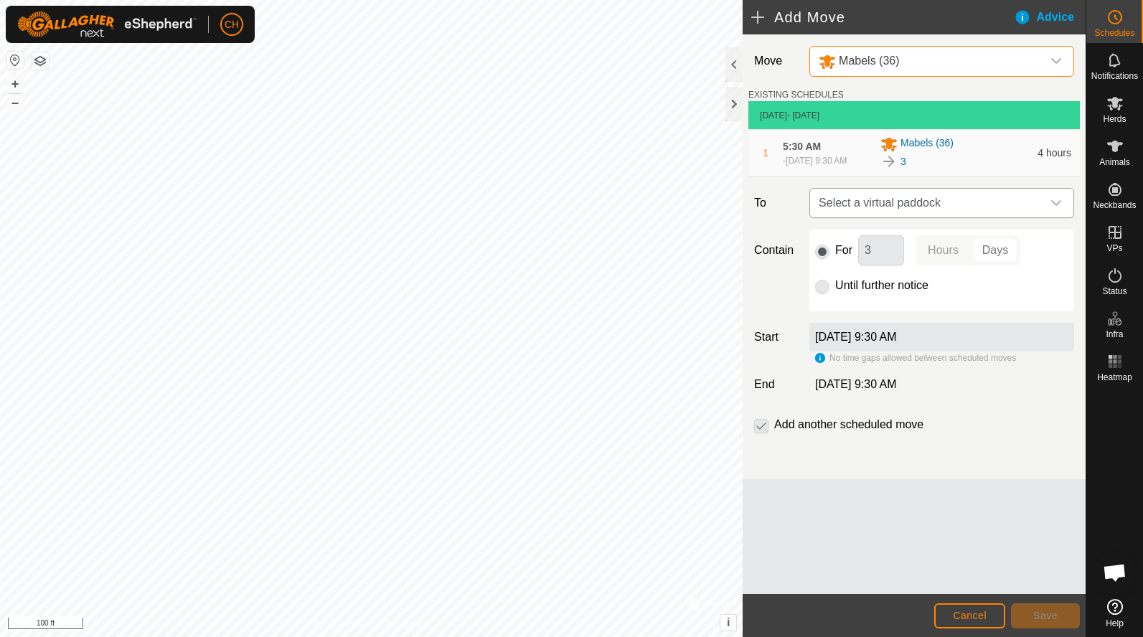
click at [909, 212] on span "Select a virtual paddock" at bounding box center [927, 203] width 229 height 29
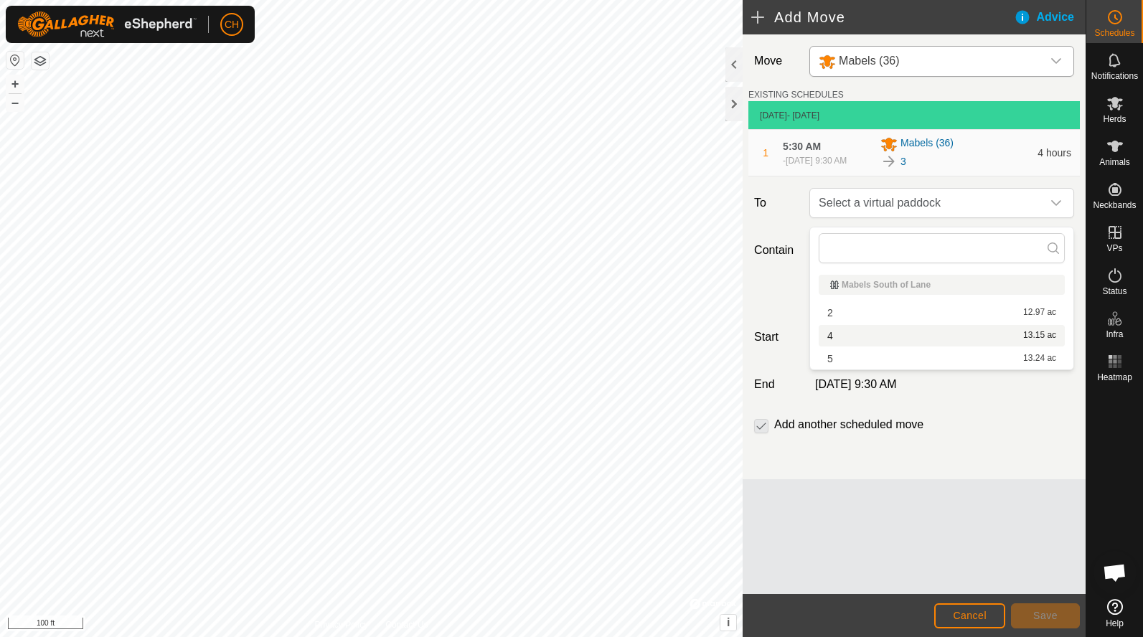
click at [878, 340] on li "4 13.15 ac" at bounding box center [941, 336] width 246 height 22
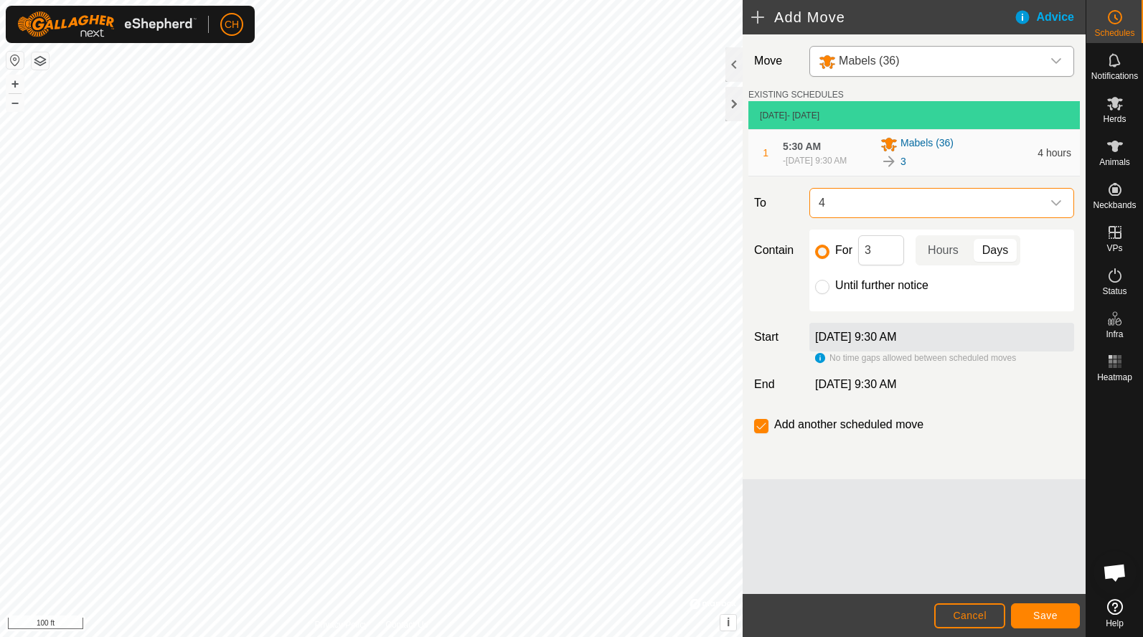
click at [863, 213] on span "4" at bounding box center [927, 203] width 229 height 29
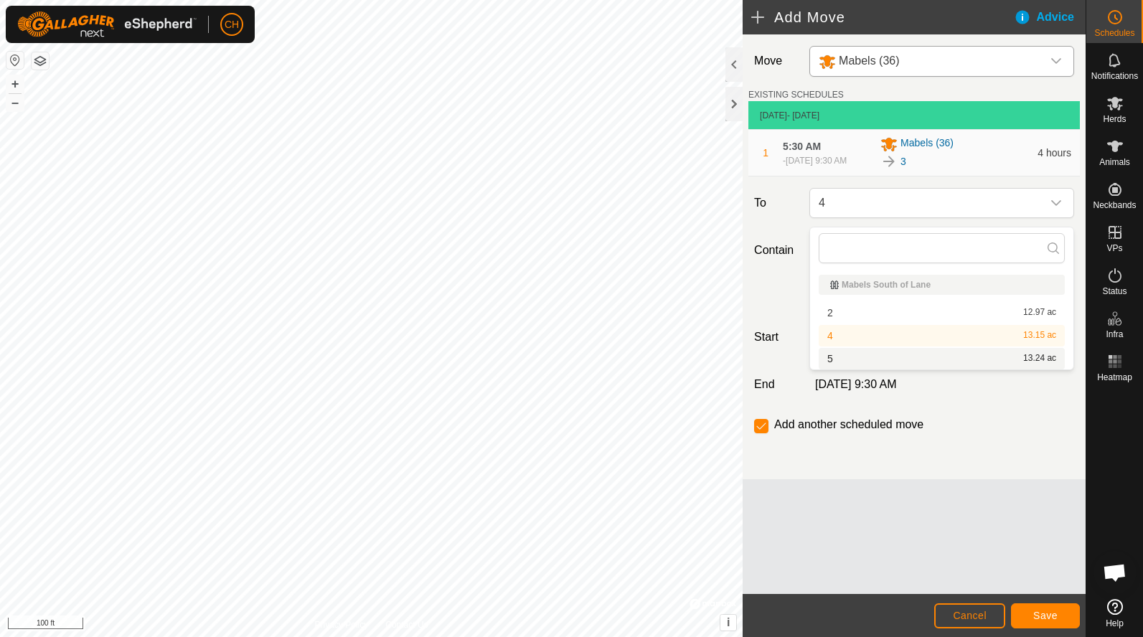
click at [845, 356] on li "5 13.24 ac" at bounding box center [941, 359] width 246 height 22
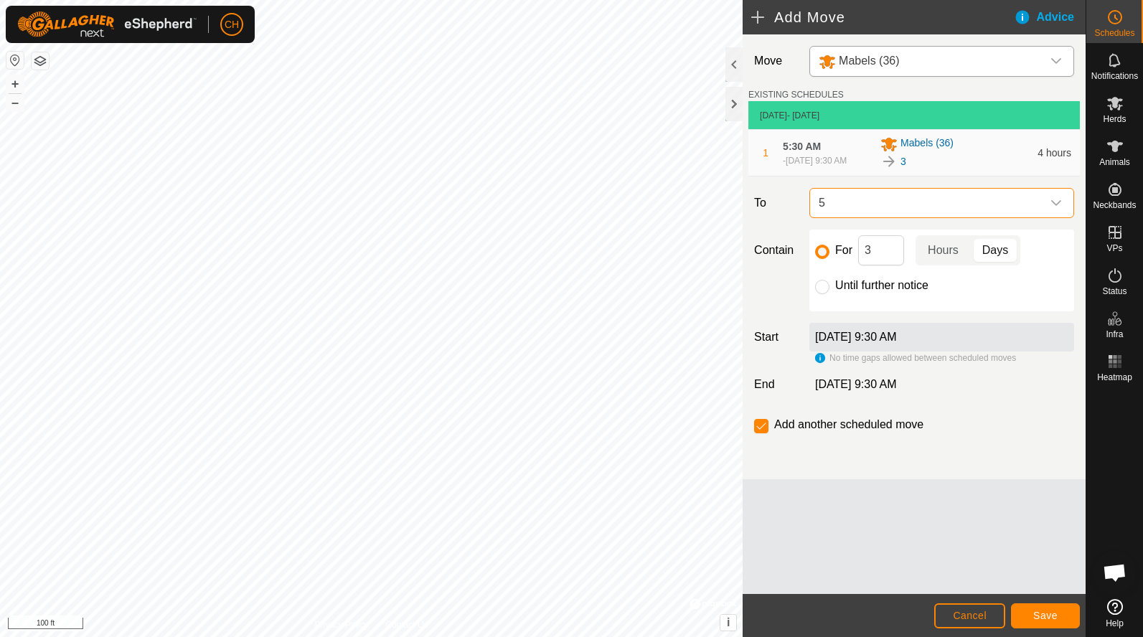
click at [869, 202] on span "5" at bounding box center [927, 203] width 229 height 29
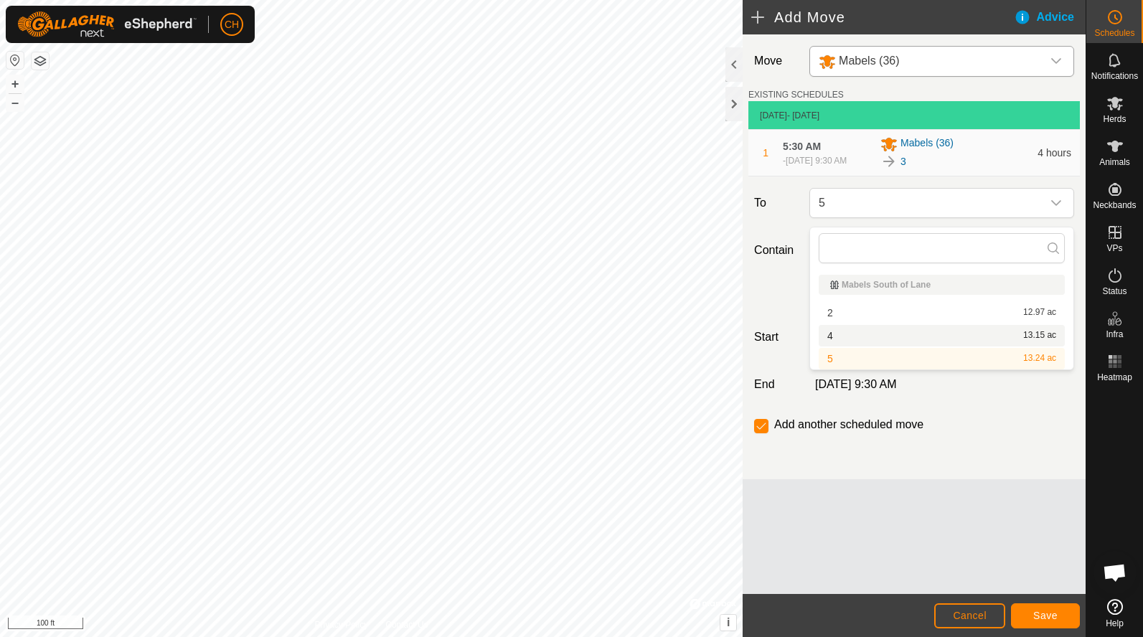
click at [851, 339] on li "4 13.15 ac" at bounding box center [941, 336] width 246 height 22
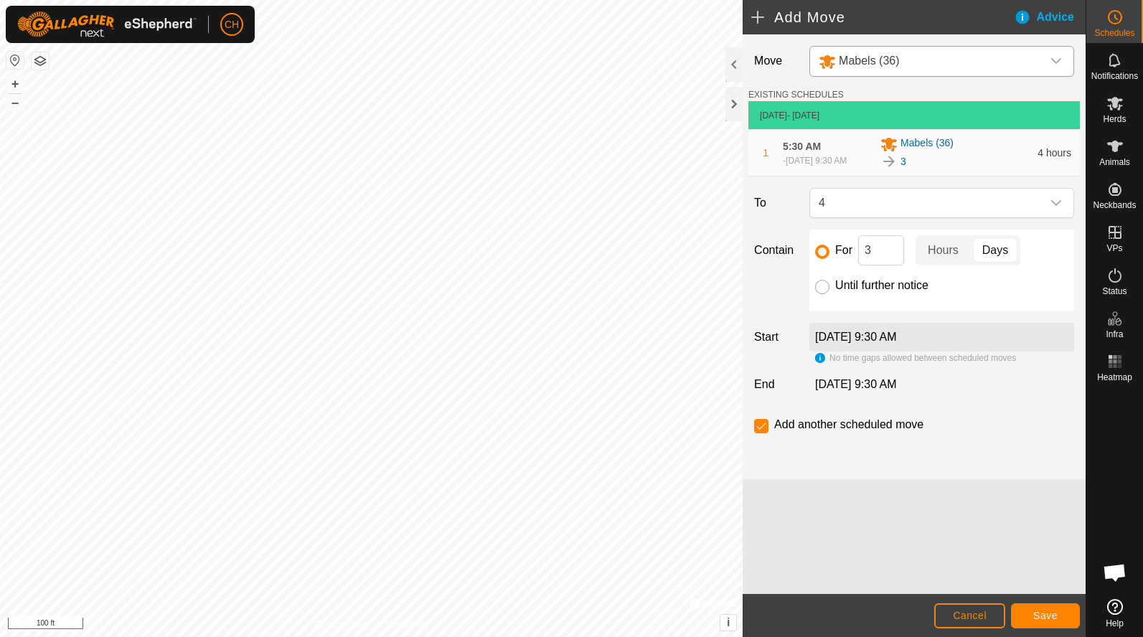
click at [821, 294] on input "Until further notice" at bounding box center [822, 287] width 14 height 14
radio input "true"
checkbox input "false"
click at [823, 259] on input "For" at bounding box center [822, 252] width 14 height 14
radio input "true"
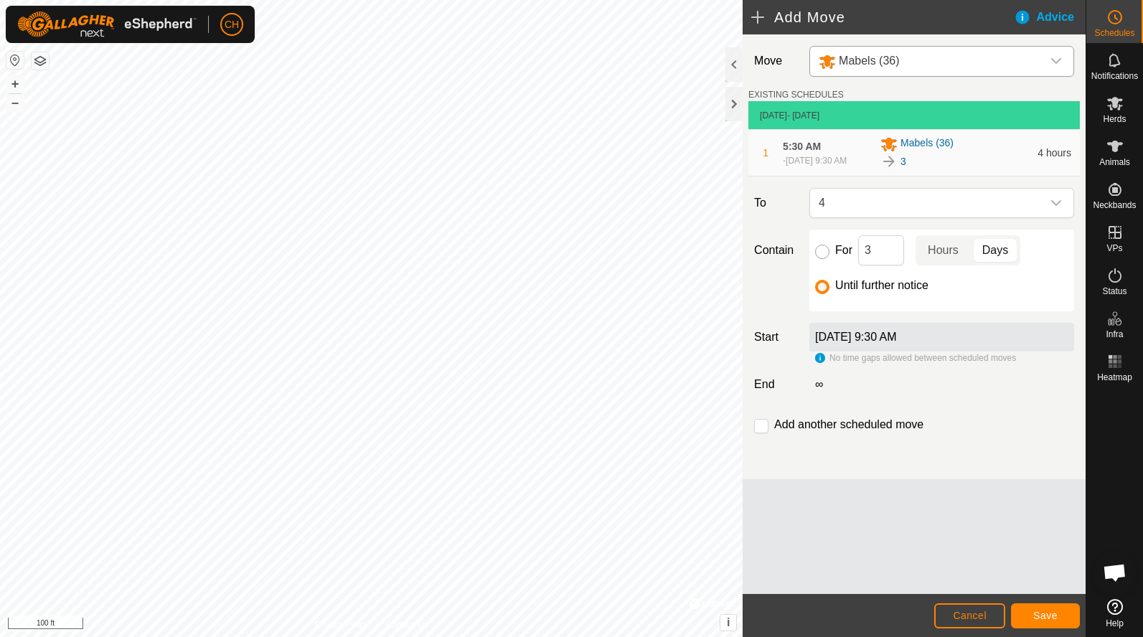
checkbox input "true"
click at [823, 291] on input "Until further notice" at bounding box center [822, 287] width 14 height 14
radio input "true"
checkbox input "false"
click at [827, 259] on input "For" at bounding box center [822, 252] width 14 height 14
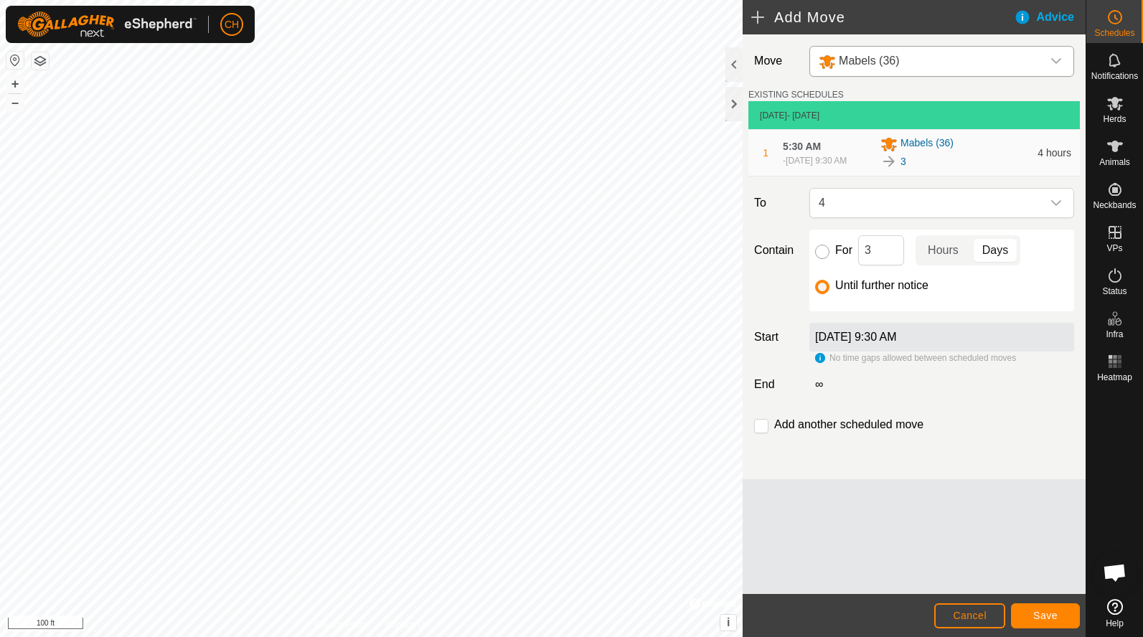
radio input "true"
checkbox input "true"
click at [956, 623] on button "Cancel" at bounding box center [969, 615] width 71 height 25
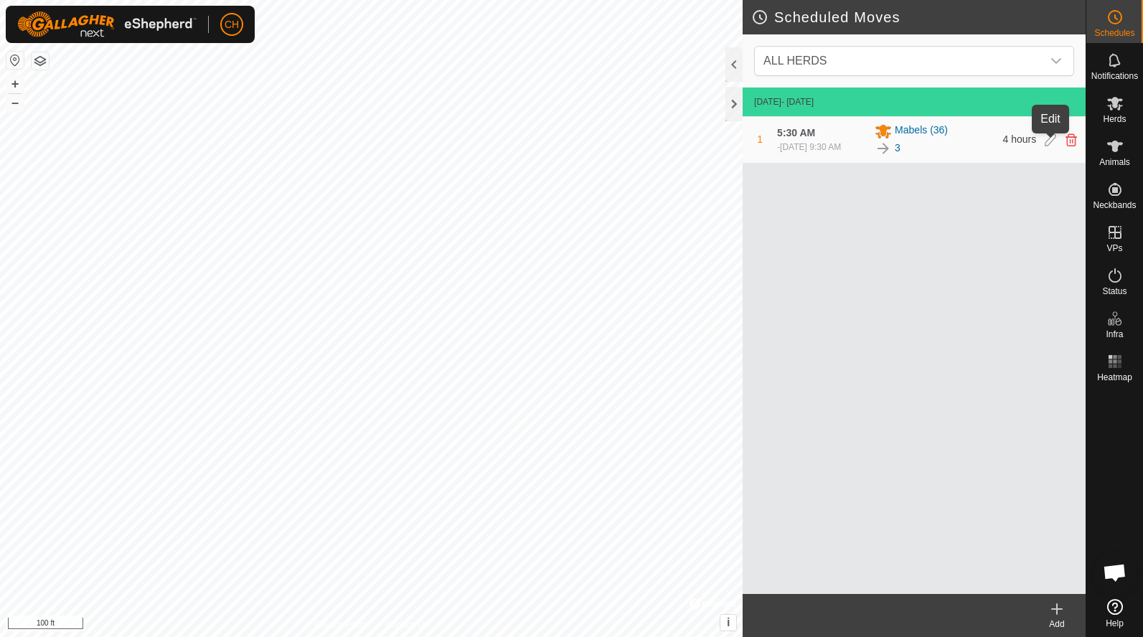
click at [1049, 141] on icon at bounding box center [1049, 139] width 11 height 13
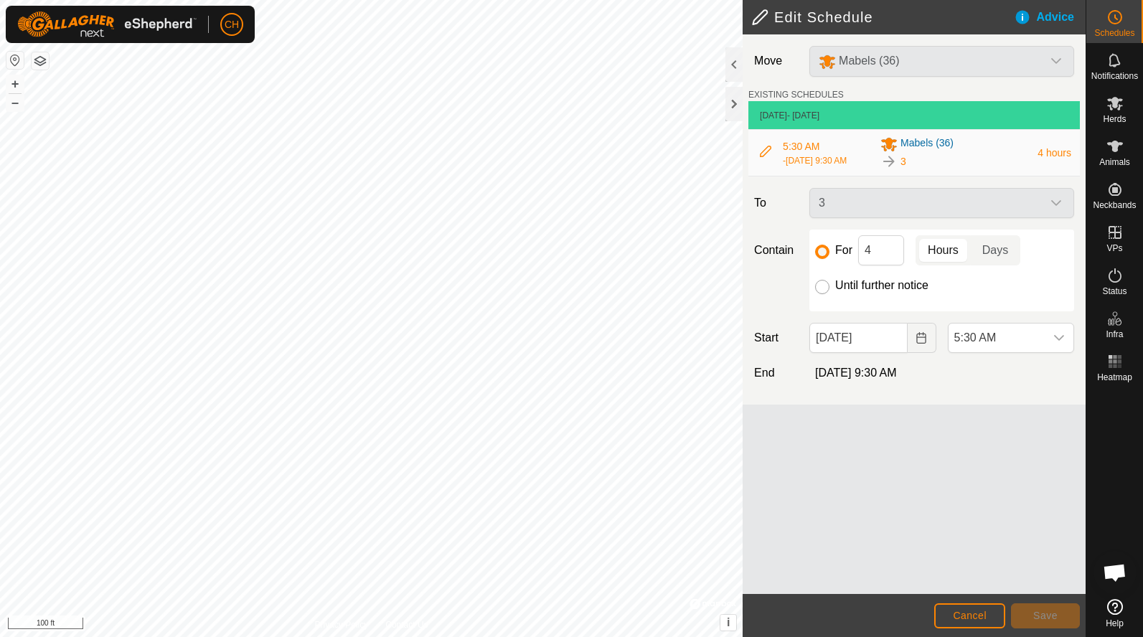
click at [824, 287] on input "Until further notice" at bounding box center [822, 287] width 14 height 14
radio input "true"
click at [1051, 623] on button "Save" at bounding box center [1045, 615] width 69 height 25
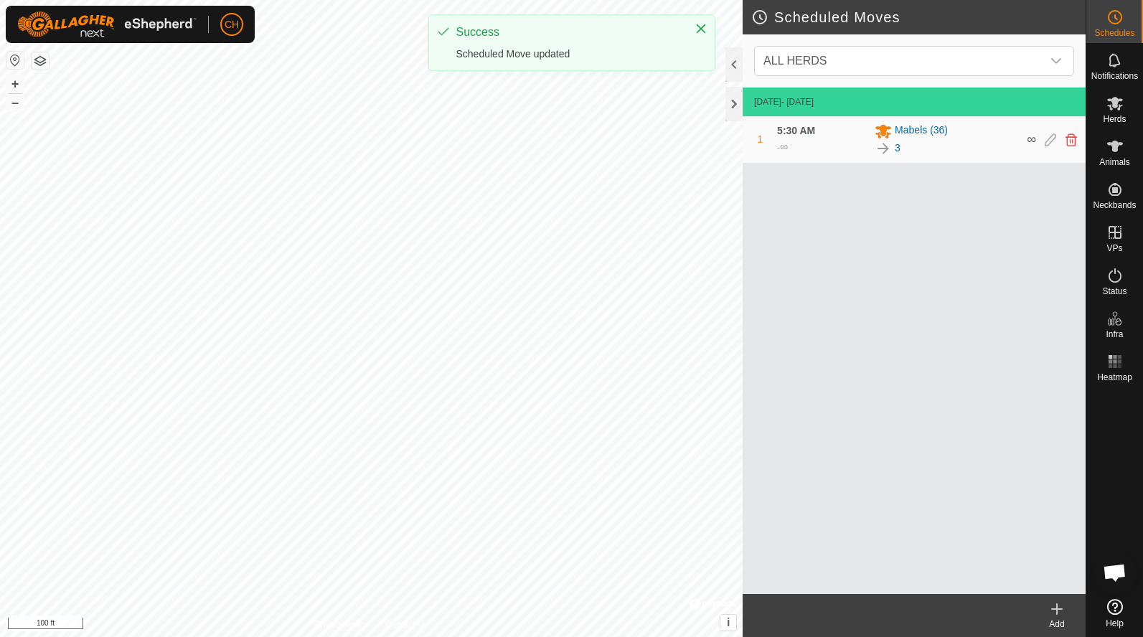
click at [1061, 607] on icon at bounding box center [1056, 608] width 17 height 17
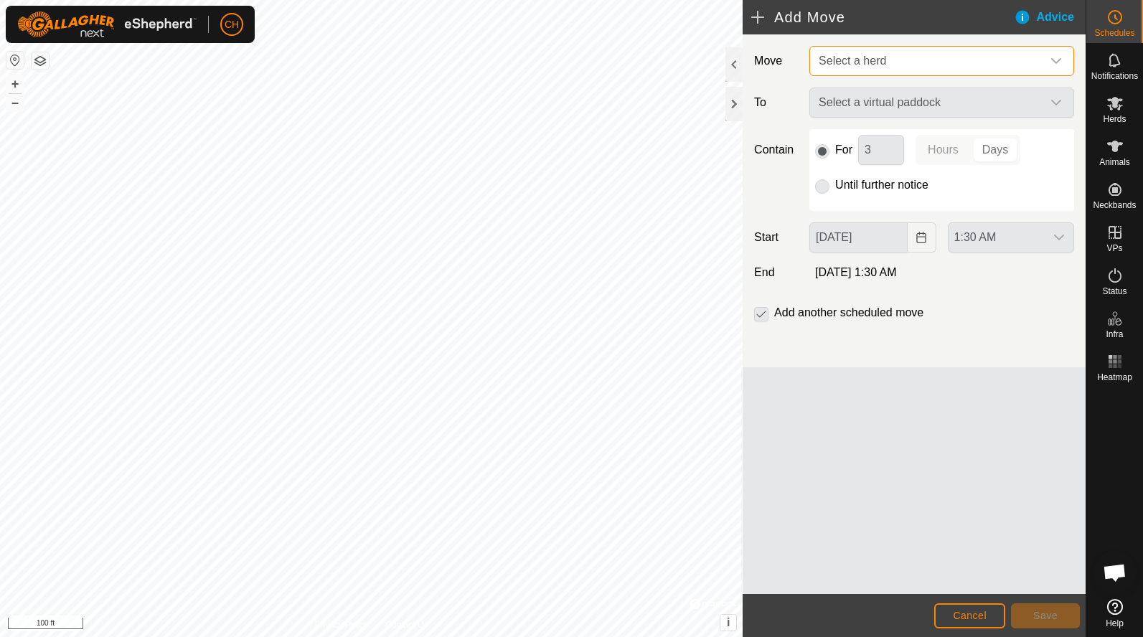
click at [834, 75] on span "Select a herd" at bounding box center [927, 61] width 229 height 29
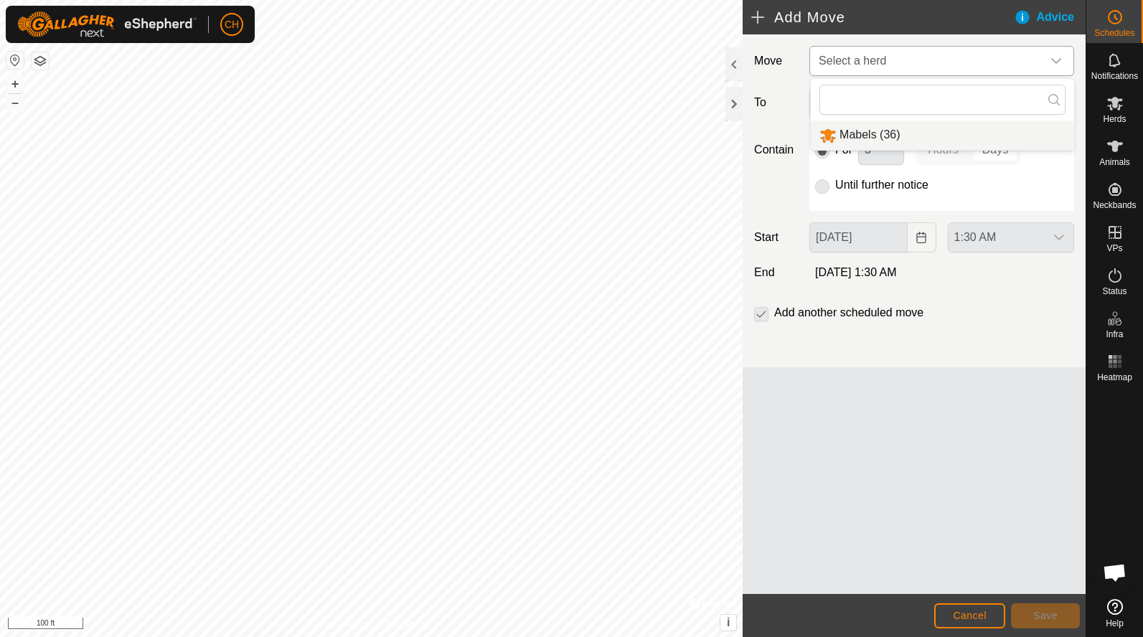
click at [842, 127] on li "Mabels (36)" at bounding box center [941, 134] width 263 height 29
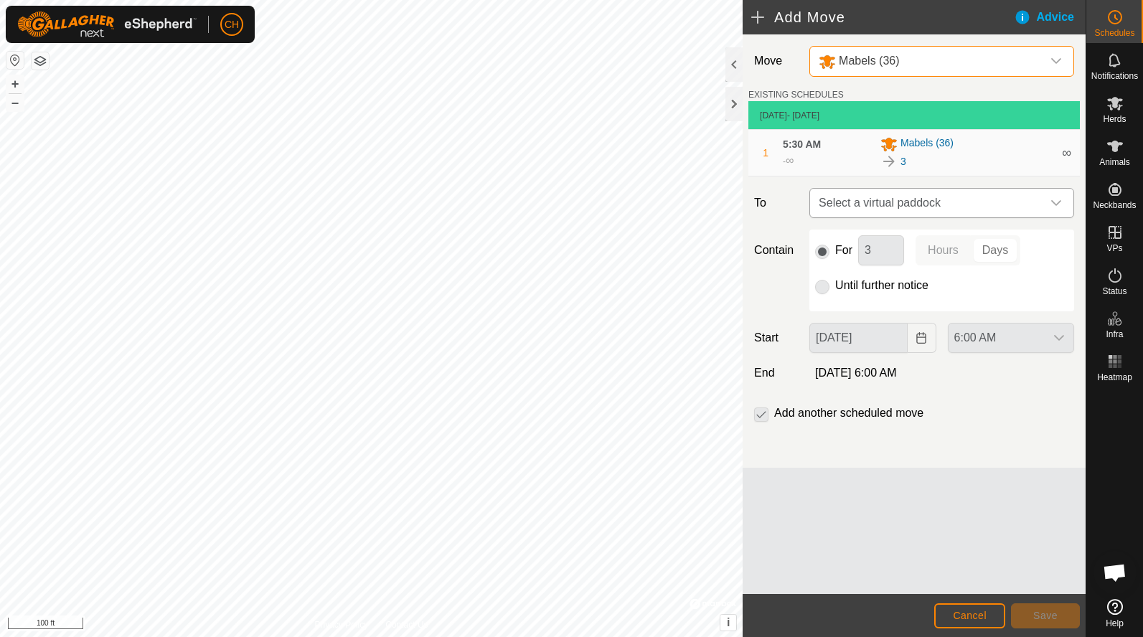
click at [879, 204] on span "Select a virtual paddock" at bounding box center [927, 203] width 229 height 29
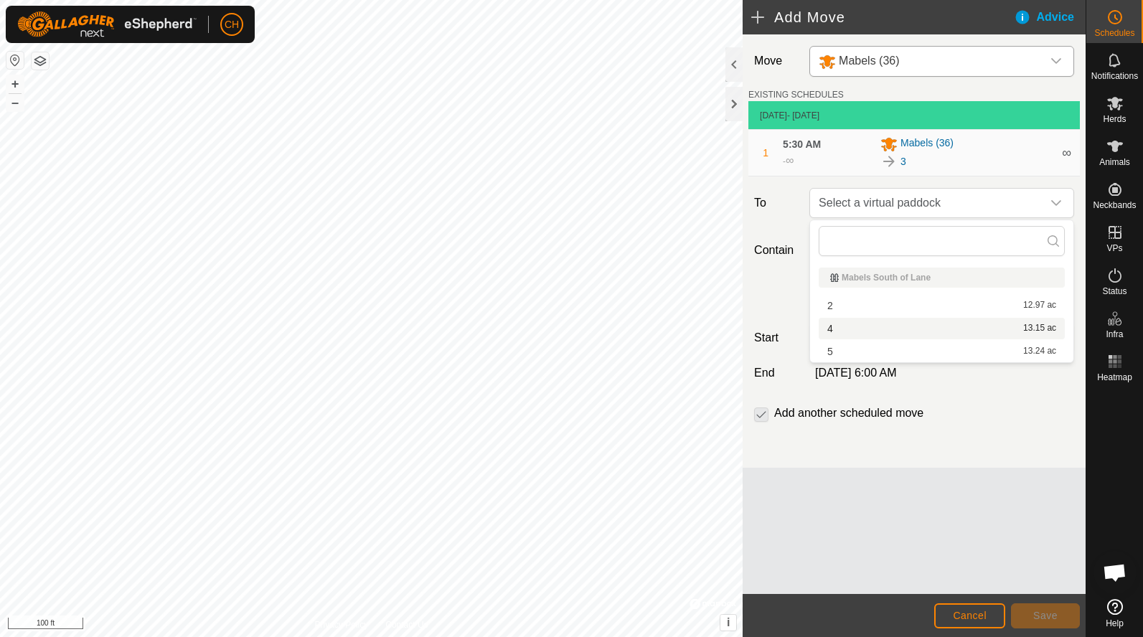
click at [861, 328] on li "4 13.15 ac" at bounding box center [941, 329] width 246 height 22
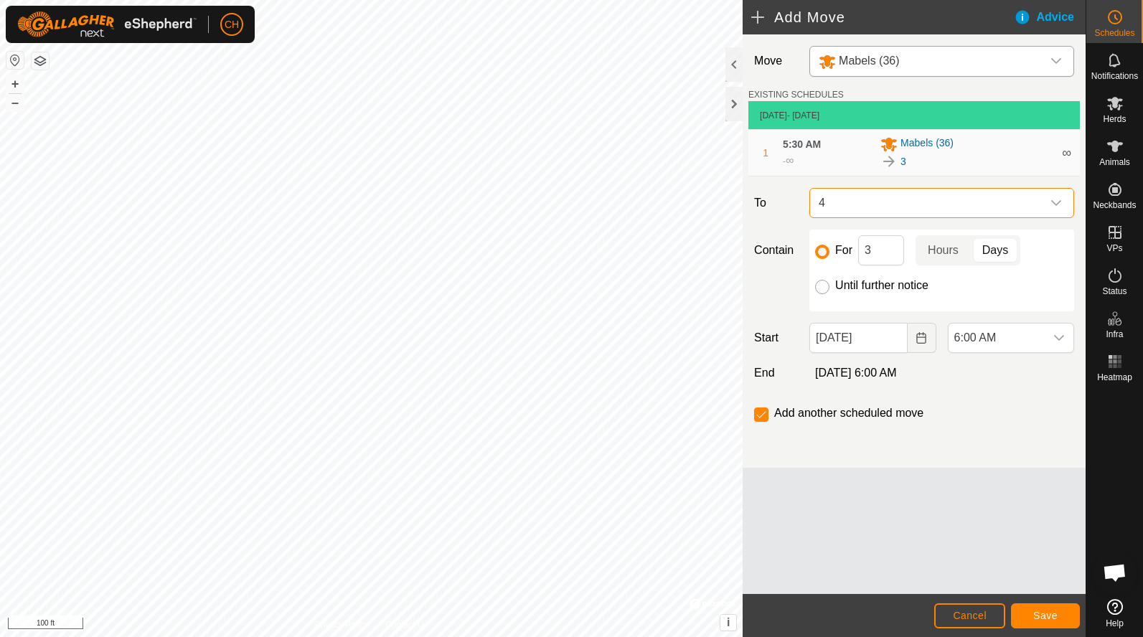
click at [824, 288] on input "Until further notice" at bounding box center [822, 287] width 14 height 14
radio input "true"
checkbox input "false"
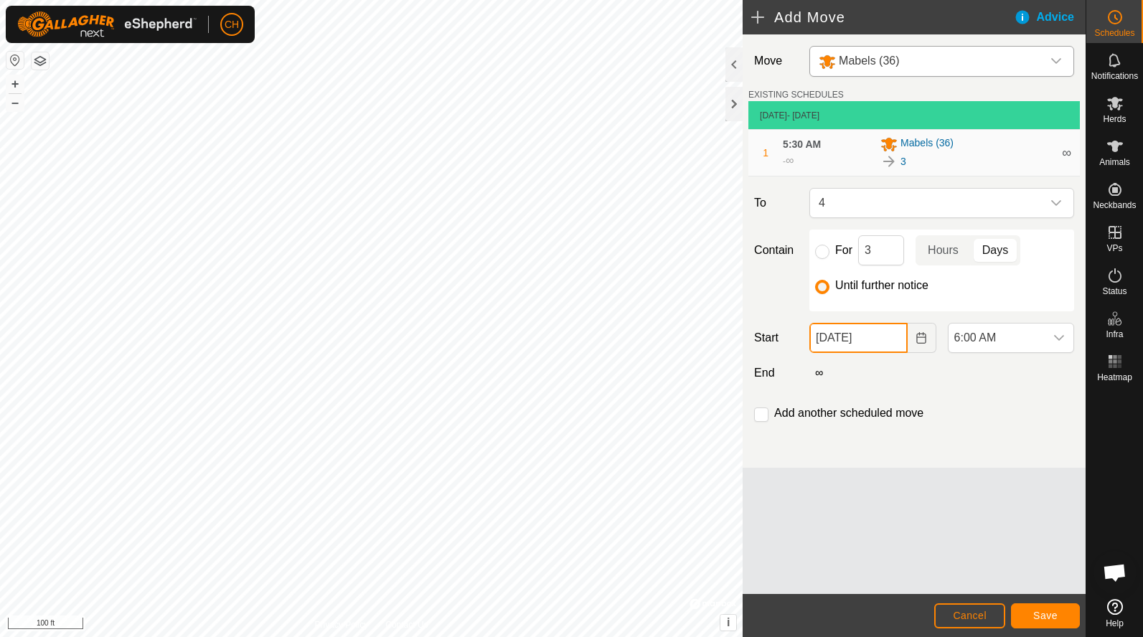
click at [859, 341] on input "[DATE]" at bounding box center [858, 338] width 98 height 30
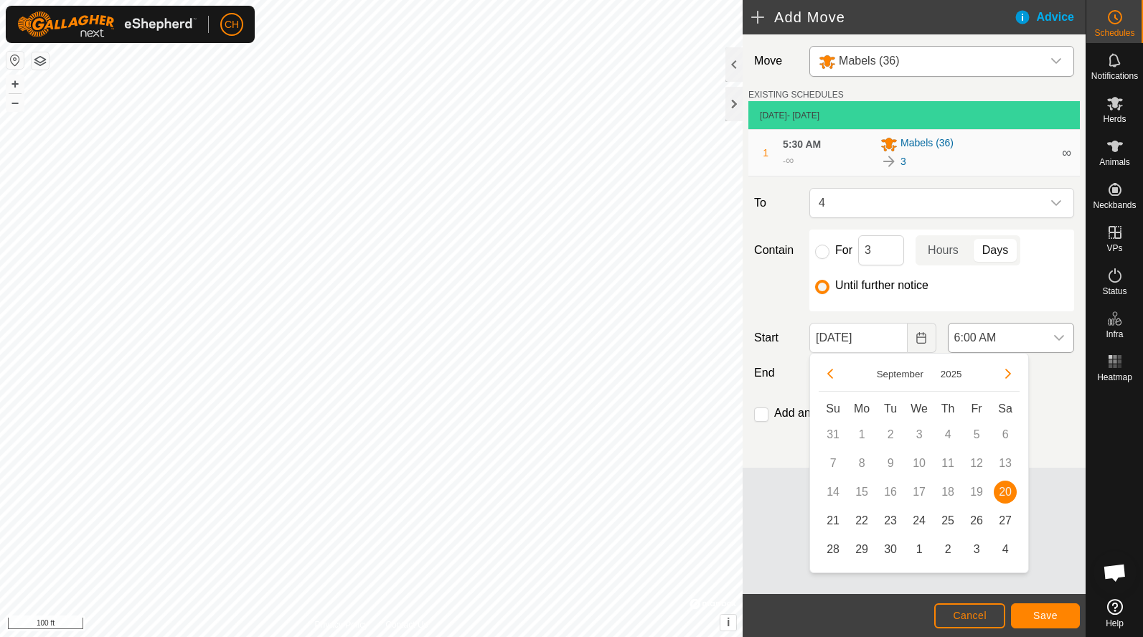
click at [984, 333] on span "6:00 AM" at bounding box center [996, 337] width 96 height 29
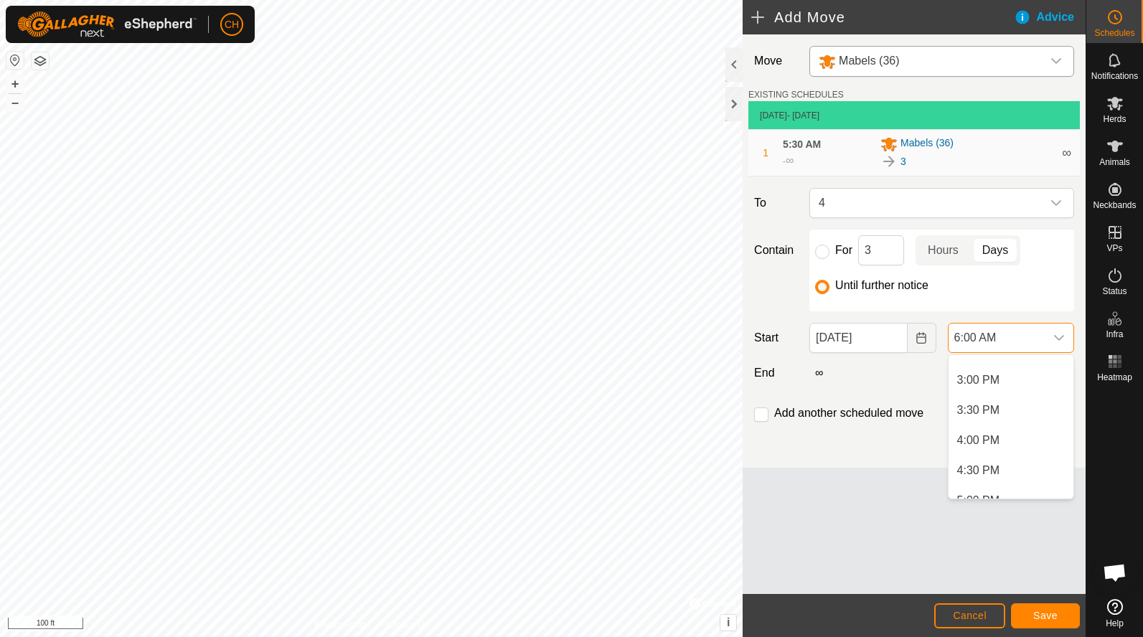
scroll to position [897, 0]
click at [985, 438] on li "4:00 PM" at bounding box center [1010, 436] width 125 height 29
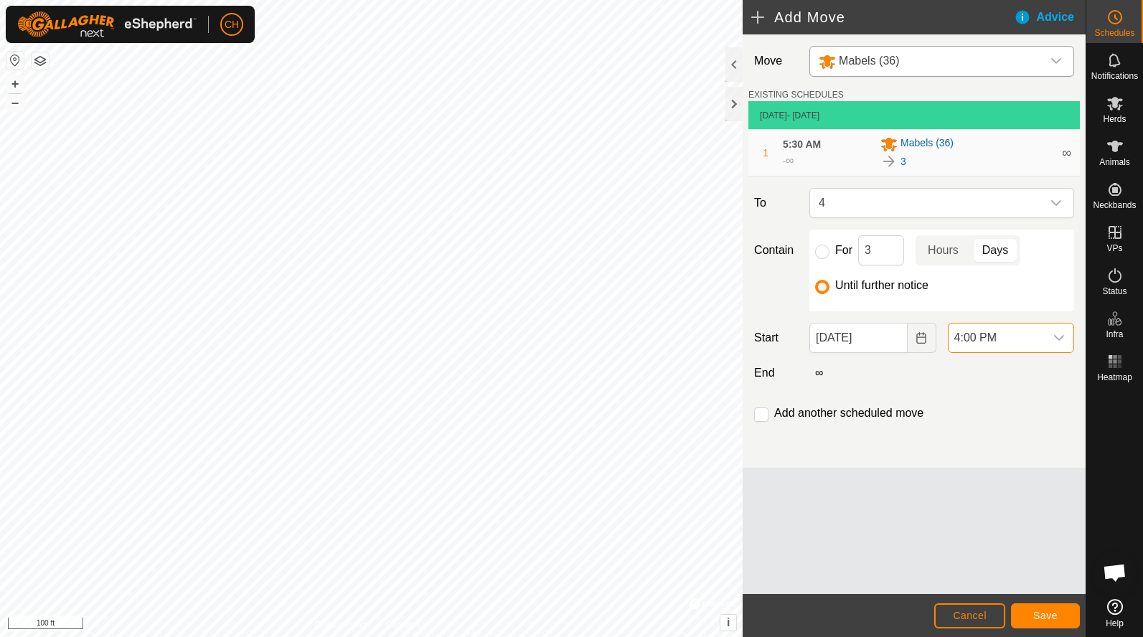
scroll to position [361, 0]
click at [1039, 616] on span "Save" at bounding box center [1045, 615] width 24 height 11
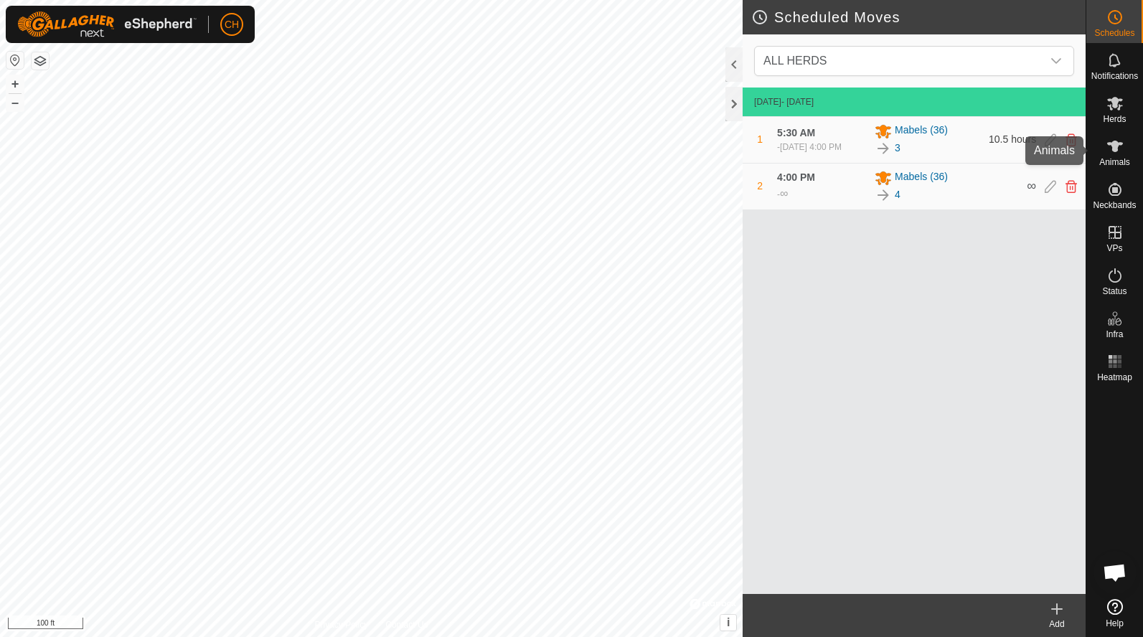
click at [1110, 156] on es-animals-svg-icon at bounding box center [1115, 146] width 26 height 23
